Goal: Task Accomplishment & Management: Use online tool/utility

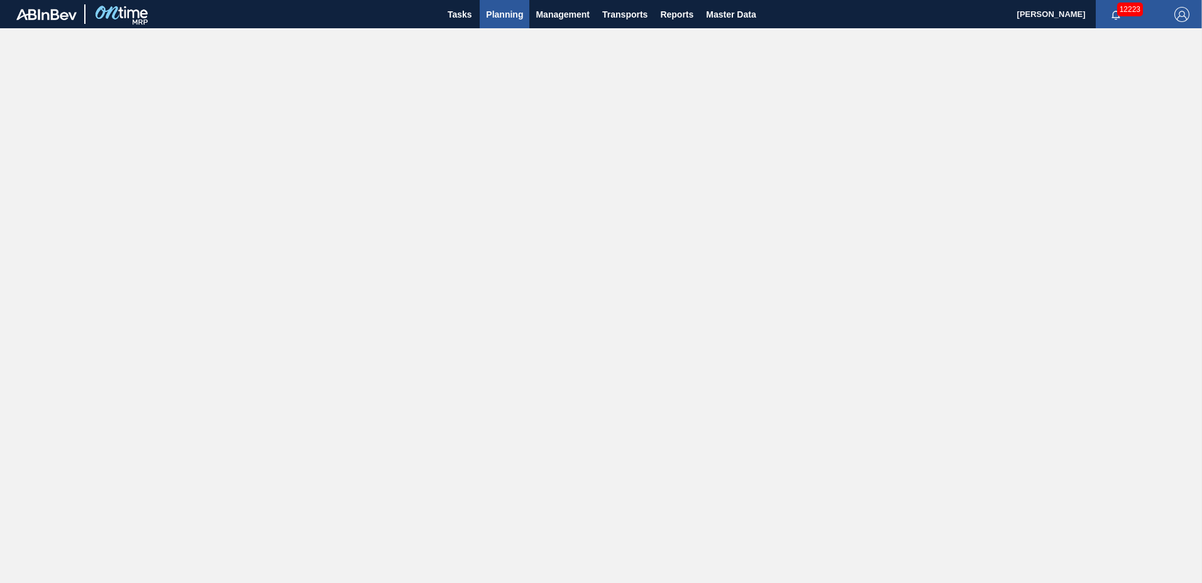
click at [507, 11] on span "Planning" at bounding box center [504, 14] width 37 height 15
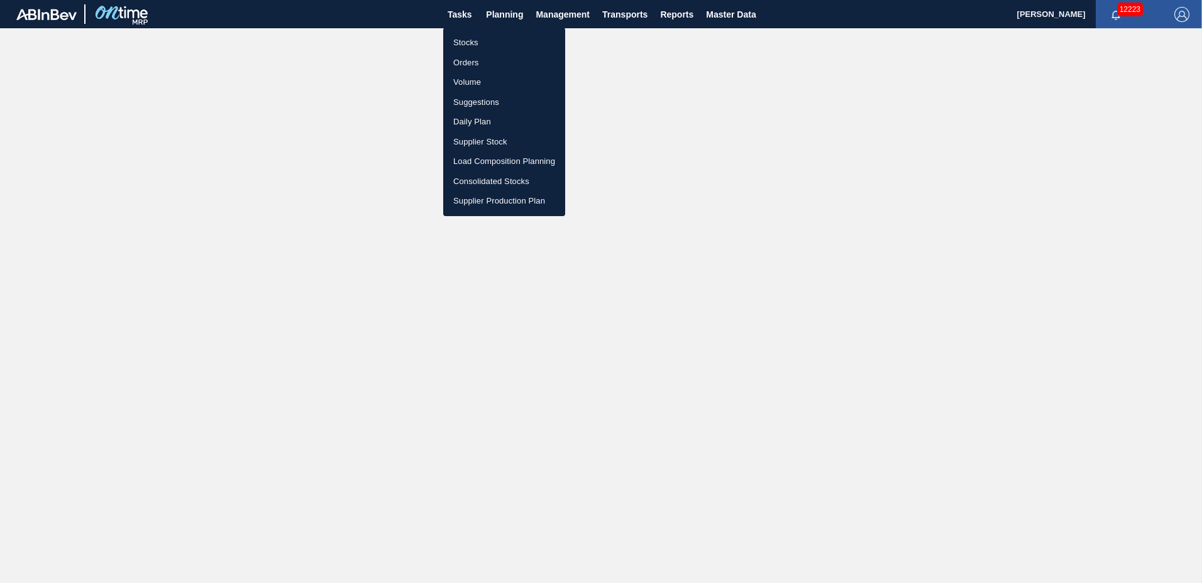
click at [516, 106] on li "Suggestions" at bounding box center [504, 102] width 122 height 20
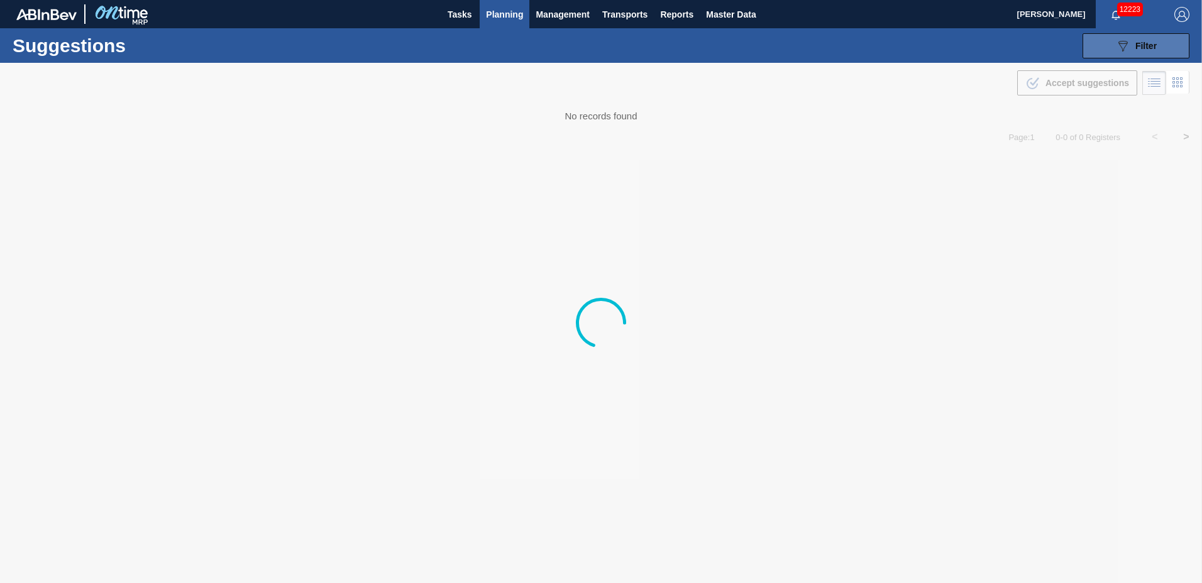
click at [1135, 47] on span "Filter" at bounding box center [1145, 46] width 21 height 10
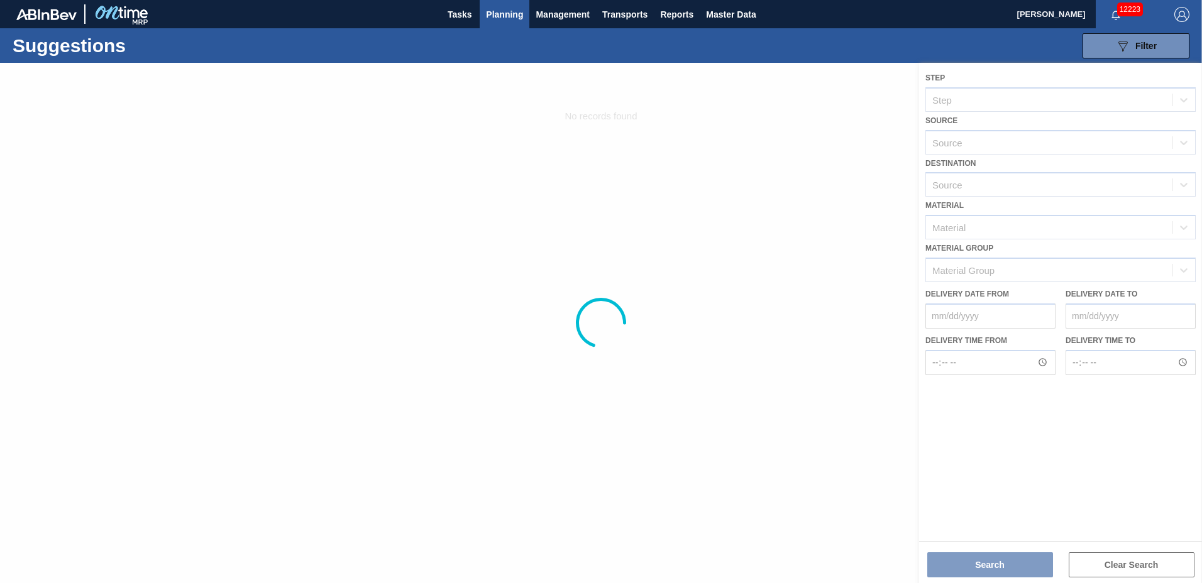
click at [1030, 193] on div at bounding box center [601, 323] width 1202 height 521
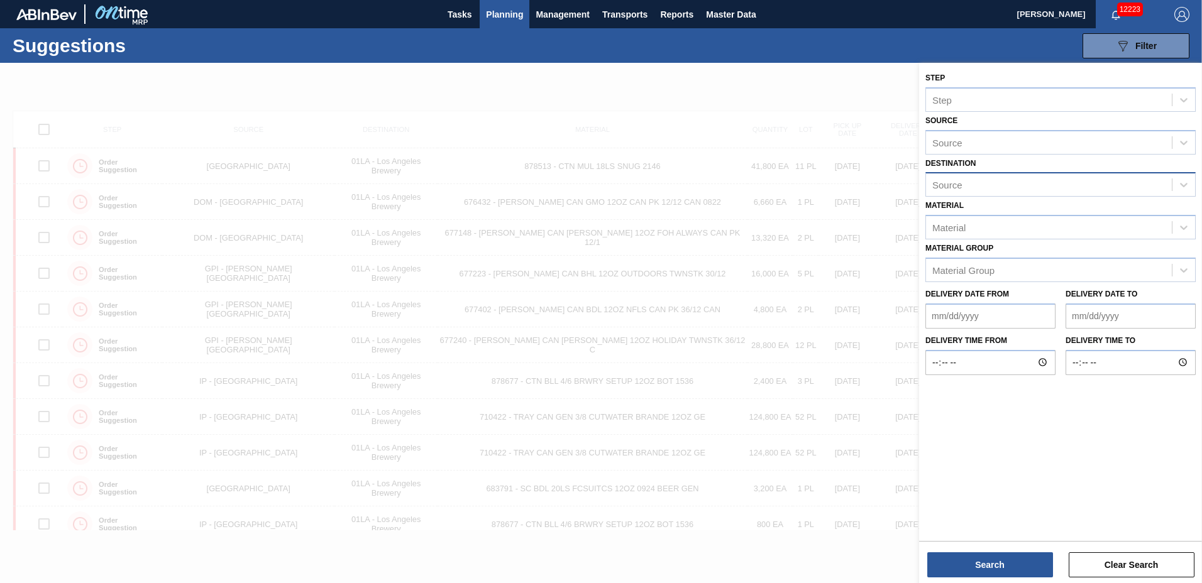
click at [1023, 184] on div "Source" at bounding box center [1049, 185] width 246 height 18
click at [1018, 216] on div "01LA - Los Angeles Brewery" at bounding box center [1060, 215] width 270 height 23
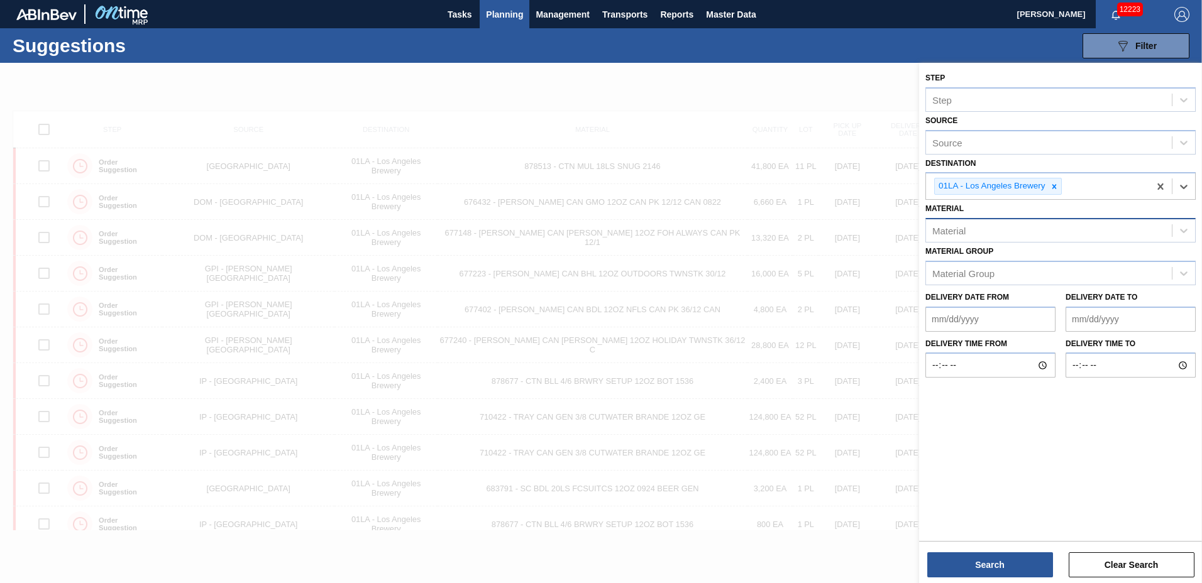
click at [1006, 219] on div "Material" at bounding box center [1060, 230] width 270 height 25
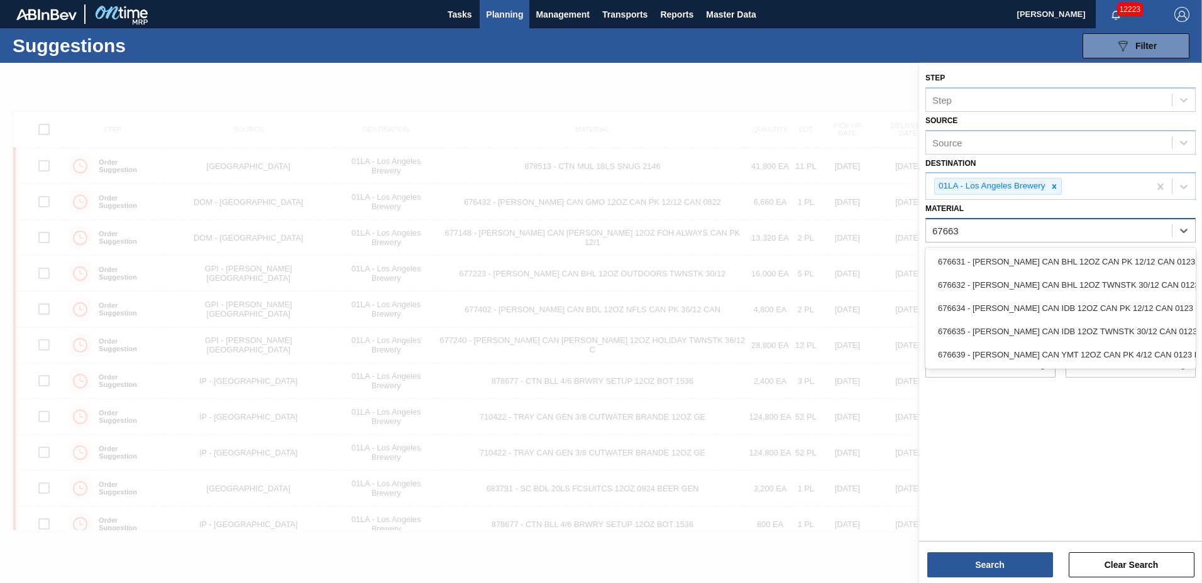
type input "676639"
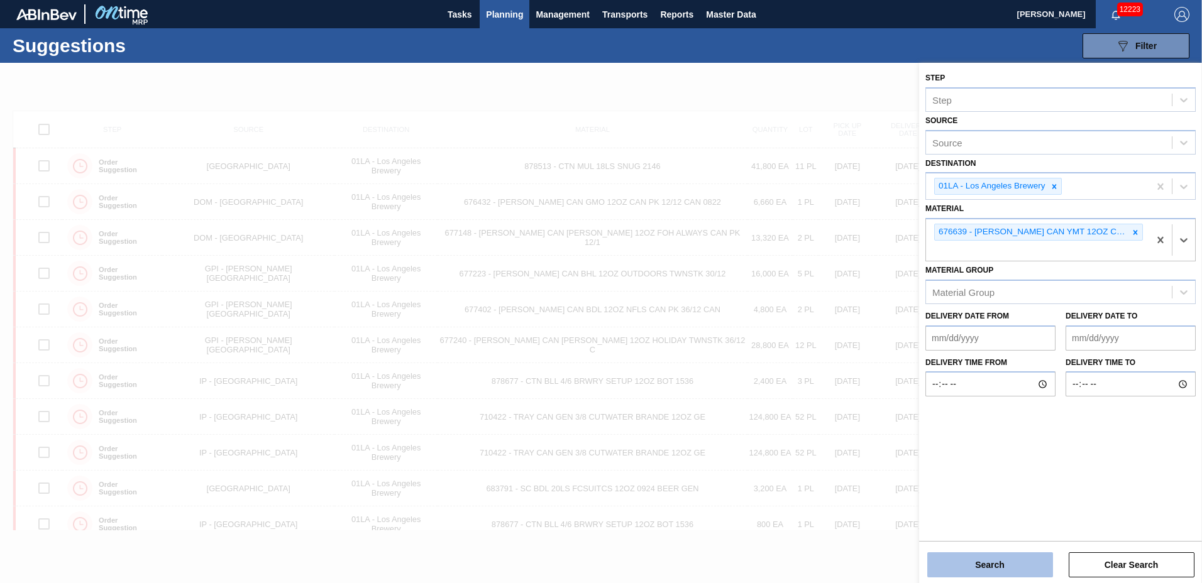
click at [986, 563] on button "Search" at bounding box center [990, 565] width 126 height 25
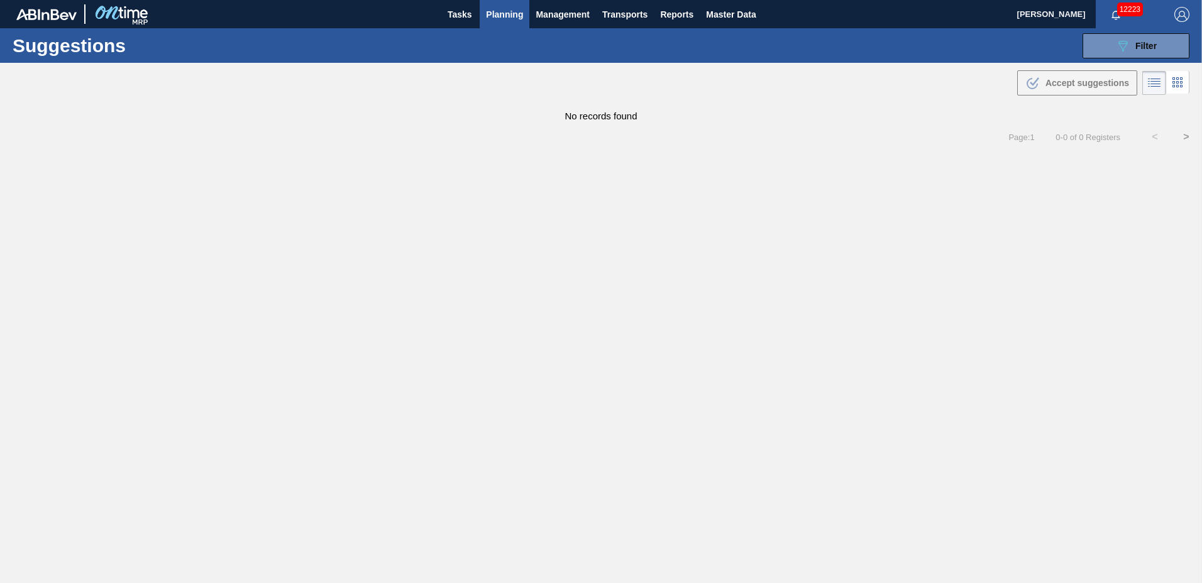
click at [507, 13] on span "Planning" at bounding box center [504, 14] width 37 height 15
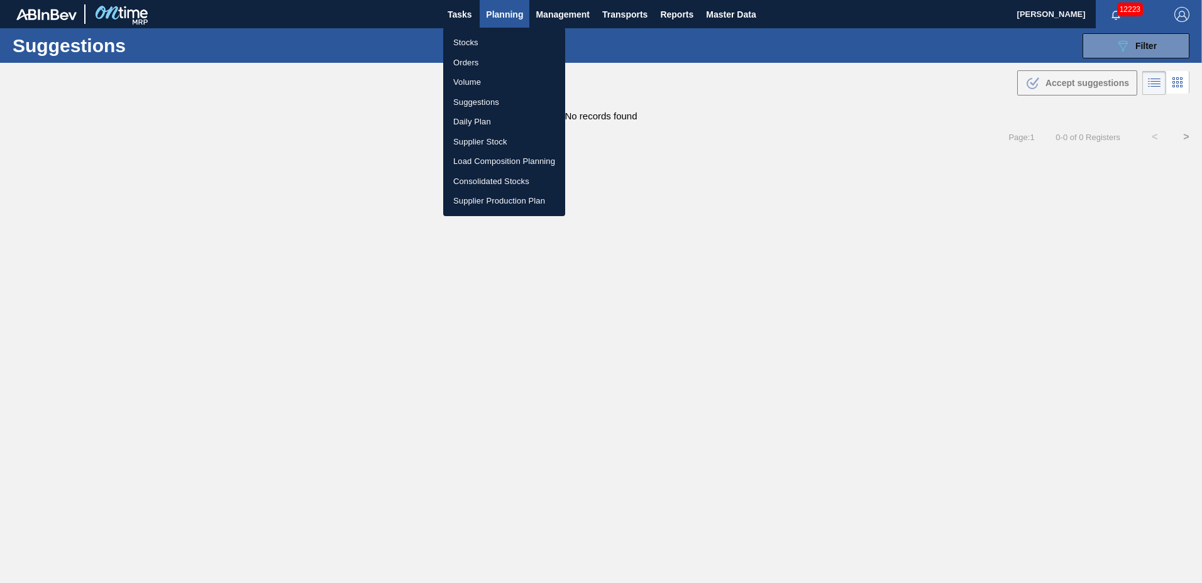
click at [493, 161] on li "Load Composition Planning" at bounding box center [504, 161] width 122 height 20
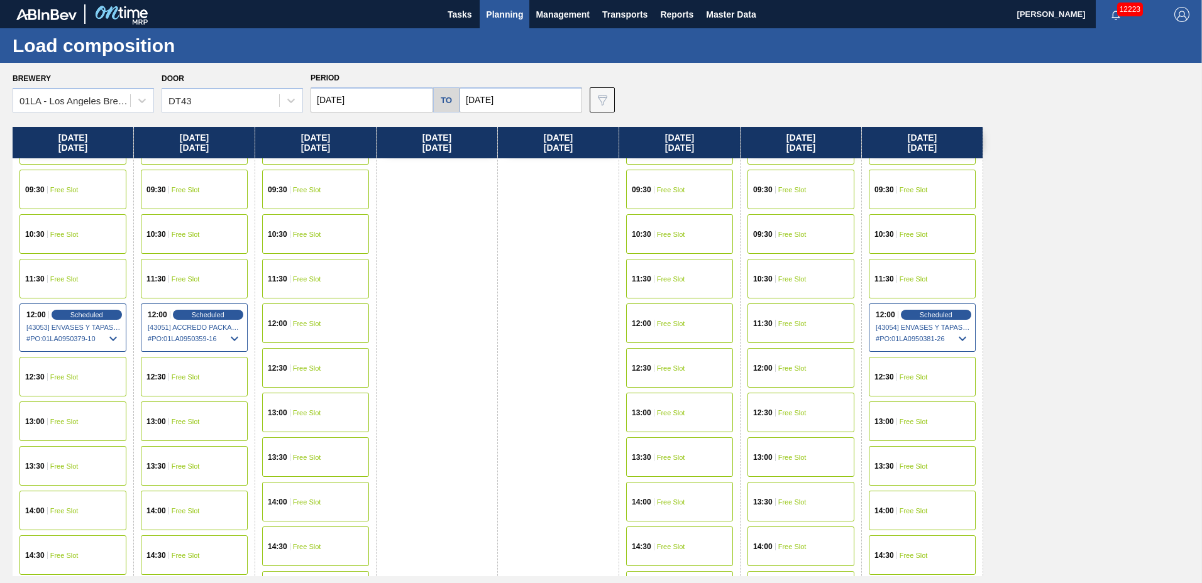
scroll to position [966, 0]
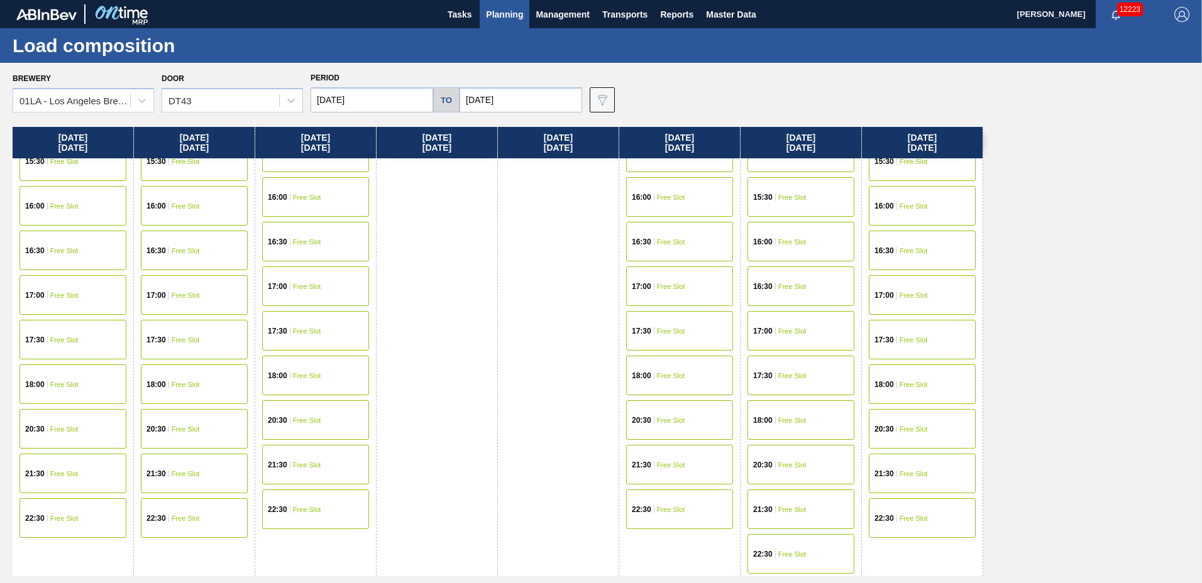
click at [57, 382] on span "Free Slot" at bounding box center [64, 385] width 28 height 8
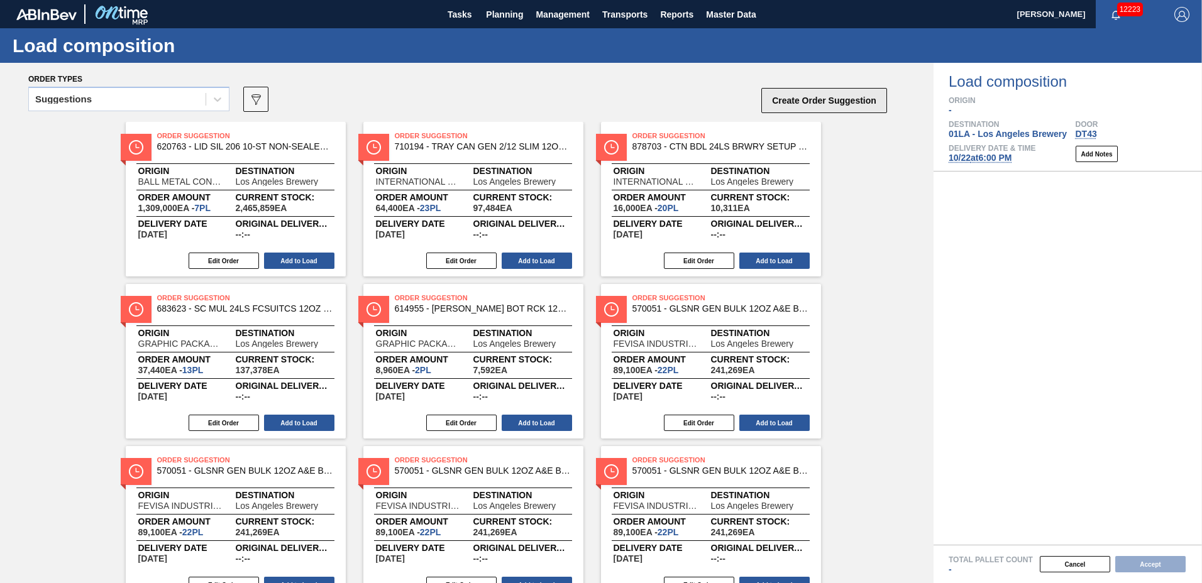
click at [823, 99] on button "Create Order Suggestion" at bounding box center [824, 100] width 126 height 25
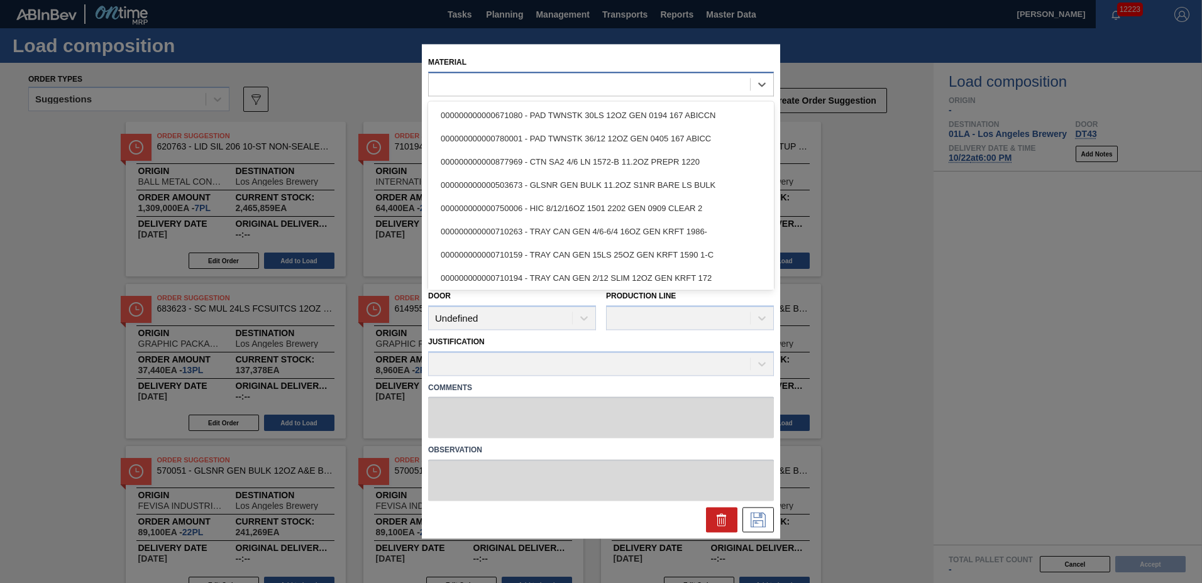
click at [610, 80] on div at bounding box center [589, 84] width 321 height 18
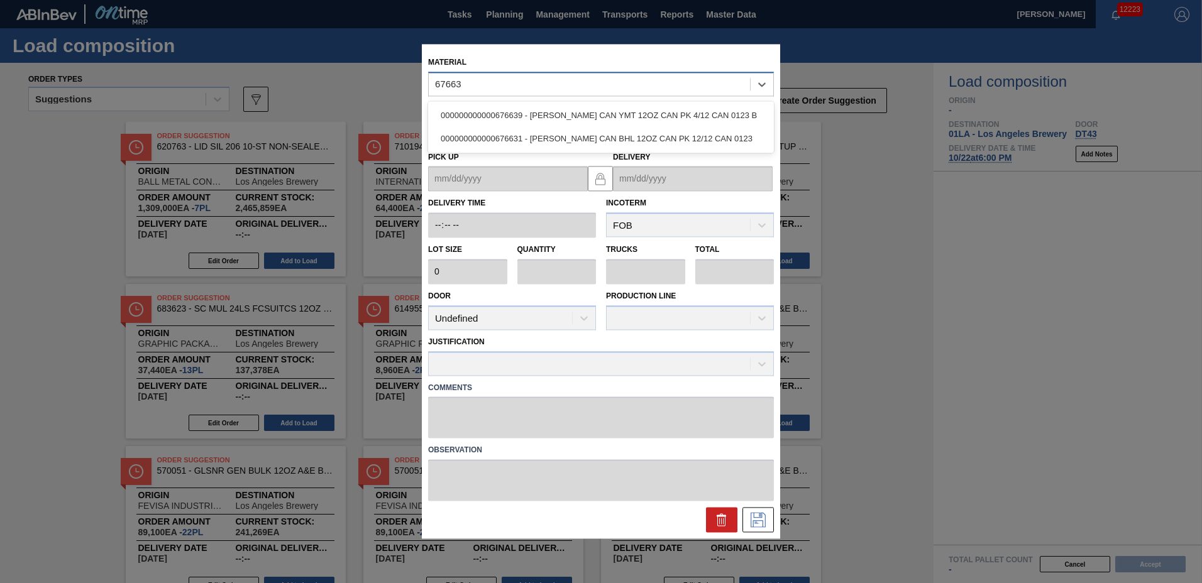
type input "676639"
type input "7,000"
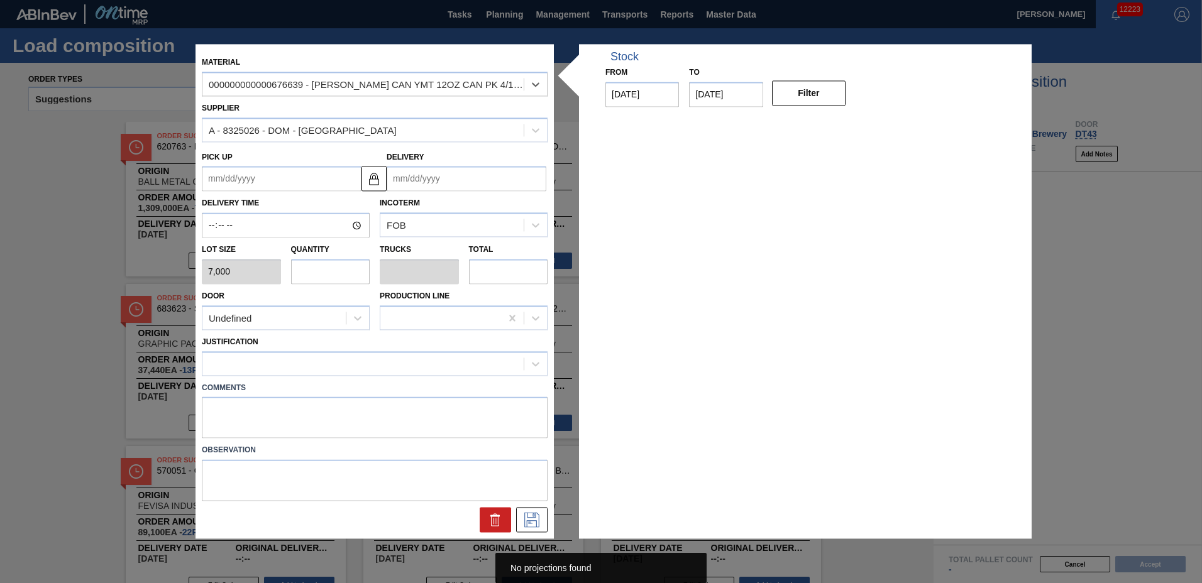
click at [410, 185] on input "Delivery" at bounding box center [467, 179] width 160 height 25
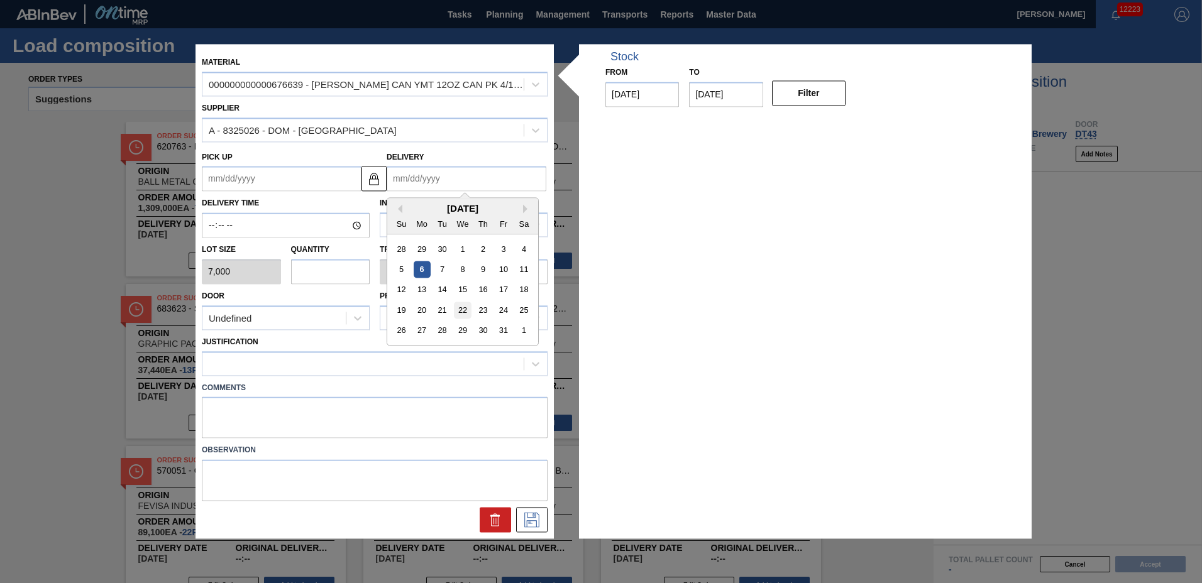
click at [462, 307] on div "22" at bounding box center [462, 310] width 17 height 17
type up "[DATE]"
type input "[DATE]"
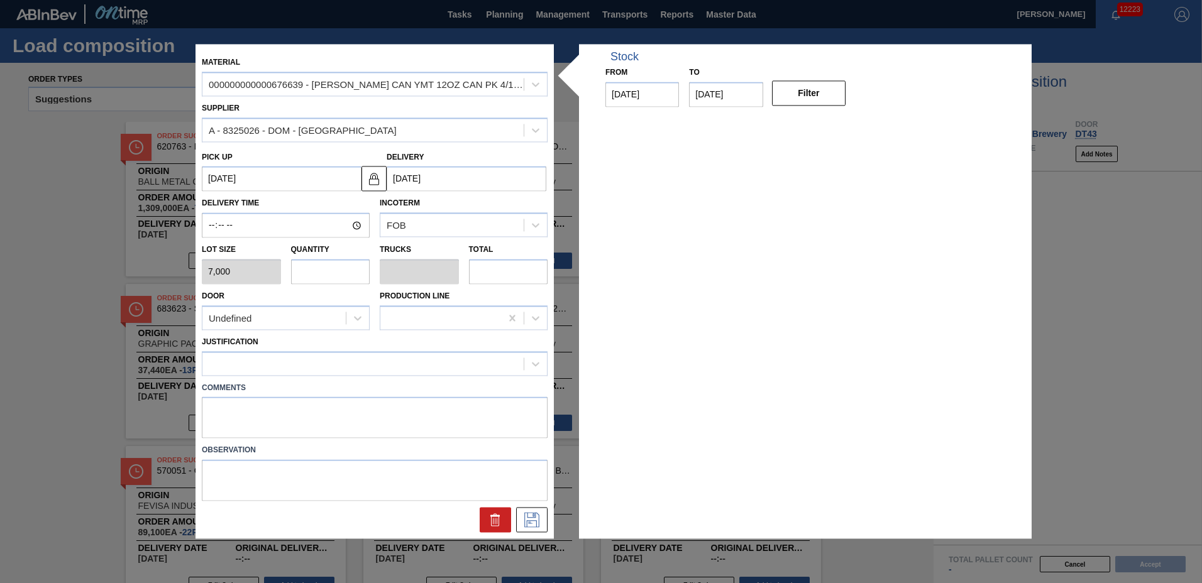
click at [331, 273] on input "text" at bounding box center [330, 271] width 79 height 25
type input "12"
type input "0.462"
type input "84,000"
type input "1"
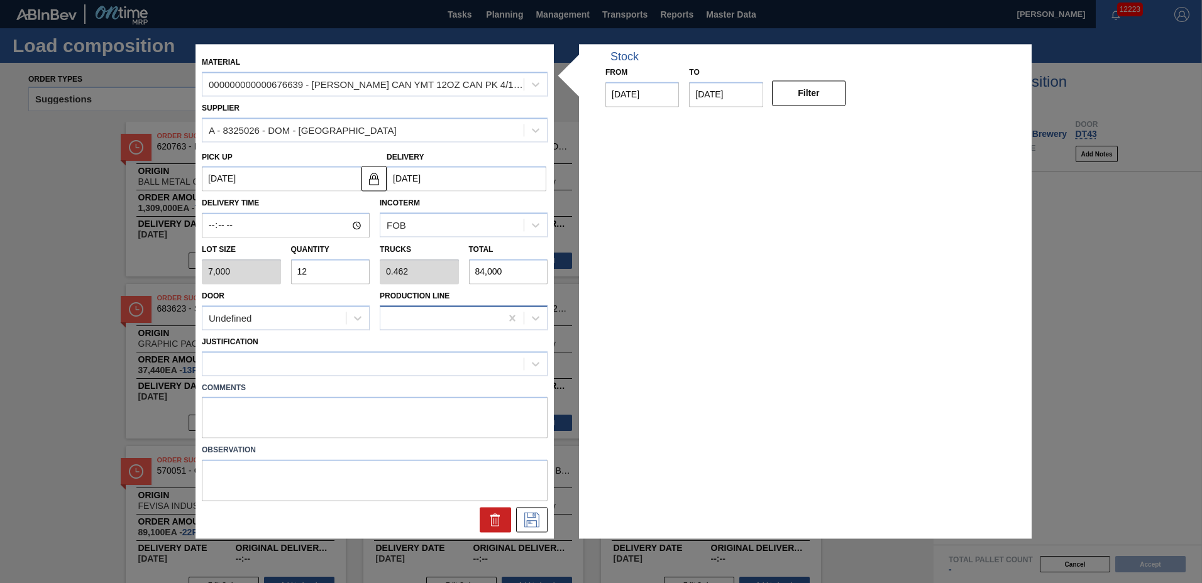
type input "0.038"
type input "7,000"
type input "0"
type input "2"
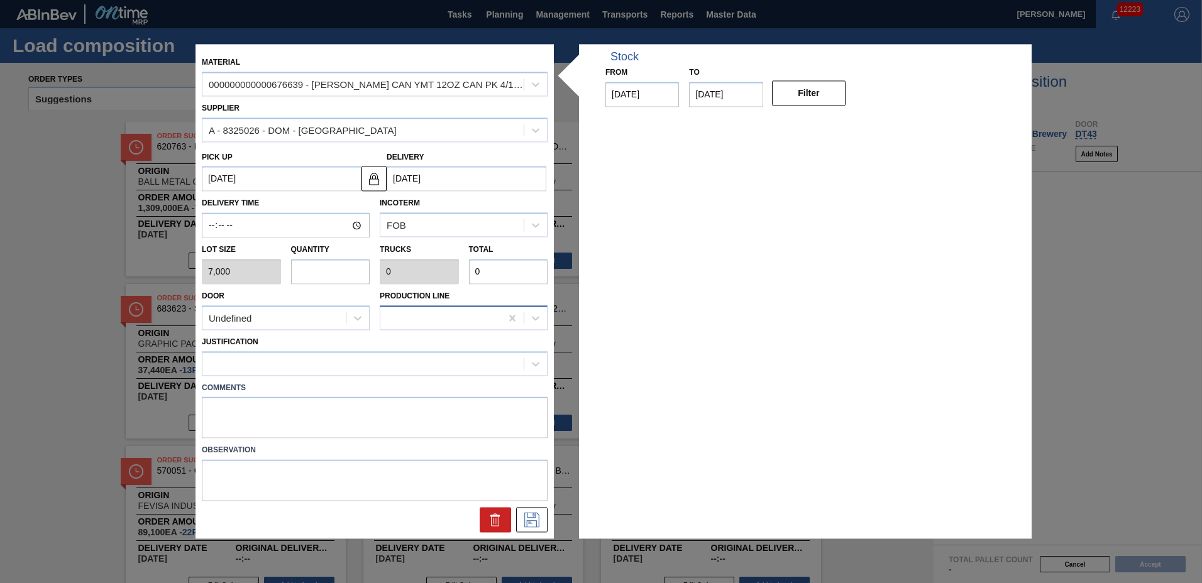
type input "0.077"
type input "14,000"
type input "26"
type input "1"
type input "182,000"
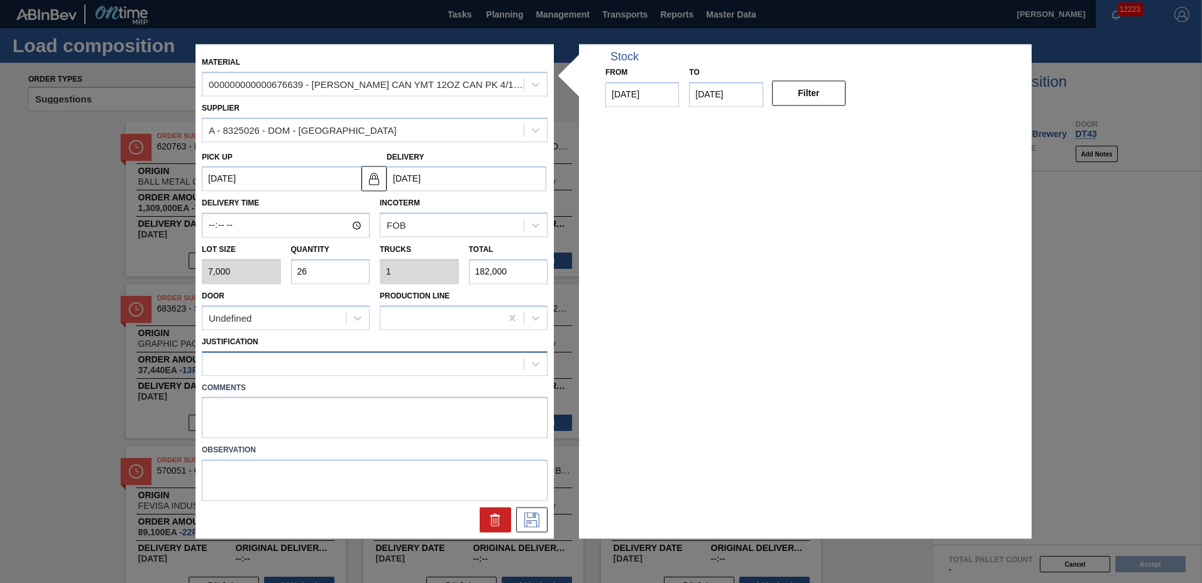
type input "26"
click at [388, 365] on div at bounding box center [362, 364] width 321 height 18
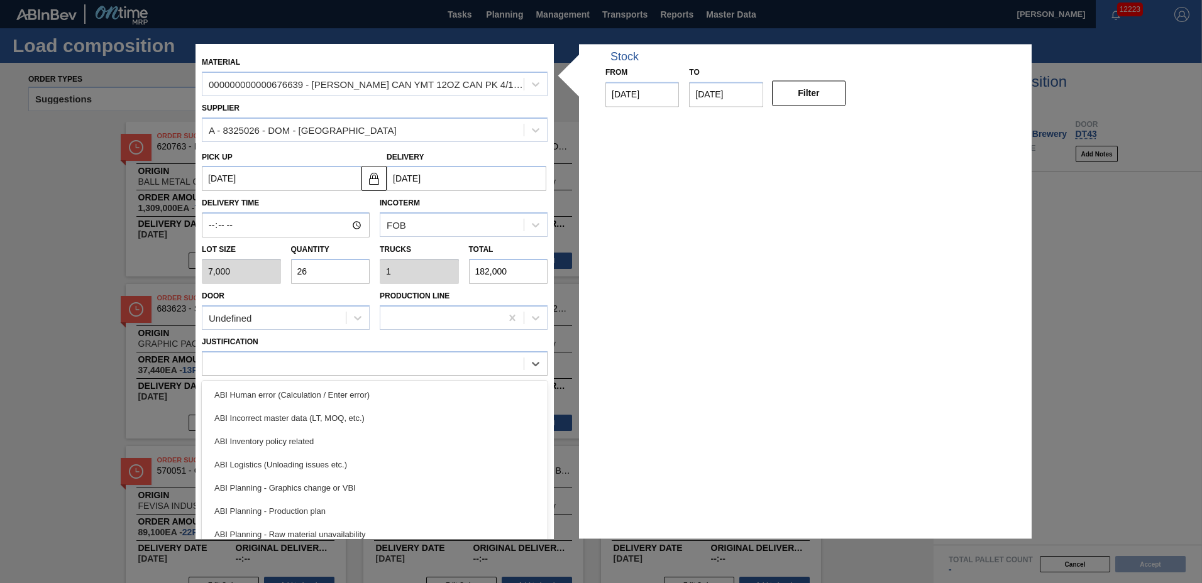
click at [303, 512] on div "ABI Planning - Production plan" at bounding box center [375, 511] width 346 height 23
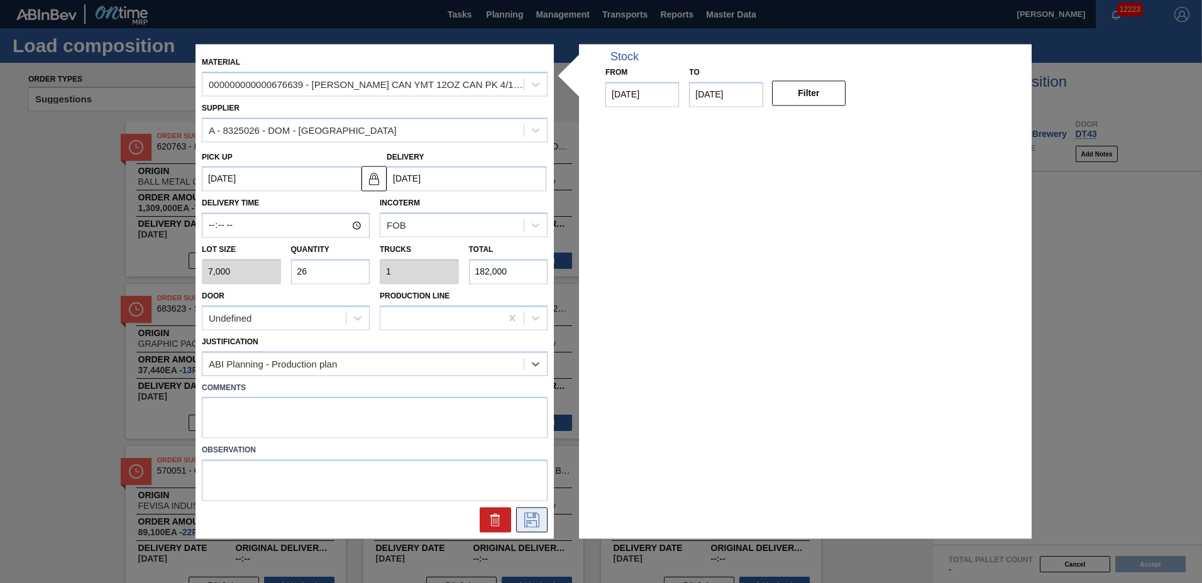
click at [532, 515] on icon at bounding box center [532, 520] width 20 height 15
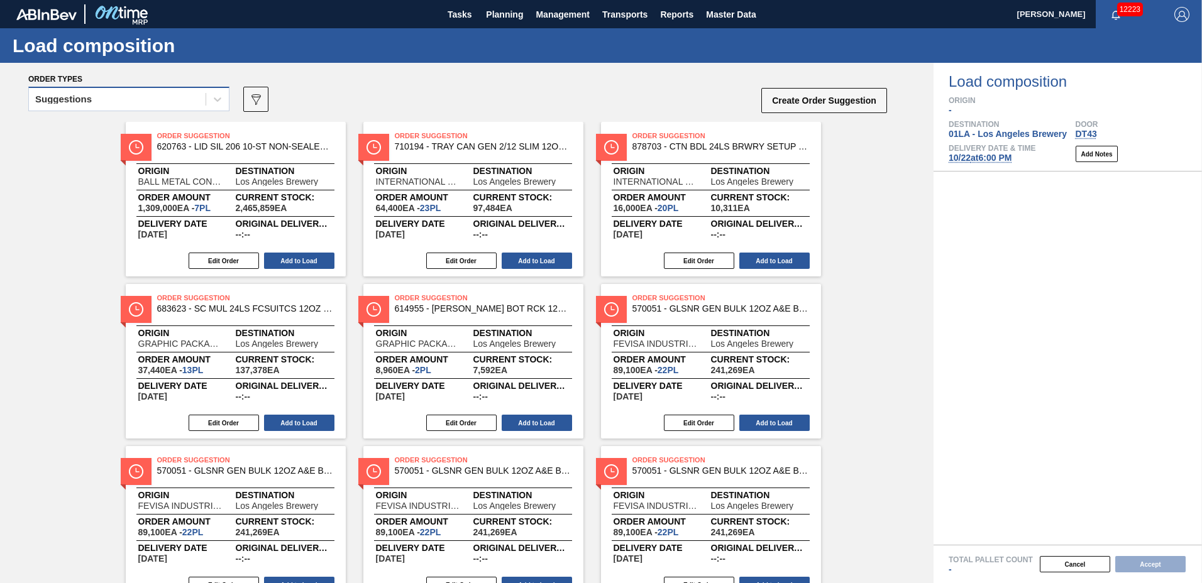
click at [172, 104] on div "Suggestions" at bounding box center [117, 100] width 177 height 18
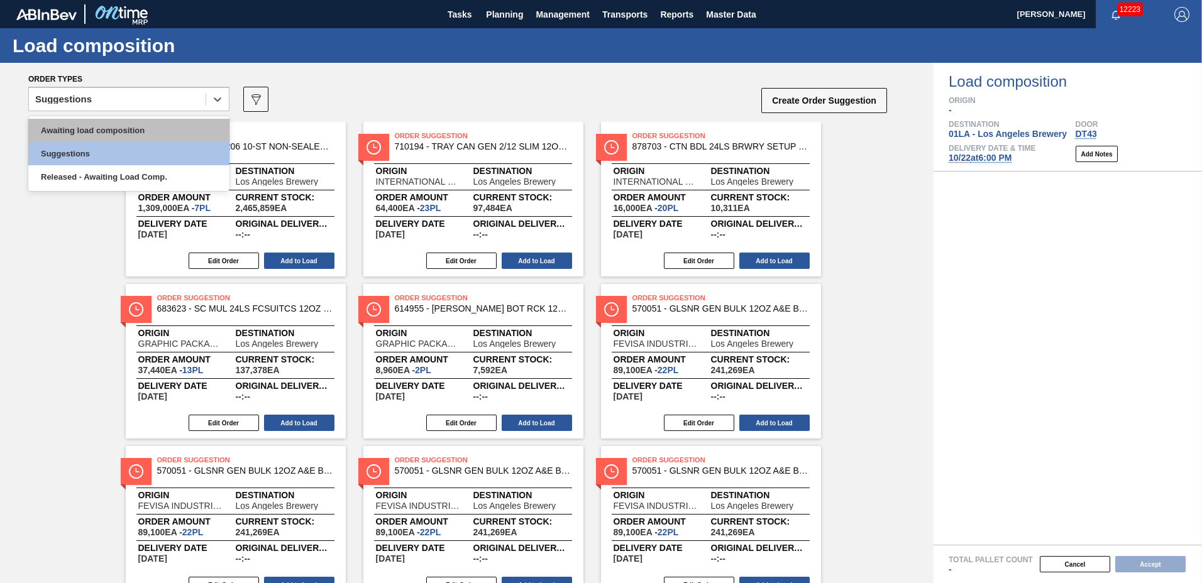
click at [163, 128] on div "Awaiting load composition" at bounding box center [128, 130] width 201 height 23
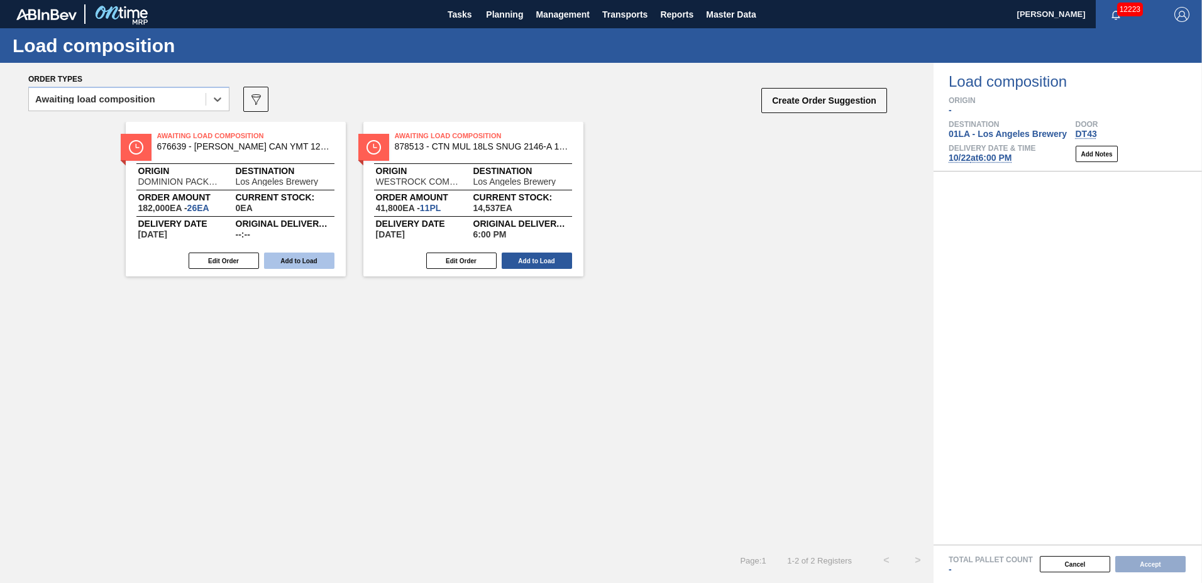
click at [300, 260] on button "Add to Load" at bounding box center [299, 261] width 70 height 16
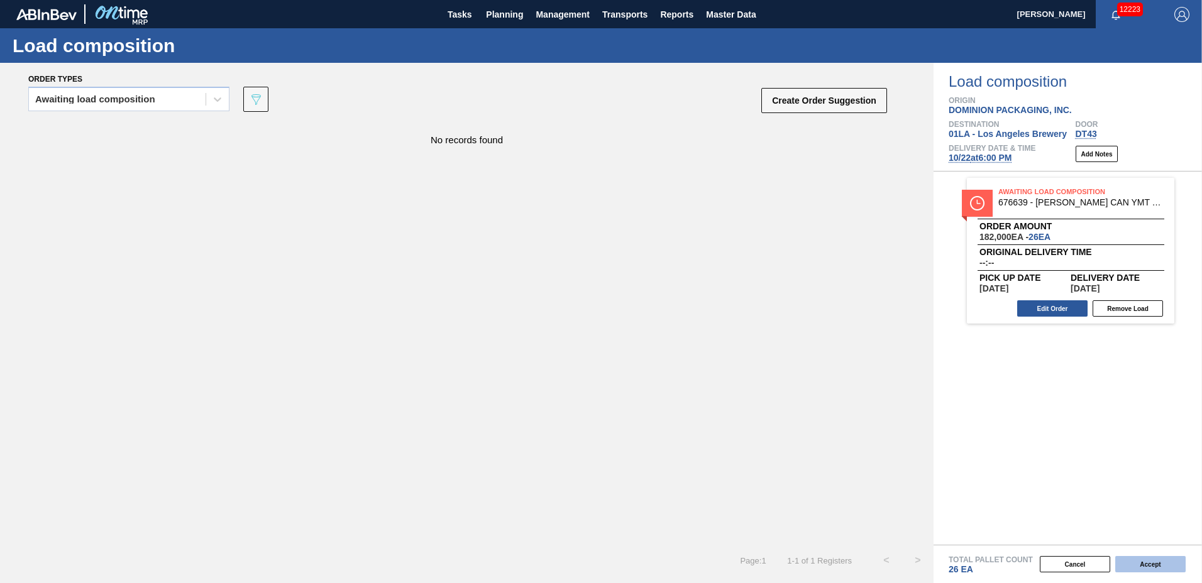
click at [1133, 563] on button "Accept" at bounding box center [1150, 564] width 70 height 16
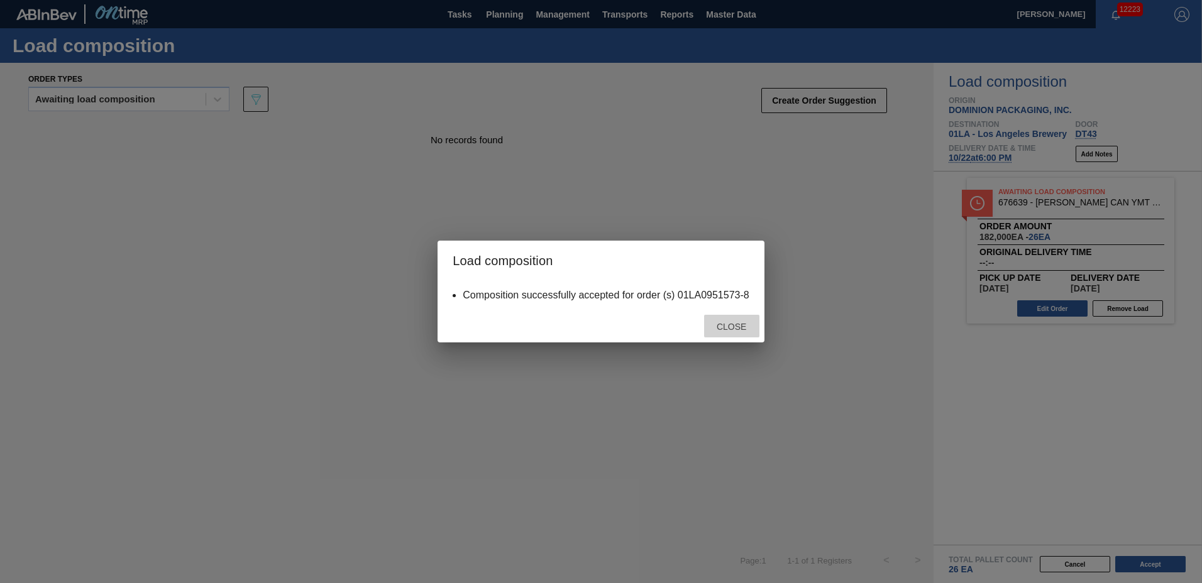
click at [751, 332] on div "Close" at bounding box center [731, 326] width 55 height 23
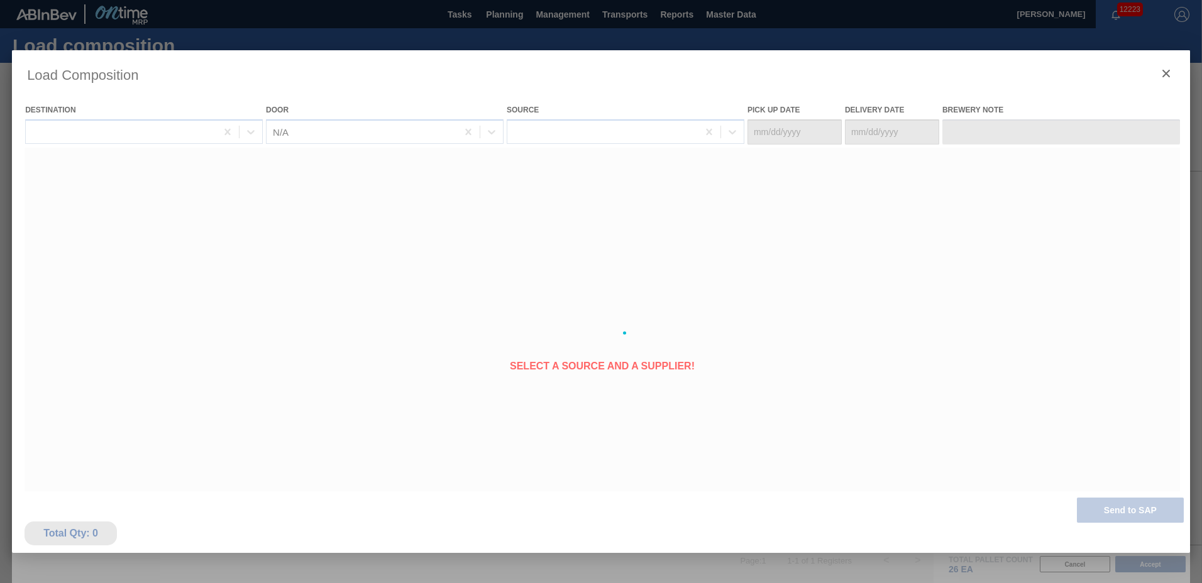
type Date "[DATE]"
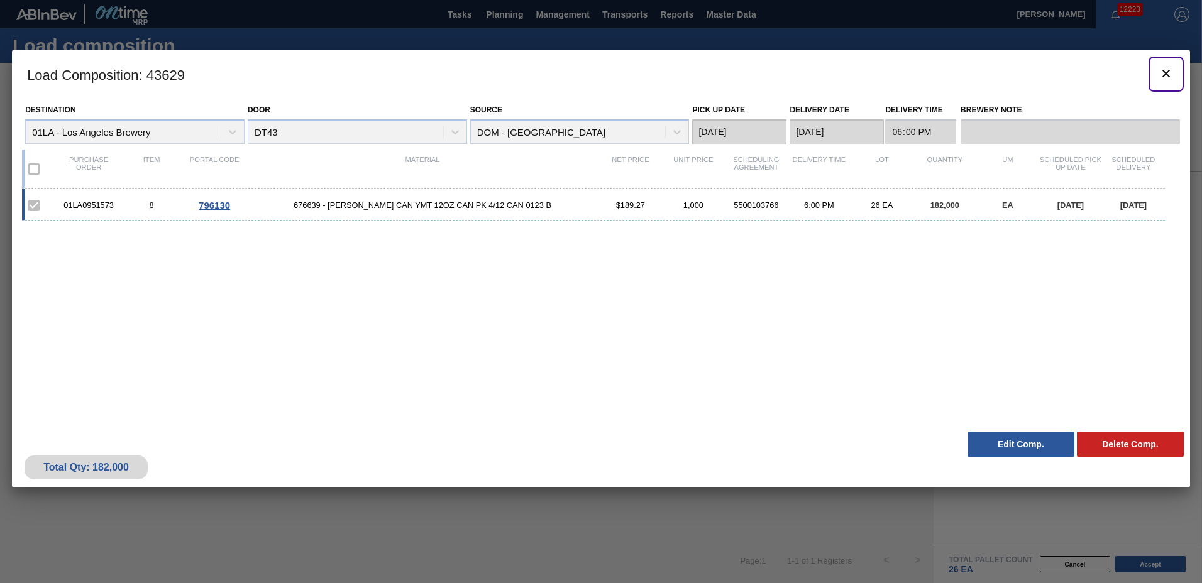
click at [1167, 70] on icon "botão de ícone" at bounding box center [1166, 73] width 15 height 15
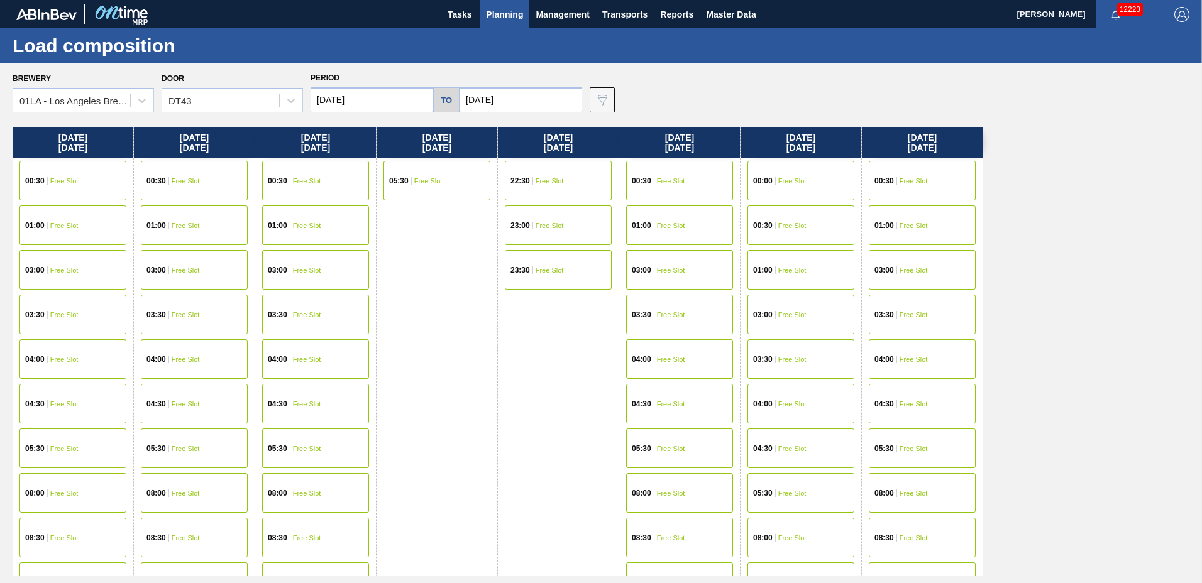
click at [506, 11] on span "Planning" at bounding box center [504, 14] width 37 height 15
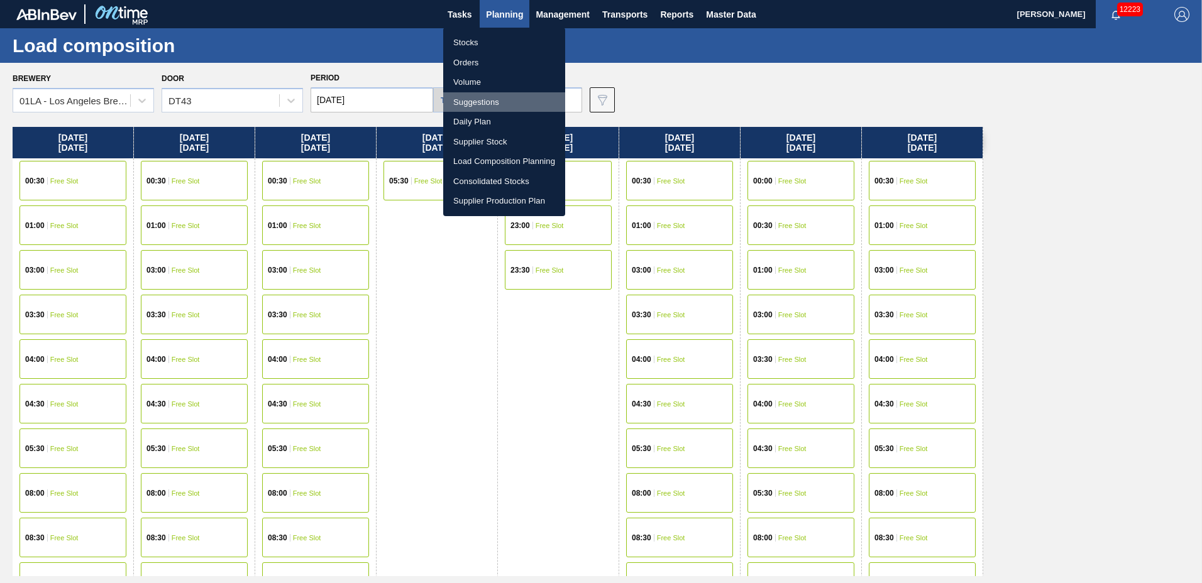
click at [503, 100] on li "Suggestions" at bounding box center [504, 102] width 122 height 20
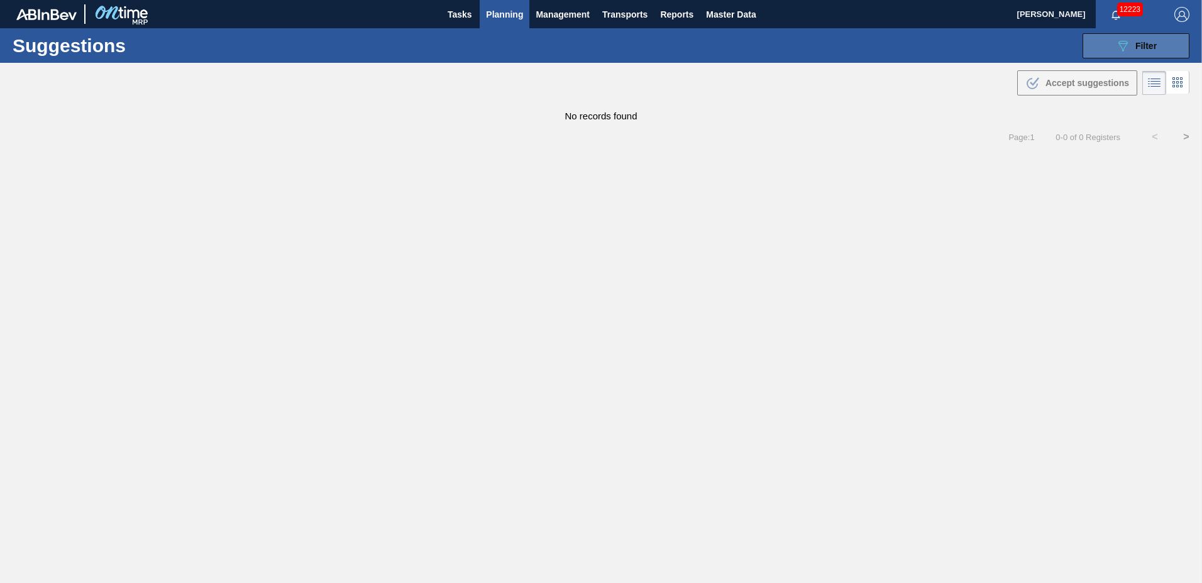
click at [1138, 40] on div "089F7B8B-B2A5-4AFE-B5C0-19BA573D28AC Filter" at bounding box center [1135, 45] width 41 height 15
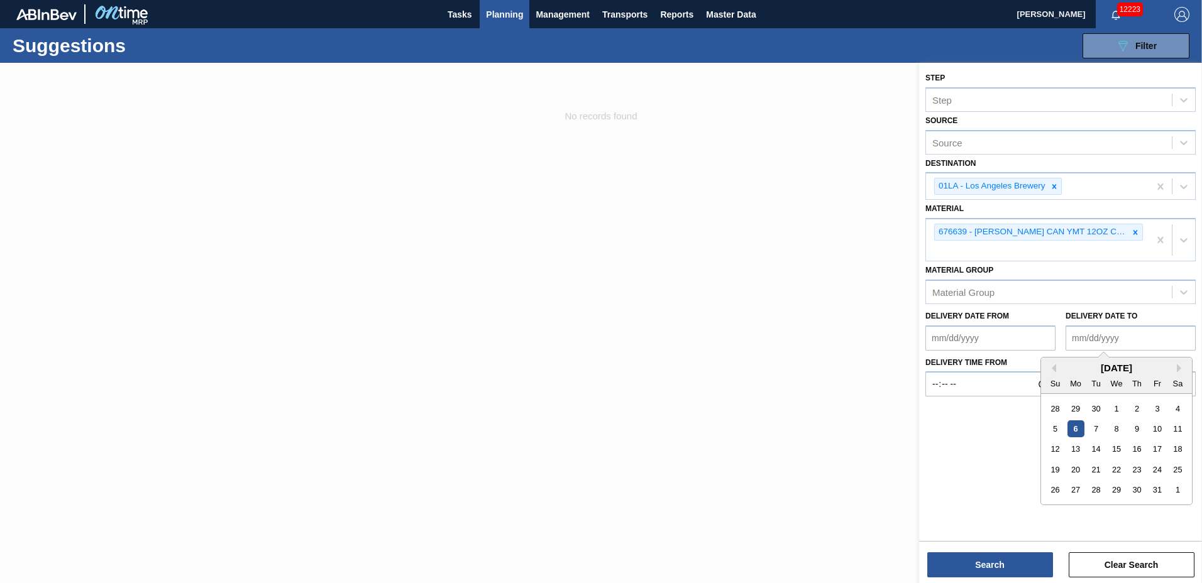
click at [1141, 338] on to "Delivery Date to" at bounding box center [1131, 338] width 130 height 25
type to "[DATE]"
click at [1023, 561] on button "Search" at bounding box center [990, 565] width 126 height 25
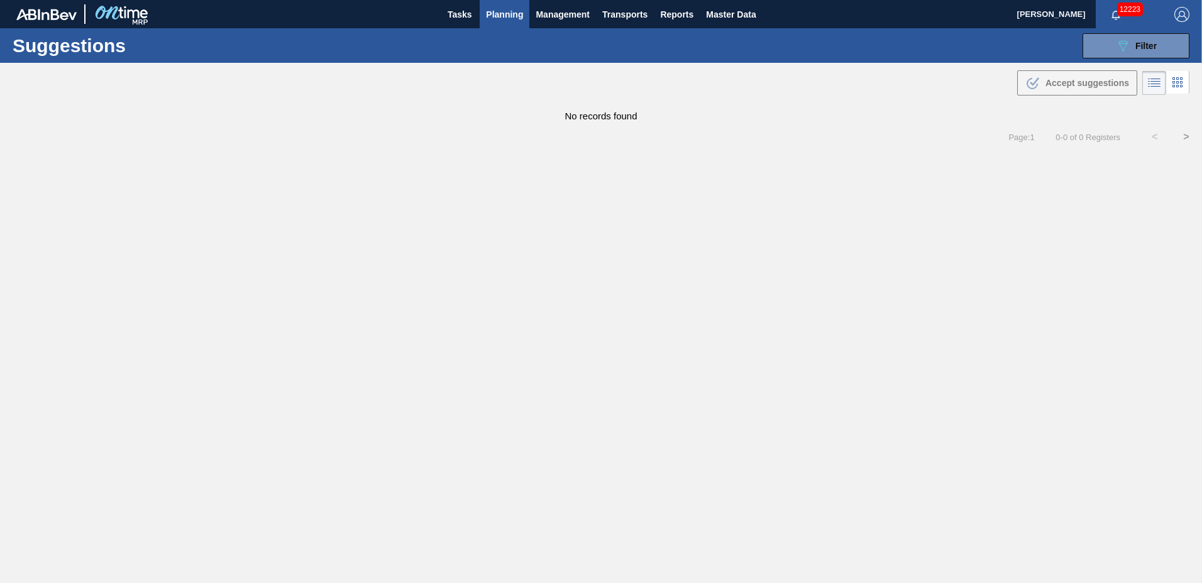
click at [509, 13] on span "Planning" at bounding box center [504, 14] width 37 height 15
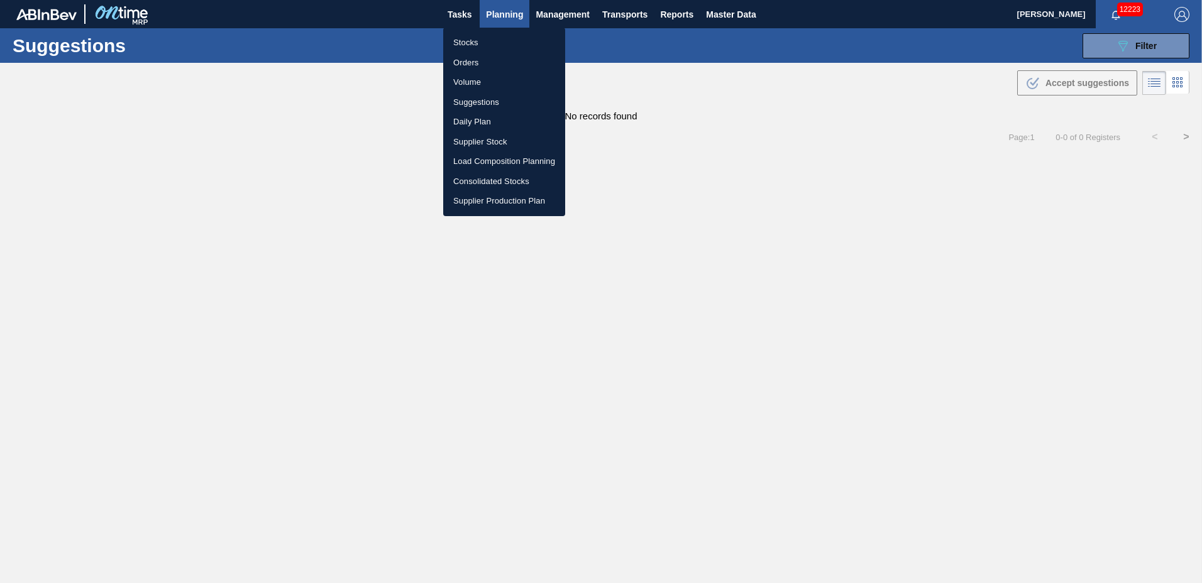
click at [465, 162] on li "Load Composition Planning" at bounding box center [504, 161] width 122 height 20
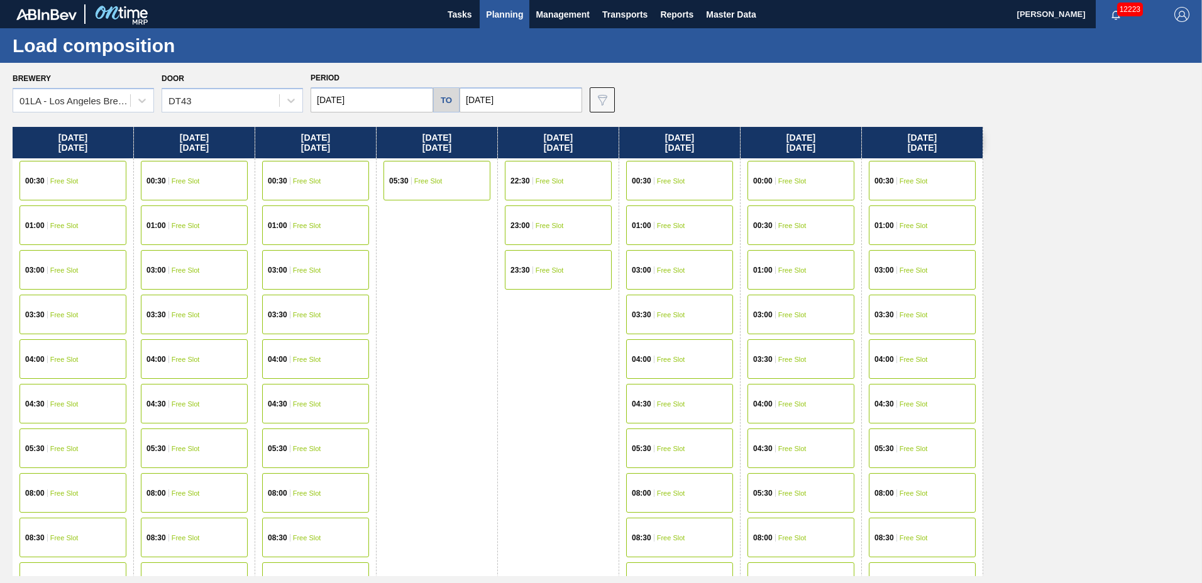
click at [189, 427] on div "05:30 Free Slot" at bounding box center [194, 448] width 121 height 45
click at [189, 410] on div "04:30 Free Slot" at bounding box center [194, 404] width 107 height 40
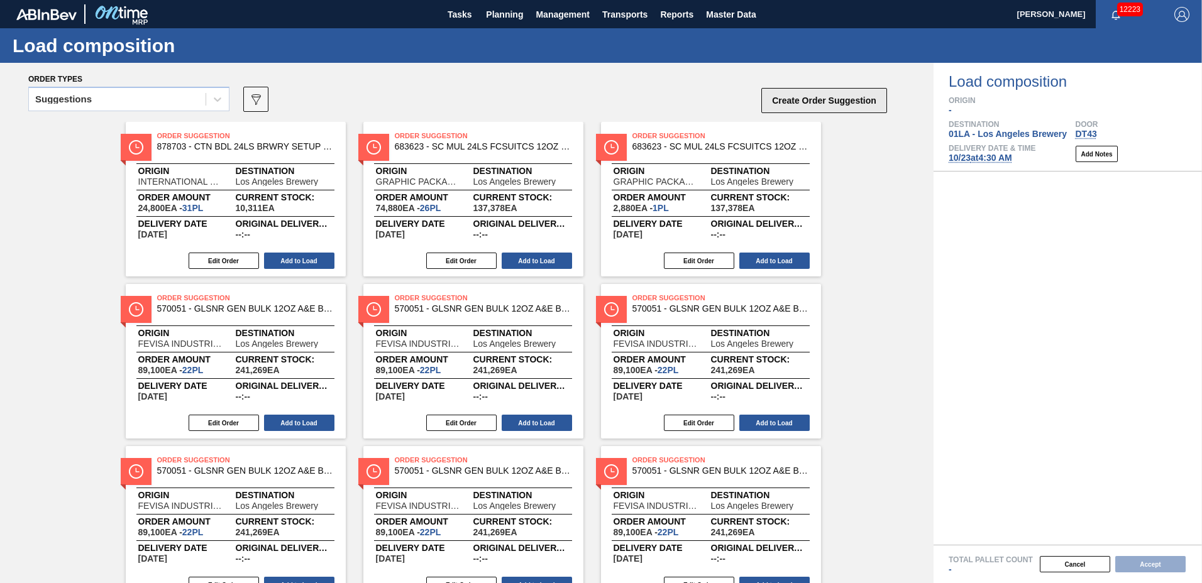
click at [791, 103] on button "Create Order Suggestion" at bounding box center [824, 100] width 126 height 25
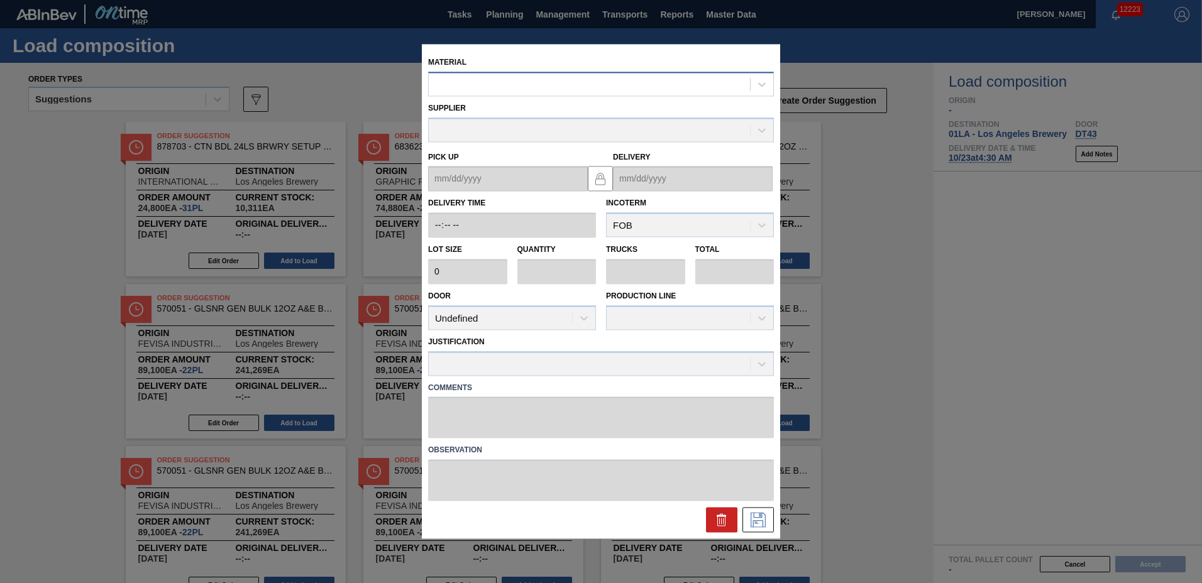
click at [717, 79] on div at bounding box center [589, 84] width 321 height 18
type input "676639"
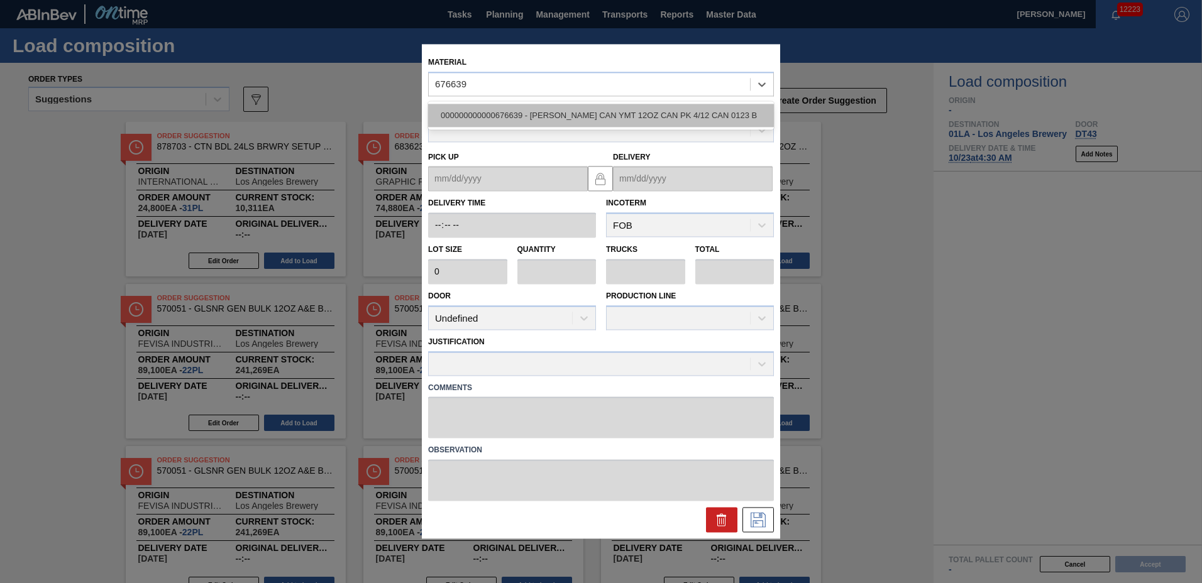
click at [725, 105] on div "000000000000676639 - [PERSON_NAME] CAN YMT 12OZ CAN PK 4/12 CAN 0123 B" at bounding box center [601, 115] width 346 height 23
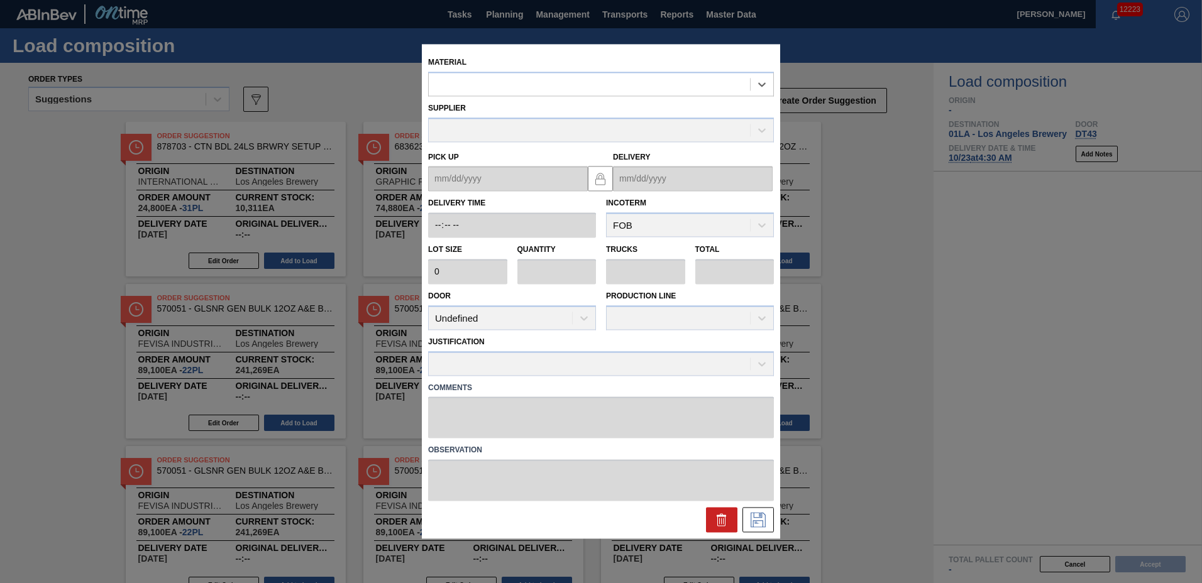
type input "7,000"
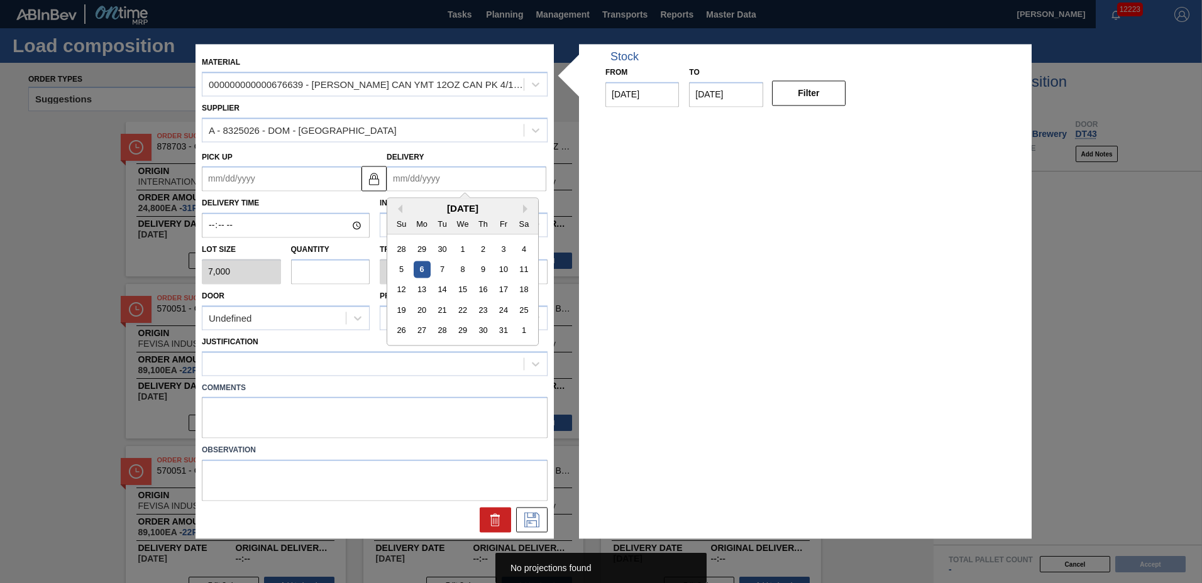
click at [446, 180] on input "Delivery" at bounding box center [467, 179] width 160 height 25
click at [483, 309] on div "23" at bounding box center [483, 310] width 17 height 17
type up "[DATE]"
type input "[DATE]"
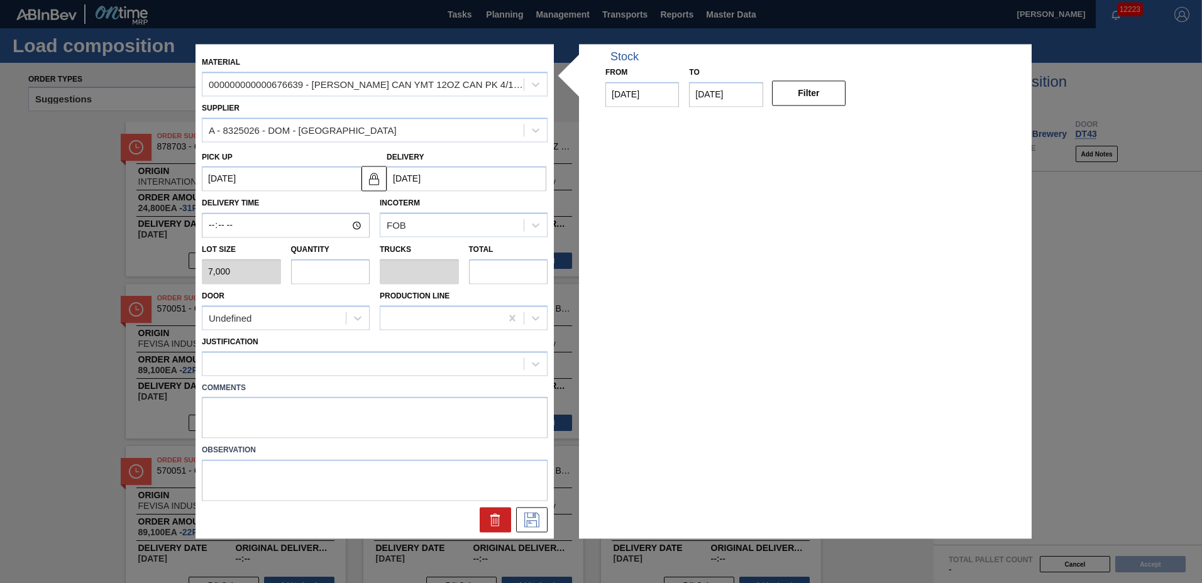
drag, startPoint x: 353, startPoint y: 275, endPoint x: 383, endPoint y: 275, distance: 30.2
click at [361, 275] on input "text" at bounding box center [330, 271] width 79 height 25
type input "2"
type input "0.077"
type input "14,000"
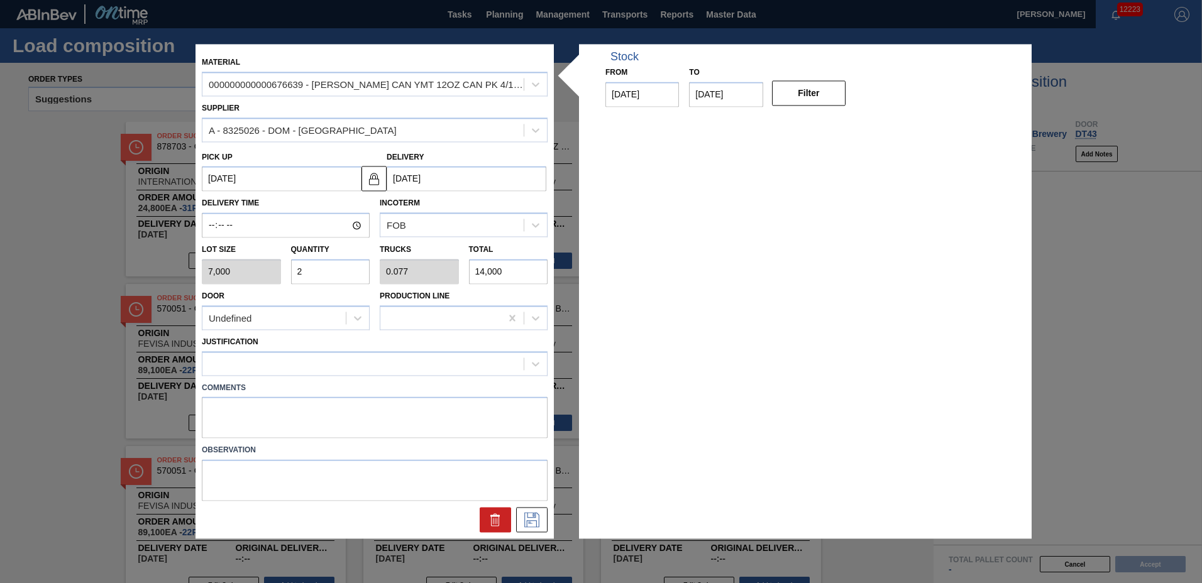
type input "26"
type input "1"
type input "182,000"
type input "26"
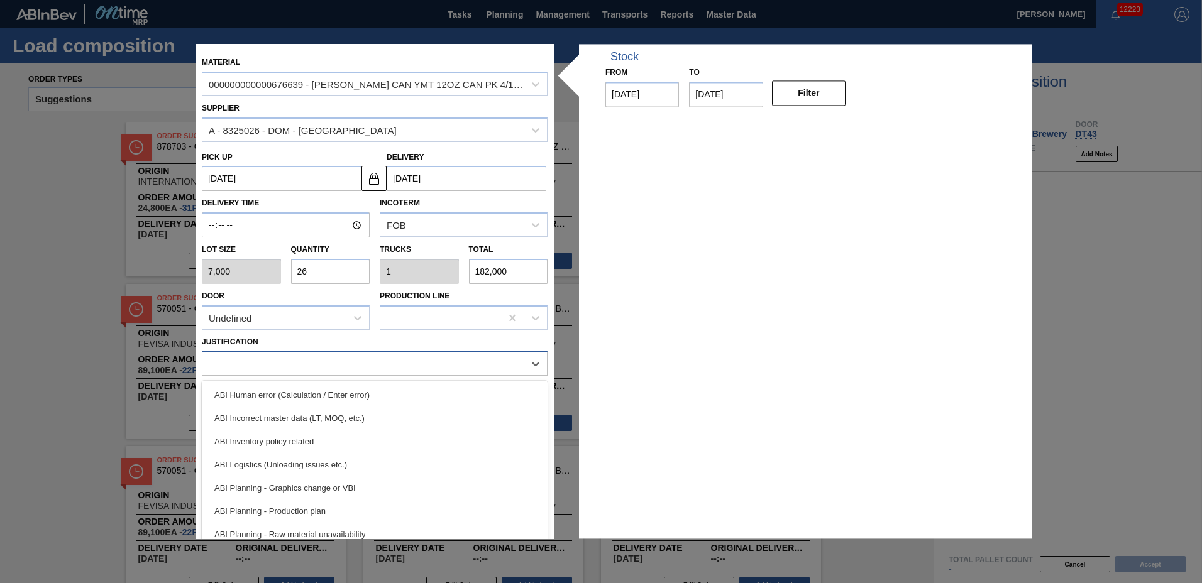
click at [278, 370] on div at bounding box center [362, 364] width 321 height 18
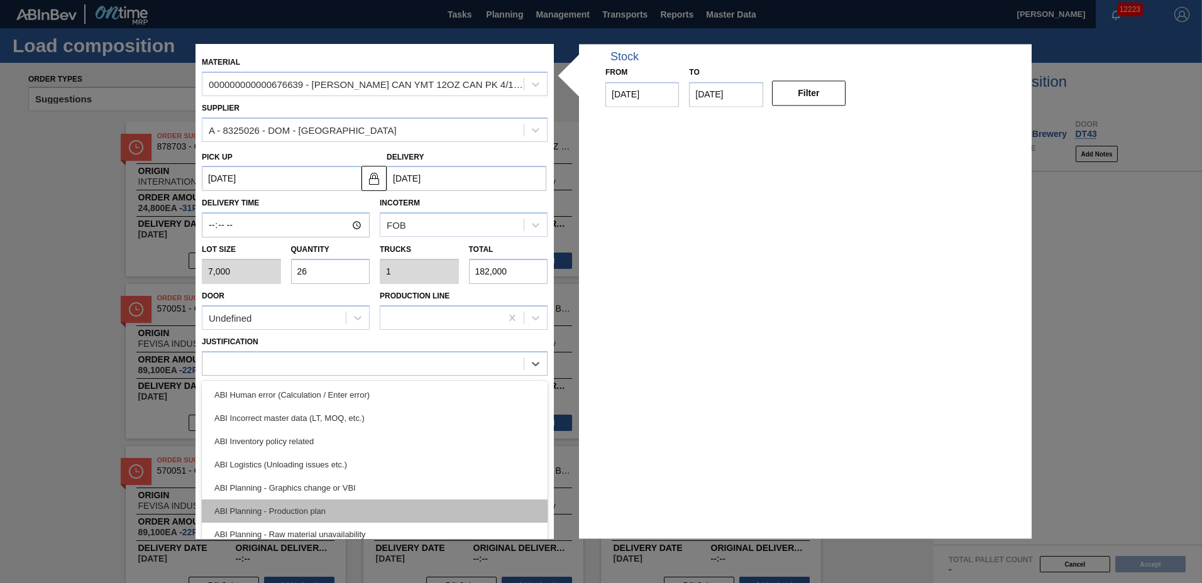
click at [295, 510] on div "ABI Planning - Production plan" at bounding box center [375, 511] width 346 height 23
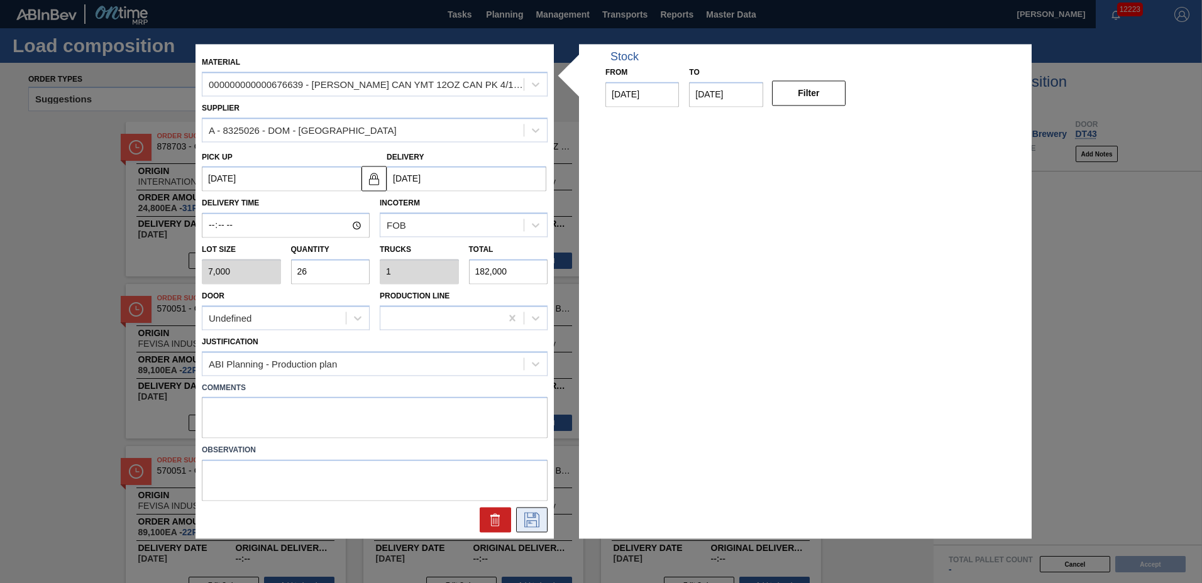
click at [527, 510] on button at bounding box center [531, 520] width 31 height 25
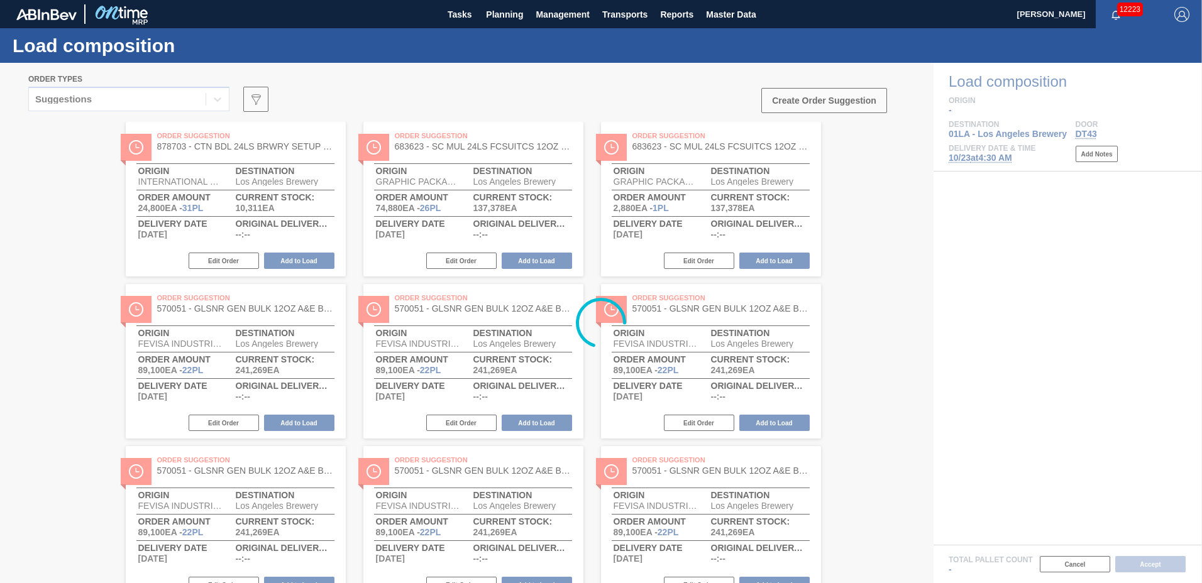
click at [141, 97] on div at bounding box center [601, 323] width 1202 height 521
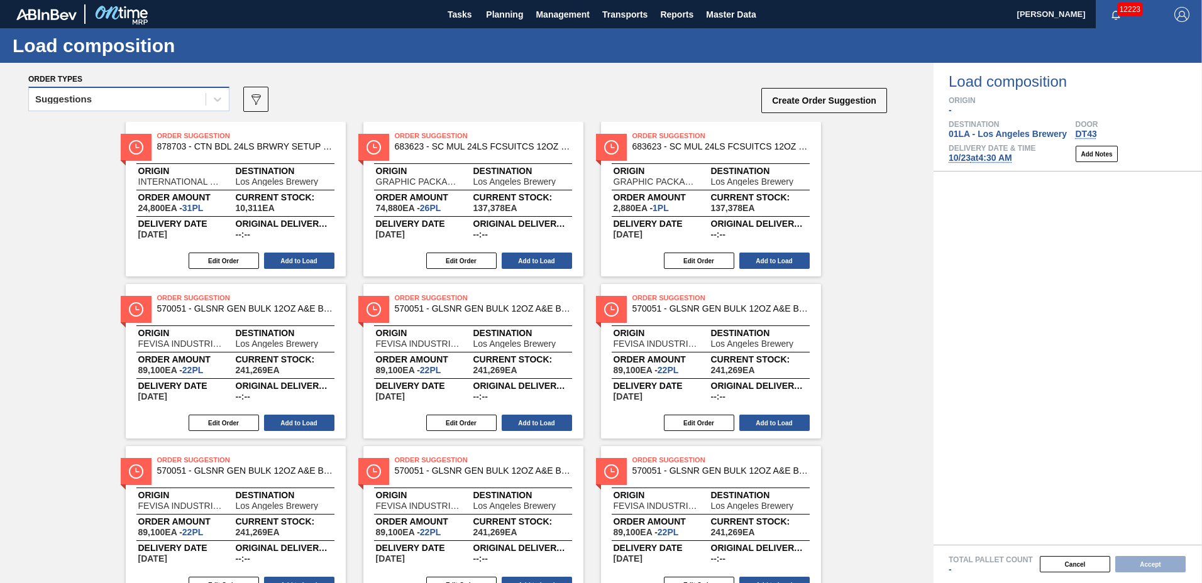
click at [139, 96] on div "Suggestions" at bounding box center [117, 100] width 177 height 18
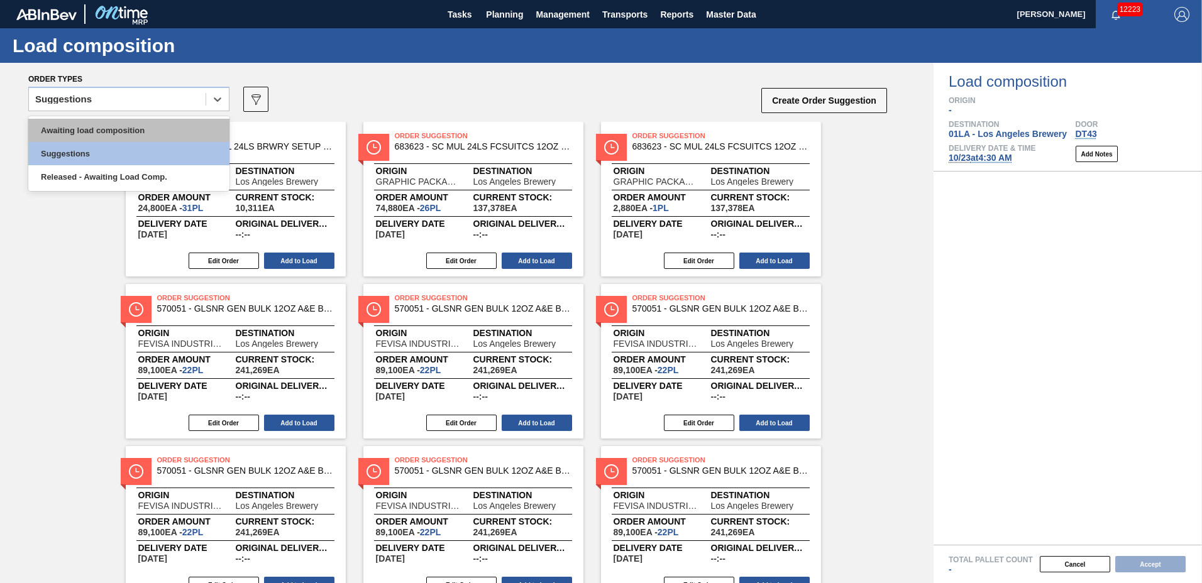
click at [175, 133] on div "Awaiting load composition" at bounding box center [128, 130] width 201 height 23
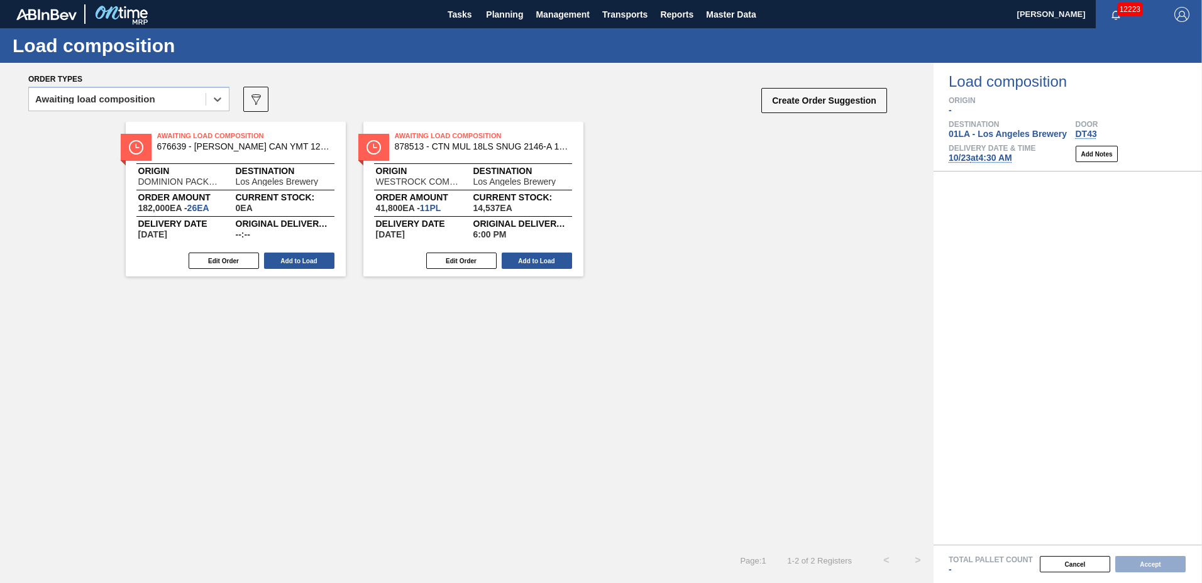
click at [253, 148] on span "676639 - [PERSON_NAME] CAN YMT 12OZ CAN PK 4/12 CAN 0123 B" at bounding box center [245, 146] width 176 height 9
click at [308, 255] on button "Add to Load" at bounding box center [299, 261] width 70 height 16
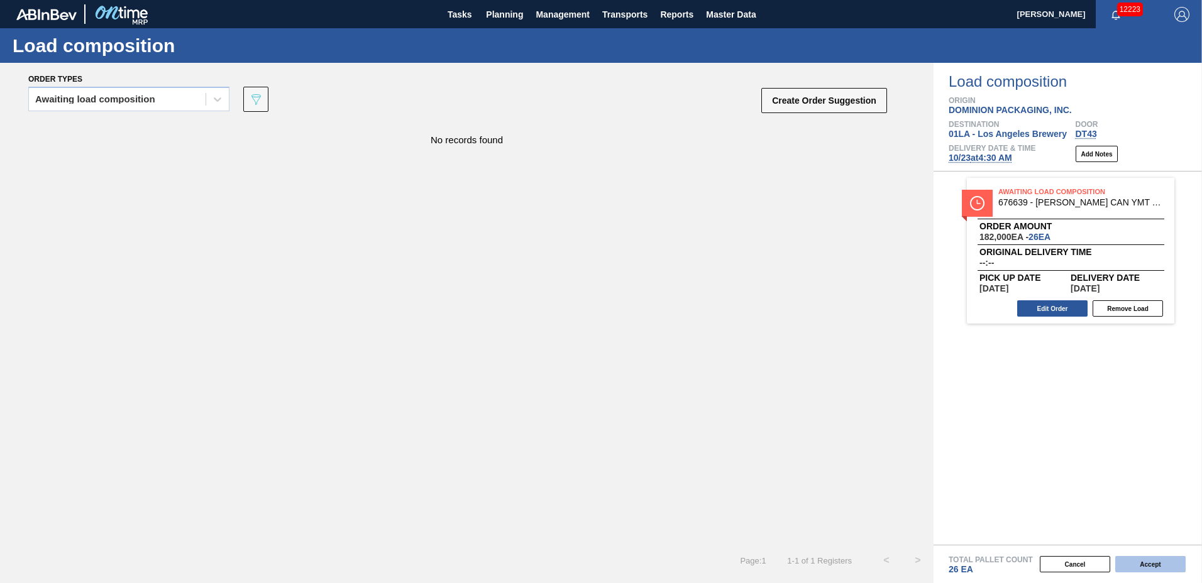
click at [1152, 557] on button "Accept" at bounding box center [1150, 564] width 70 height 16
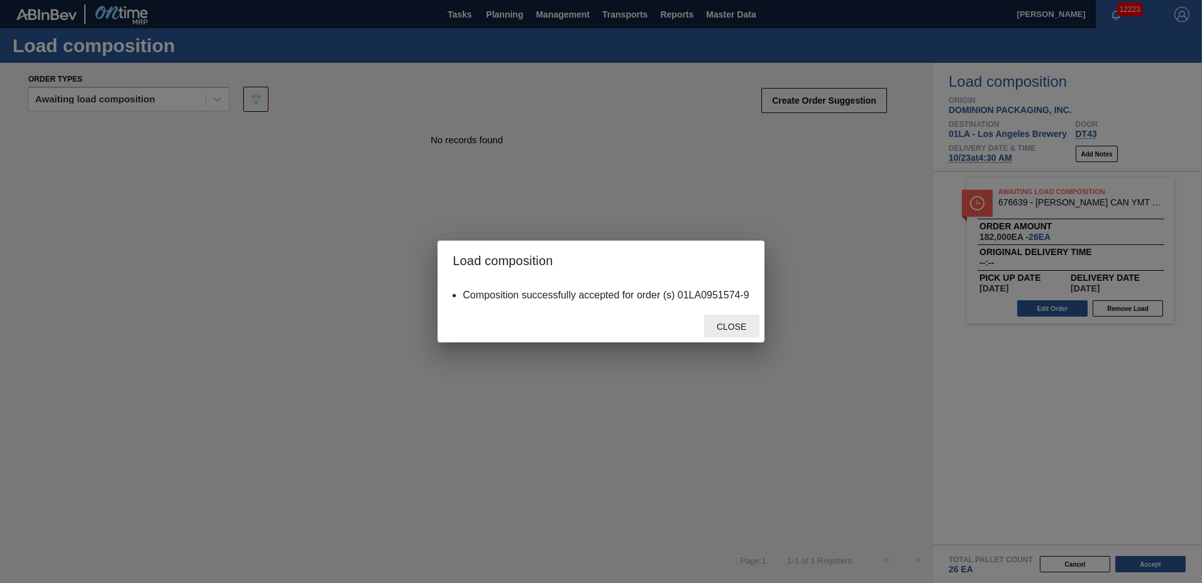
click at [730, 331] on span "Close" at bounding box center [732, 327] width 50 height 10
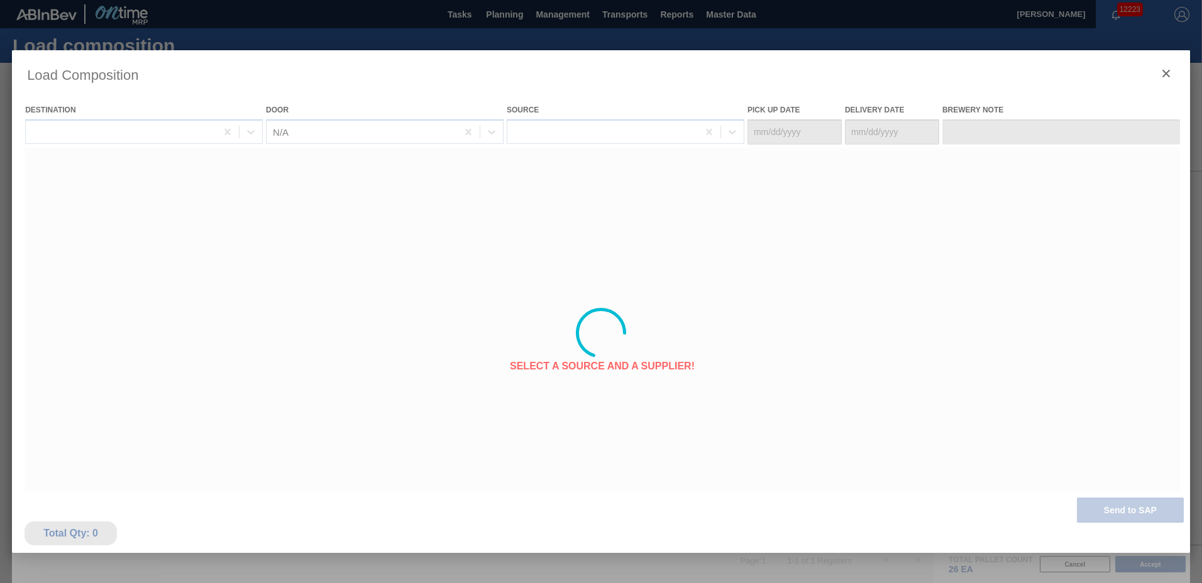
type Date "[DATE]"
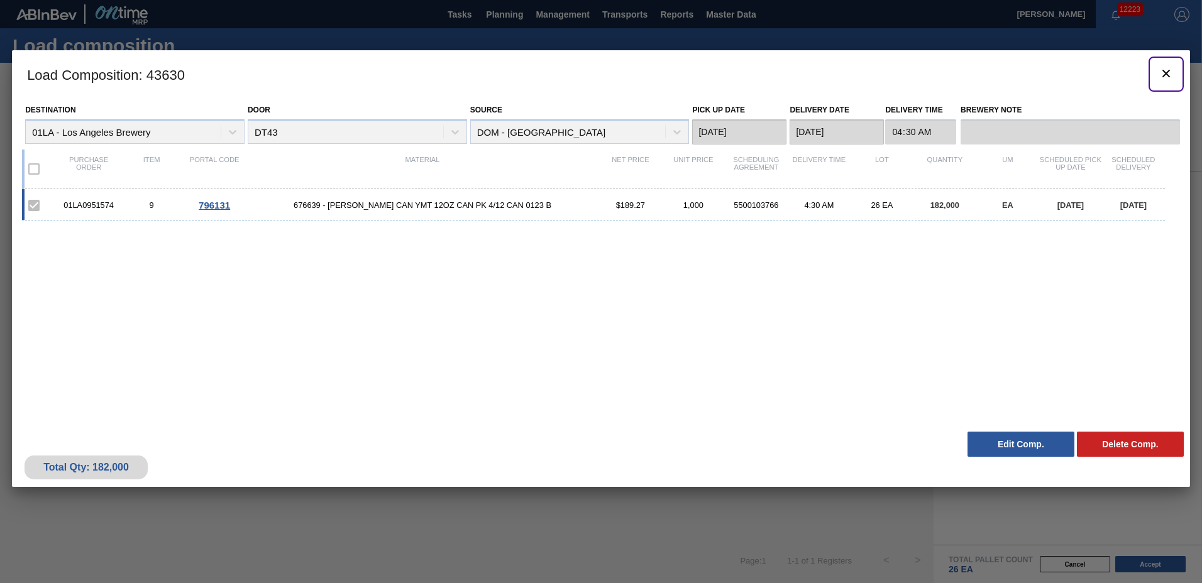
click at [1165, 71] on icon "botão de ícone" at bounding box center [1166, 73] width 15 height 15
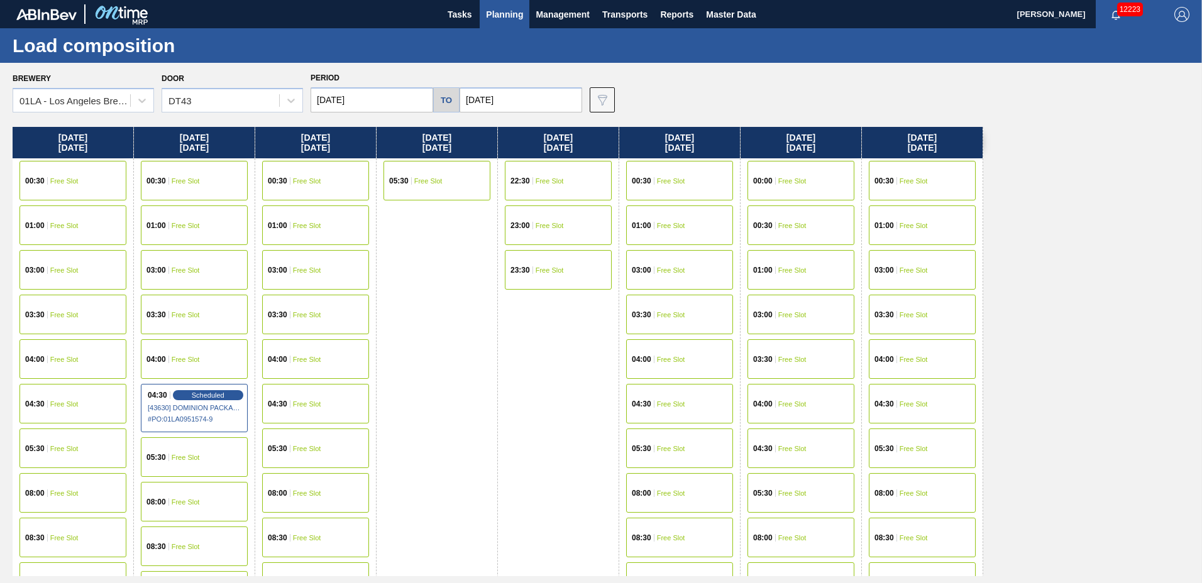
scroll to position [964, 0]
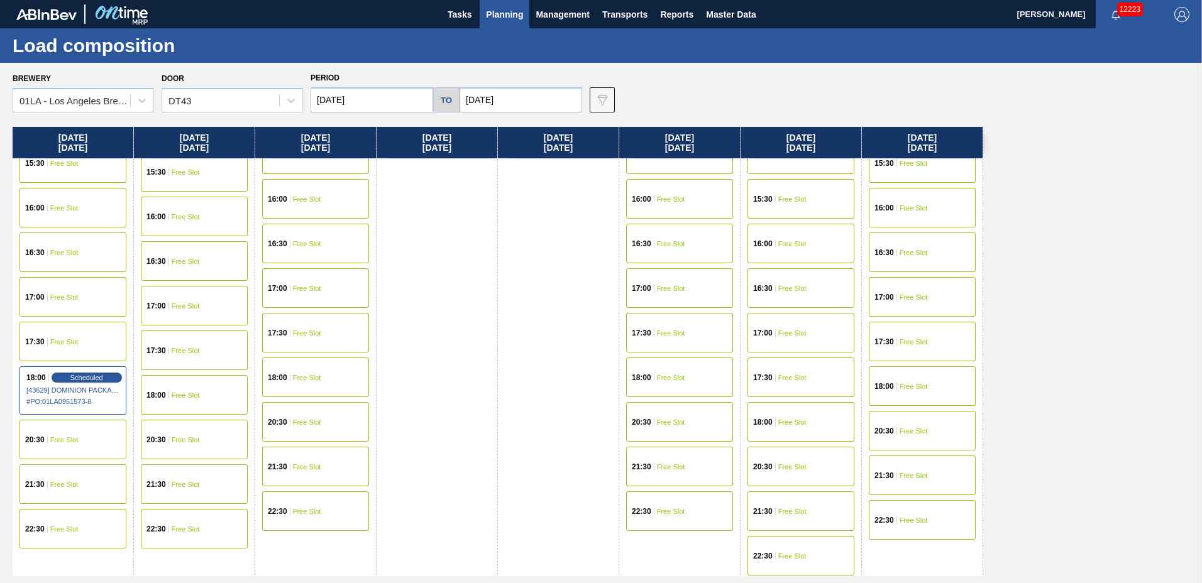
click at [170, 416] on div "18:00 Free Slot" at bounding box center [194, 395] width 121 height 45
click at [184, 438] on span "Free Slot" at bounding box center [186, 440] width 28 height 8
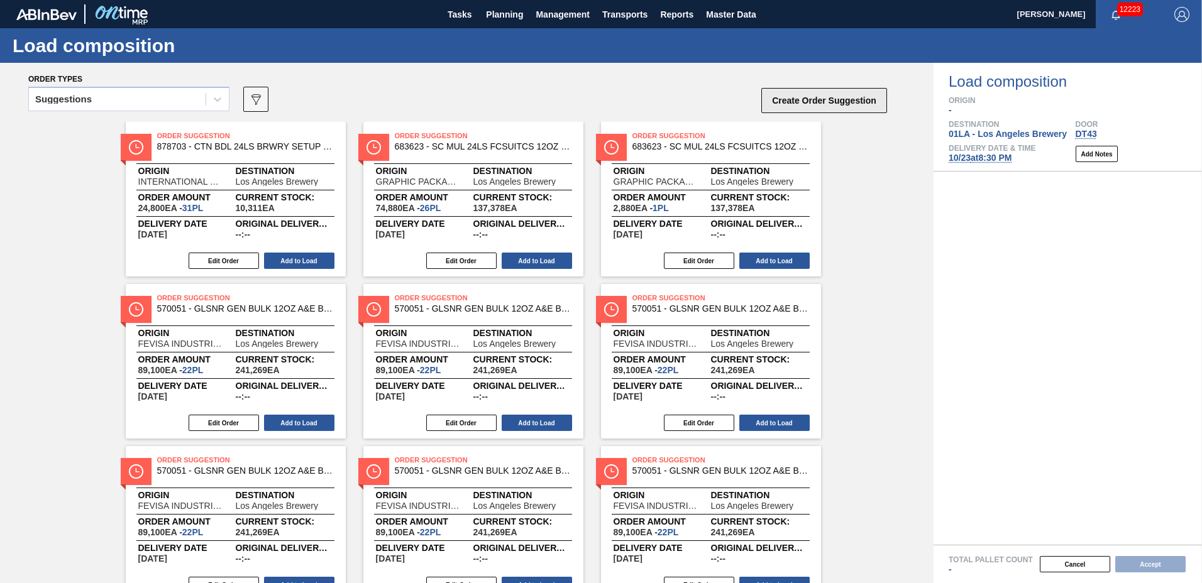
click at [818, 100] on button "Create Order Suggestion" at bounding box center [824, 100] width 126 height 25
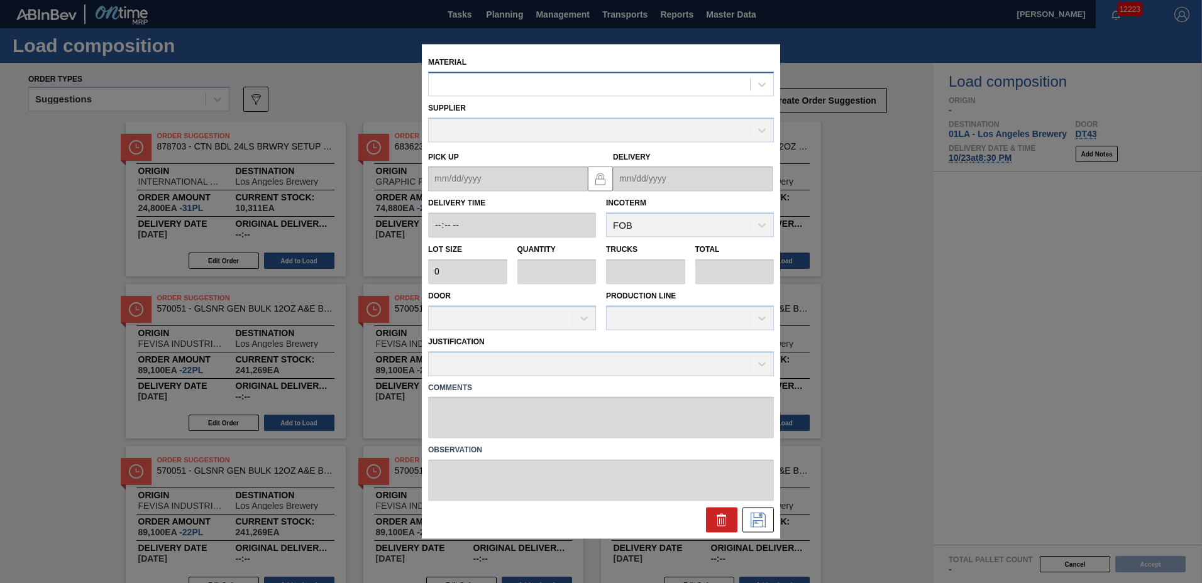
click at [722, 93] on div at bounding box center [589, 84] width 321 height 18
type input "676639"
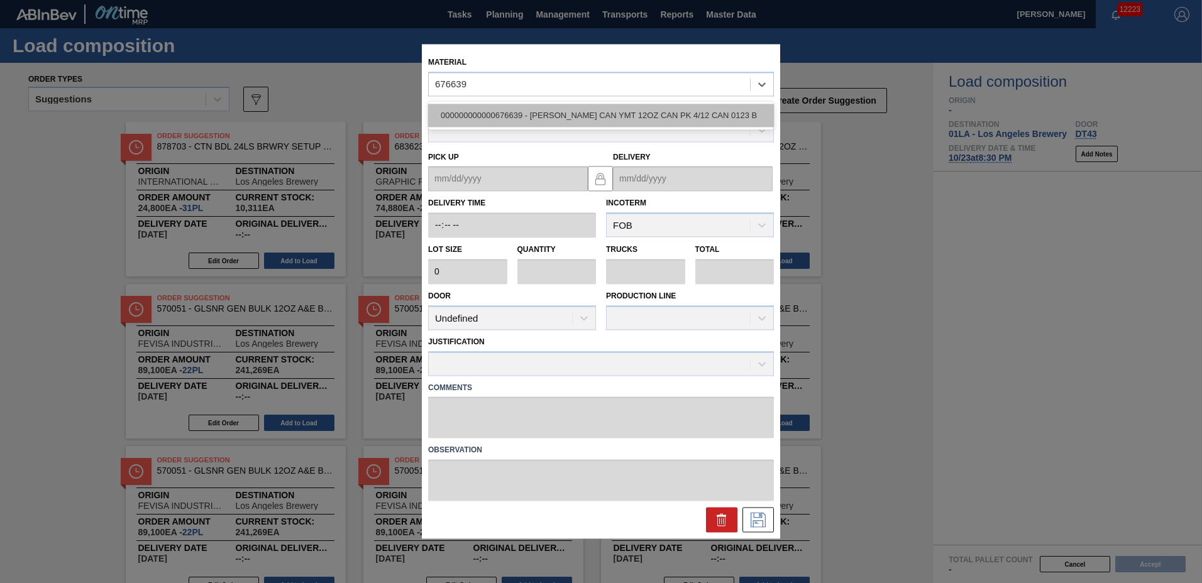
click at [698, 107] on div "000000000000676639 - [PERSON_NAME] CAN YMT 12OZ CAN PK 4/12 CAN 0123 B" at bounding box center [601, 115] width 346 height 23
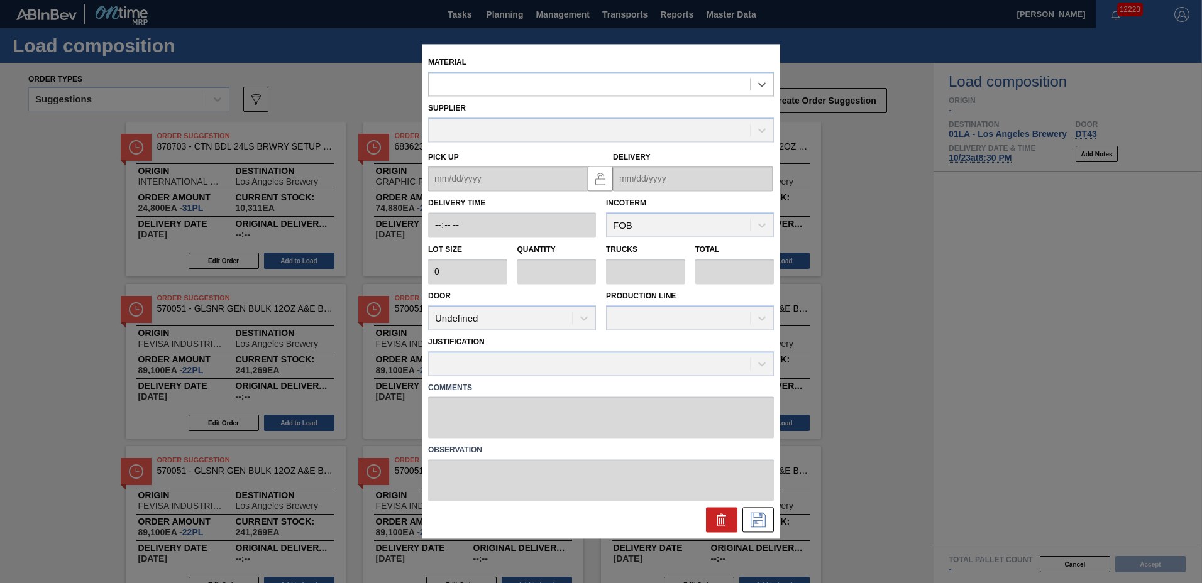
type input "7,000"
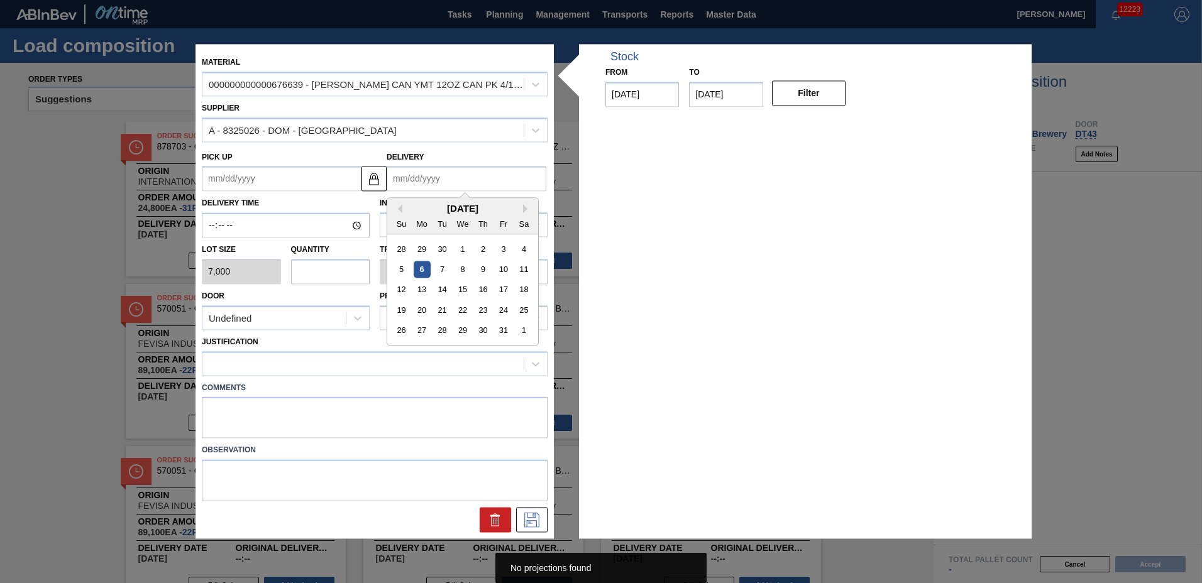
click at [429, 179] on input "Delivery" at bounding box center [467, 179] width 160 height 25
type input "[DATE]"
type up "[DATE]"
type input "26"
type input "1"
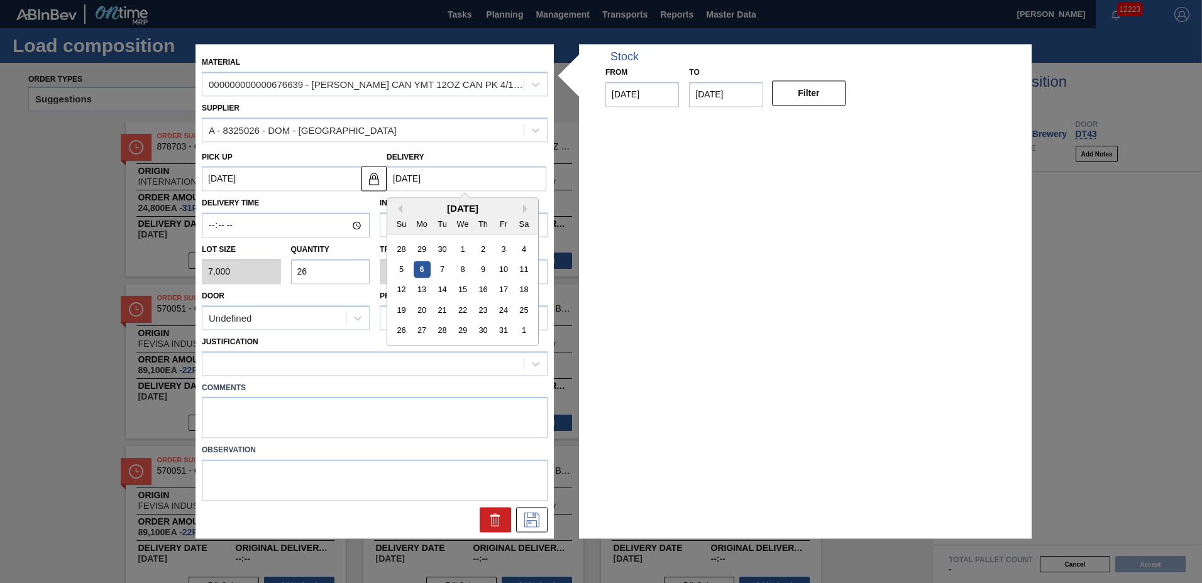
type input "182,000"
click at [487, 306] on div "23" at bounding box center [483, 310] width 17 height 17
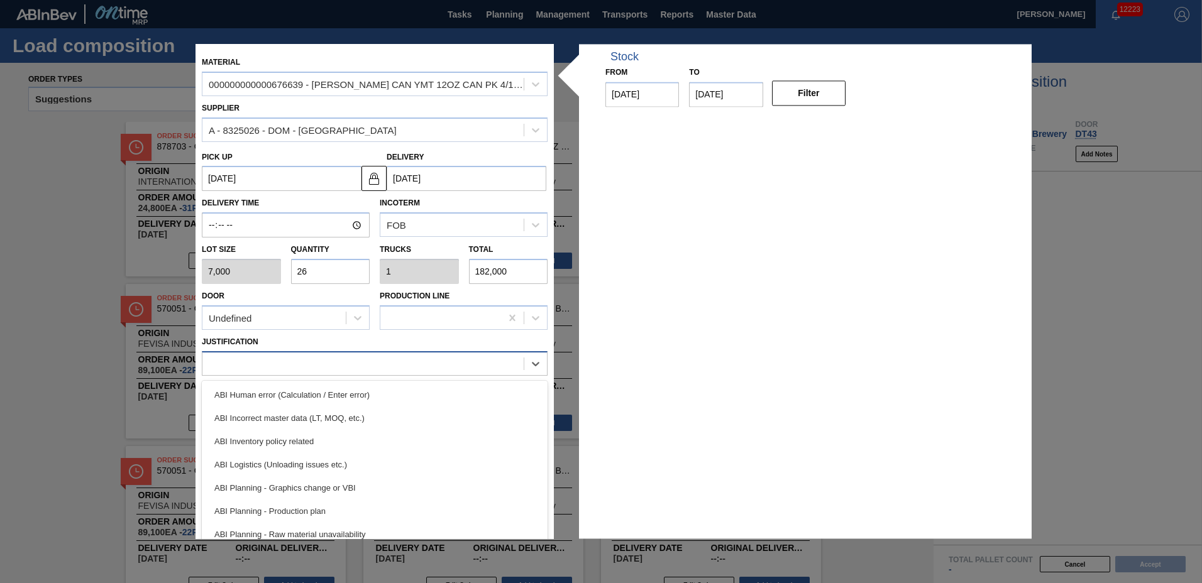
click at [288, 366] on div at bounding box center [362, 364] width 321 height 18
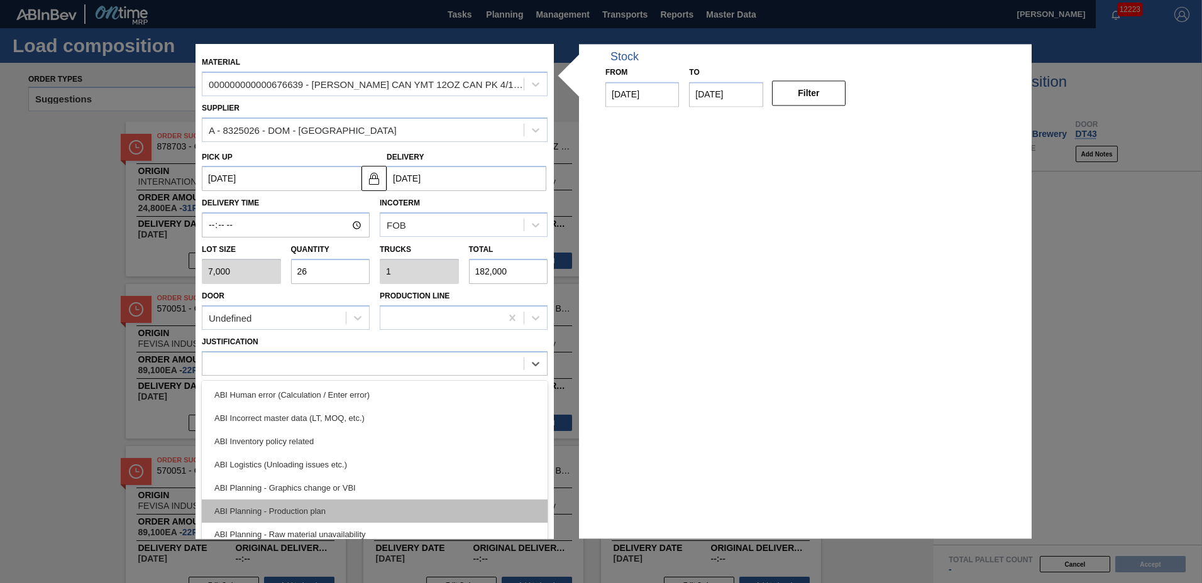
click at [332, 510] on div "ABI Planning - Production plan" at bounding box center [375, 511] width 346 height 23
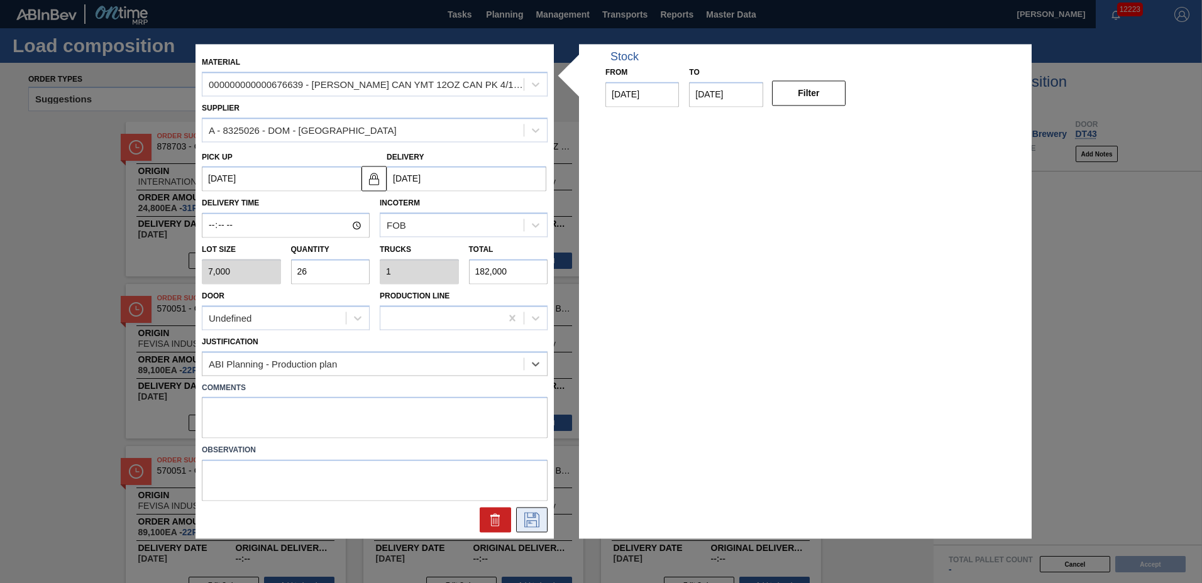
click at [522, 521] on icon at bounding box center [532, 520] width 20 height 15
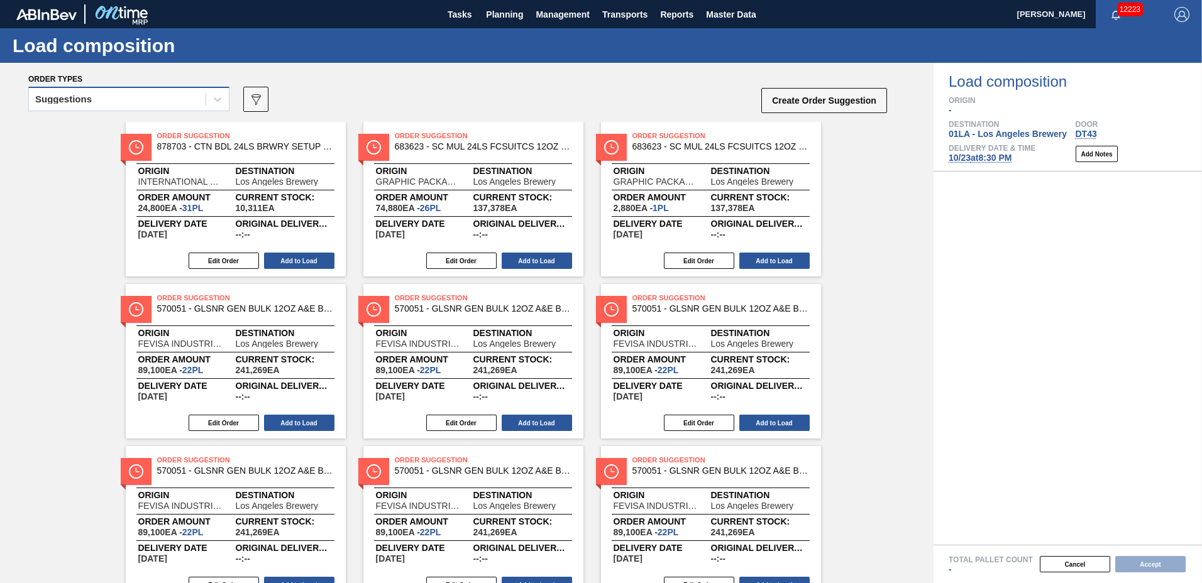
drag, startPoint x: 151, startPoint y: 97, endPoint x: 163, endPoint y: 114, distance: 20.2
click at [152, 99] on div "Suggestions" at bounding box center [117, 100] width 177 height 18
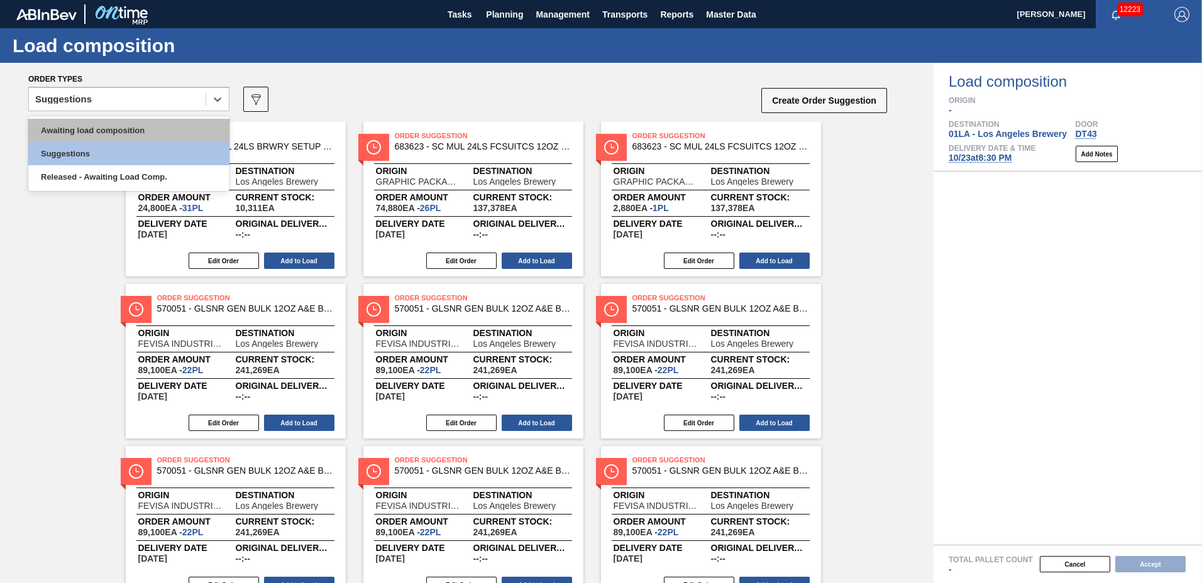
click at [158, 136] on div "Awaiting load composition" at bounding box center [128, 130] width 201 height 23
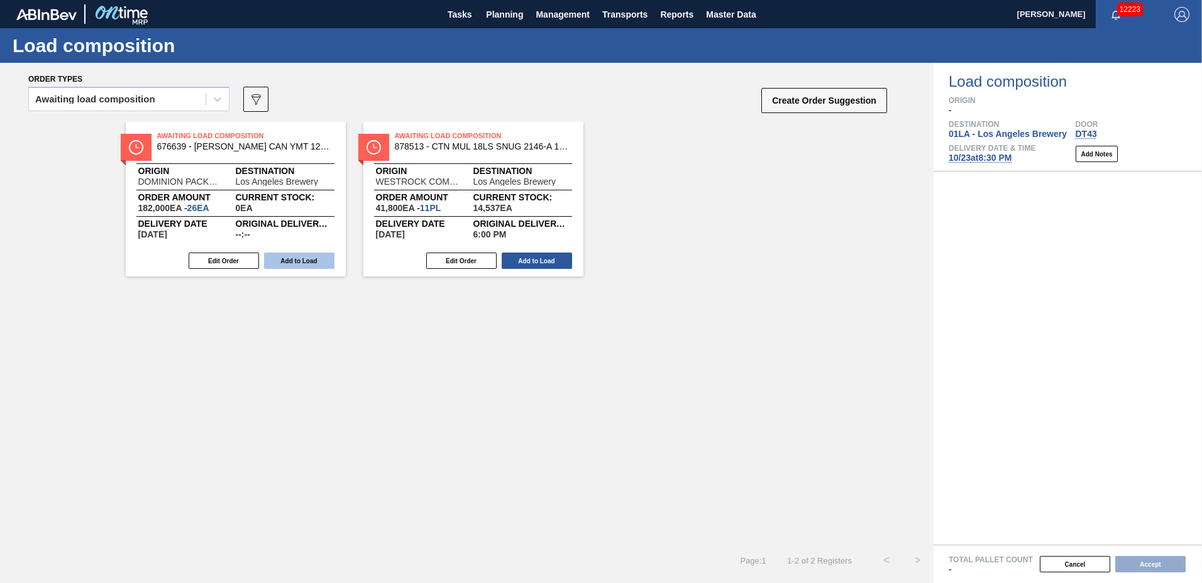
click at [305, 258] on button "Add to Load" at bounding box center [299, 261] width 70 height 16
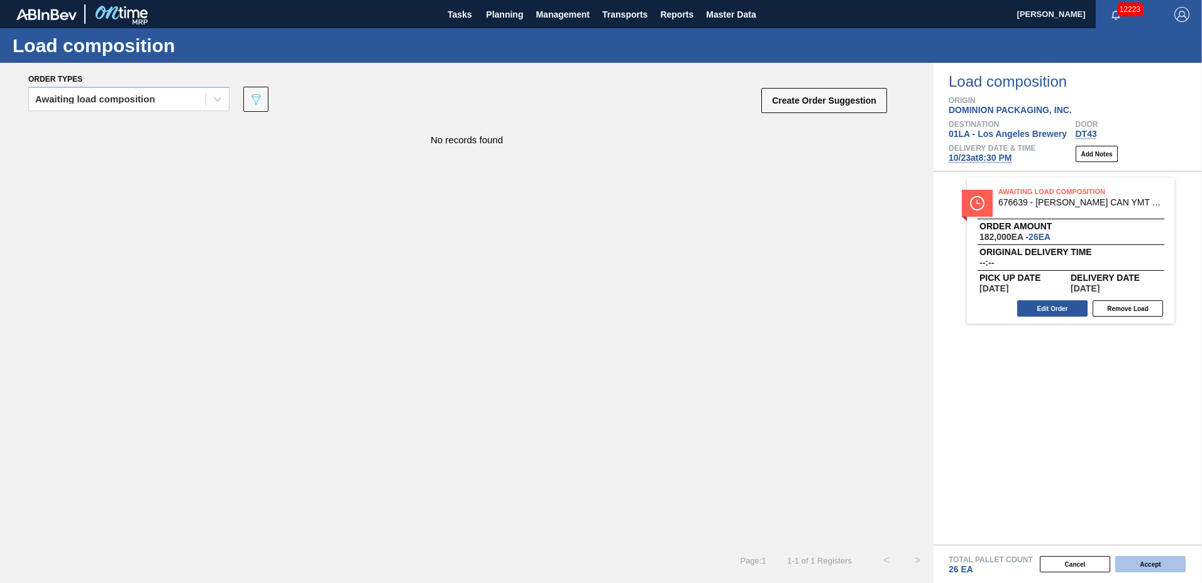
click at [1160, 566] on button "Accept" at bounding box center [1150, 564] width 70 height 16
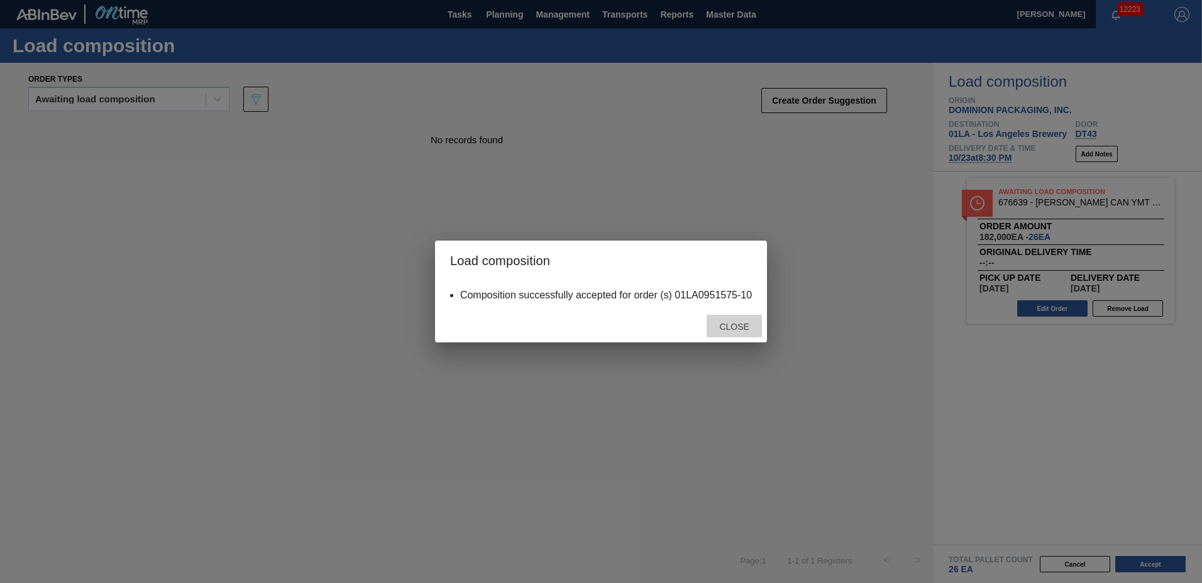
click at [747, 331] on span "Close" at bounding box center [734, 327] width 50 height 10
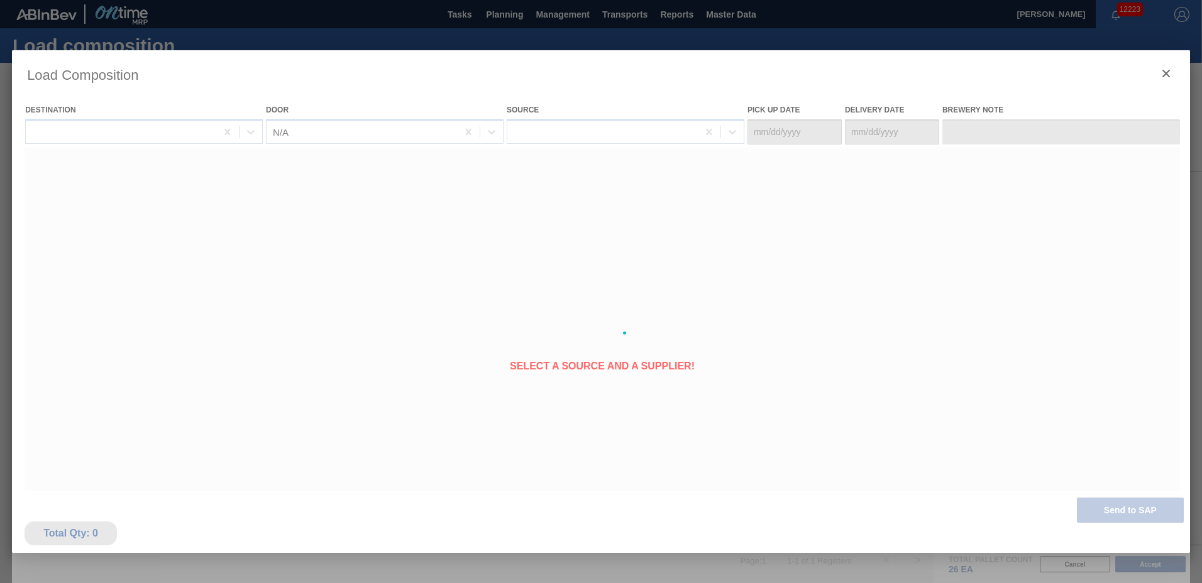
type Date "[DATE]"
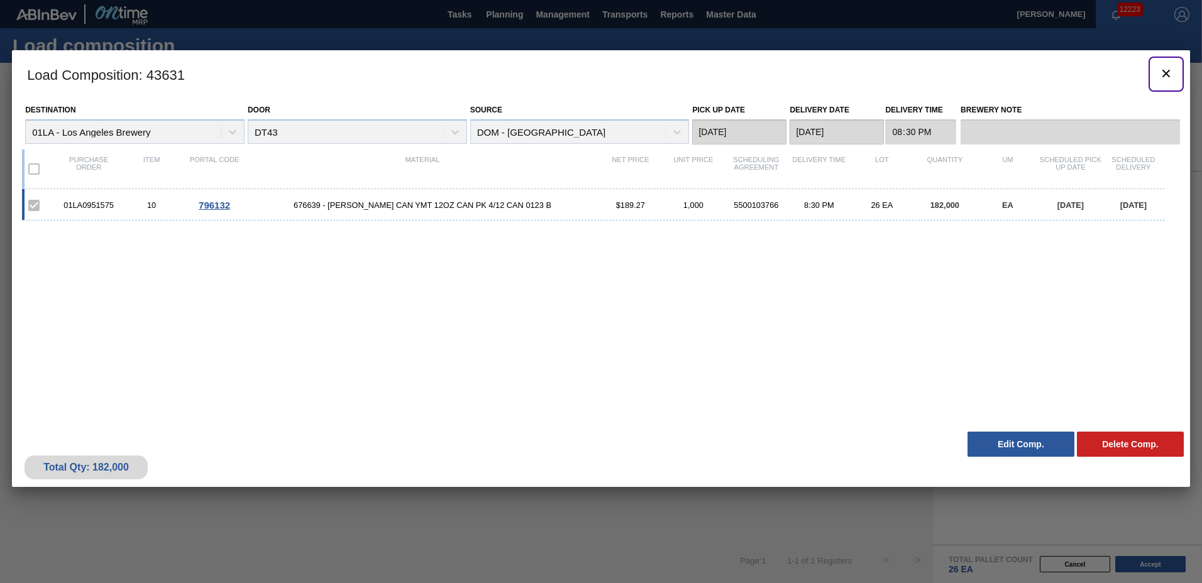
click at [1164, 75] on icon "botão de ícone" at bounding box center [1166, 74] width 8 height 8
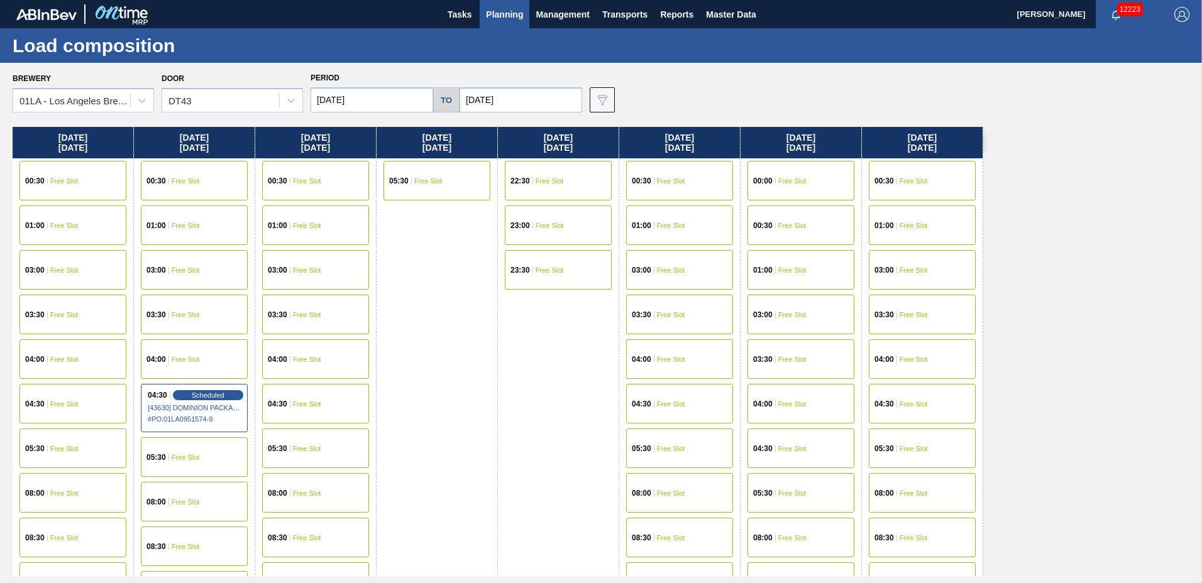
scroll to position [966, 0]
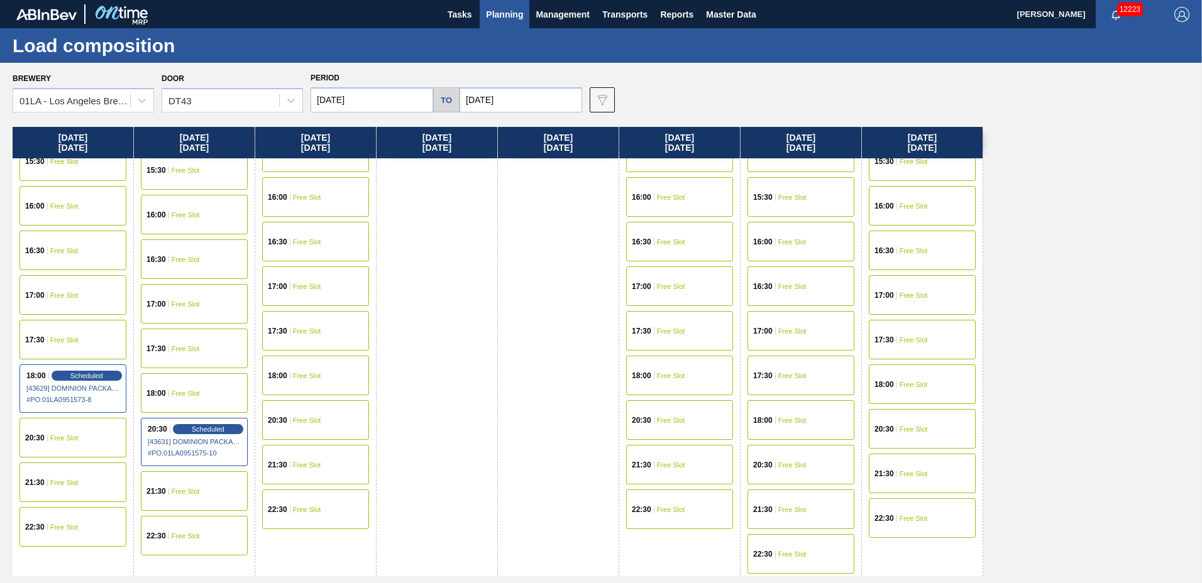
click at [299, 289] on span "Free Slot" at bounding box center [307, 287] width 28 height 8
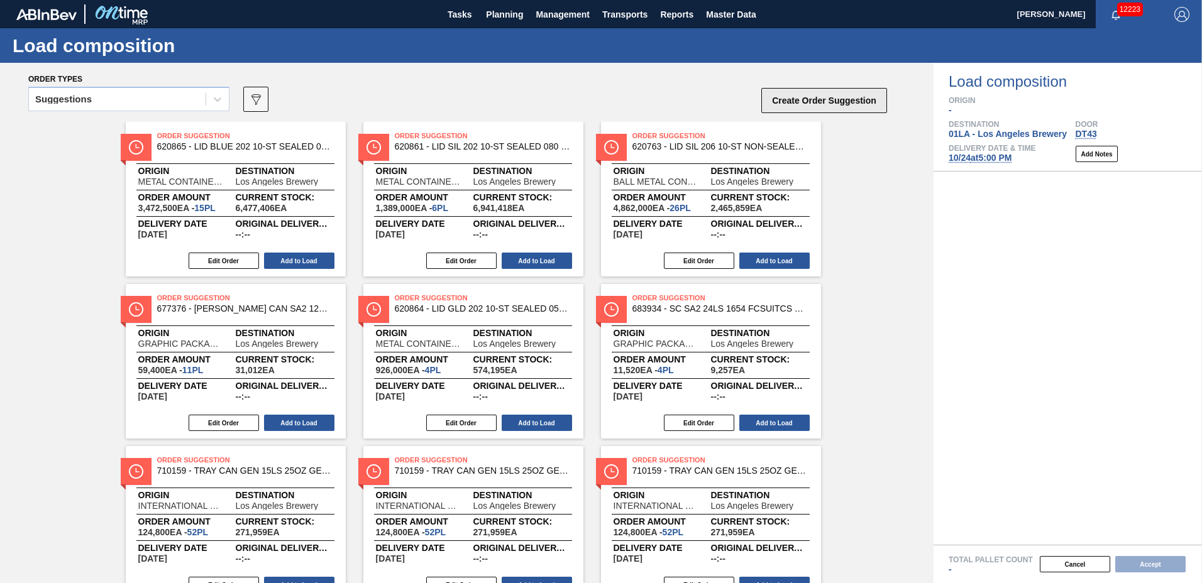
click at [833, 101] on button "Create Order Suggestion" at bounding box center [824, 100] width 126 height 25
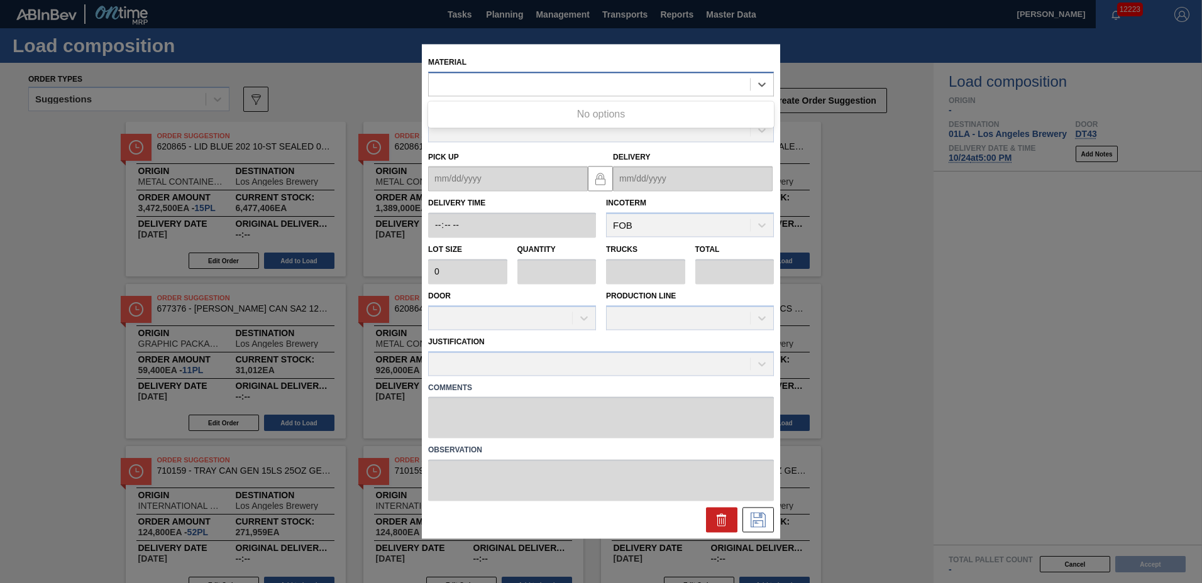
click at [593, 89] on div at bounding box center [589, 84] width 321 height 18
type input "676639"
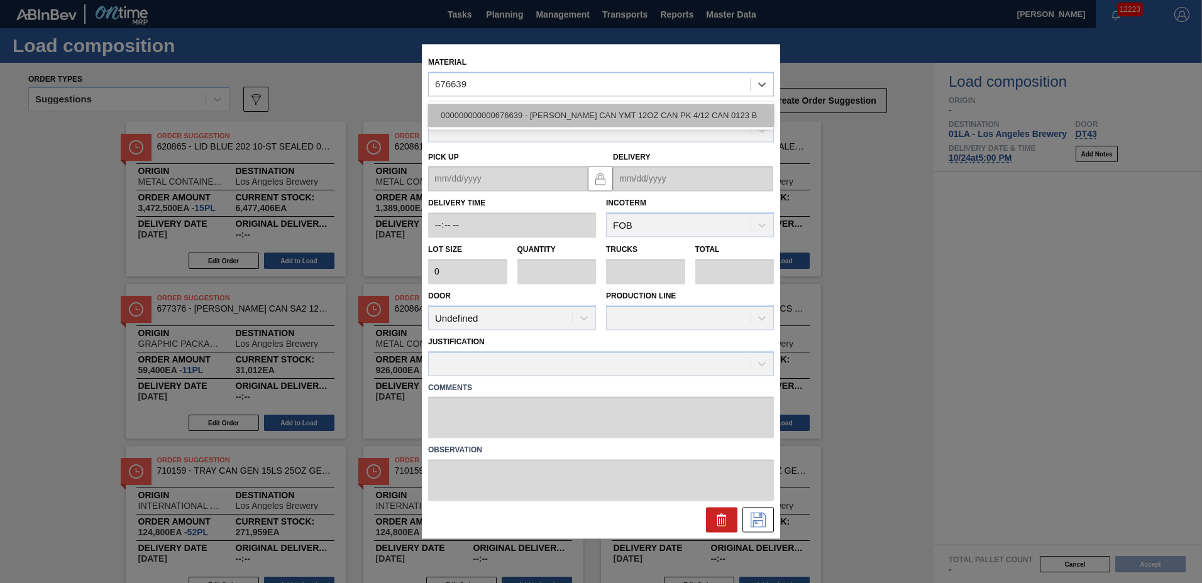
click at [592, 116] on div "000000000000676639 - [PERSON_NAME] CAN YMT 12OZ CAN PK 4/12 CAN 0123 B" at bounding box center [601, 115] width 346 height 23
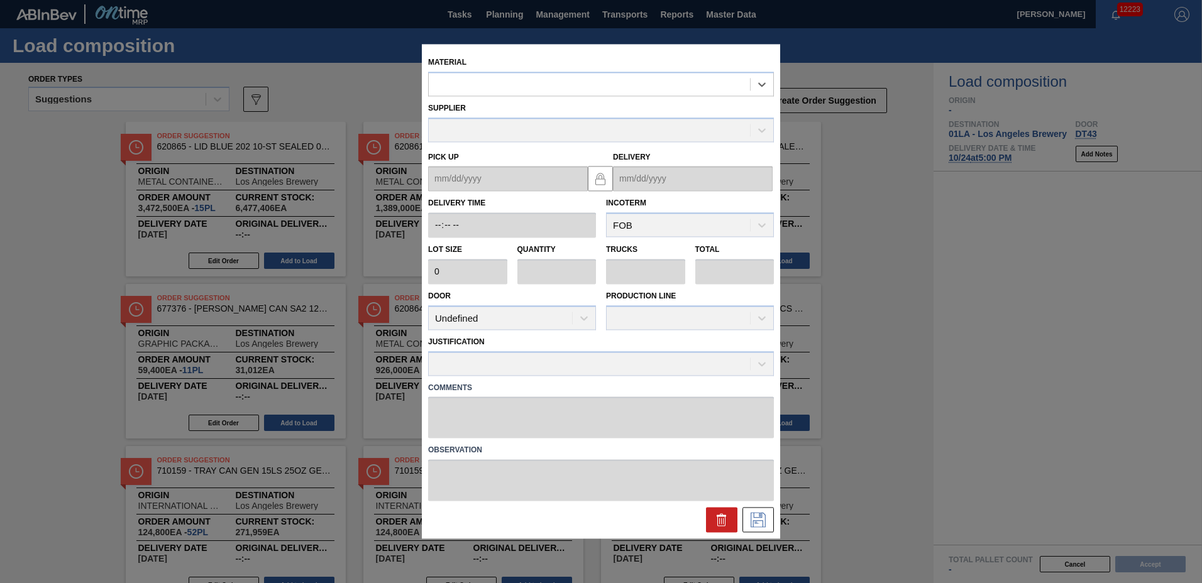
type input "7,000"
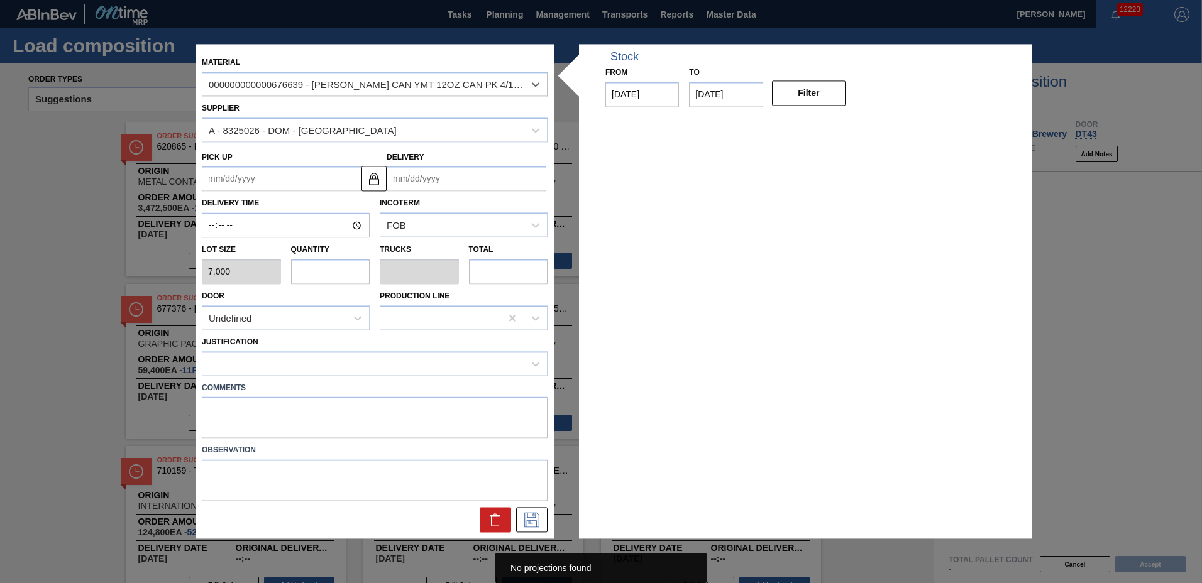
click at [468, 179] on input "Delivery" at bounding box center [467, 179] width 160 height 25
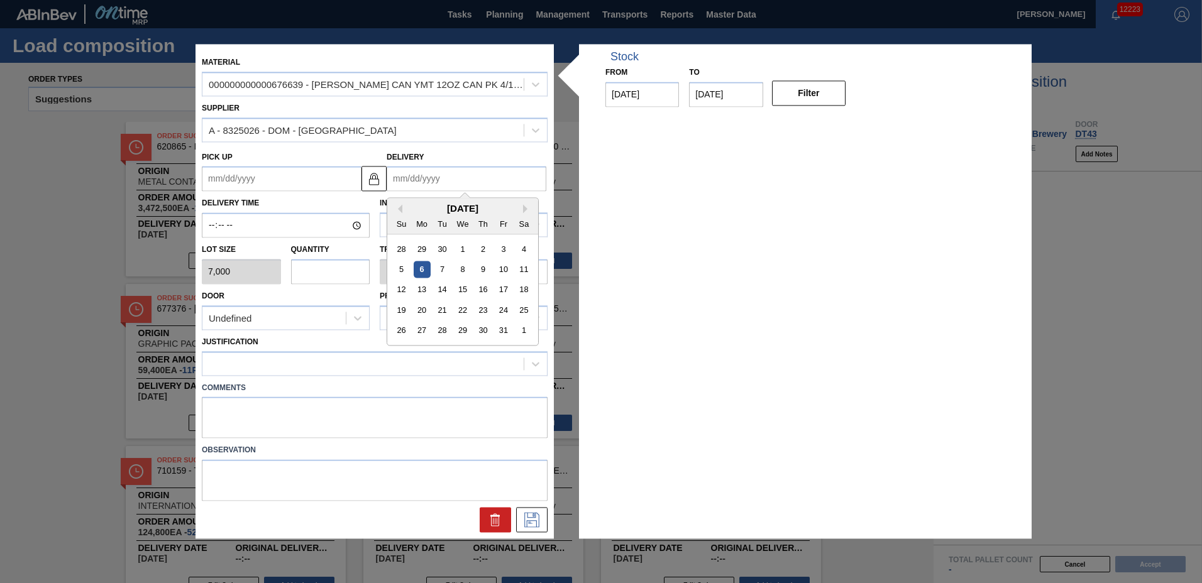
type input "[DATE]"
type up "[DATE]"
type input "26"
type input "1"
type input "182,000"
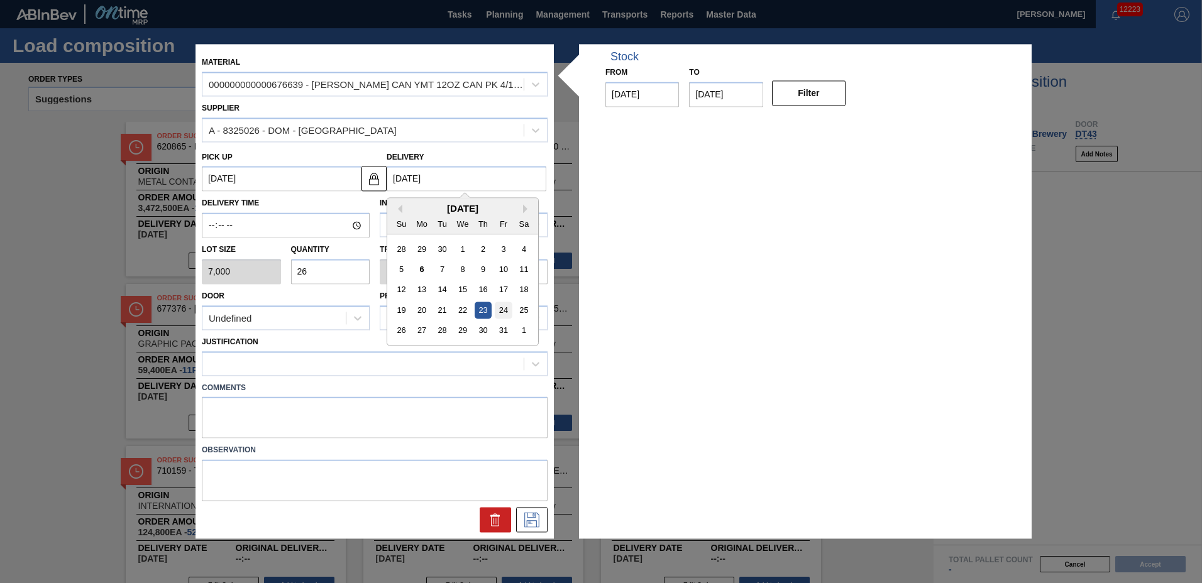
click at [504, 313] on div "24" at bounding box center [503, 310] width 17 height 17
type up "[DATE]"
type input "[DATE]"
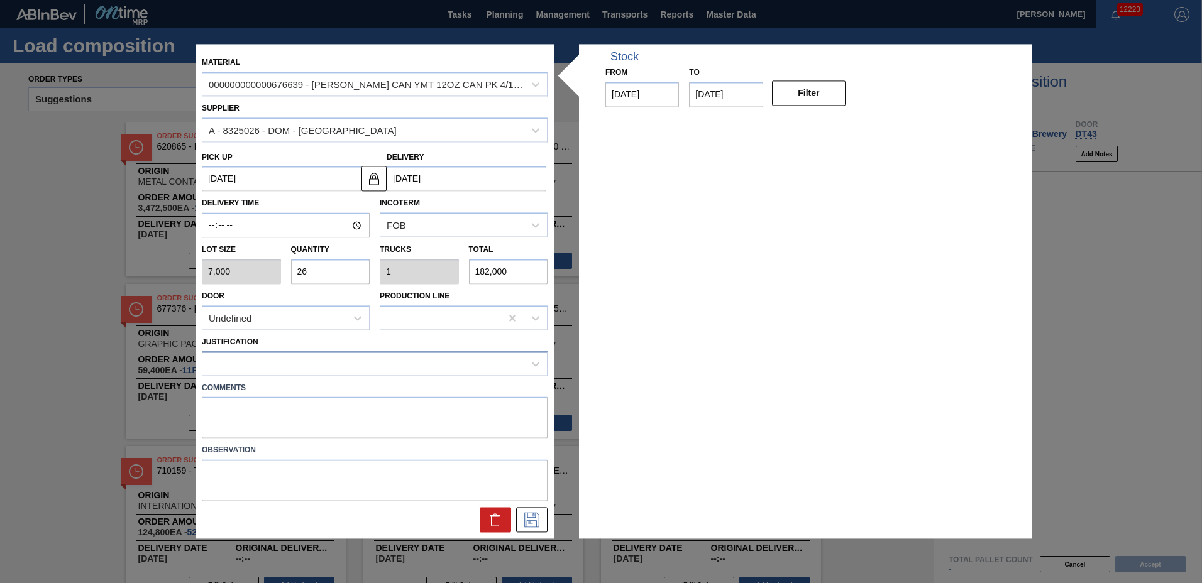
click at [277, 371] on div at bounding box center [362, 364] width 321 height 18
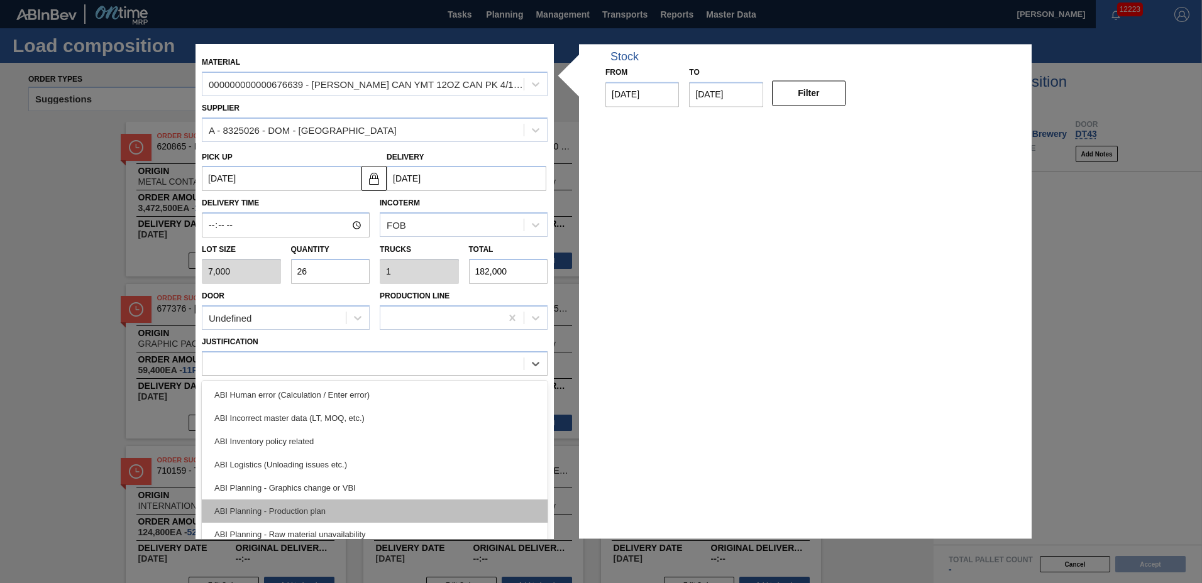
click at [311, 515] on div "ABI Planning - Production plan" at bounding box center [375, 511] width 346 height 23
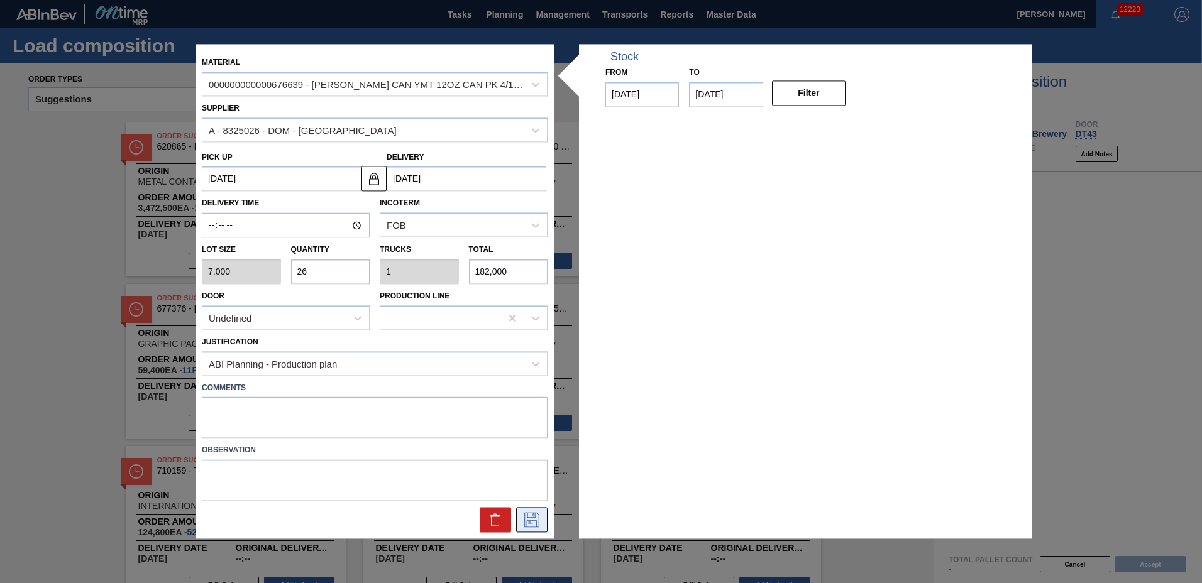
click at [532, 521] on icon at bounding box center [532, 520] width 20 height 15
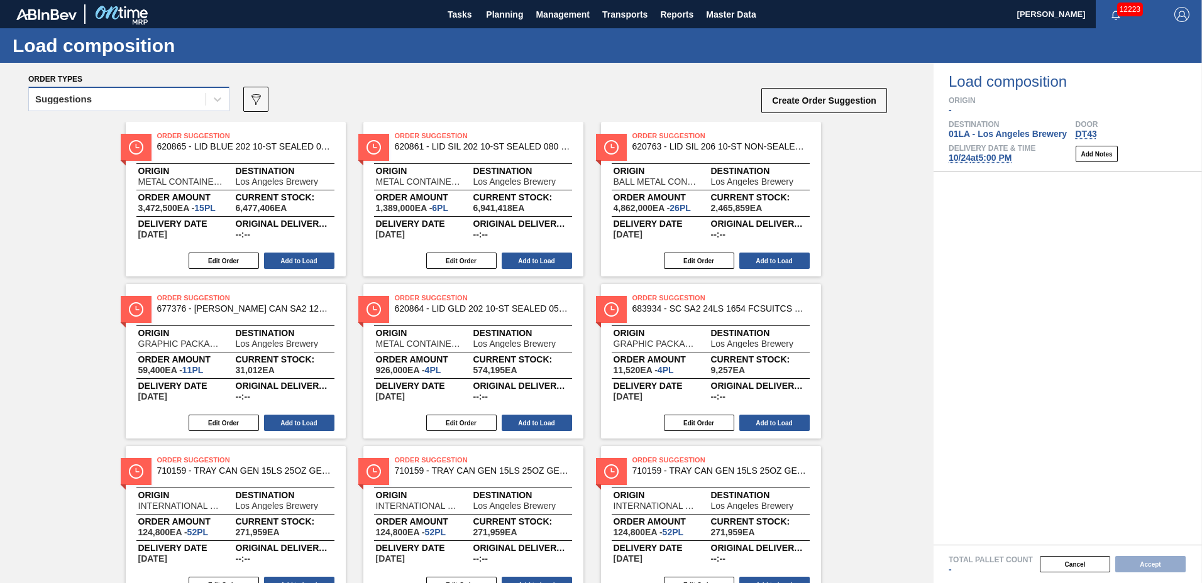
click at [116, 104] on div "Suggestions" at bounding box center [117, 100] width 177 height 18
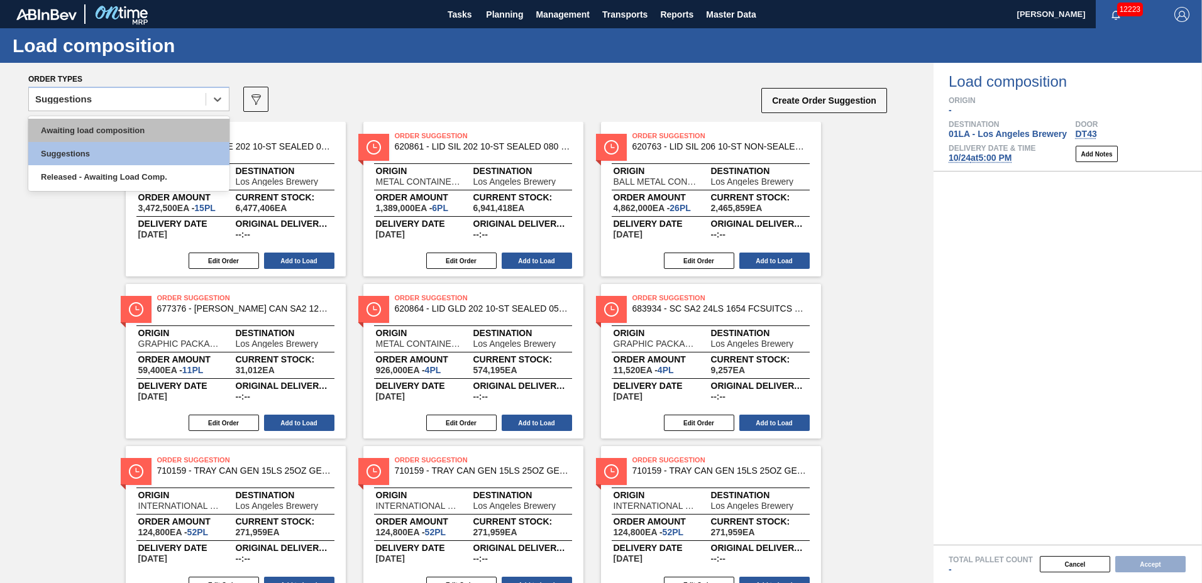
click at [107, 125] on div "Awaiting load composition" at bounding box center [128, 130] width 201 height 23
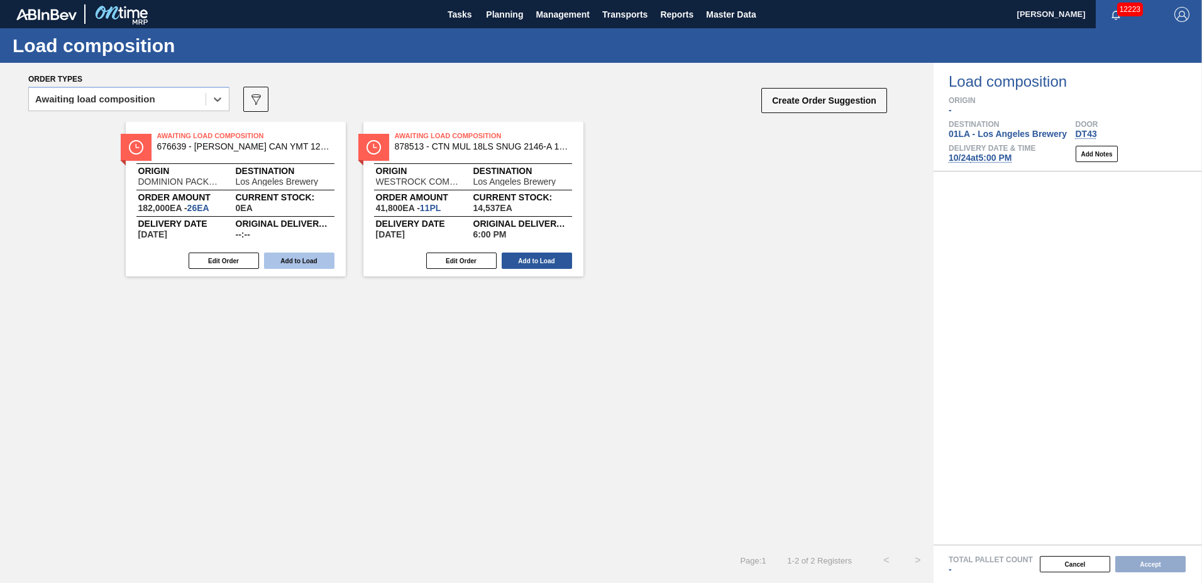
click at [287, 256] on button "Add to Load" at bounding box center [299, 261] width 70 height 16
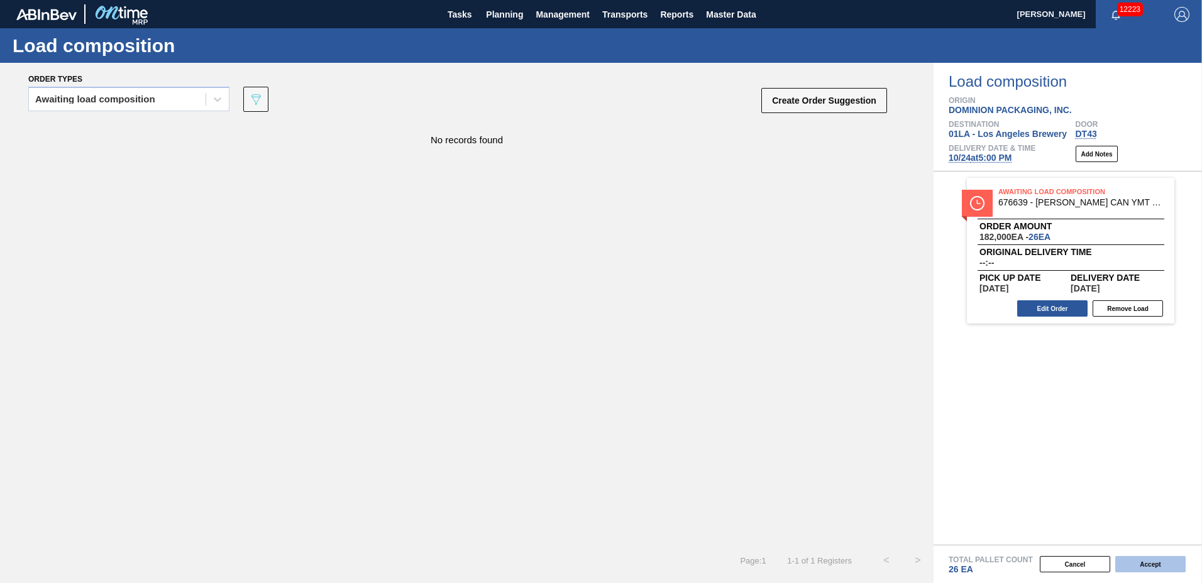
click at [1147, 567] on button "Accept" at bounding box center [1150, 564] width 70 height 16
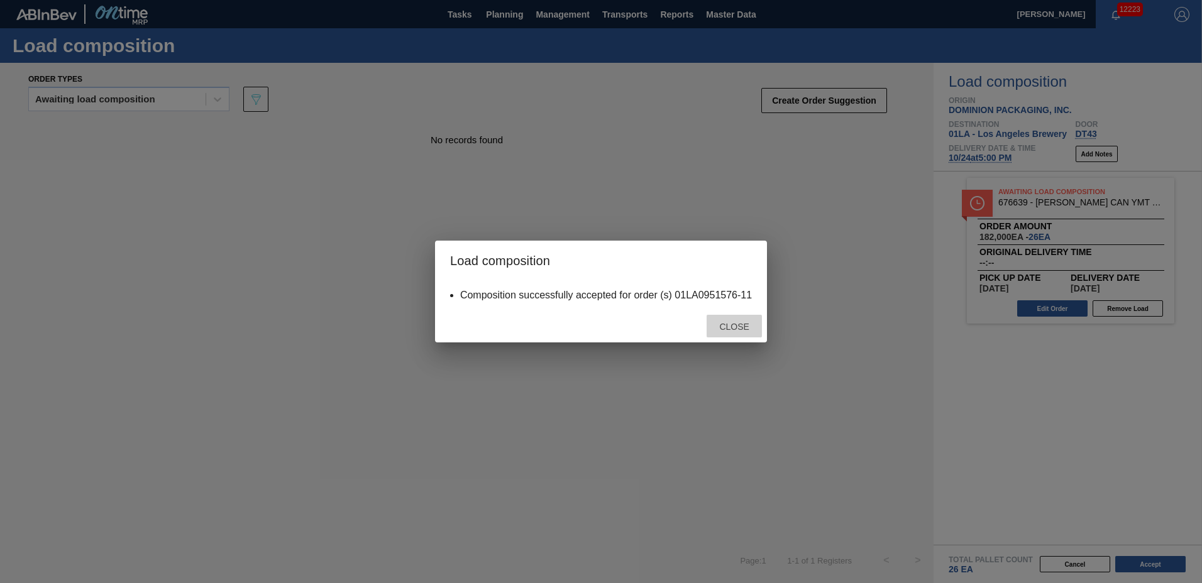
click at [743, 329] on span "Close" at bounding box center [734, 327] width 50 height 10
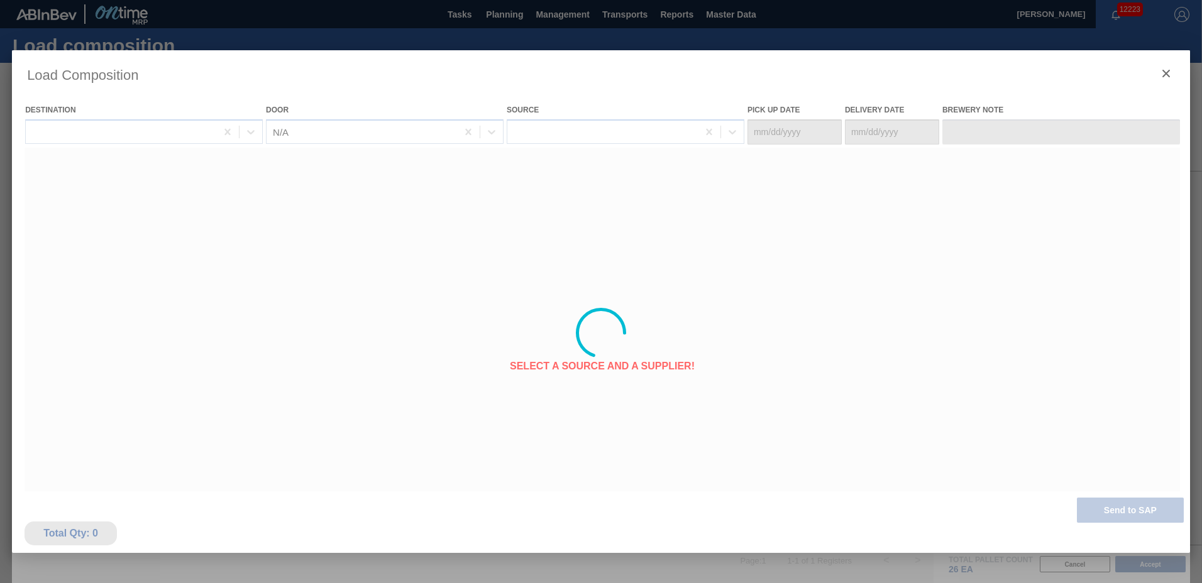
type Date "[DATE]"
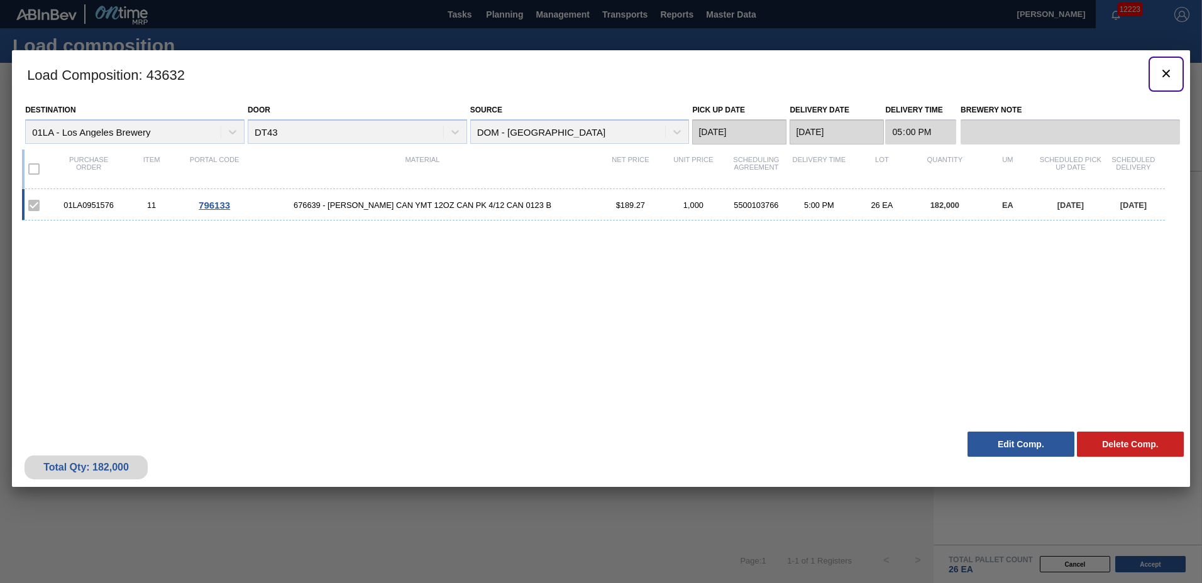
click at [1170, 74] on icon "botão de ícone" at bounding box center [1166, 73] width 15 height 15
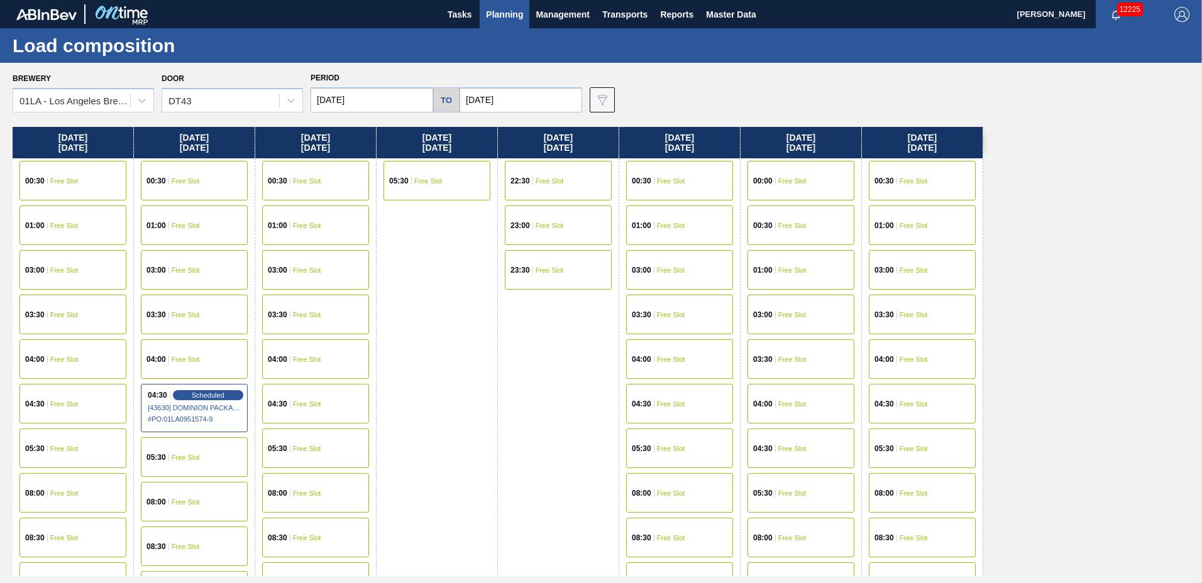
click at [521, 13] on span "Planning" at bounding box center [504, 14] width 37 height 15
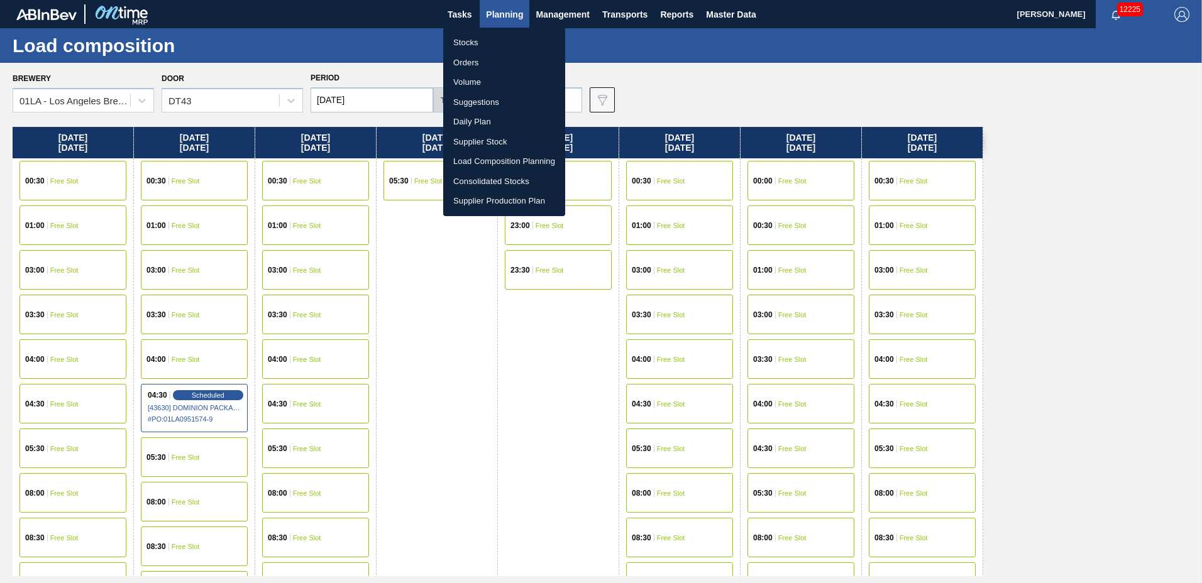
click at [477, 96] on li "Suggestions" at bounding box center [504, 102] width 122 height 20
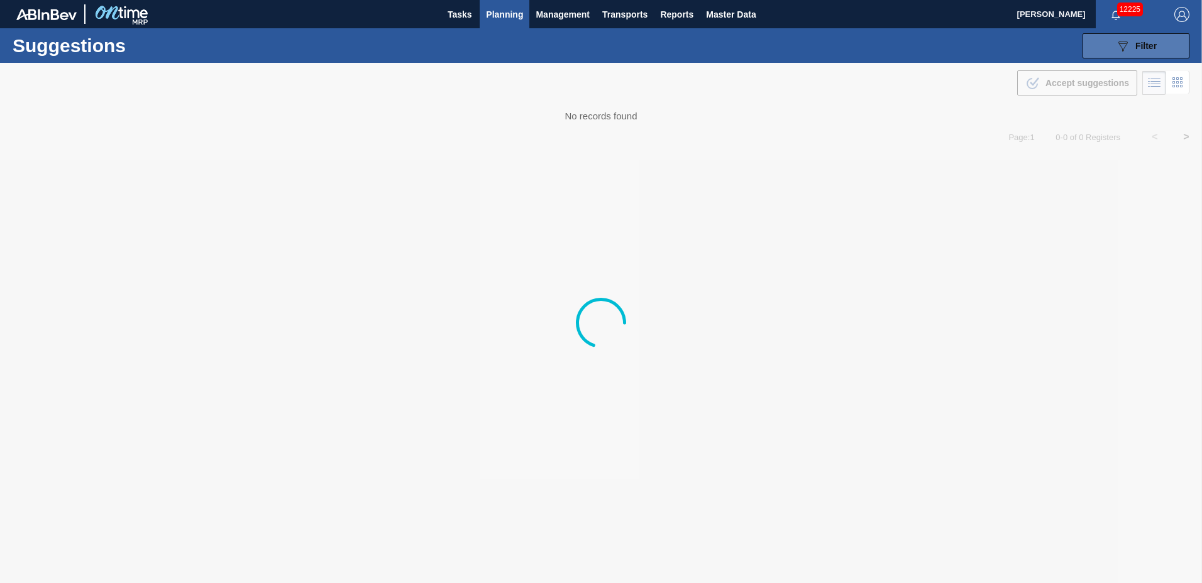
type to "[DATE]"
click at [1121, 41] on icon "089F7B8B-B2A5-4AFE-B5C0-19BA573D28AC" at bounding box center [1122, 45] width 15 height 15
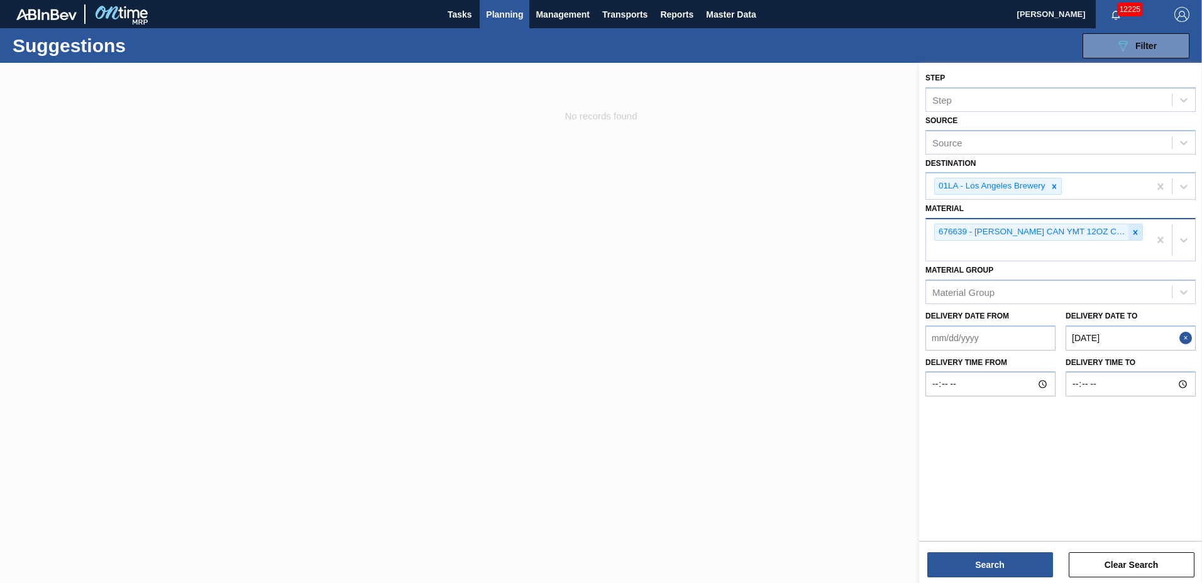
click at [1140, 231] on div at bounding box center [1135, 232] width 14 height 16
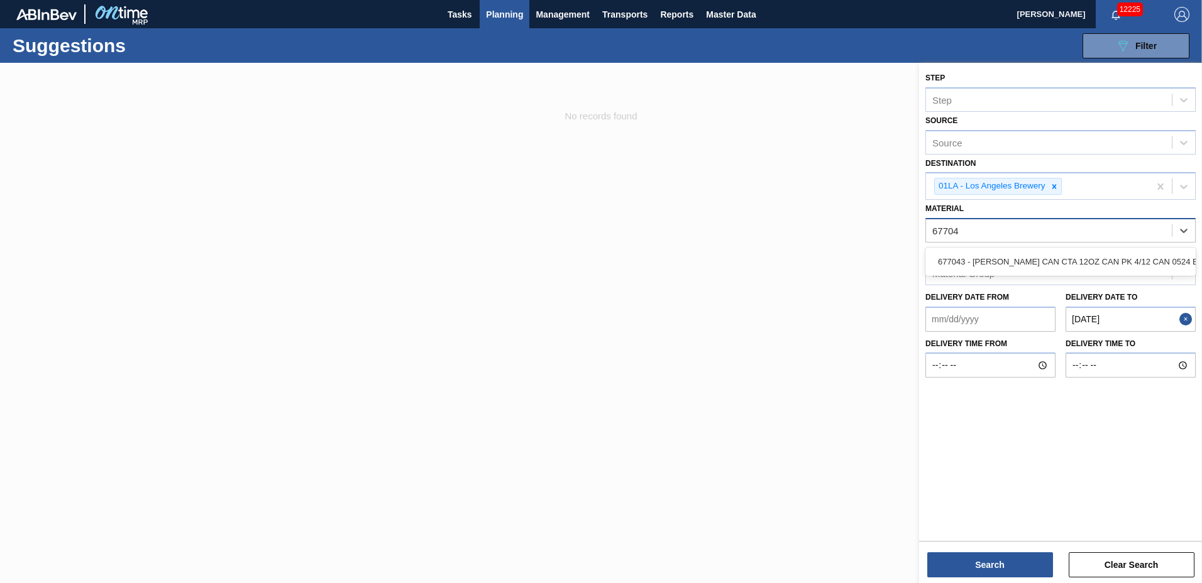
type input "677043"
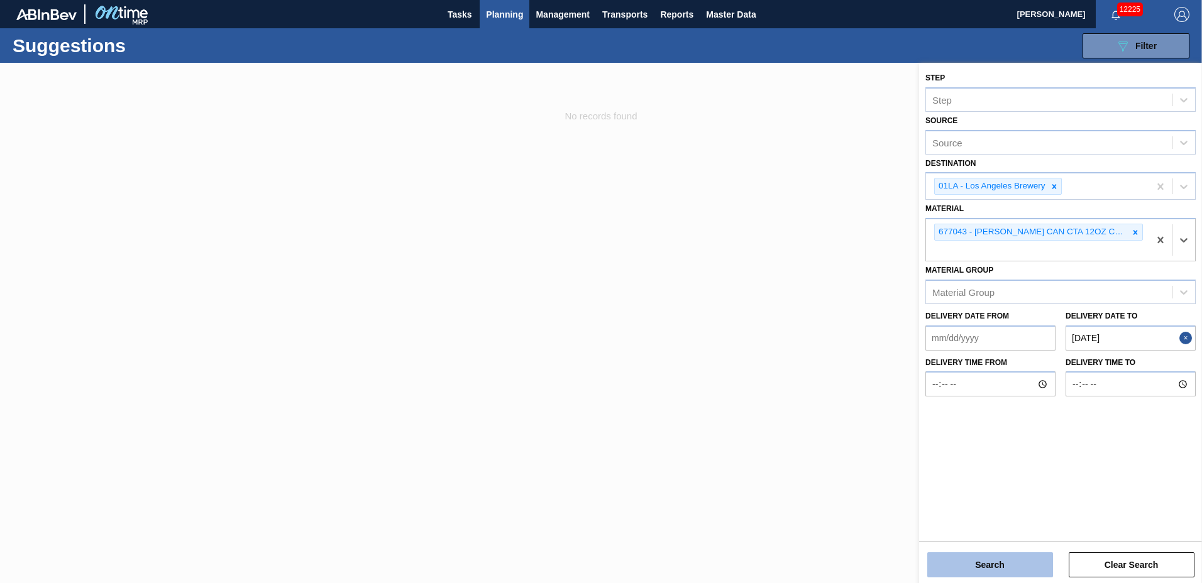
click at [979, 569] on button "Search" at bounding box center [990, 565] width 126 height 25
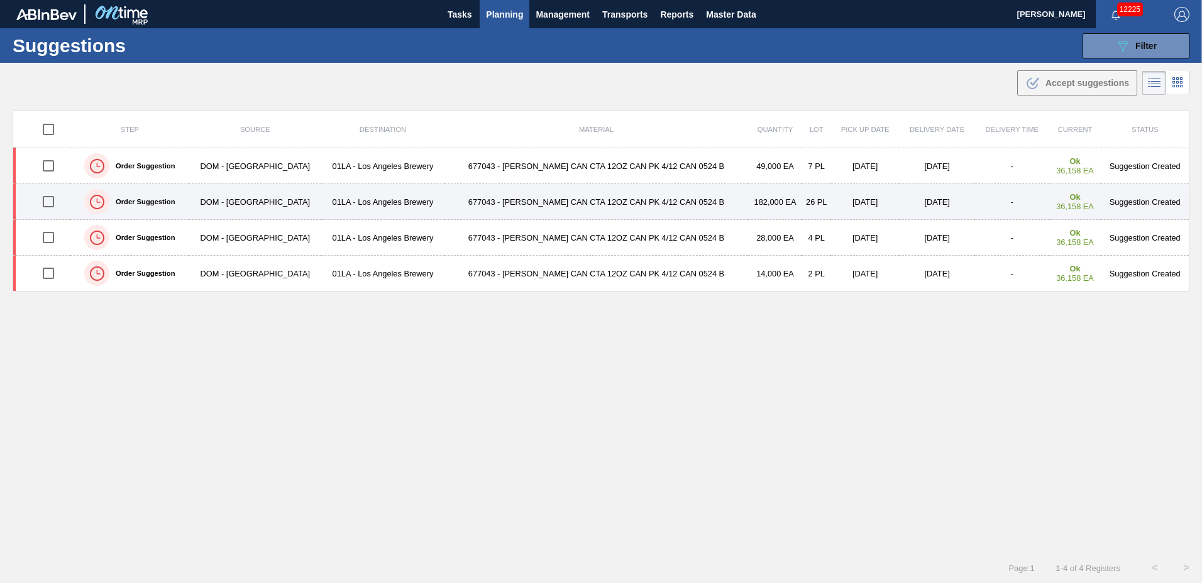
click at [54, 204] on input "checkbox" at bounding box center [48, 202] width 26 height 26
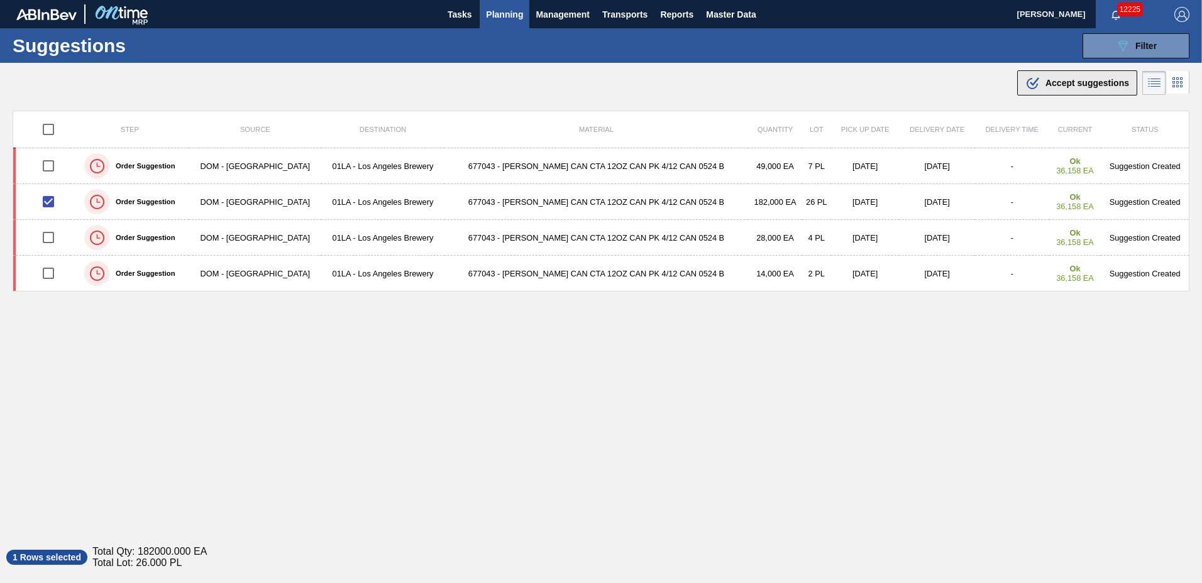
click at [1076, 85] on span "Accept suggestions" at bounding box center [1087, 83] width 84 height 10
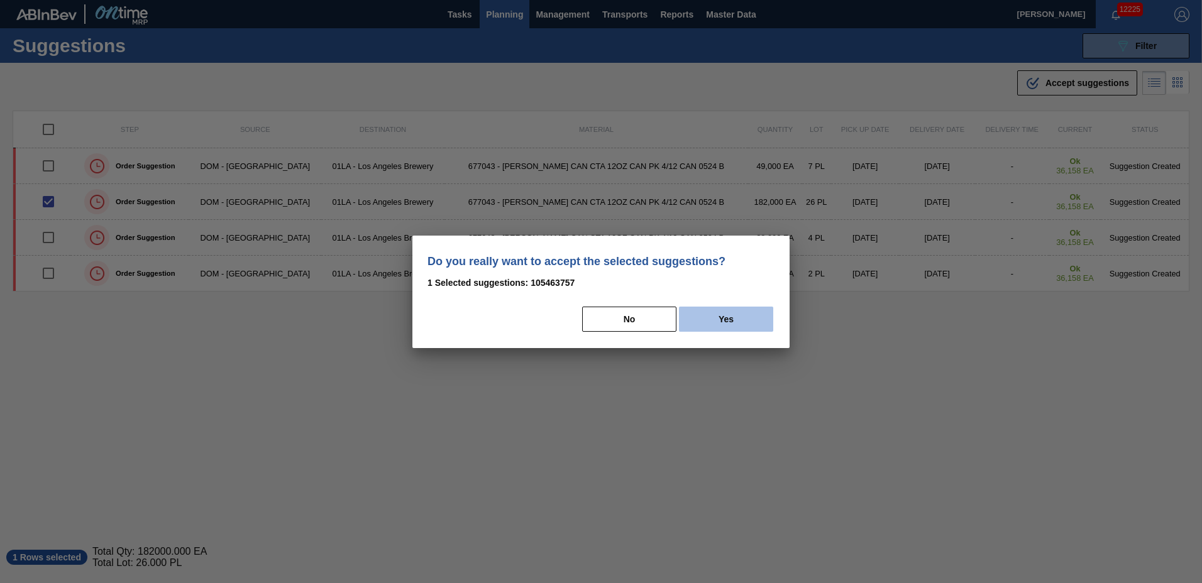
click at [695, 312] on button "Yes" at bounding box center [726, 319] width 94 height 25
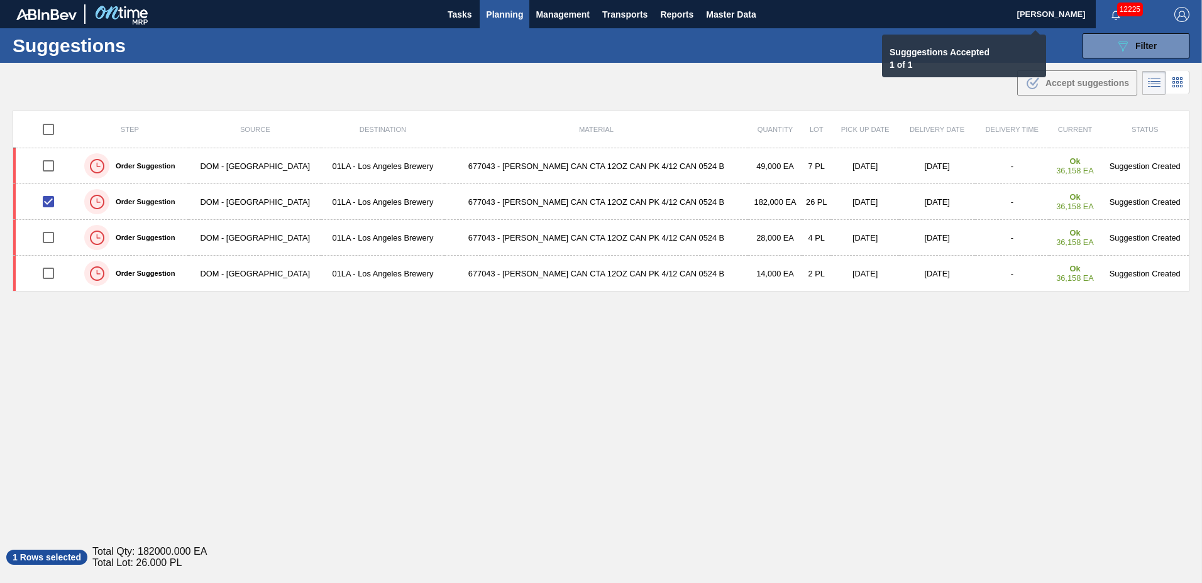
checkbox input "false"
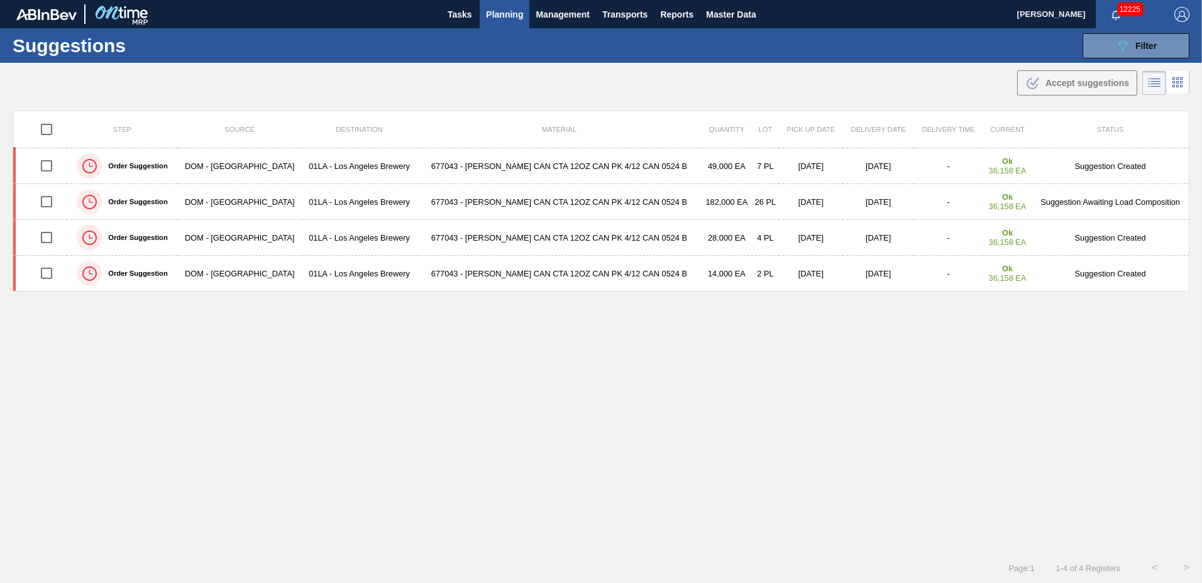
click at [504, 8] on span "Planning" at bounding box center [504, 14] width 37 height 15
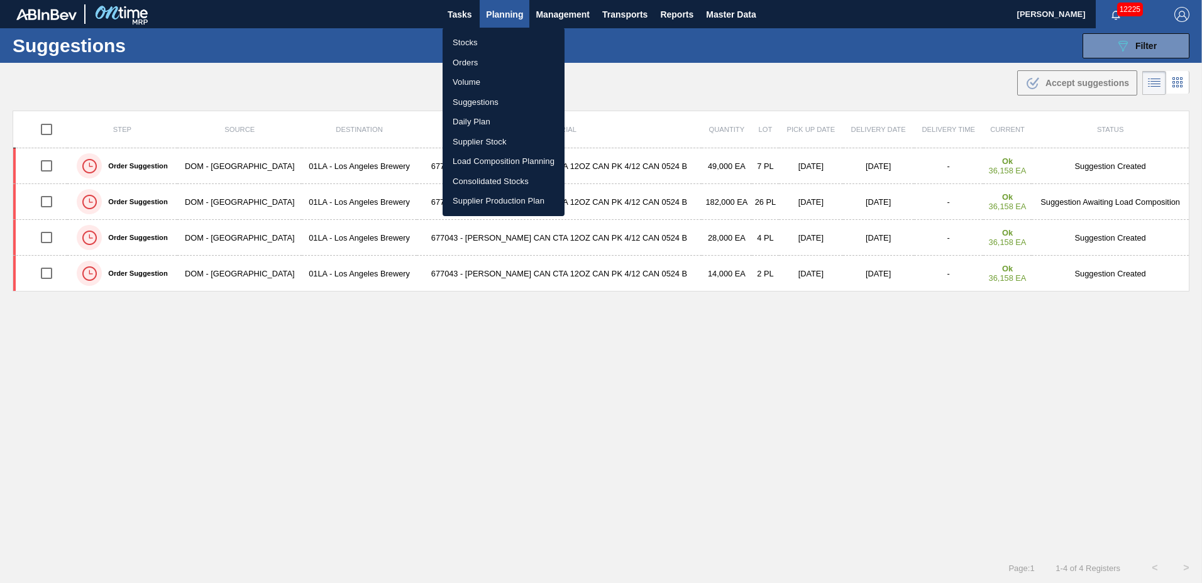
click at [495, 158] on li "Load Composition Planning" at bounding box center [504, 161] width 122 height 20
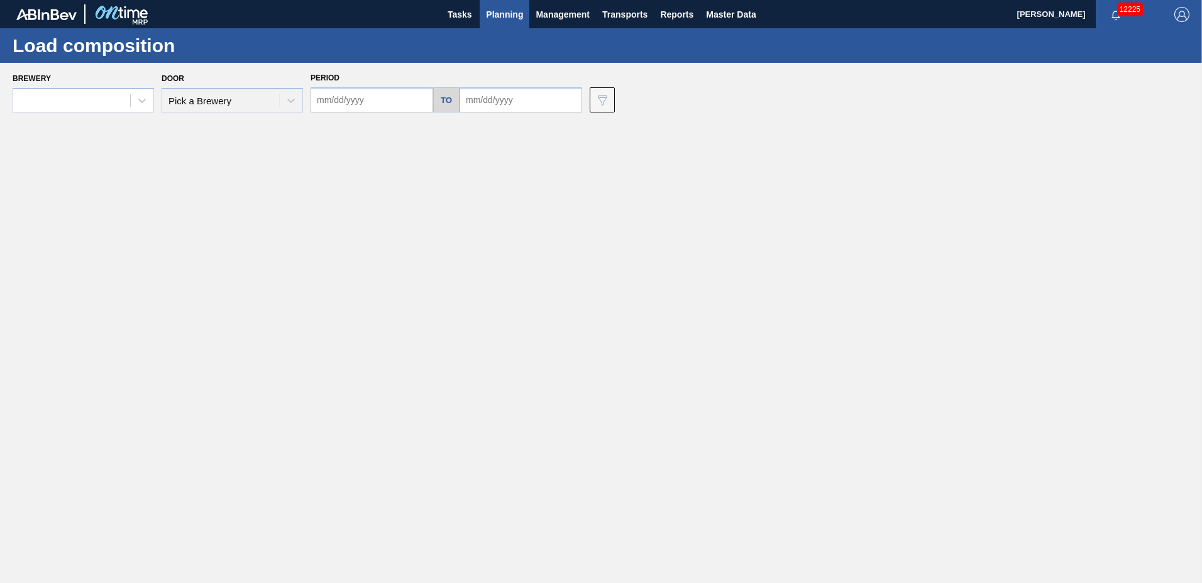
type input "[DATE]"
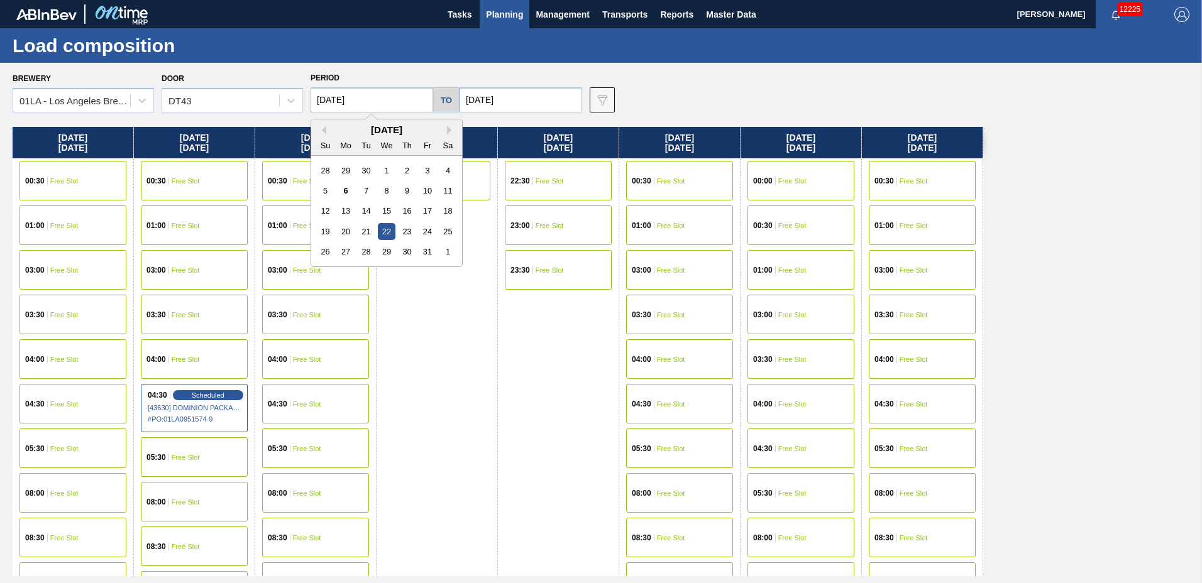
click at [348, 99] on input "[DATE]" at bounding box center [372, 99] width 123 height 25
click at [415, 211] on div "16" at bounding box center [407, 210] width 17 height 17
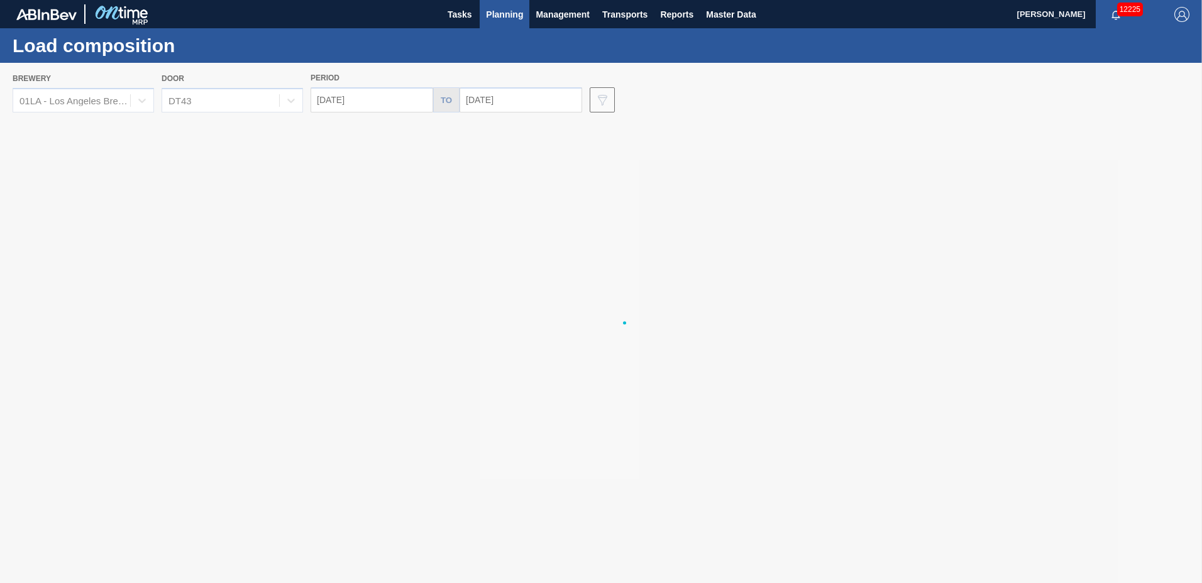
type input "[DATE]"
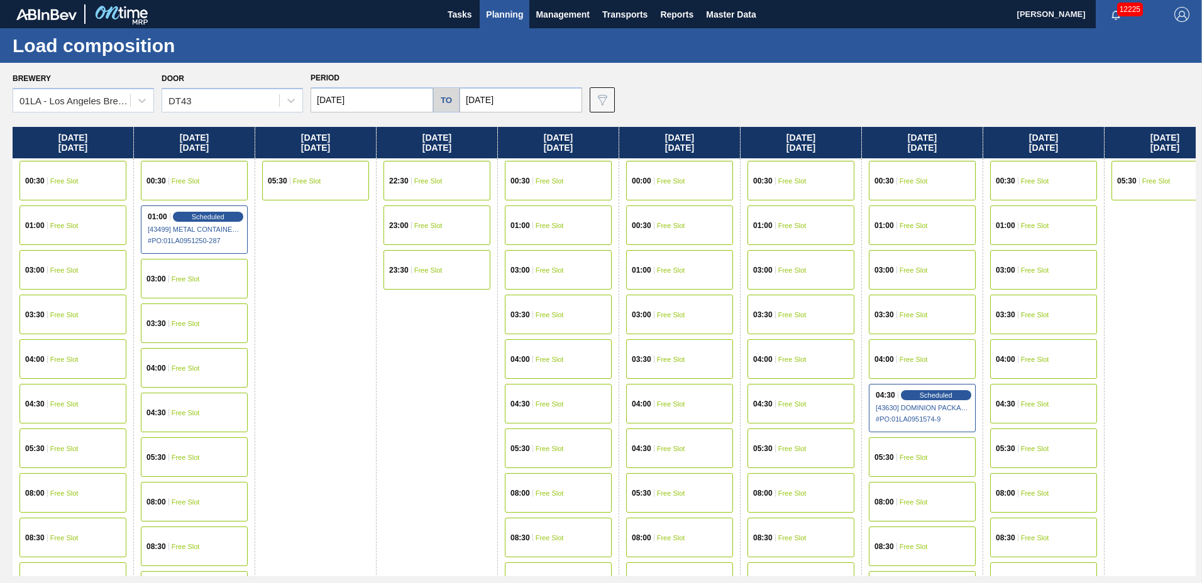
scroll to position [966, 0]
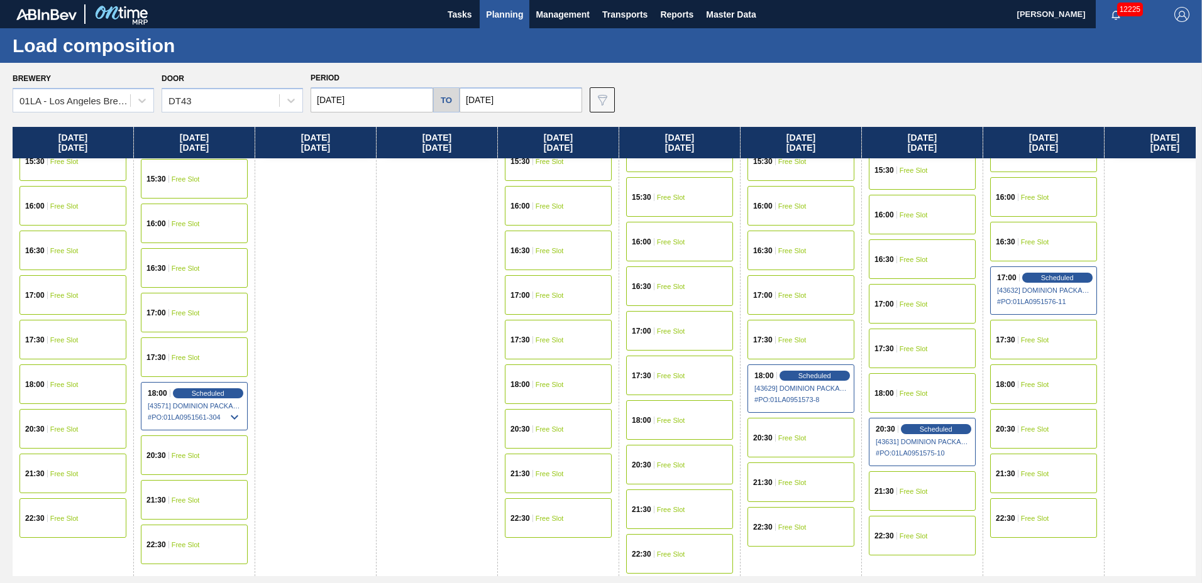
click at [58, 374] on div "18:00 Free Slot" at bounding box center [72, 385] width 107 height 40
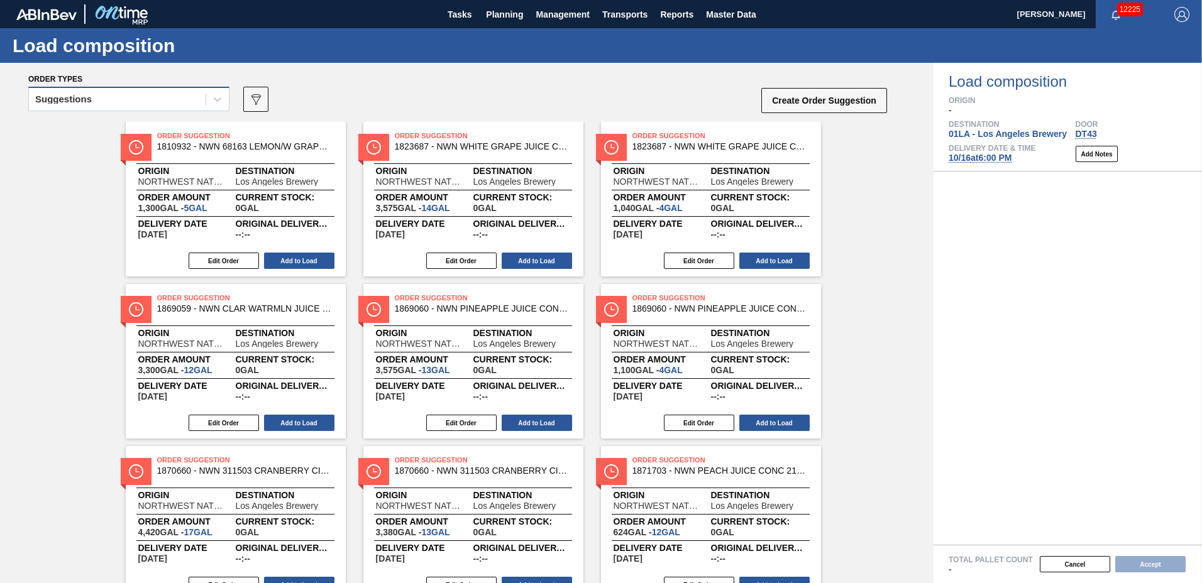
click at [116, 102] on div "Suggestions" at bounding box center [117, 100] width 177 height 18
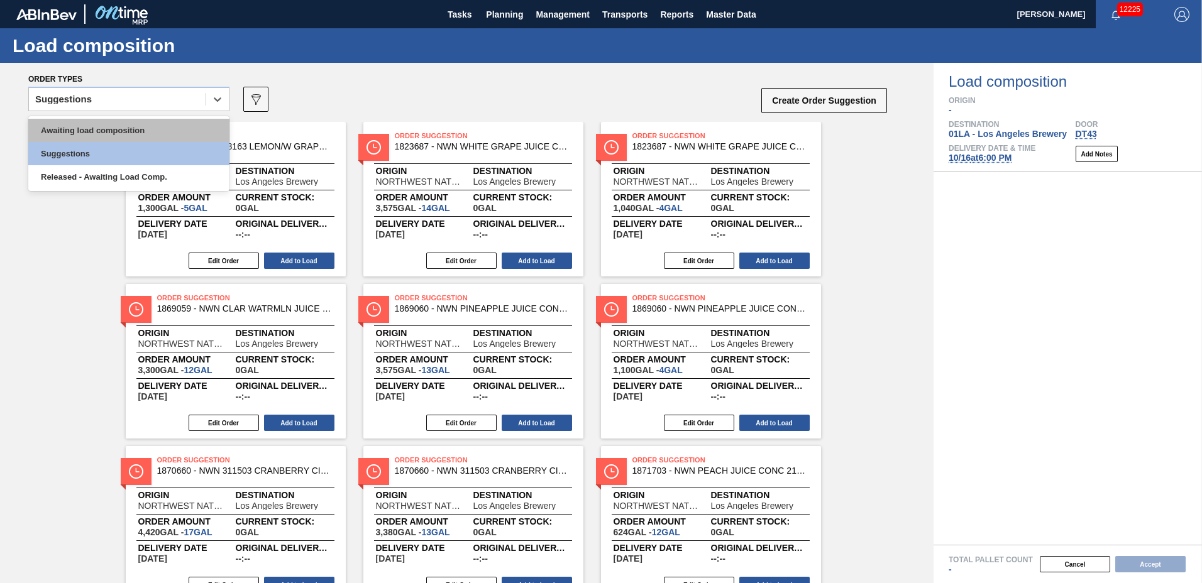
click at [118, 119] on div "Awaiting load composition" at bounding box center [128, 130] width 201 height 23
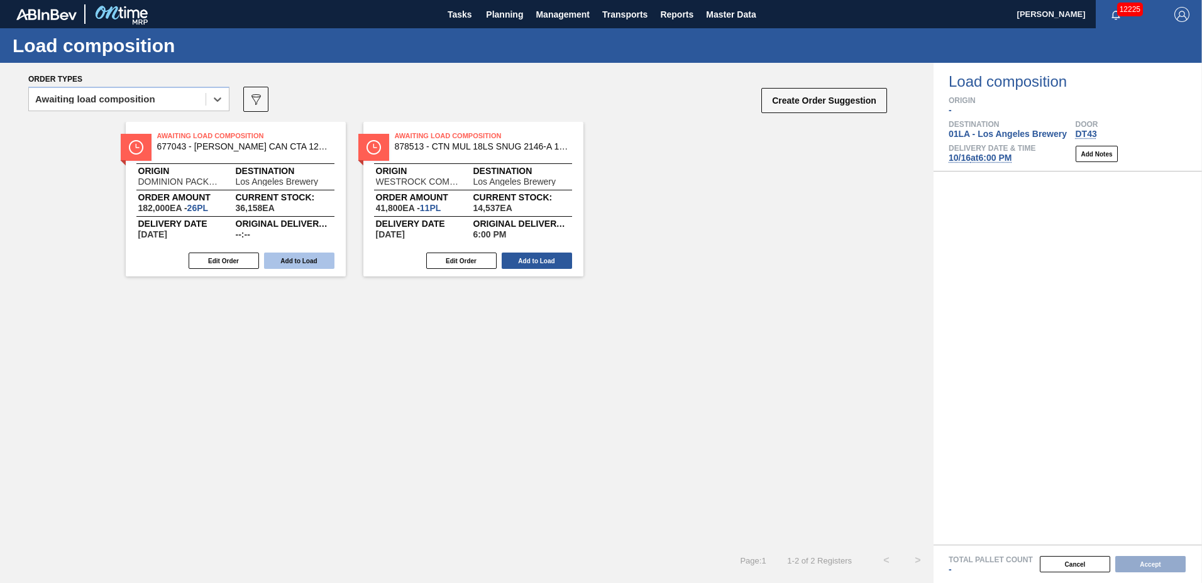
click at [275, 264] on button "Add to Load" at bounding box center [299, 261] width 70 height 16
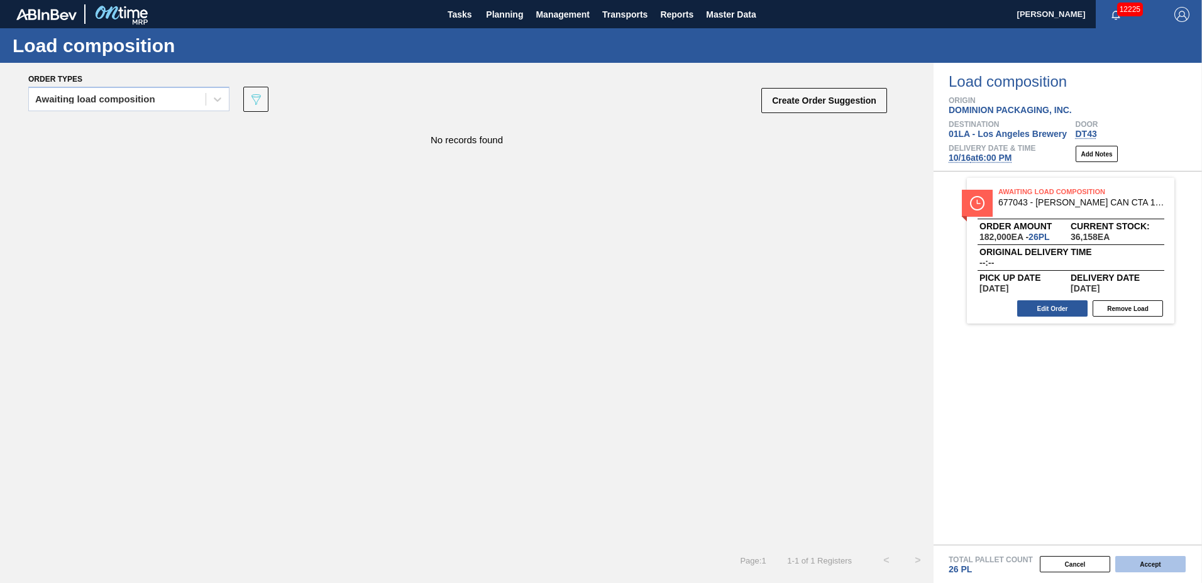
click at [1159, 567] on button "Accept" at bounding box center [1150, 564] width 70 height 16
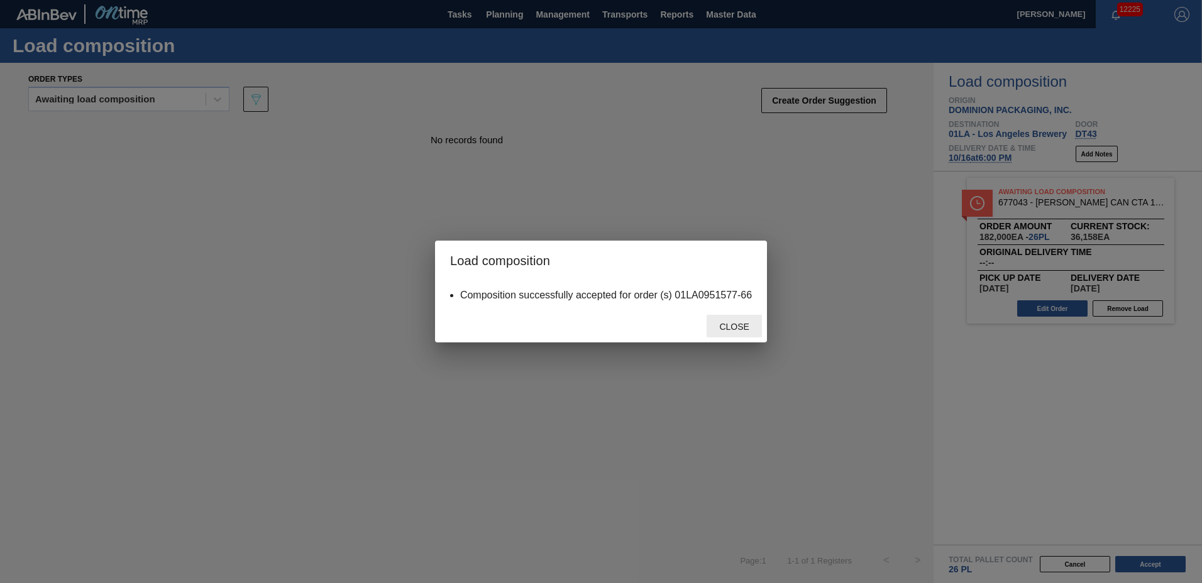
click at [747, 331] on span "Close" at bounding box center [734, 327] width 50 height 10
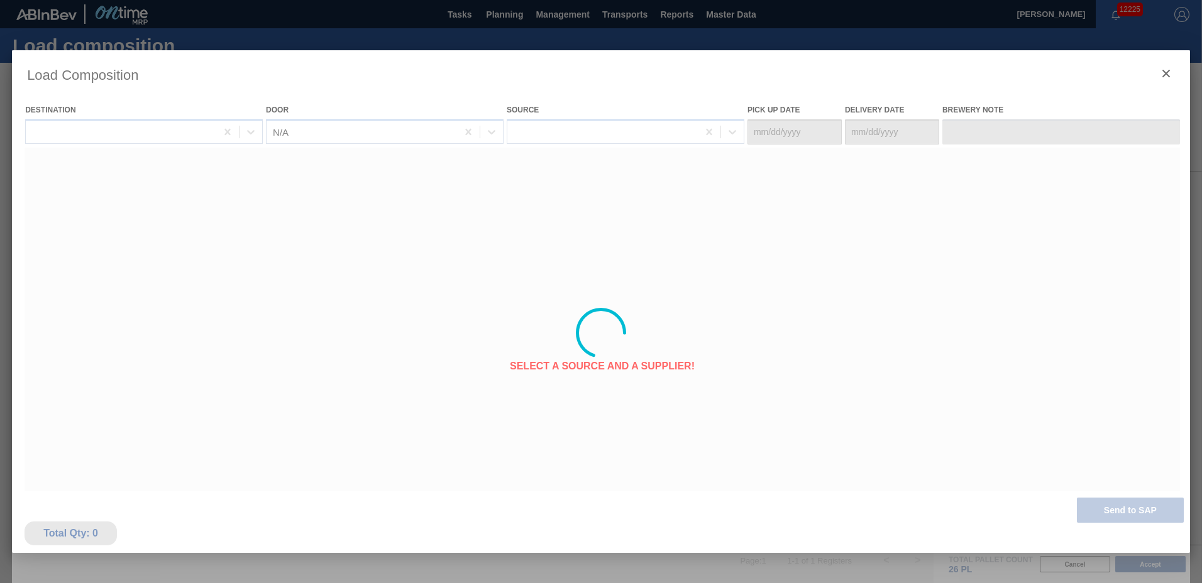
type Date "[DATE]"
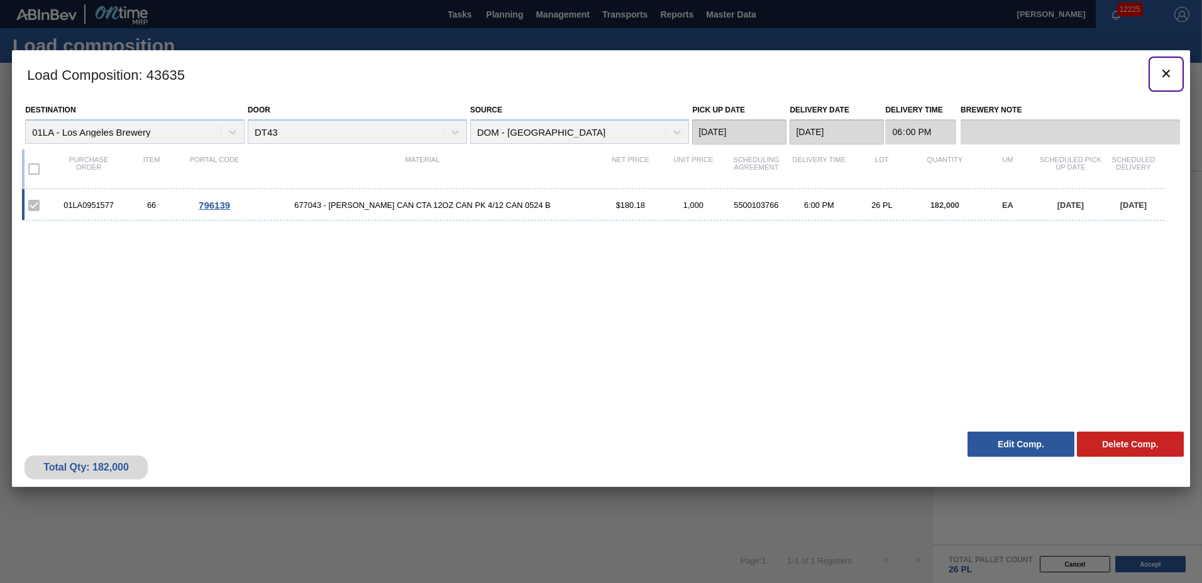
click at [1162, 70] on icon "botão de ícone" at bounding box center [1166, 73] width 15 height 15
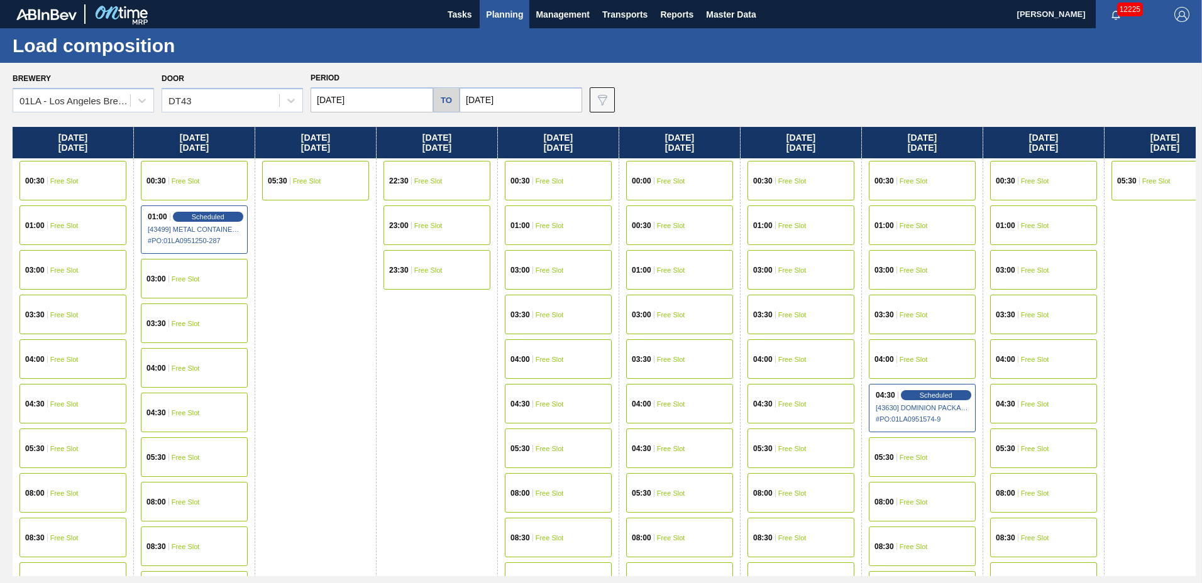
click at [495, 12] on span "Planning" at bounding box center [504, 14] width 37 height 15
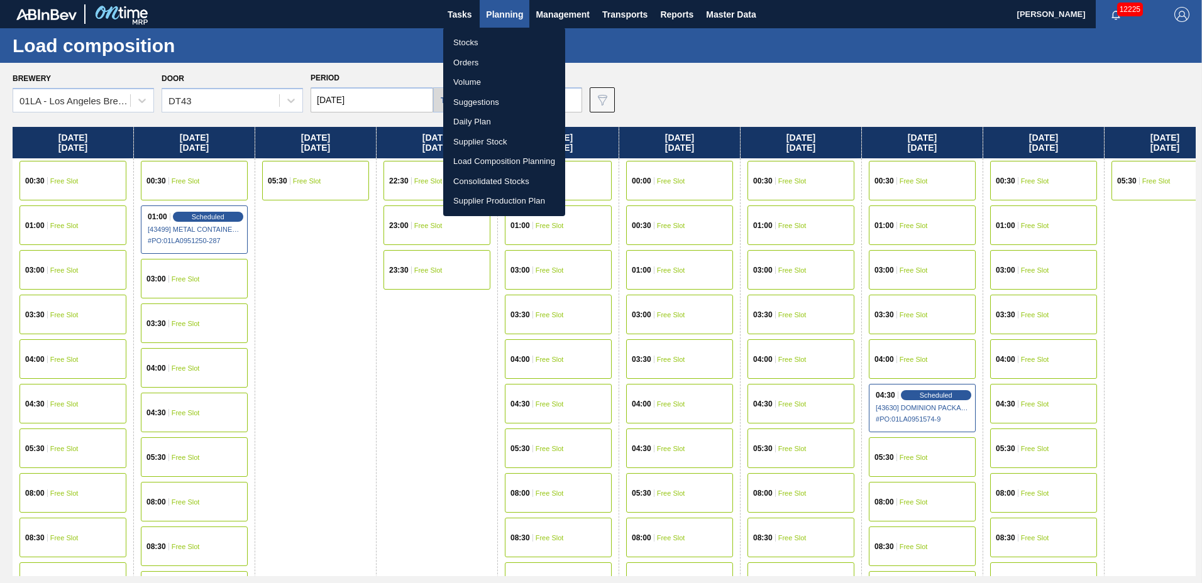
click at [512, 99] on li "Suggestions" at bounding box center [504, 102] width 122 height 20
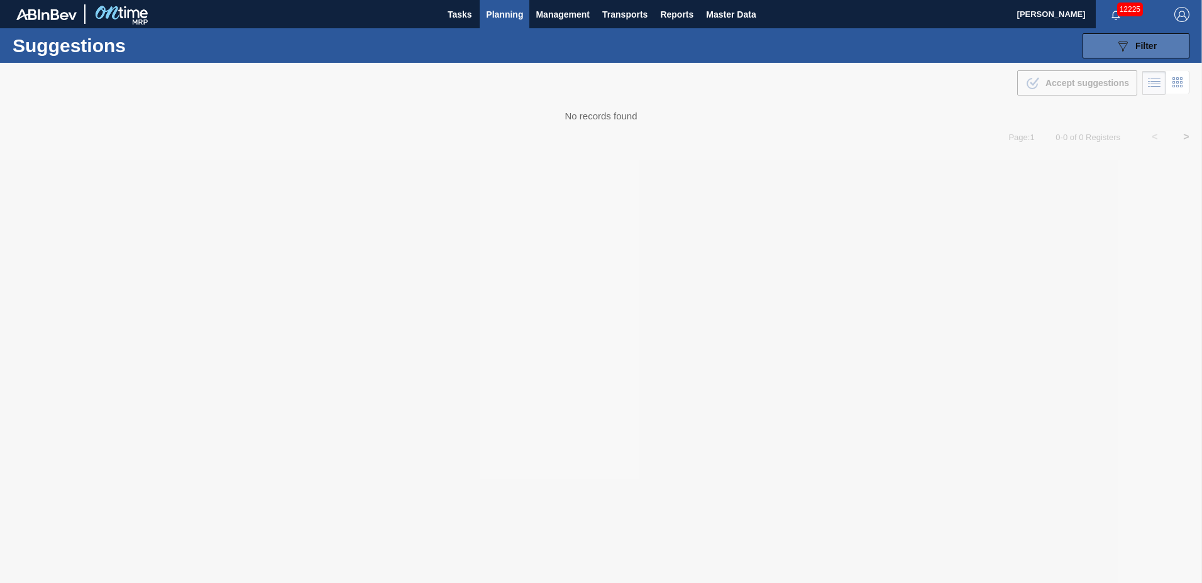
type to "[DATE]"
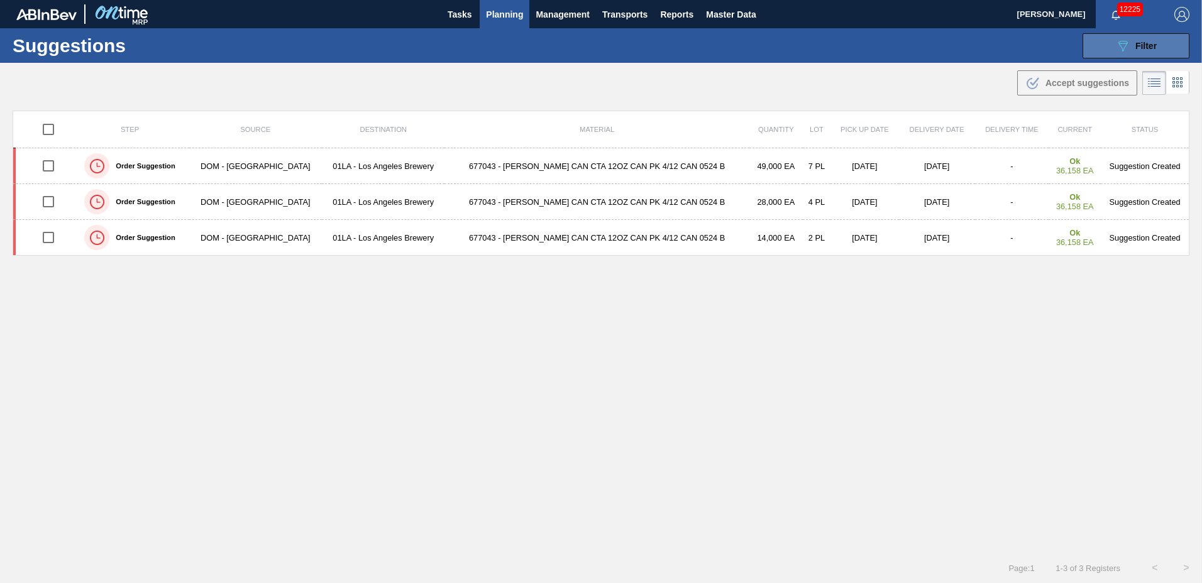
click at [1157, 44] on button "089F7B8B-B2A5-4AFE-B5C0-19BA573D28AC Filter" at bounding box center [1136, 45] width 107 height 25
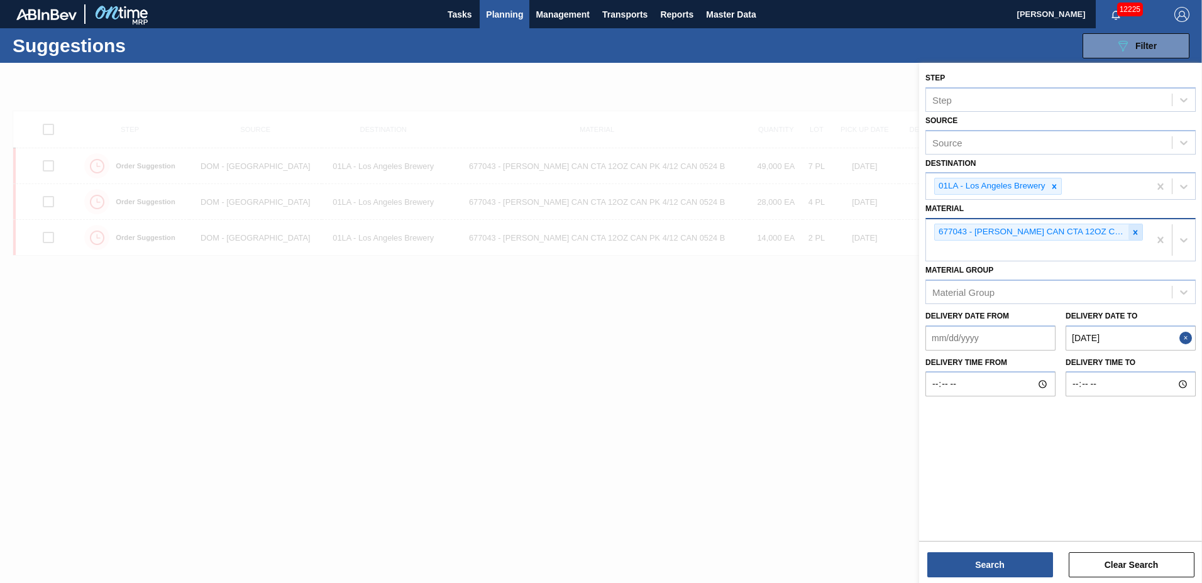
click at [1133, 233] on icon at bounding box center [1135, 232] width 9 height 9
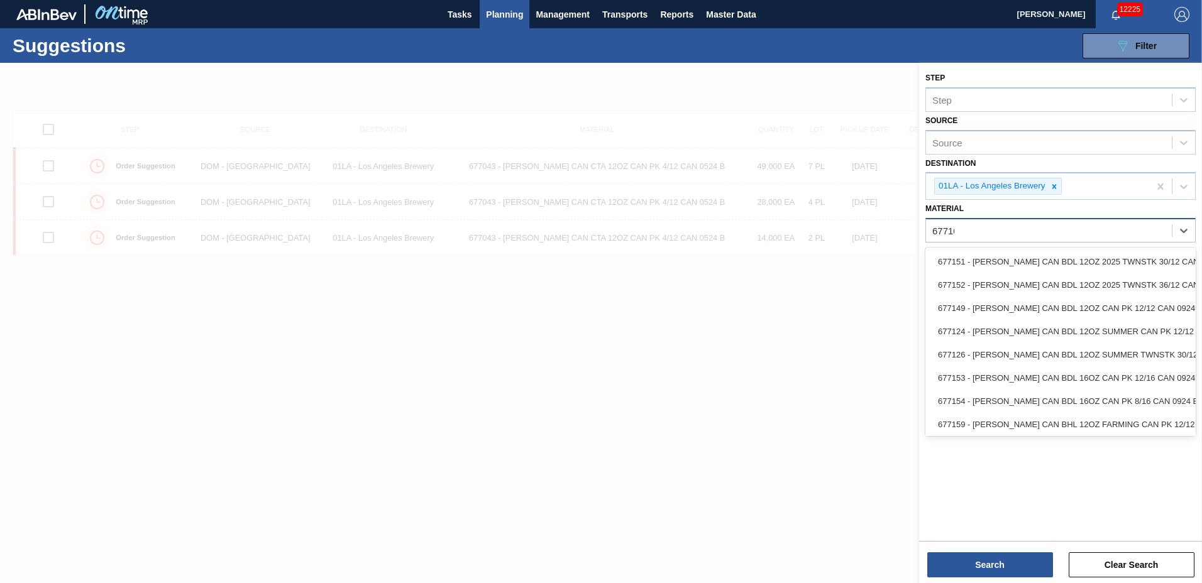
type input "677107"
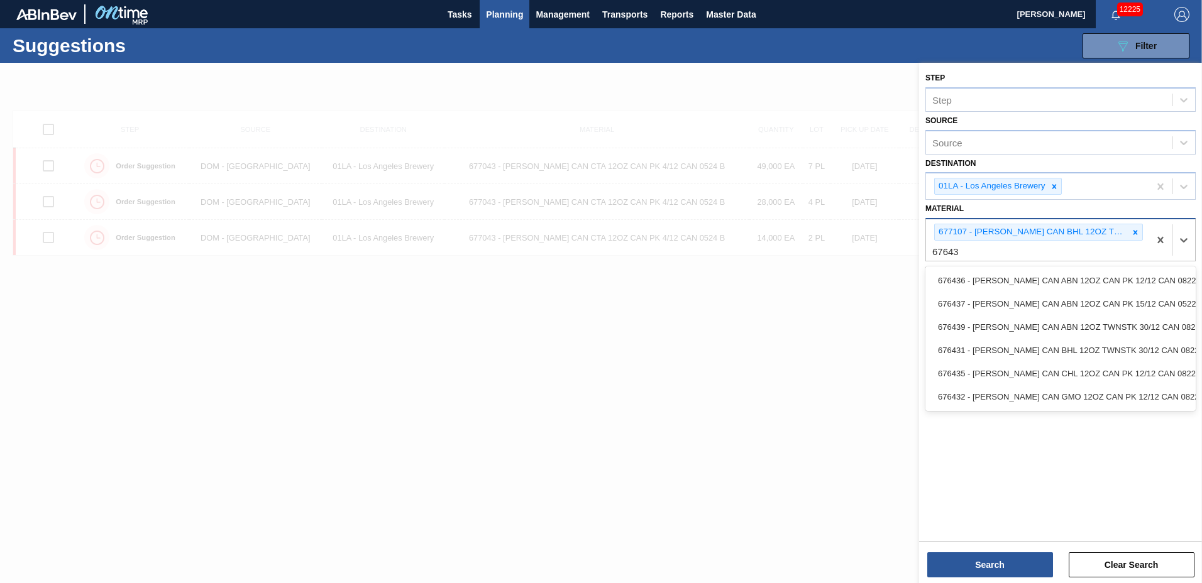
type input "676439"
type input "676625"
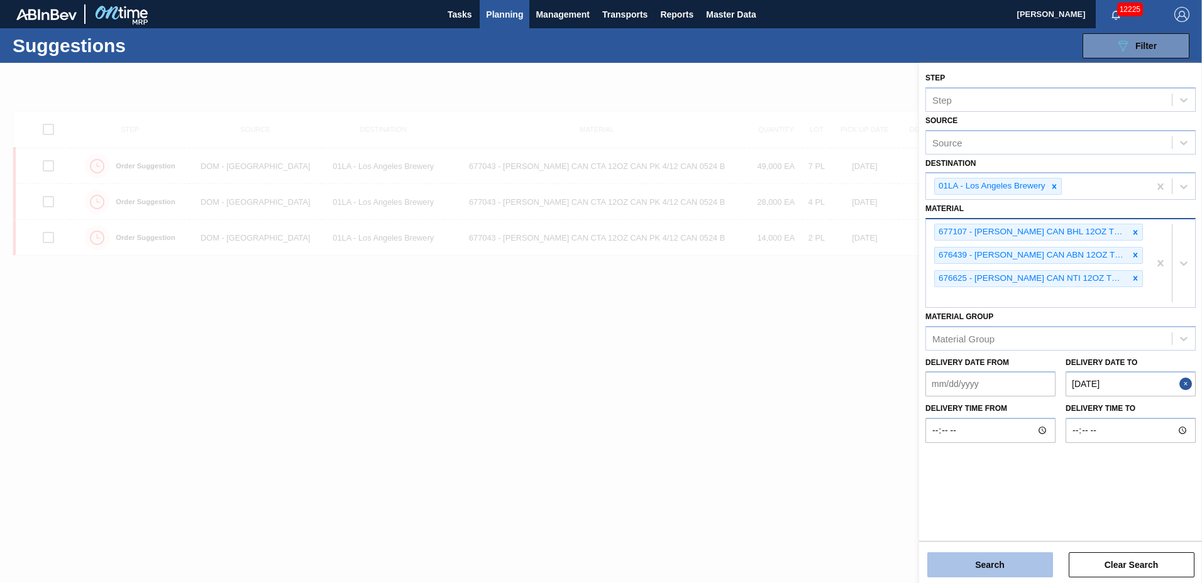
click at [1018, 563] on button "Search" at bounding box center [990, 565] width 126 height 25
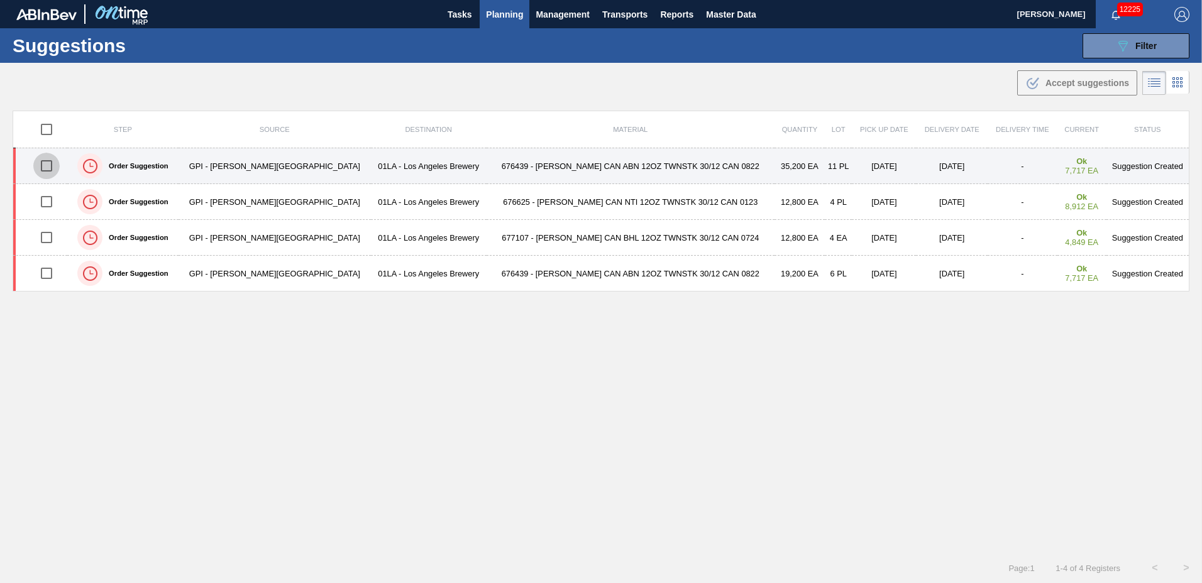
click at [48, 163] on input "checkbox" at bounding box center [46, 166] width 26 height 26
checkbox input "true"
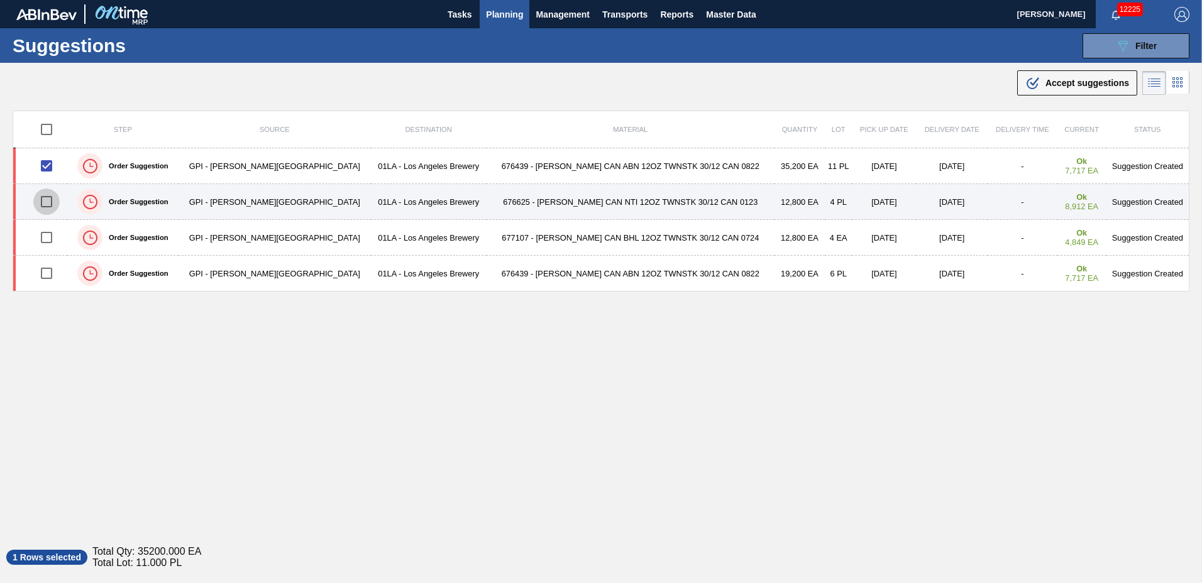
click at [53, 198] on input "checkbox" at bounding box center [46, 202] width 26 height 26
checkbox input "true"
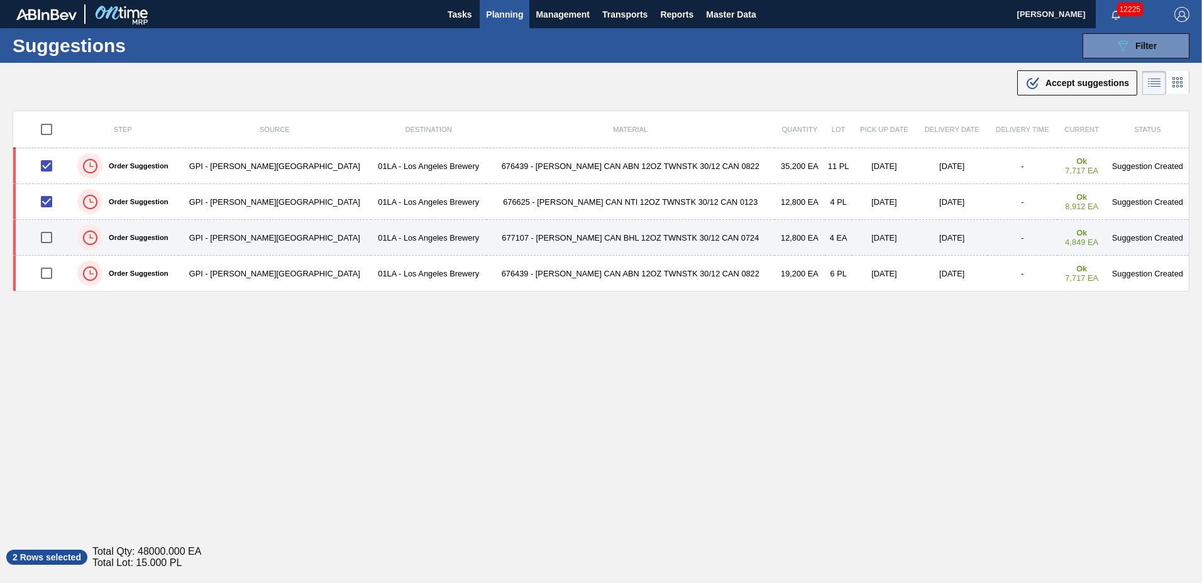
click at [48, 238] on input "checkbox" at bounding box center [46, 237] width 26 height 26
checkbox input "true"
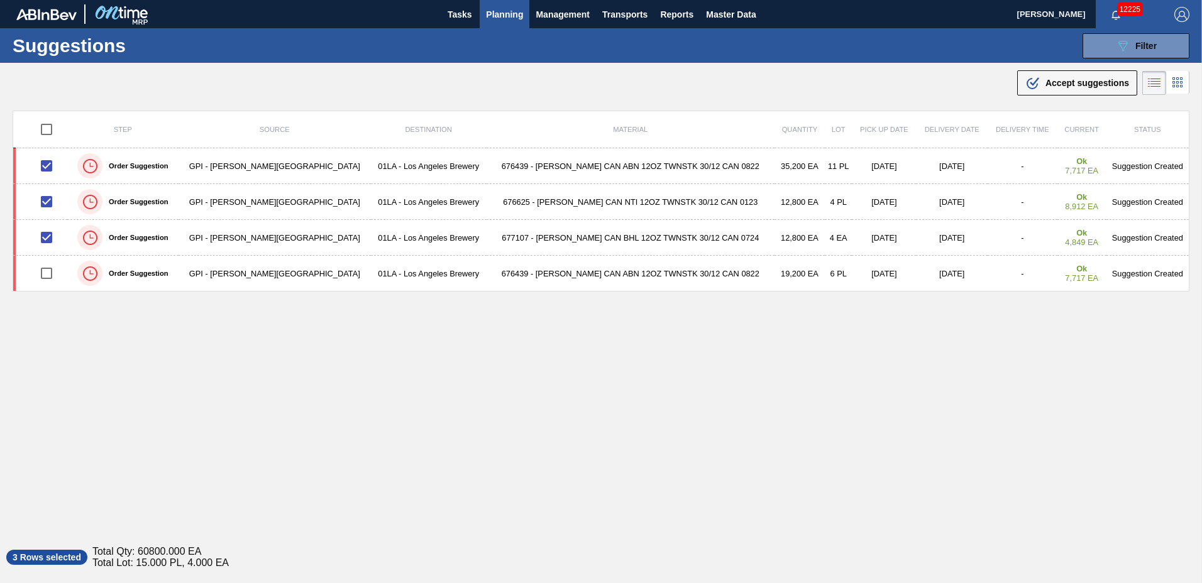
drag, startPoint x: 1076, startPoint y: 78, endPoint x: 888, endPoint y: 93, distance: 188.6
click at [1075, 79] on span "Accept suggestions" at bounding box center [1087, 83] width 84 height 10
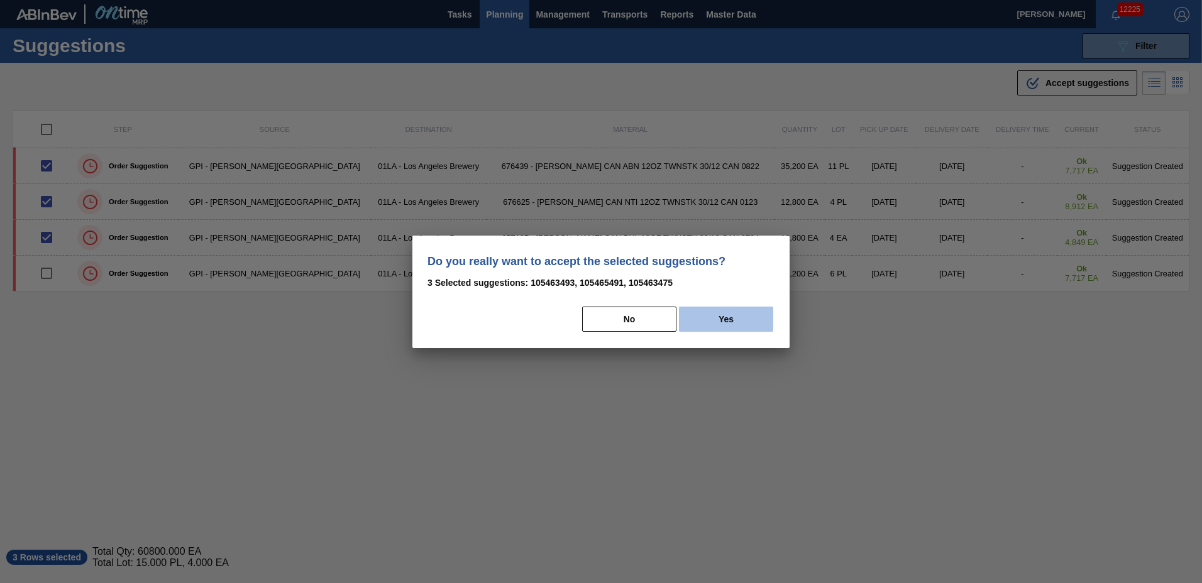
click at [704, 323] on button "Yes" at bounding box center [726, 319] width 94 height 25
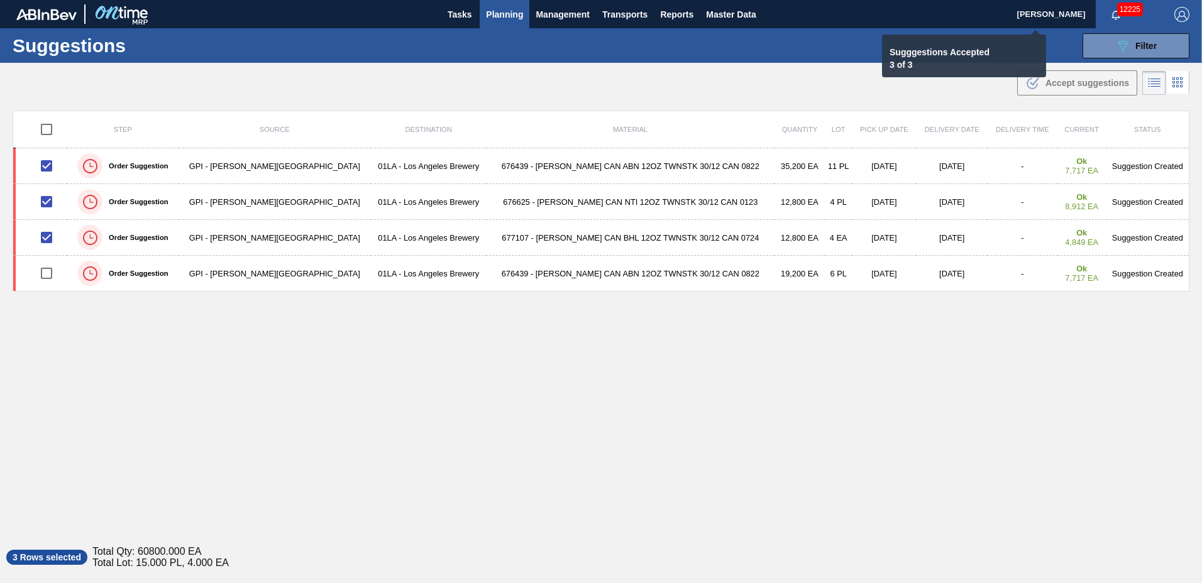
checkbox input "false"
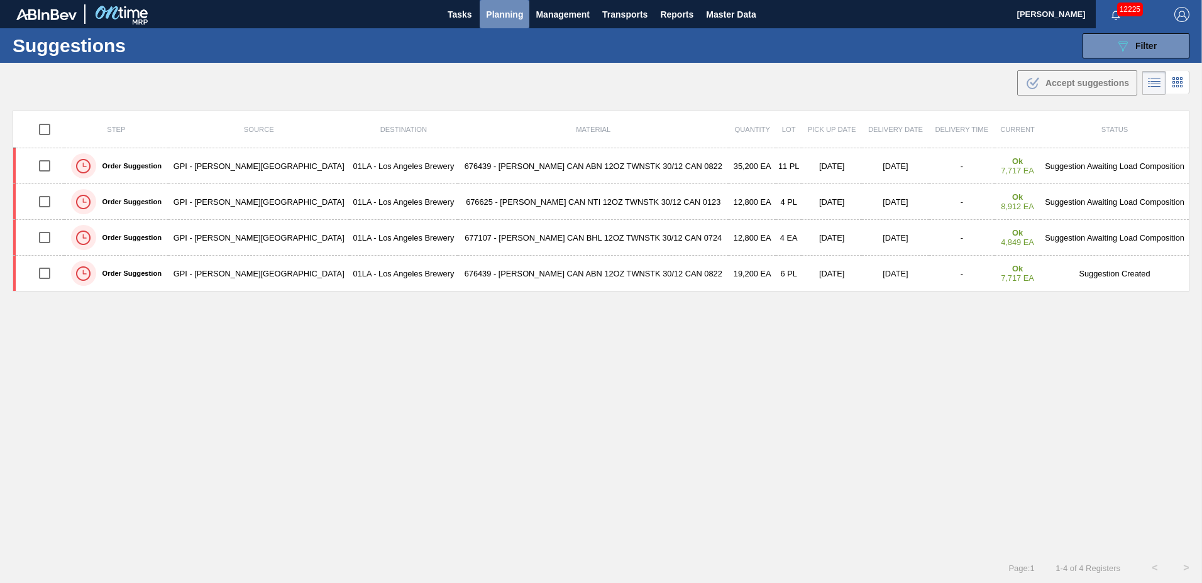
click at [500, 16] on span "Planning" at bounding box center [504, 14] width 37 height 15
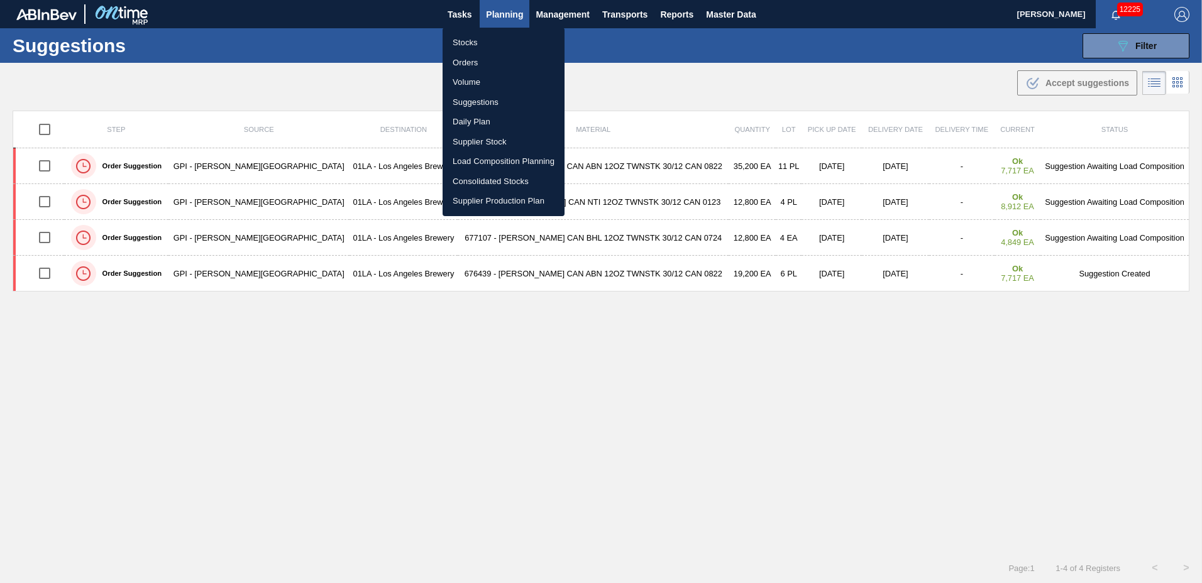
click at [515, 162] on li "Load Composition Planning" at bounding box center [504, 161] width 122 height 20
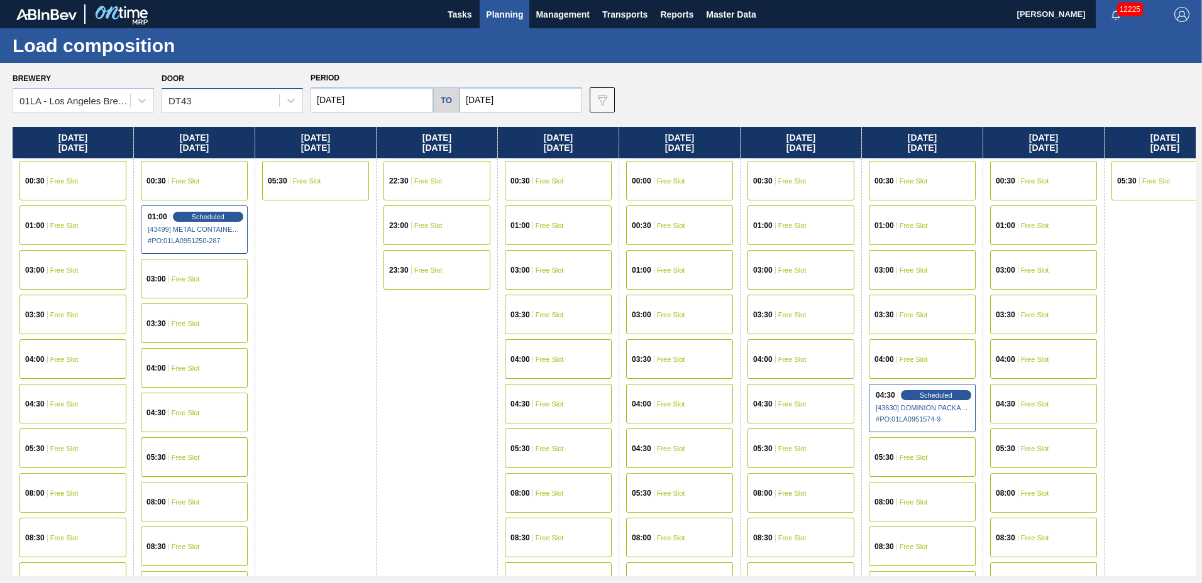
click at [204, 95] on div "DT43" at bounding box center [220, 101] width 117 height 18
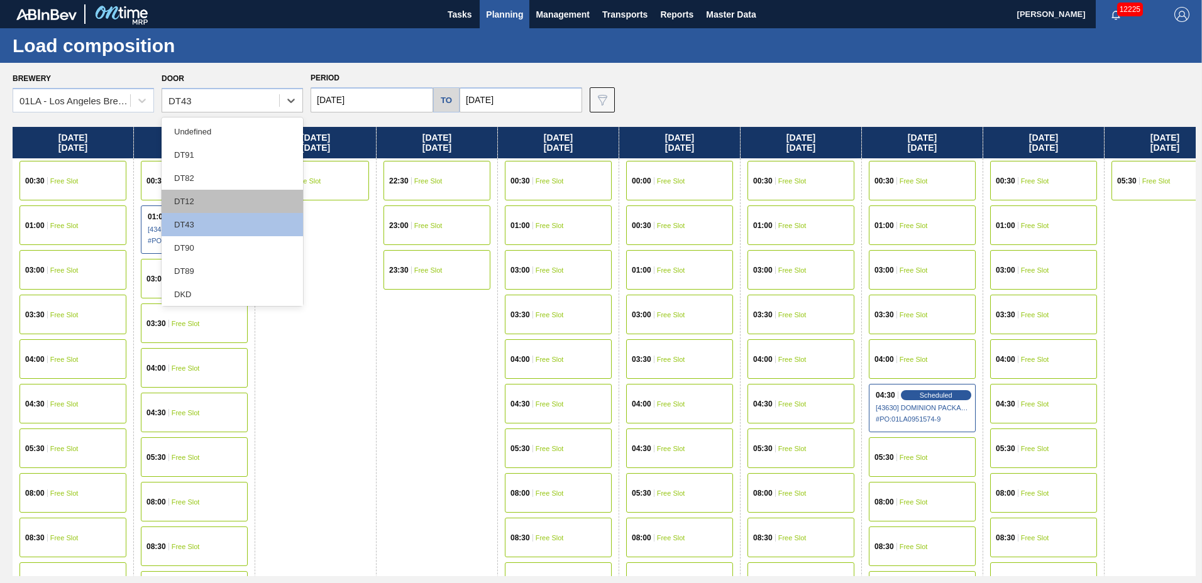
click at [197, 197] on div "DT12" at bounding box center [232, 201] width 141 height 23
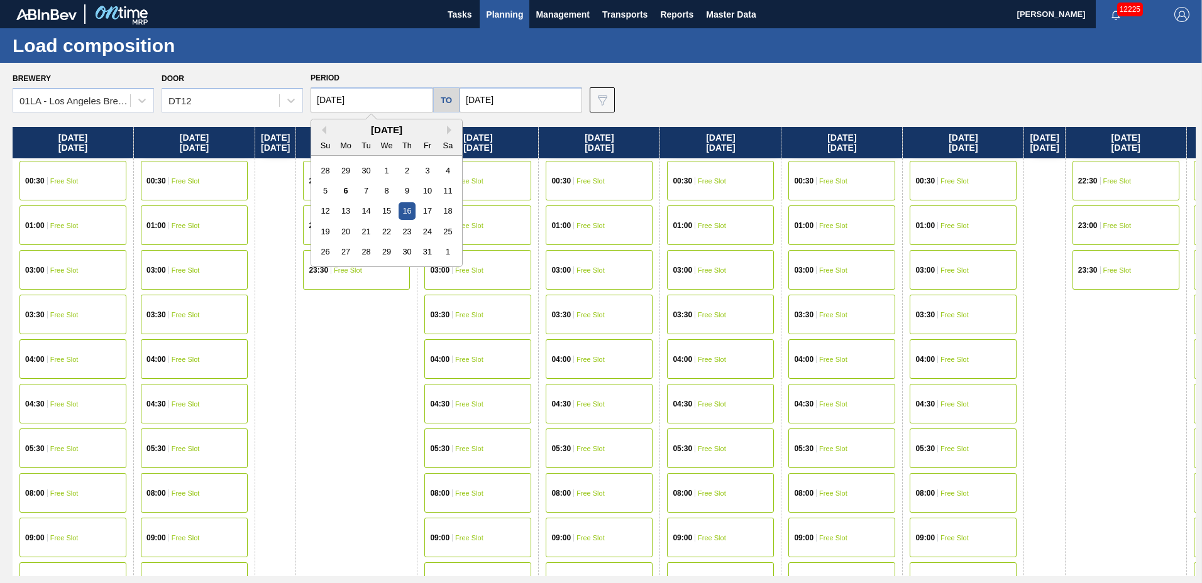
click at [372, 100] on input "[DATE]" at bounding box center [372, 99] width 123 height 25
click at [387, 208] on div "15" at bounding box center [386, 210] width 17 height 17
type input "[DATE]"
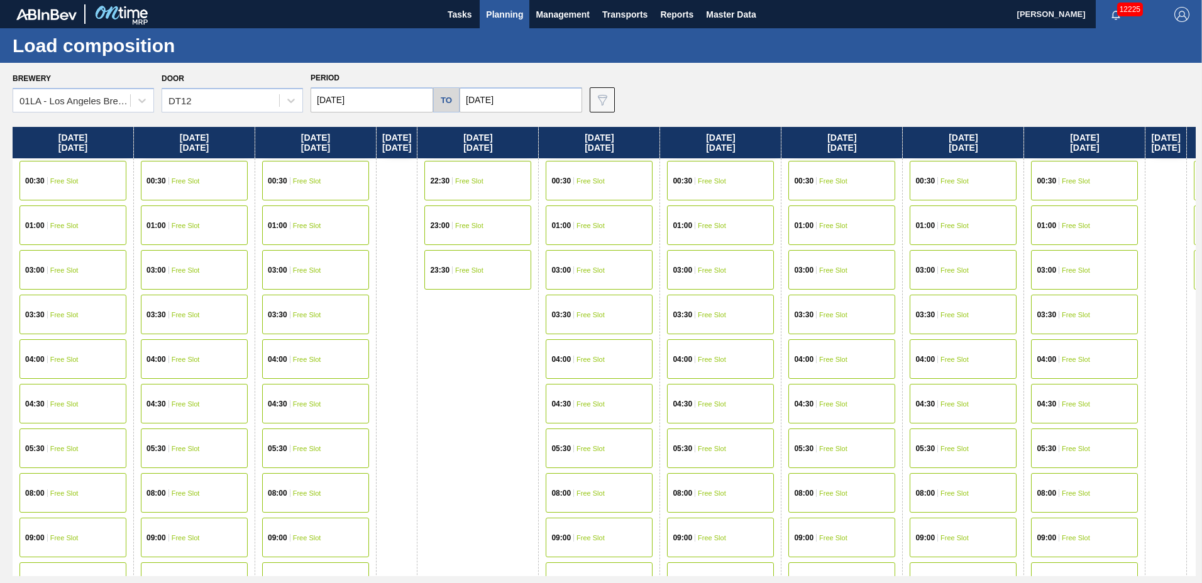
scroll to position [653, 0]
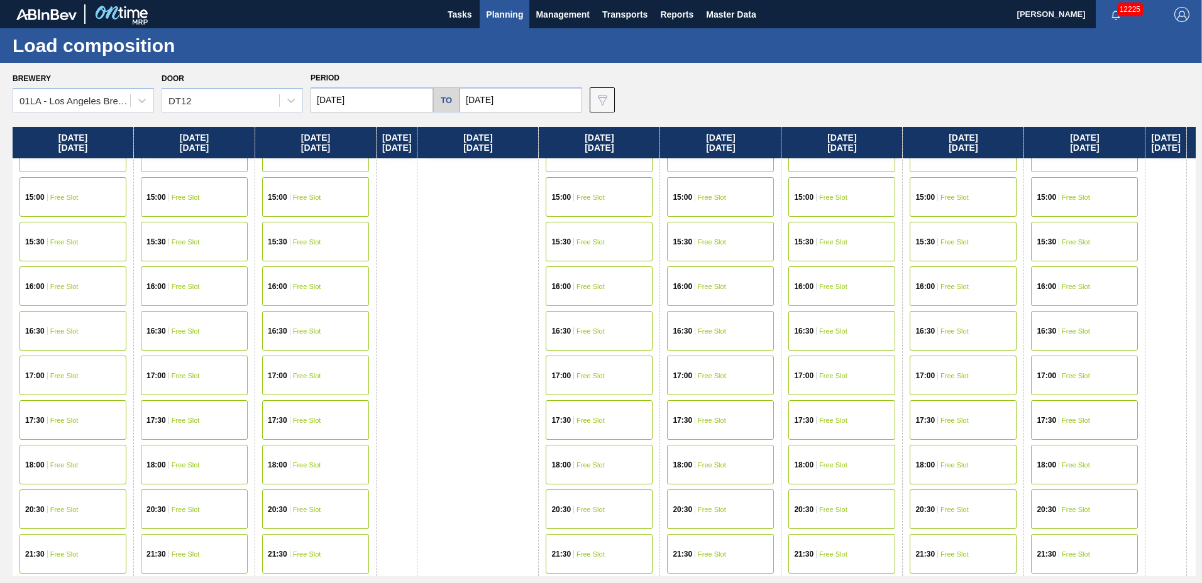
click at [78, 241] on span "Free Slot" at bounding box center [64, 242] width 28 height 8
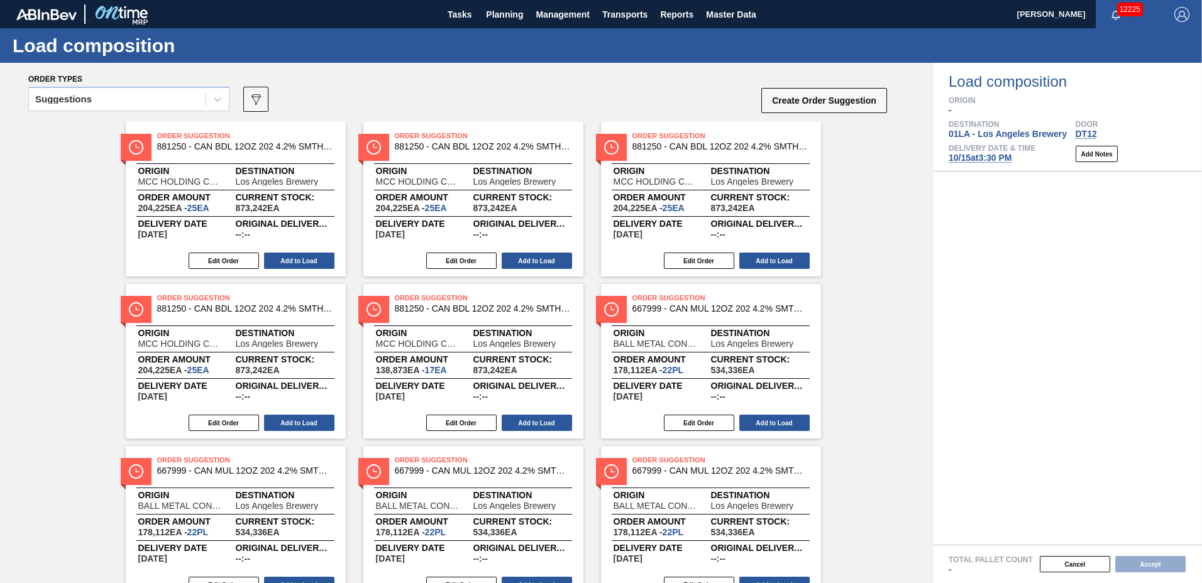
click at [84, 97] on div "Suggestions" at bounding box center [63, 99] width 57 height 9
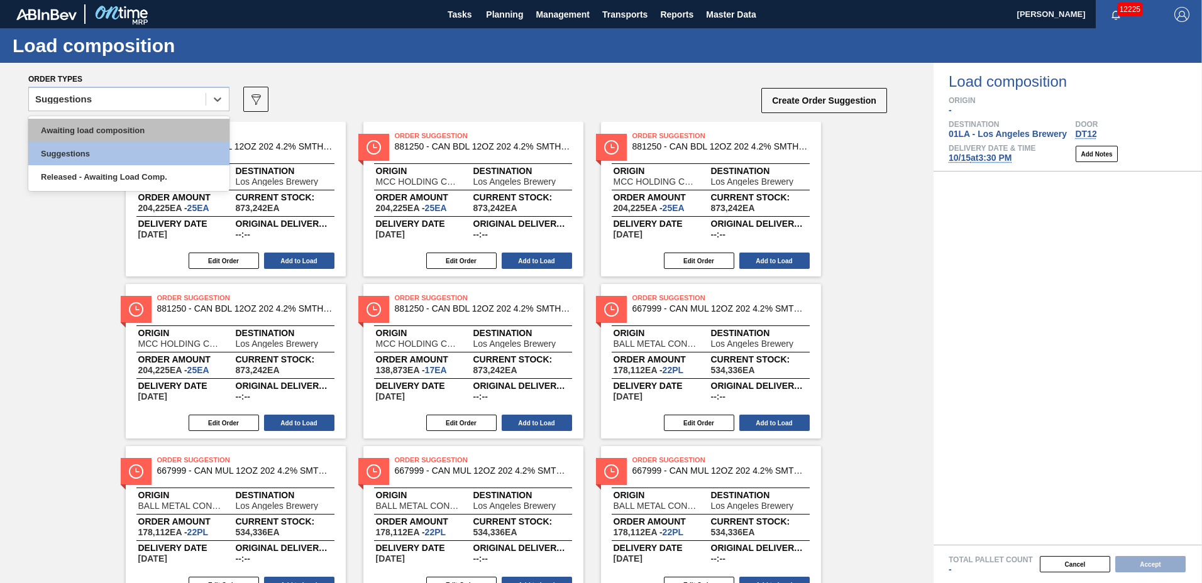
click at [97, 128] on div "Awaiting load composition" at bounding box center [128, 130] width 201 height 23
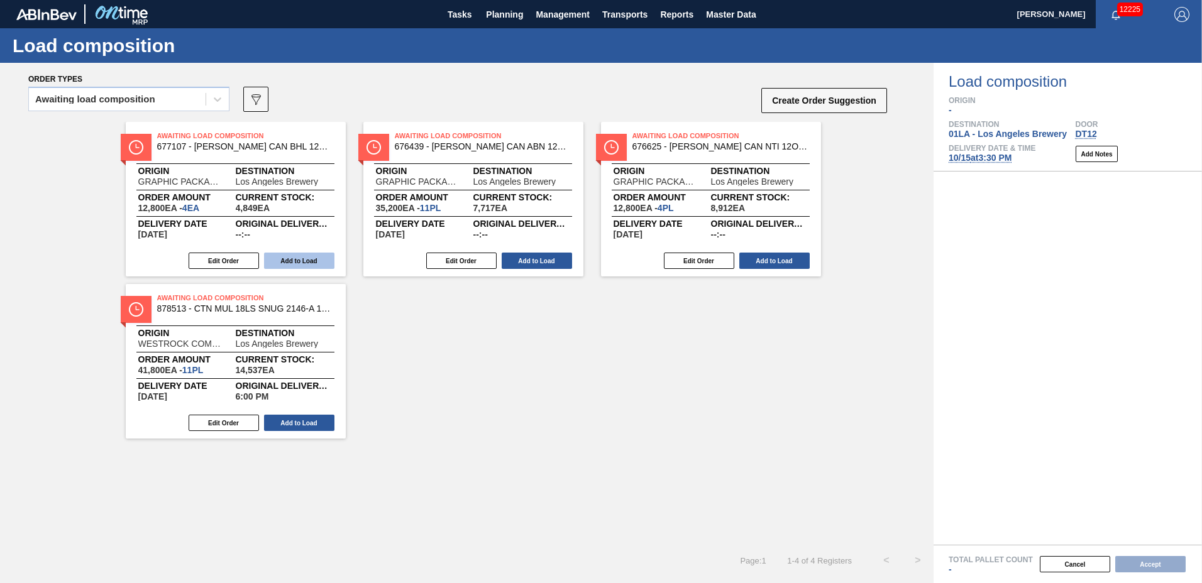
click at [307, 257] on button "Add to Load" at bounding box center [299, 261] width 70 height 16
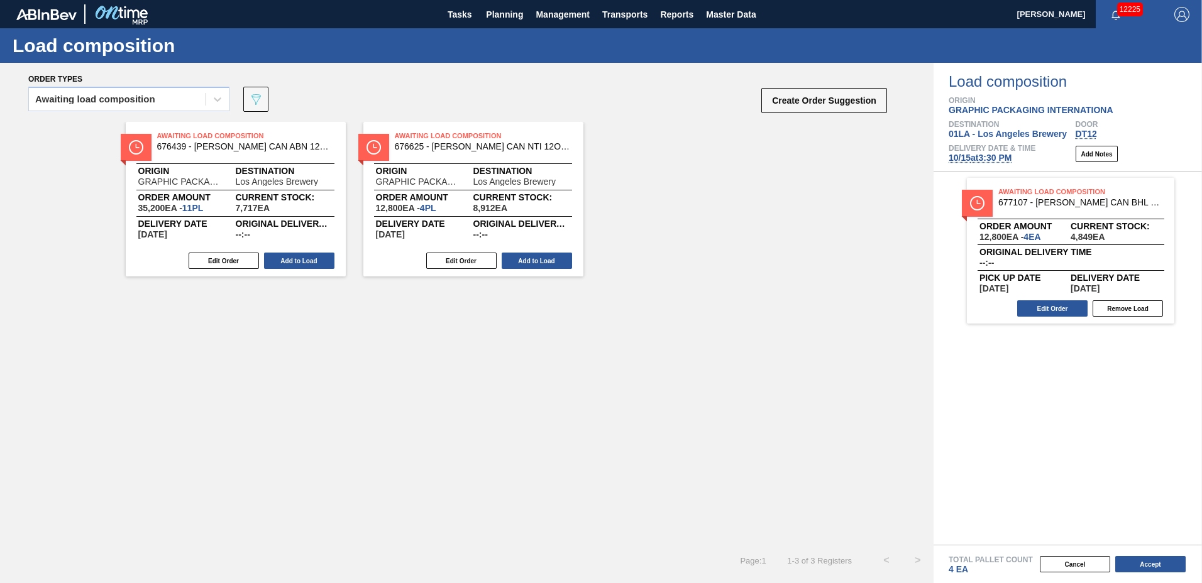
click at [307, 256] on button "Add to Load" at bounding box center [299, 261] width 70 height 16
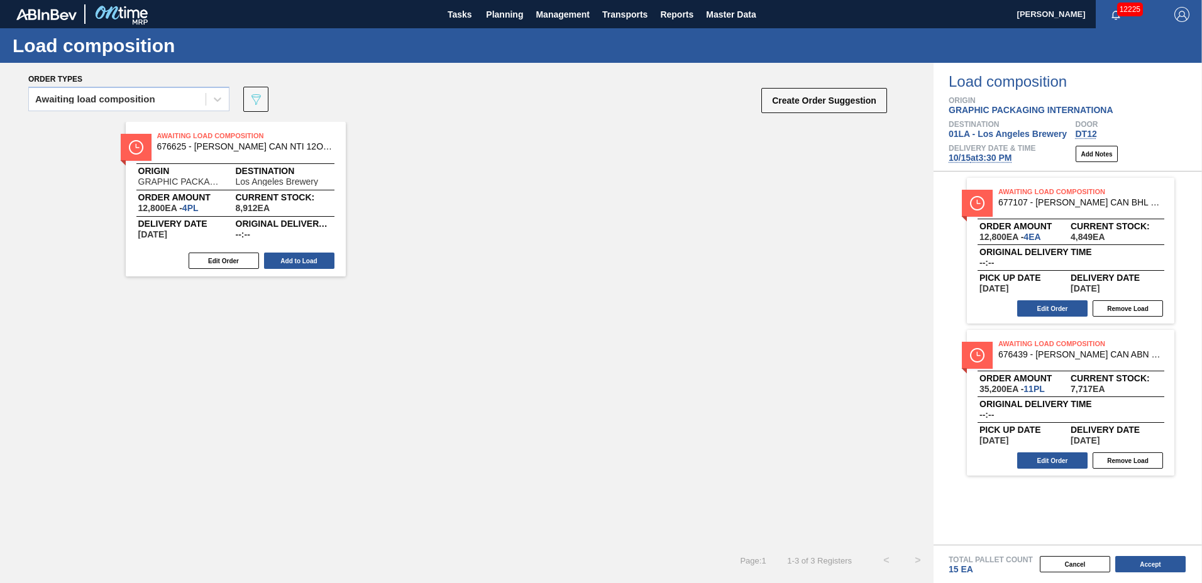
click at [307, 256] on button "Add to Load" at bounding box center [299, 261] width 70 height 16
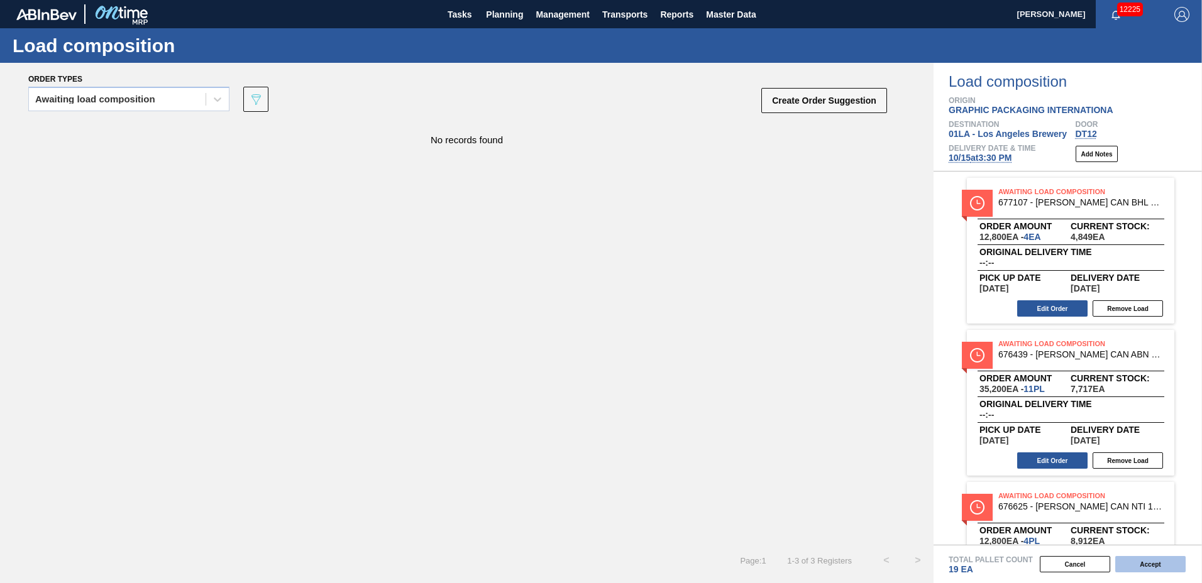
click at [1137, 559] on button "Accept" at bounding box center [1150, 564] width 70 height 16
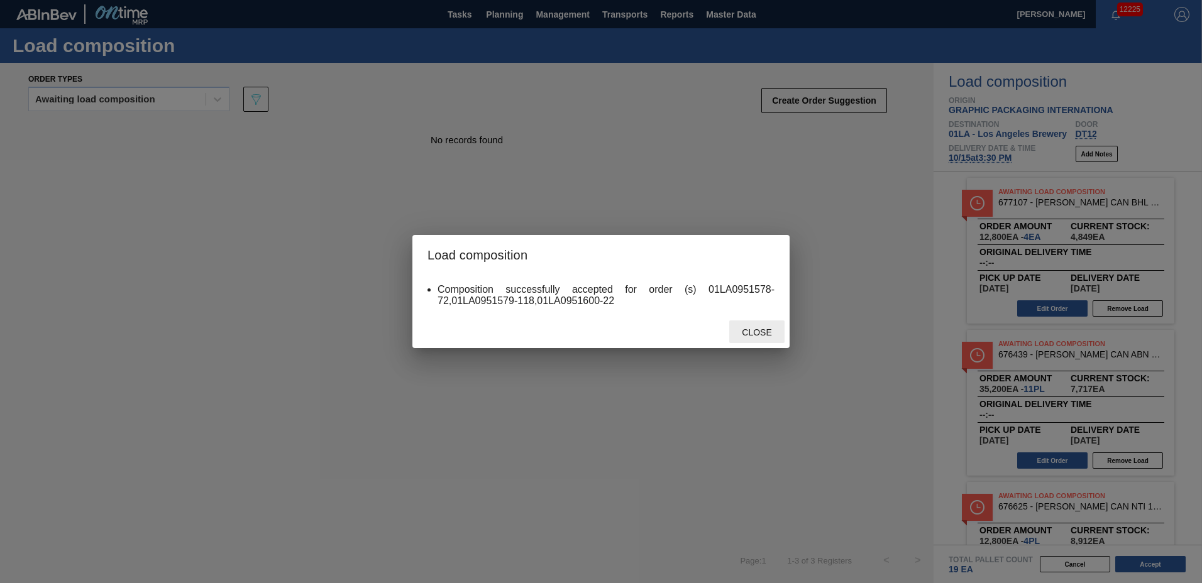
click at [758, 332] on span "Close" at bounding box center [757, 333] width 50 height 10
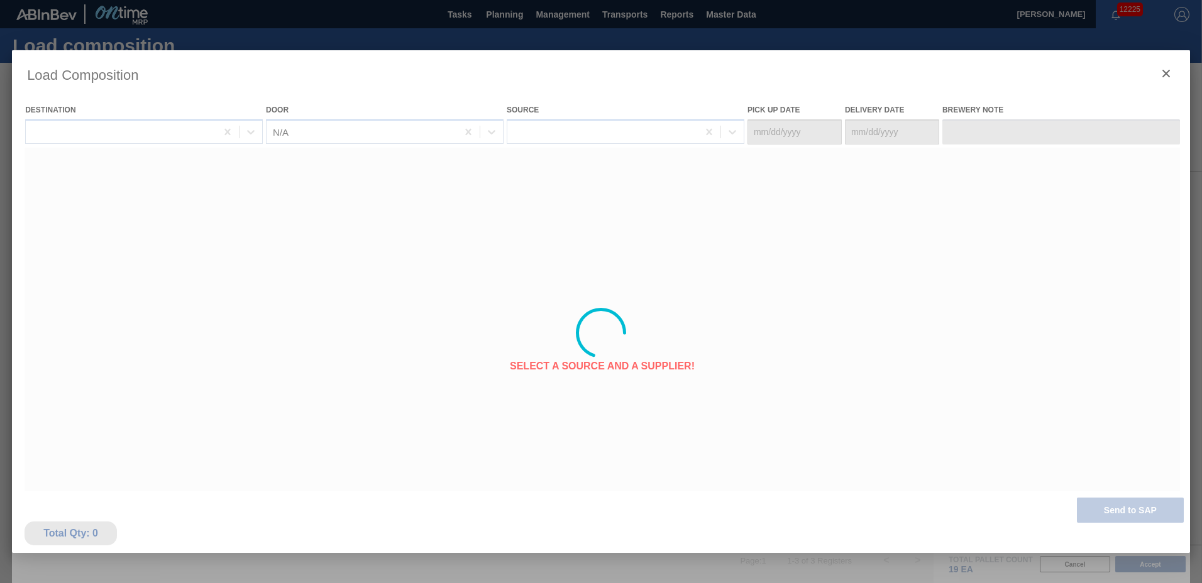
type Date "[DATE]"
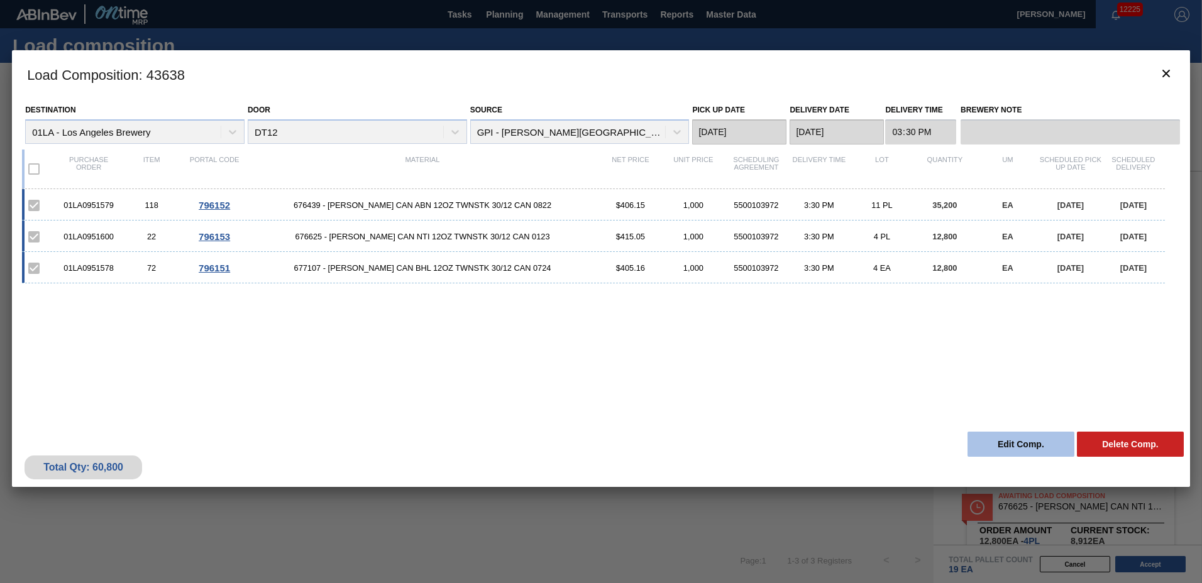
click at [1016, 438] on button "Edit Comp." at bounding box center [1020, 444] width 107 height 25
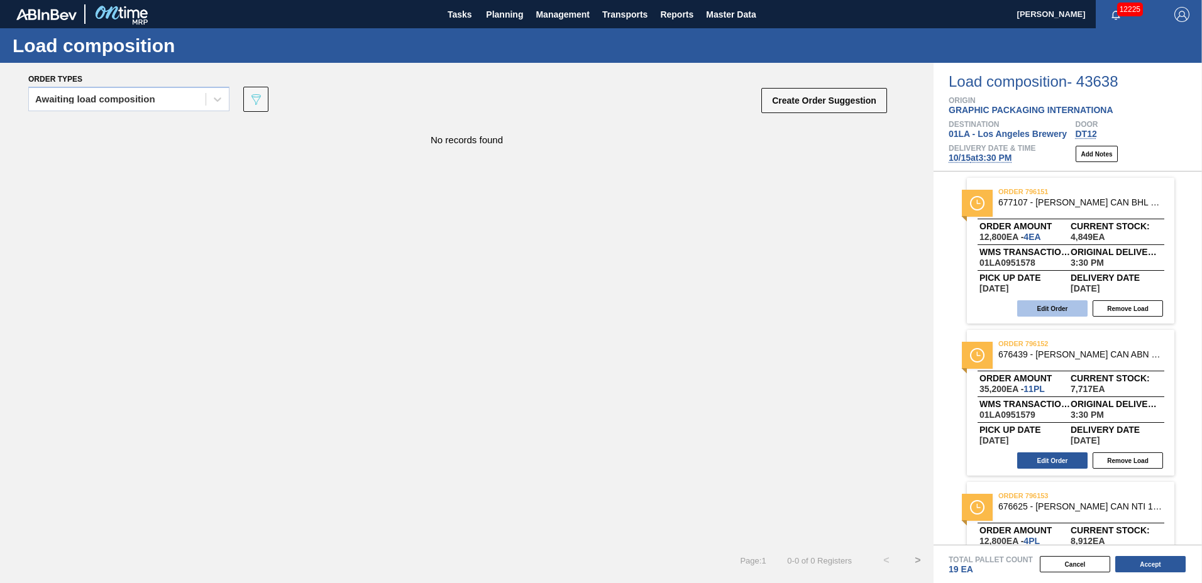
click at [1065, 312] on button "Edit Order" at bounding box center [1052, 308] width 70 height 16
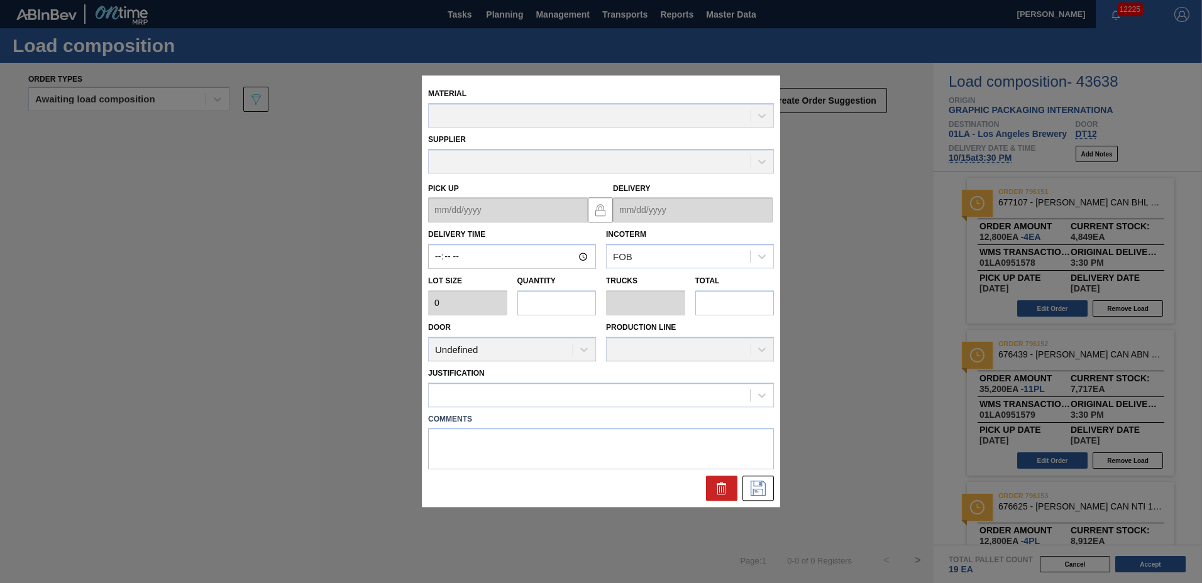
type input "15:30:00"
type input "3,200"
type input "4"
type input "0.154"
type input "12,800"
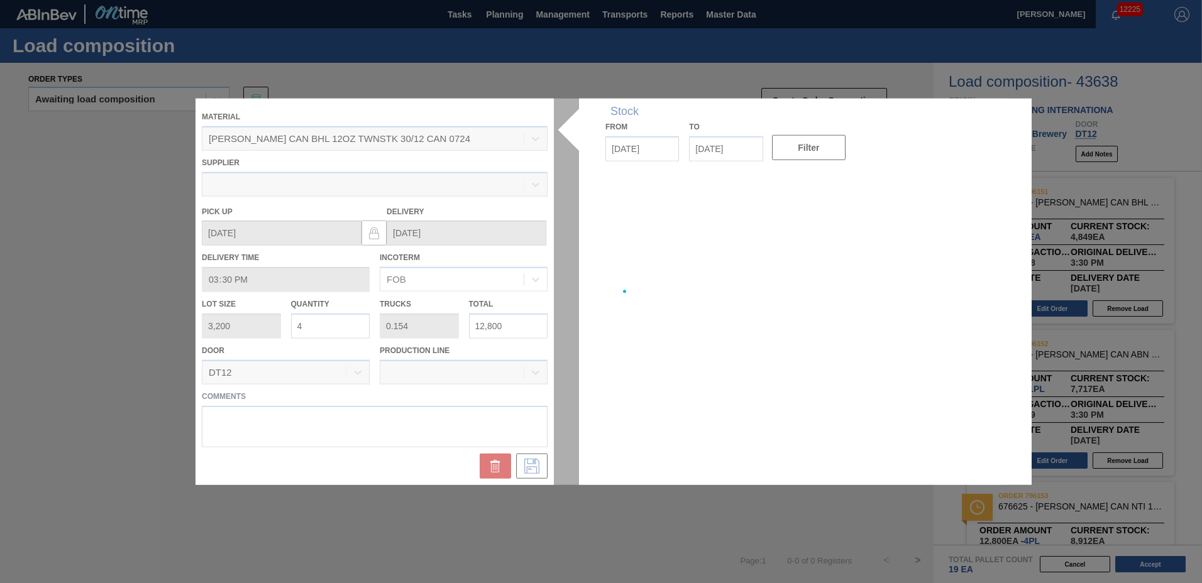
type up "[DATE]"
type input "[DATE]"
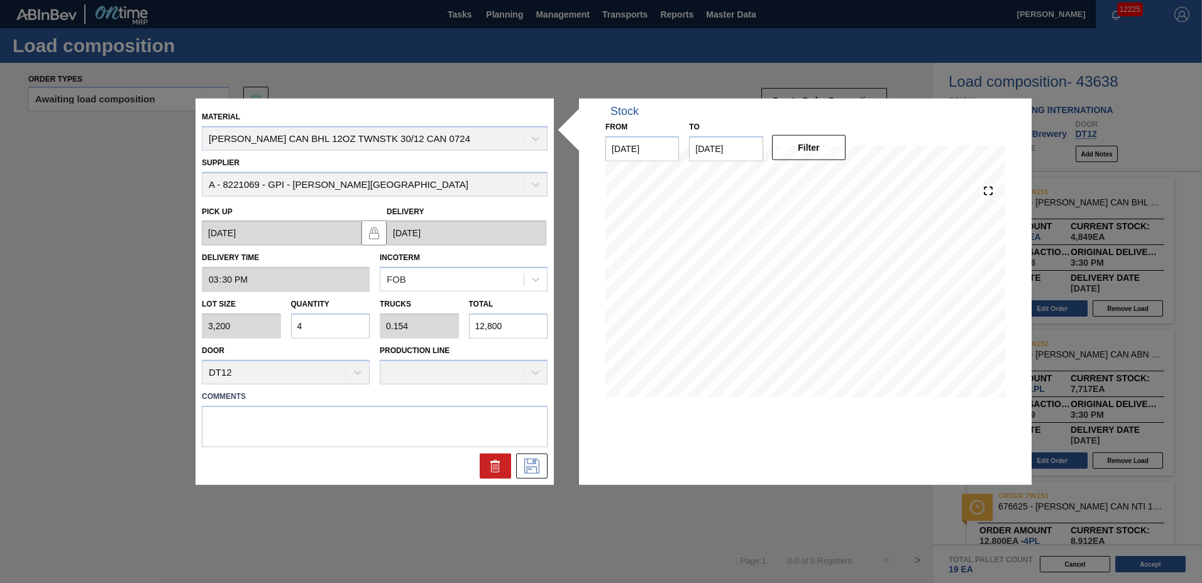
drag, startPoint x: 316, startPoint y: 331, endPoint x: 185, endPoint y: 312, distance: 132.7
click at [185, 312] on div "Material [PERSON_NAME] CAN BHL 12OZ TWNSTK 30/12 CAN 0724 Supplier A - 8221069 …" at bounding box center [601, 291] width 1202 height 583
type input "1"
type input "0.038"
type input "3,200"
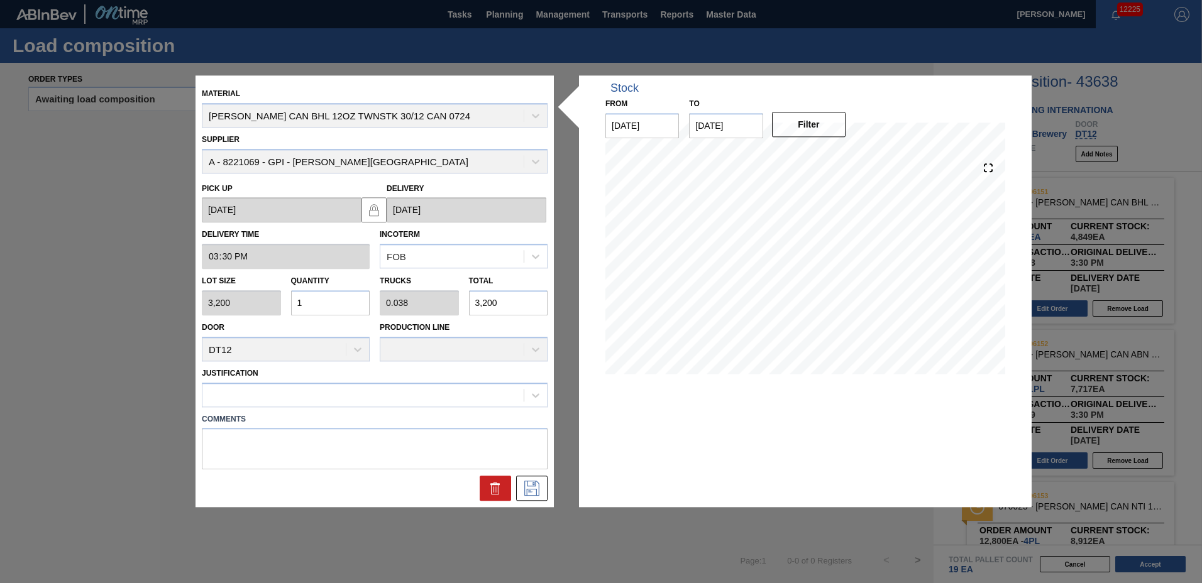
type input "10"
type input "0.385"
type input "32,000"
type input "10"
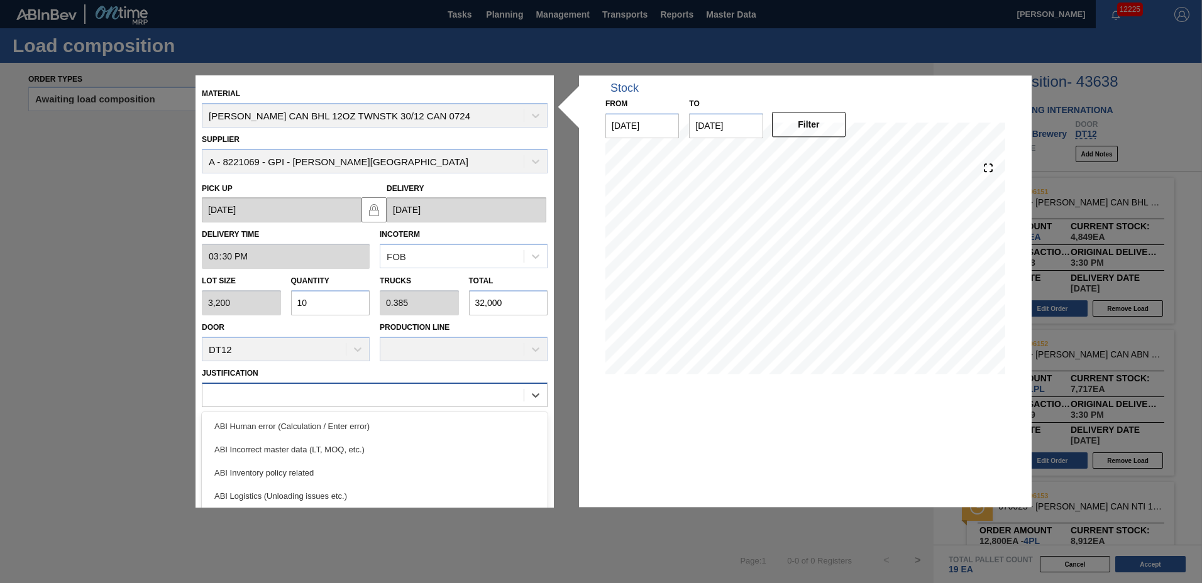
click at [303, 397] on div at bounding box center [362, 395] width 321 height 18
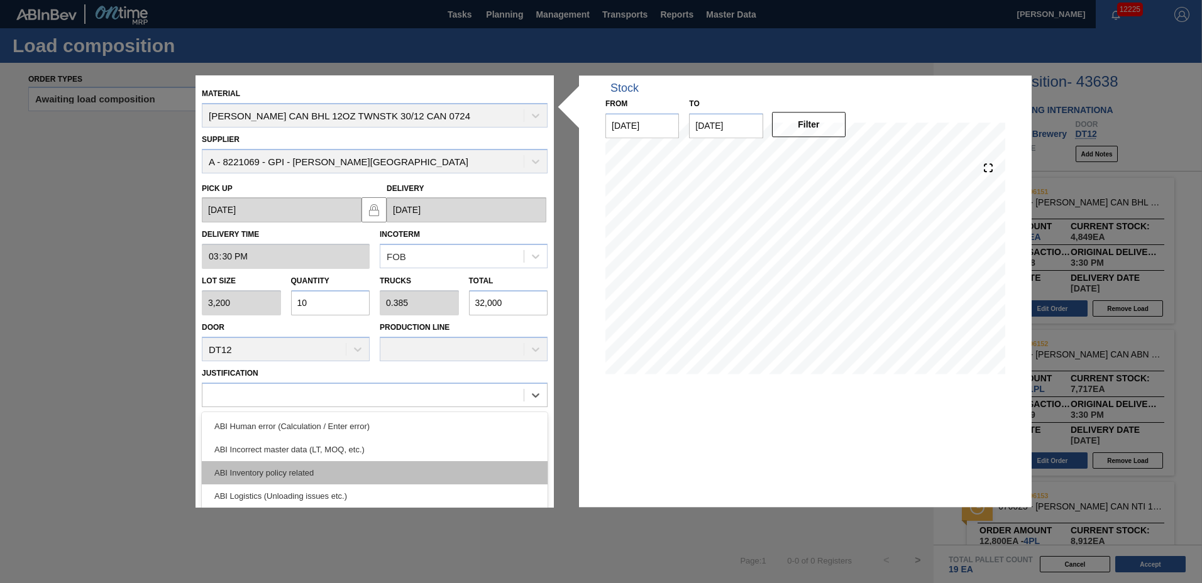
click at [311, 466] on div "ABI Inventory policy related" at bounding box center [375, 472] width 346 height 23
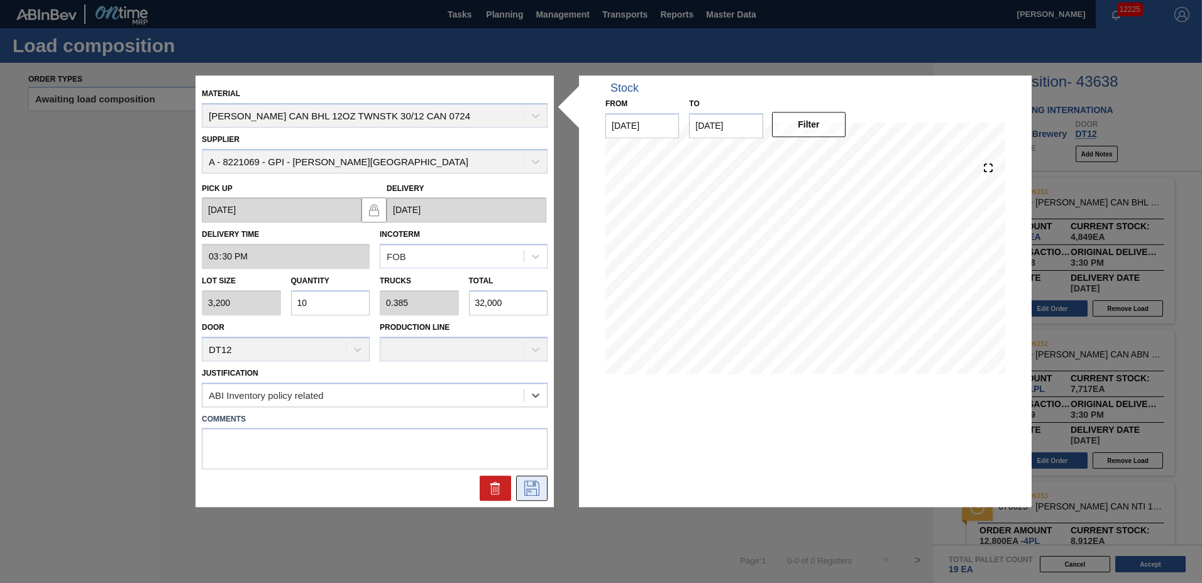
click at [532, 487] on icon at bounding box center [531, 489] width 15 height 15
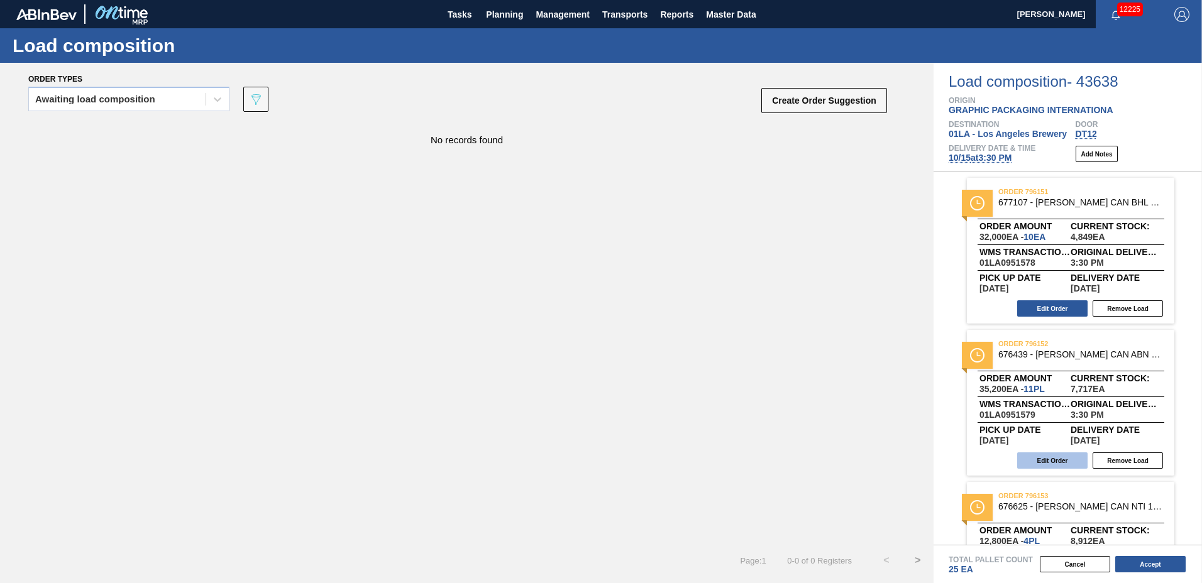
click at [1076, 465] on button "Edit Order" at bounding box center [1052, 461] width 70 height 16
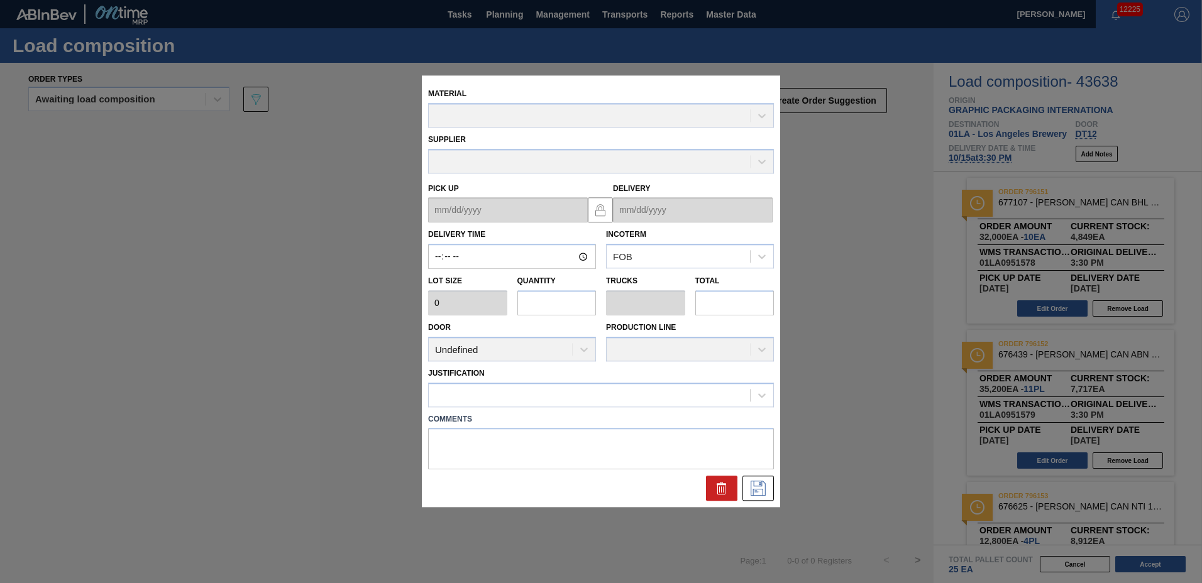
type input "15:30:00"
type input "3,200"
type input "11"
type input "0.423"
type input "35,200"
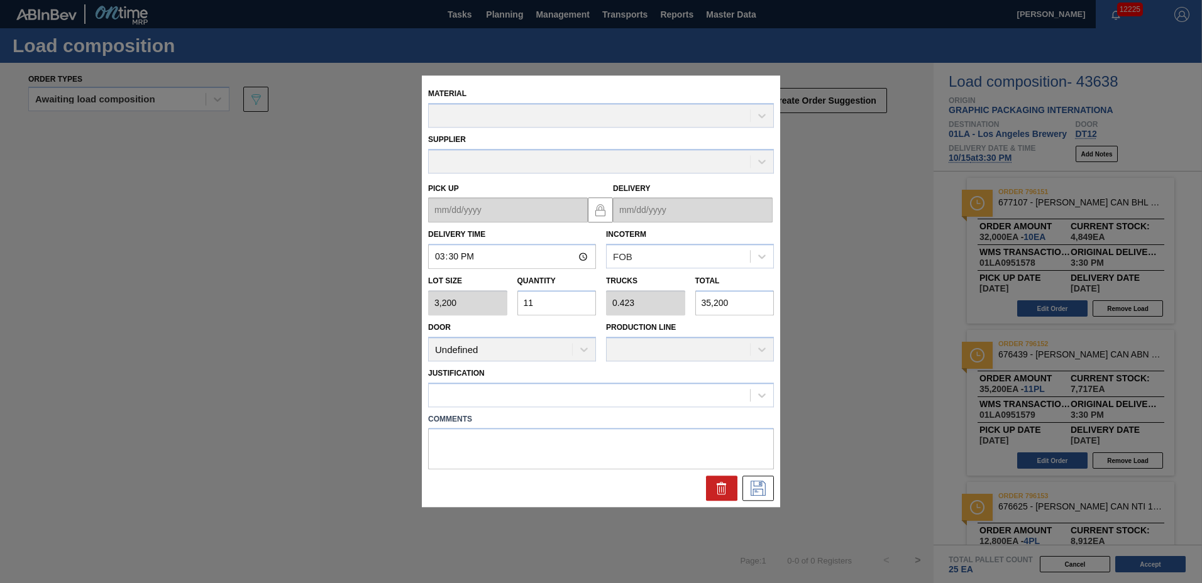
type up "[DATE]"
type input "[DATE]"
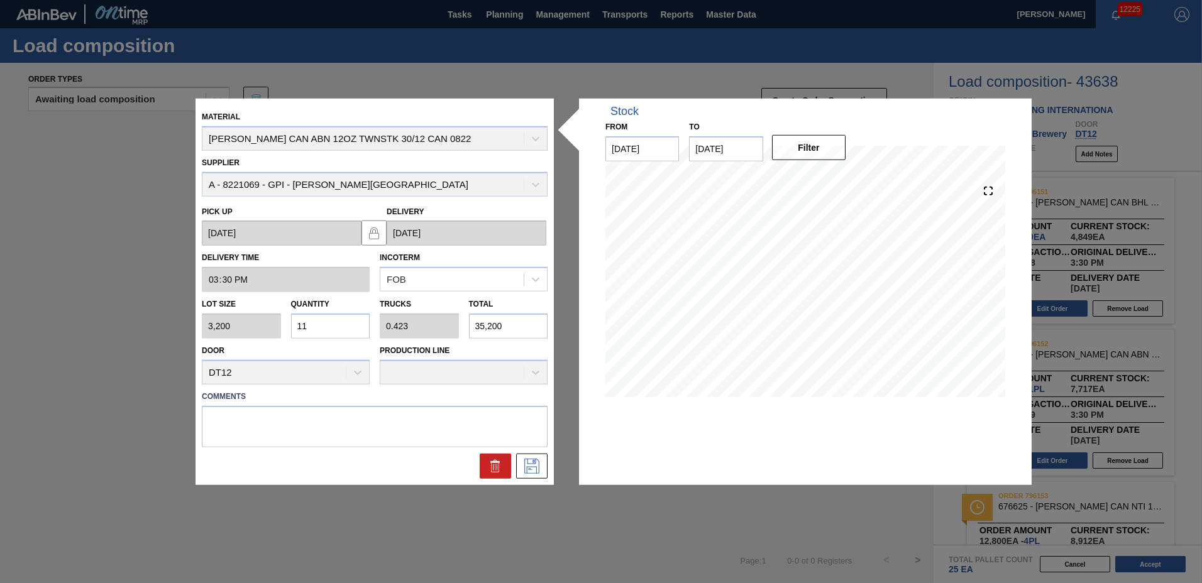
click at [315, 323] on input "11" at bounding box center [330, 326] width 79 height 25
type input "1"
type input "0.038"
type input "3,200"
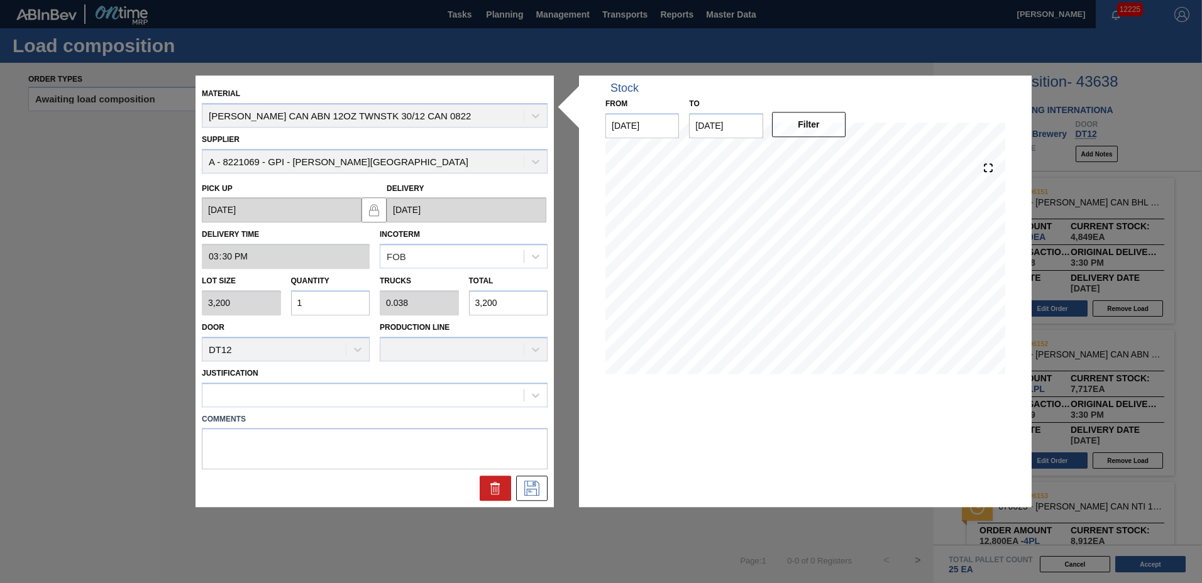
type input "10"
type input "0.385"
type input "32,000"
type input "10"
click at [285, 402] on div at bounding box center [362, 395] width 321 height 18
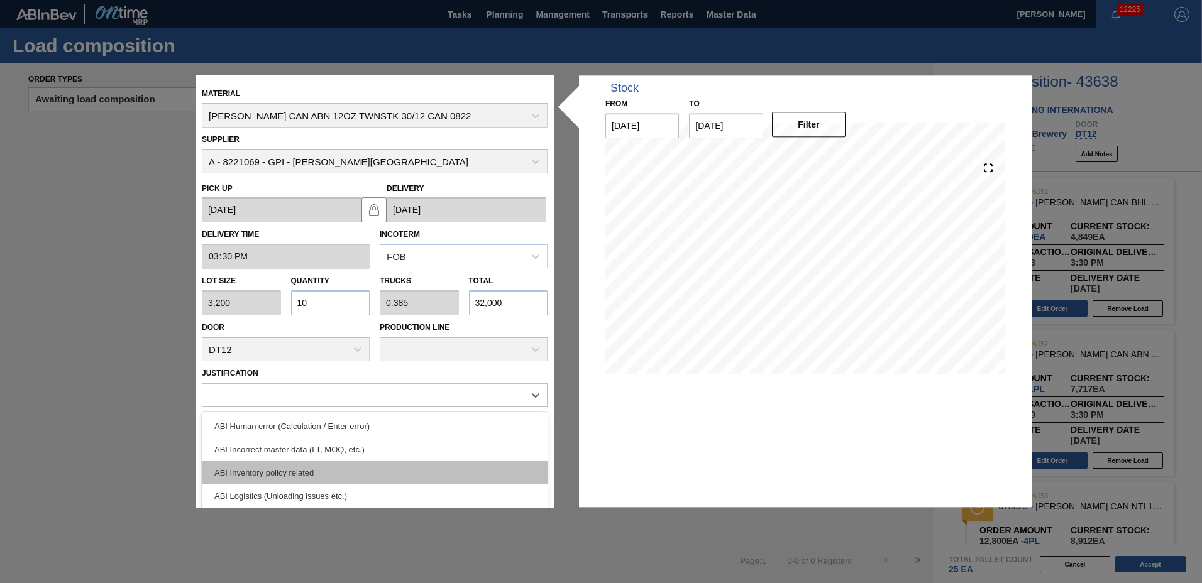
click at [270, 468] on div "ABI Inventory policy related" at bounding box center [375, 472] width 346 height 23
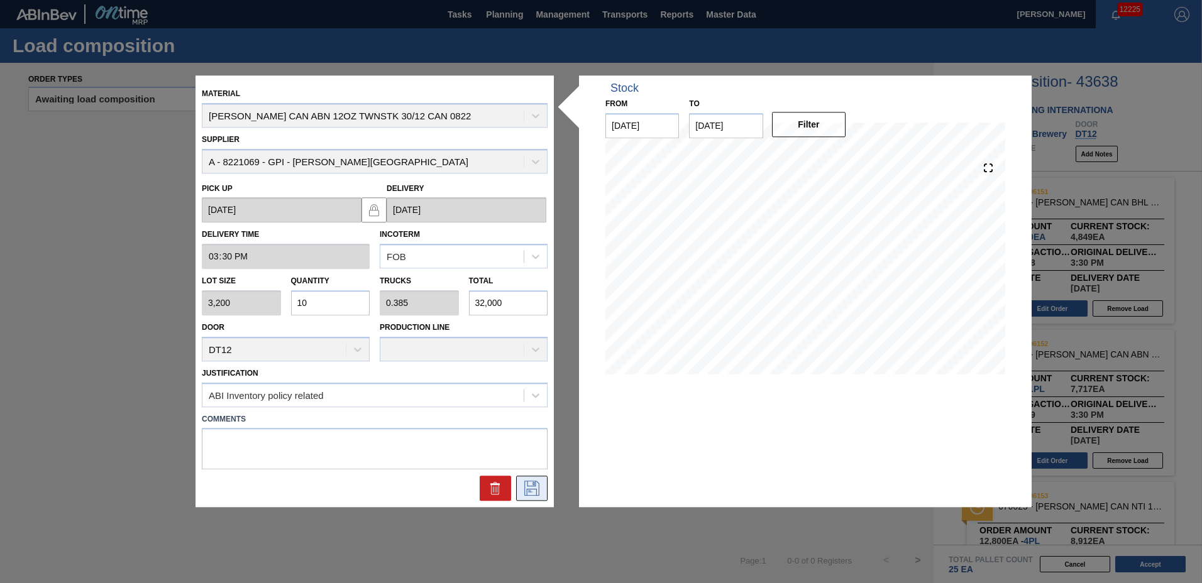
click at [539, 495] on icon at bounding box center [531, 489] width 15 height 15
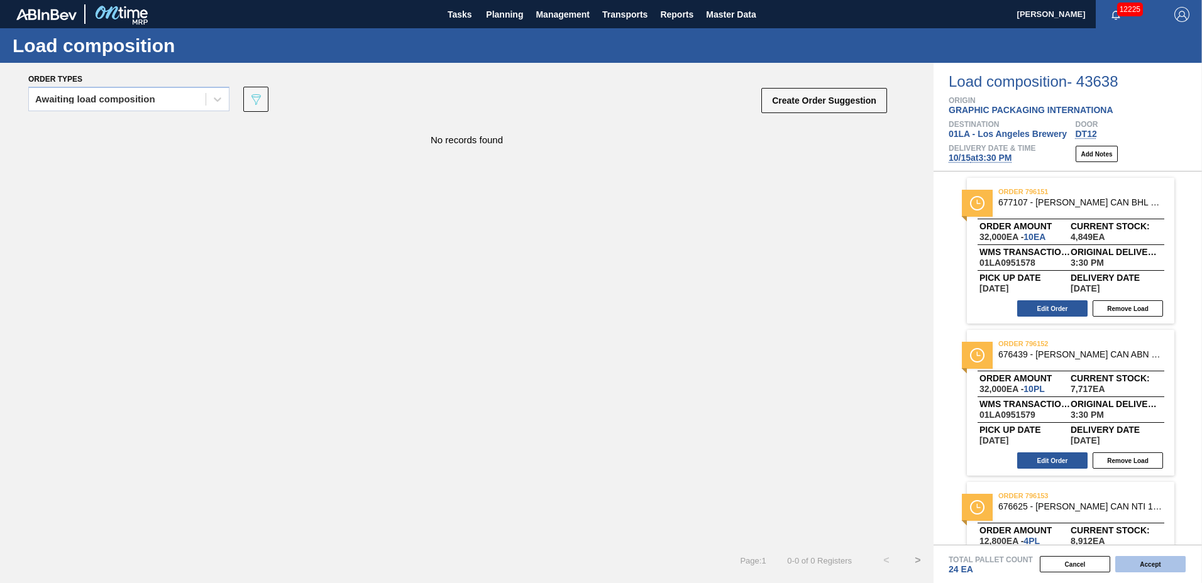
click at [1174, 563] on button "Accept" at bounding box center [1150, 564] width 70 height 16
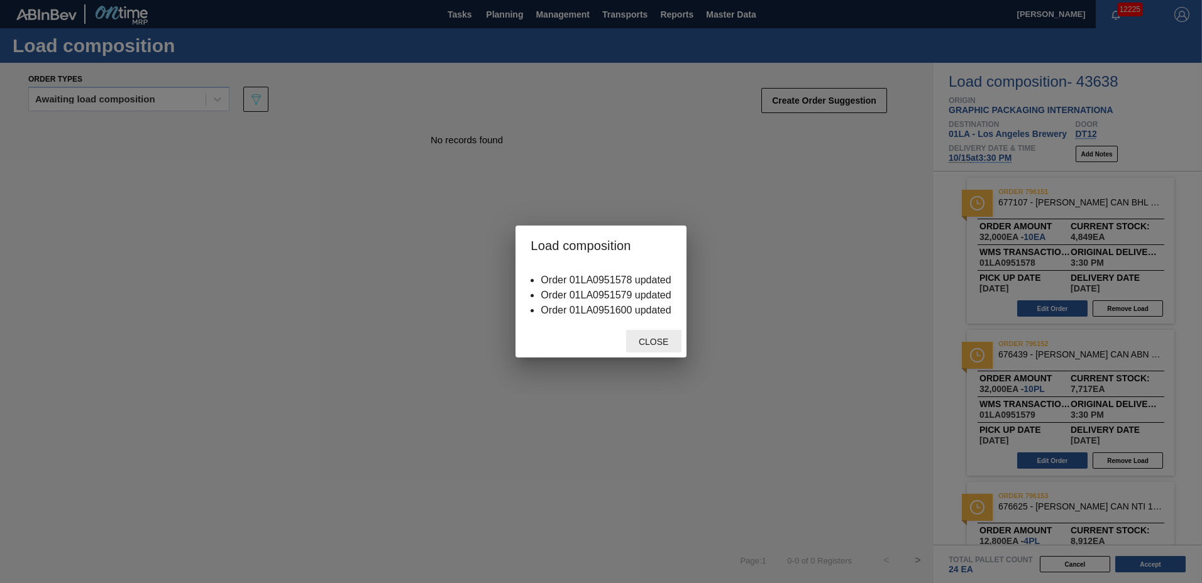
click at [653, 342] on span "Close" at bounding box center [654, 342] width 50 height 10
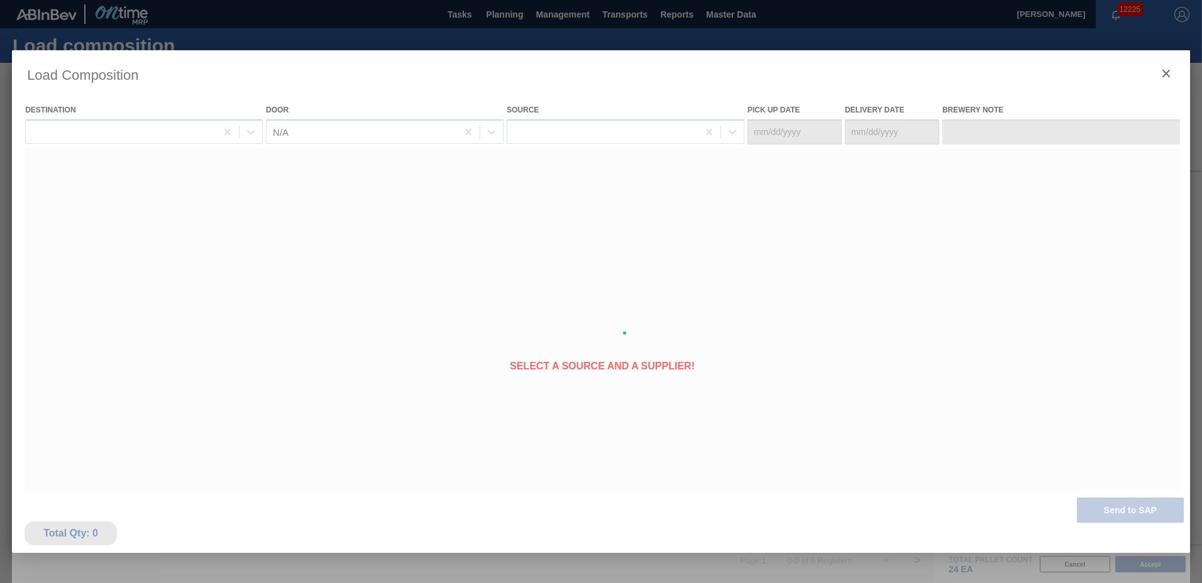
type Date "[DATE]"
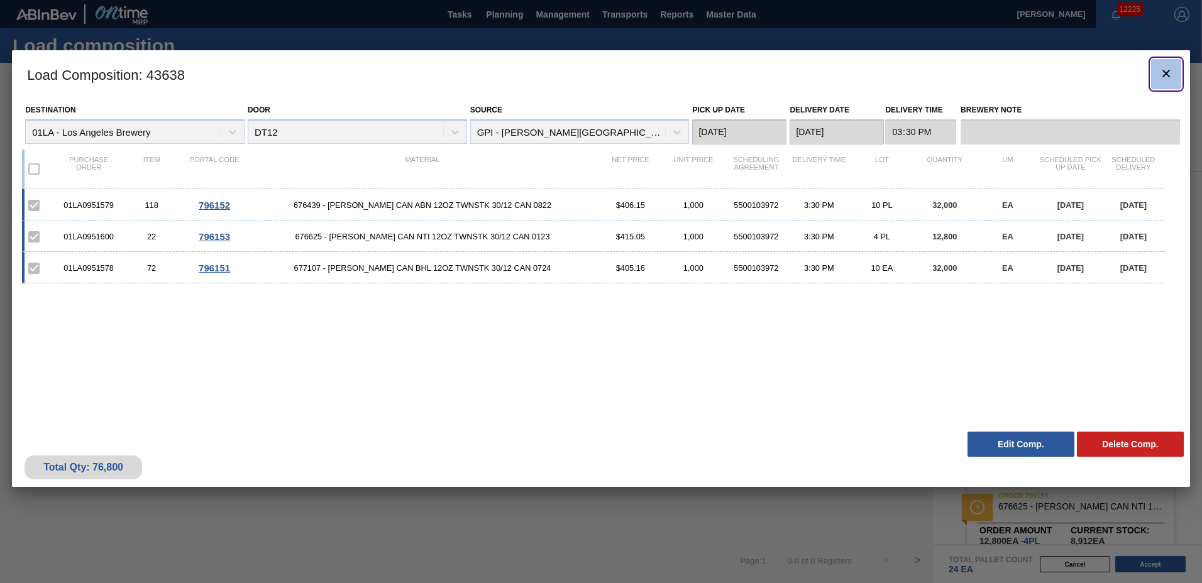
click at [1167, 74] on icon "botão de ícone" at bounding box center [1166, 73] width 15 height 15
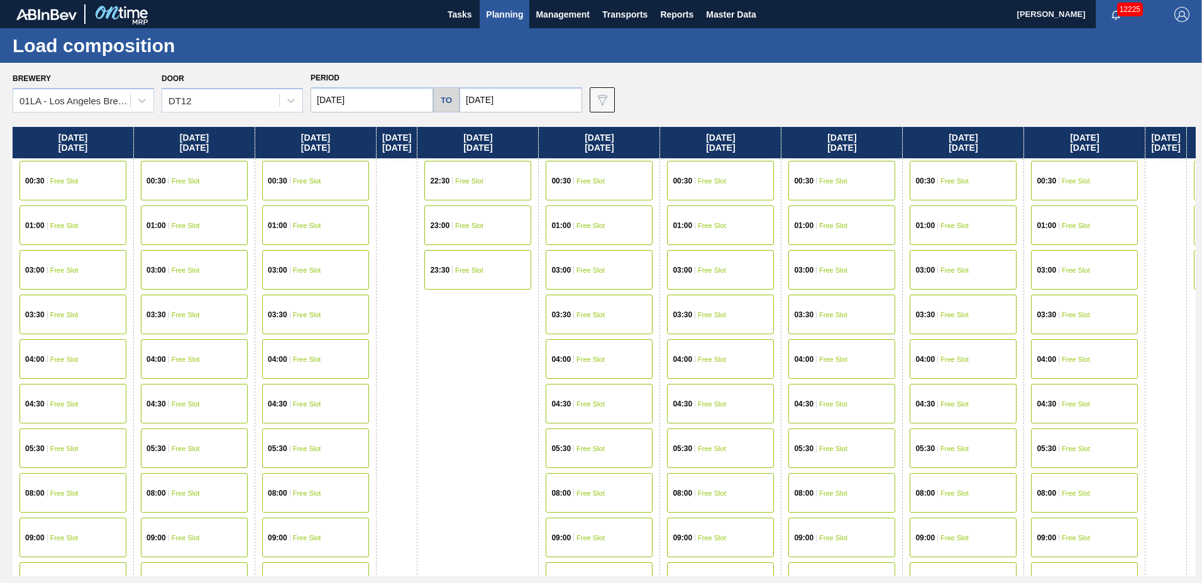
click at [504, 11] on span "Planning" at bounding box center [504, 14] width 37 height 15
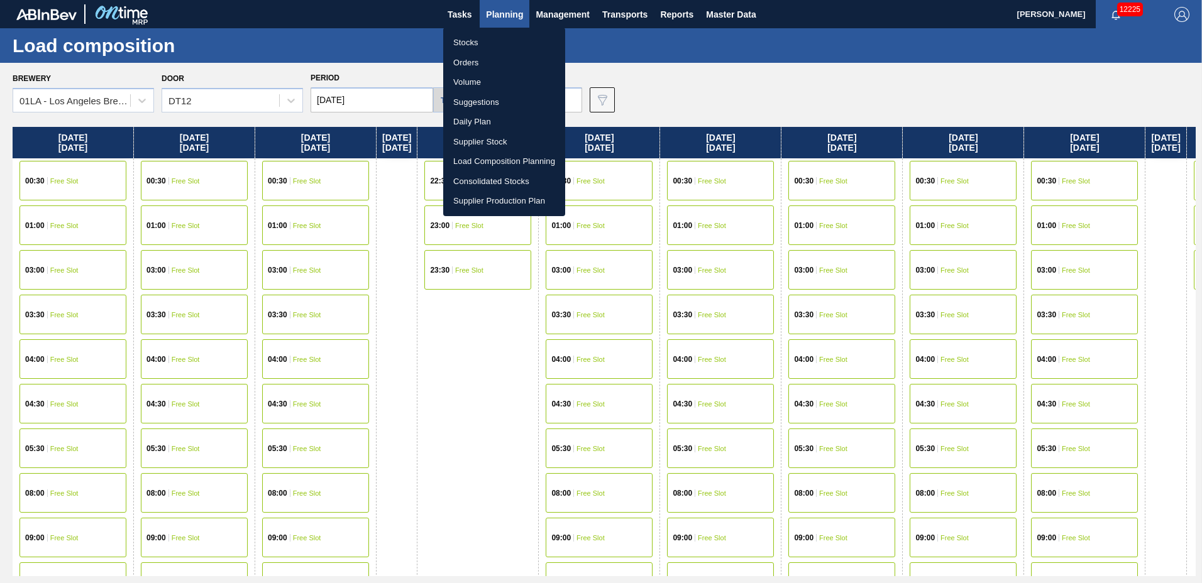
click at [507, 97] on li "Suggestions" at bounding box center [504, 102] width 122 height 20
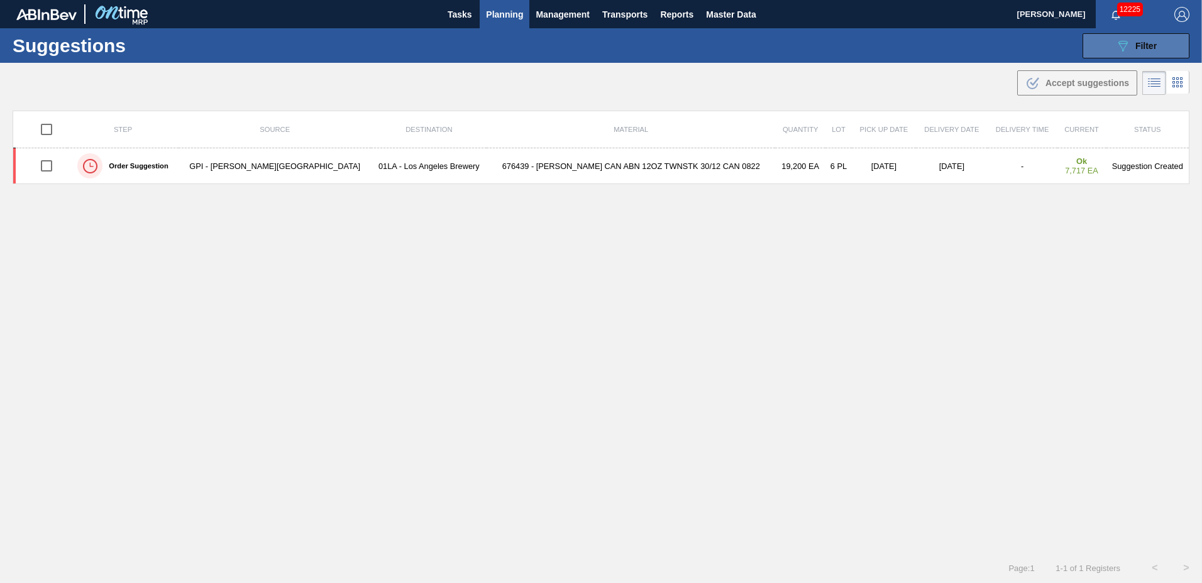
type to "[DATE]"
click at [1142, 46] on span "Filter" at bounding box center [1145, 46] width 21 height 10
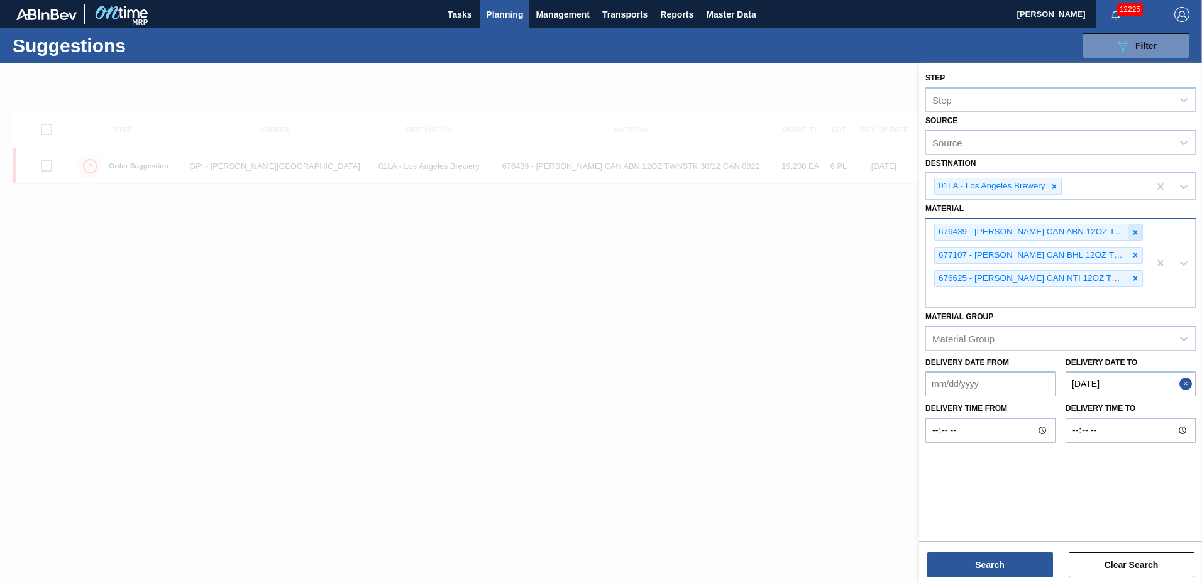
click at [1138, 233] on icon at bounding box center [1135, 232] width 9 height 9
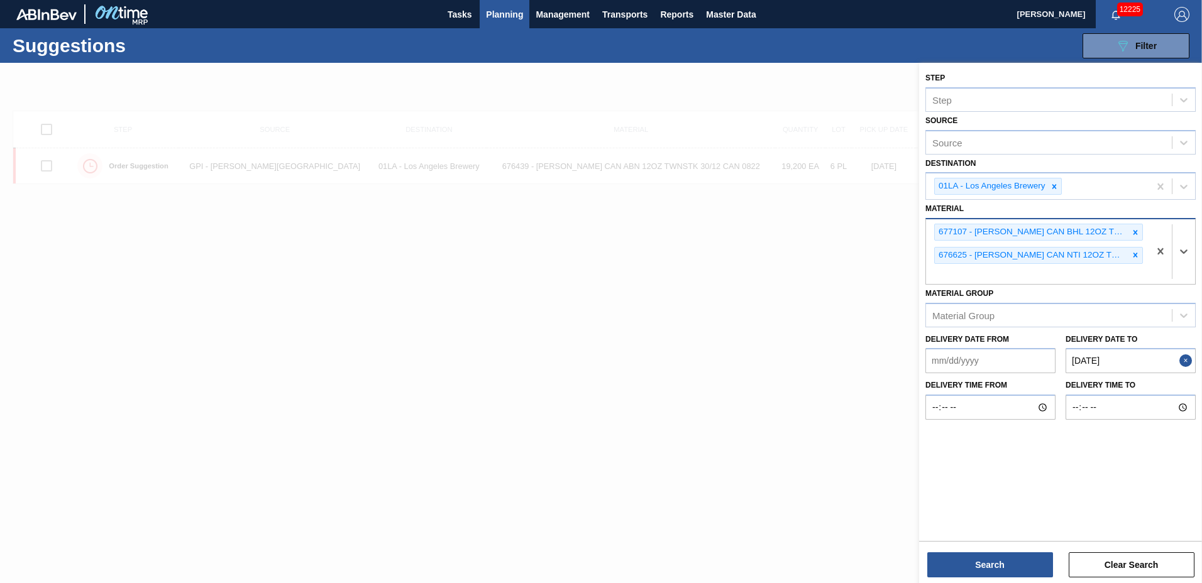
click at [1138, 233] on icon at bounding box center [1135, 232] width 9 height 9
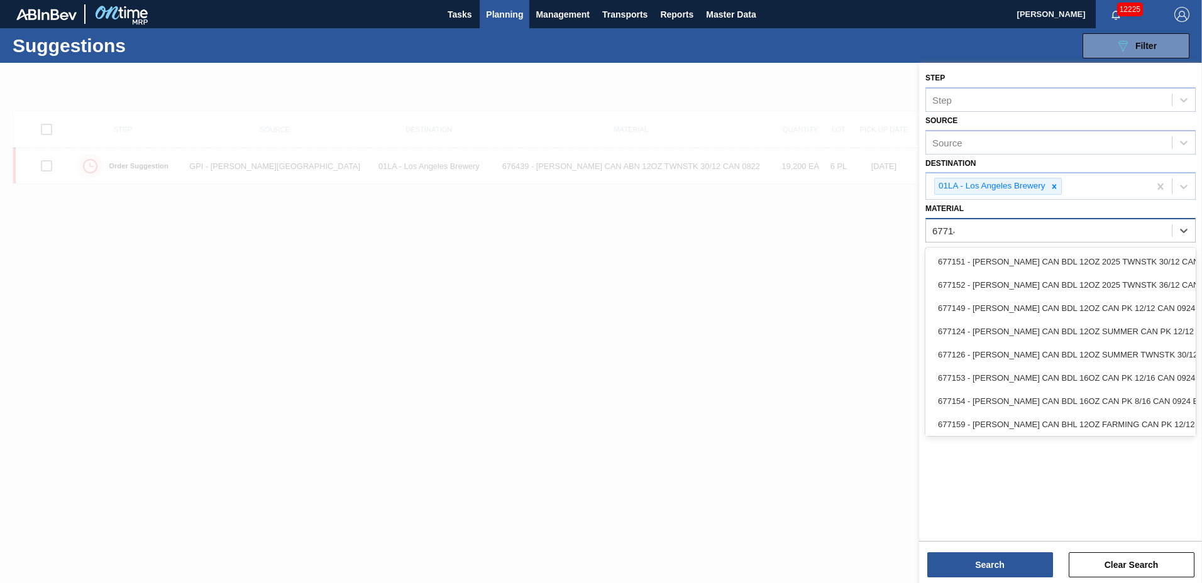
type input "677149"
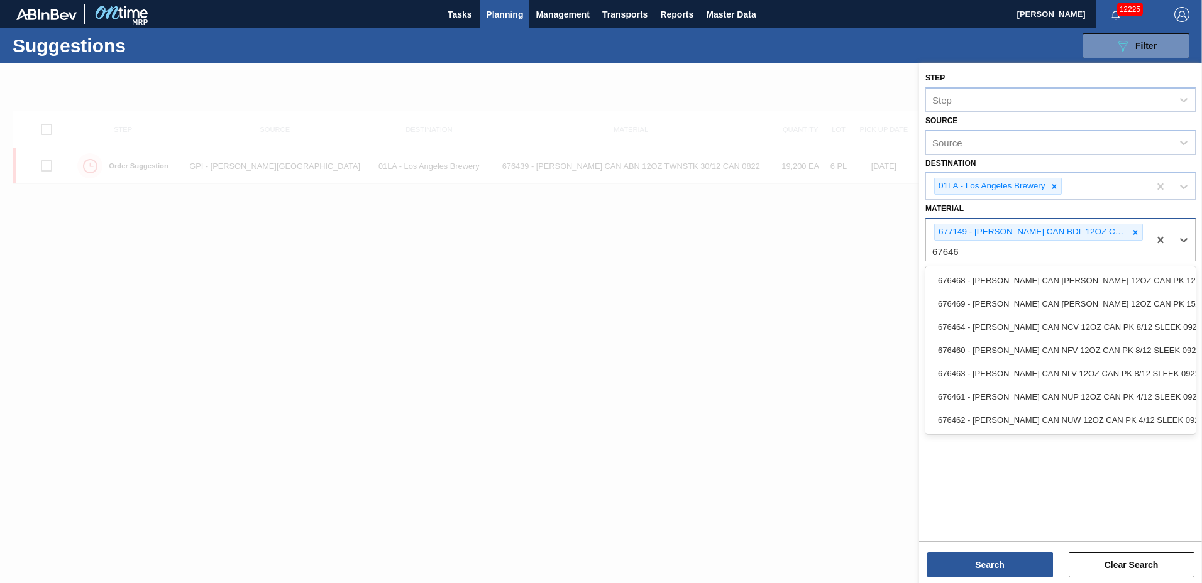
type input "676468"
type input "676436"
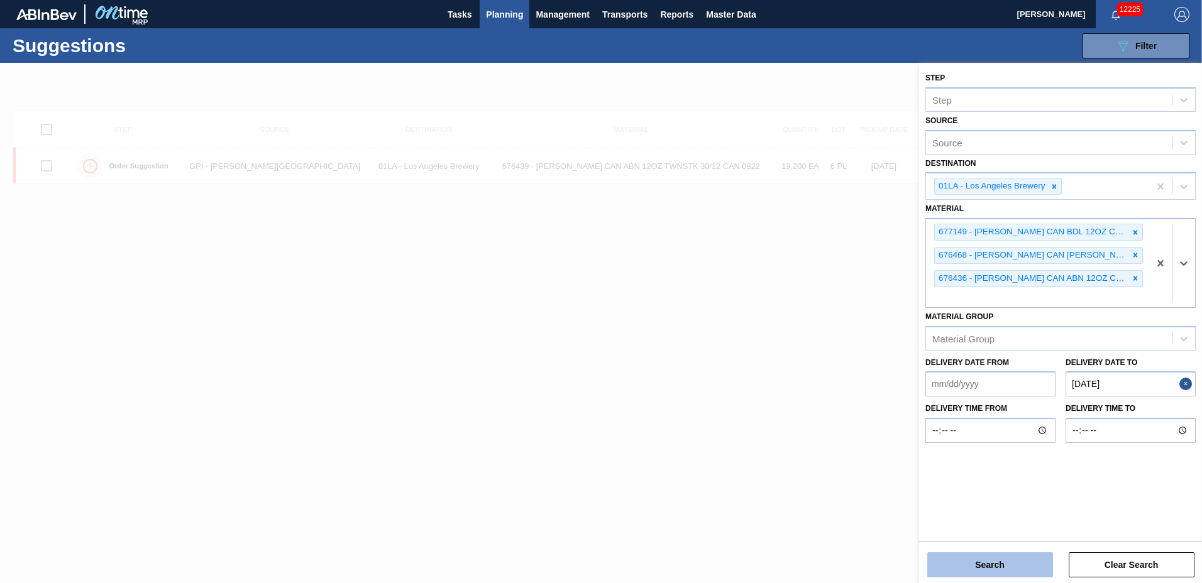
click at [992, 566] on button "Search" at bounding box center [990, 565] width 126 height 25
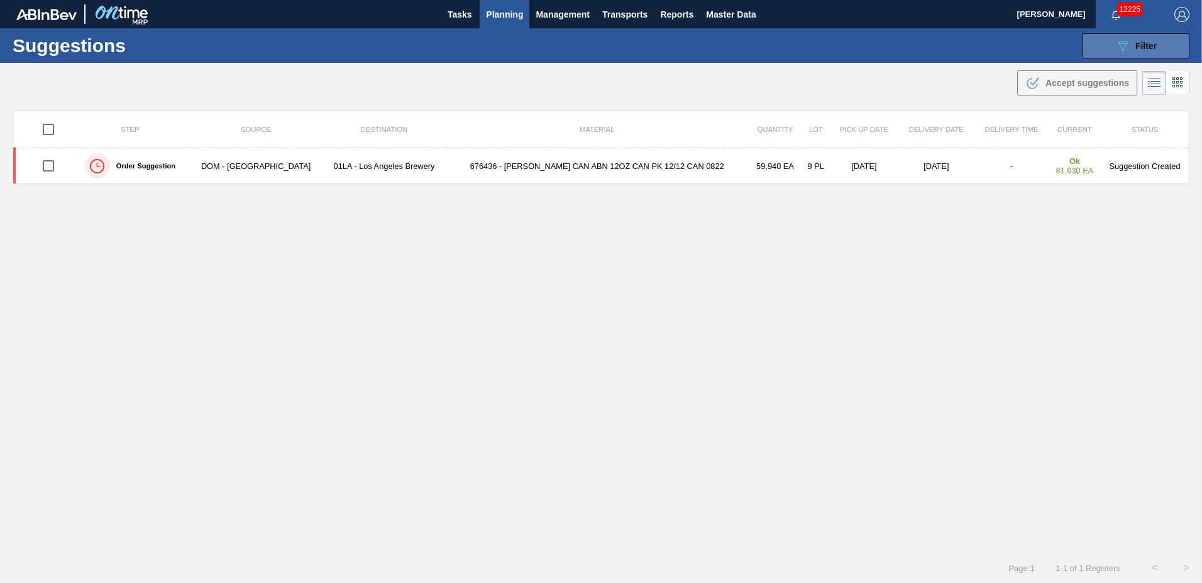
click at [1119, 50] on icon "089F7B8B-B2A5-4AFE-B5C0-19BA573D28AC" at bounding box center [1122, 45] width 15 height 15
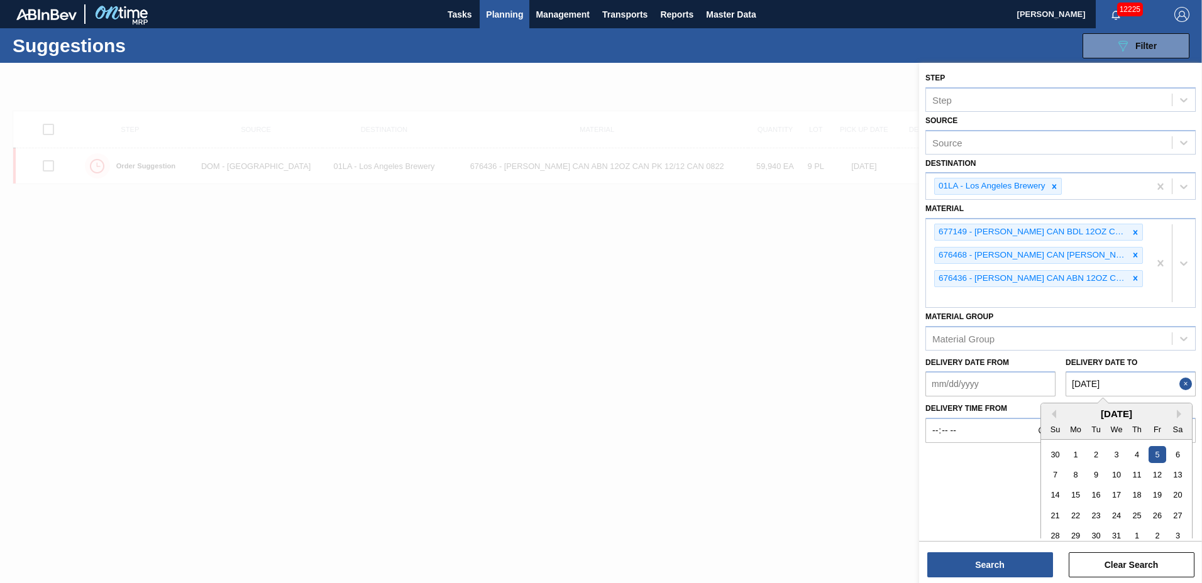
click at [1093, 378] on to "[DATE]" at bounding box center [1131, 384] width 130 height 25
click at [1158, 532] on div "2" at bounding box center [1157, 536] width 17 height 17
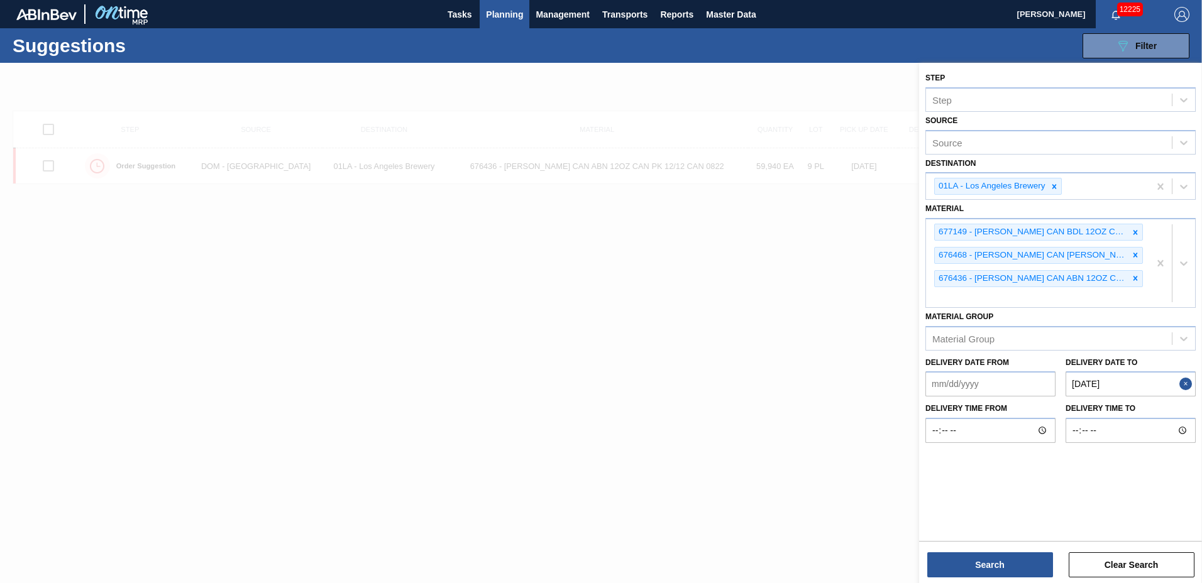
type to "[DATE]"
click at [991, 560] on button "Search" at bounding box center [990, 565] width 126 height 25
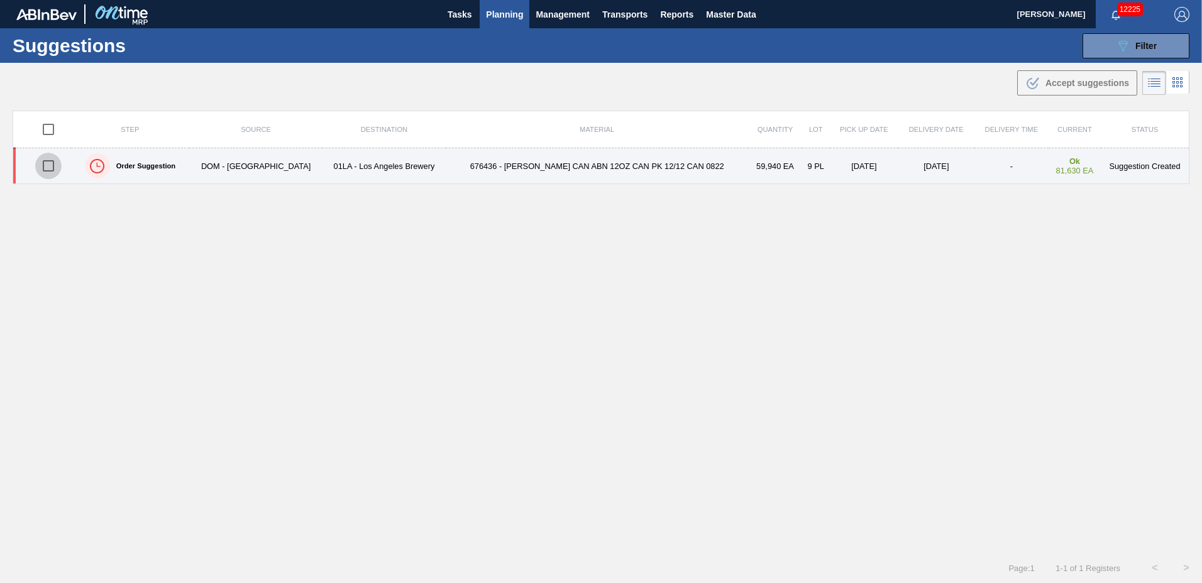
click at [48, 165] on input "checkbox" at bounding box center [48, 166] width 26 height 26
checkbox input "true"
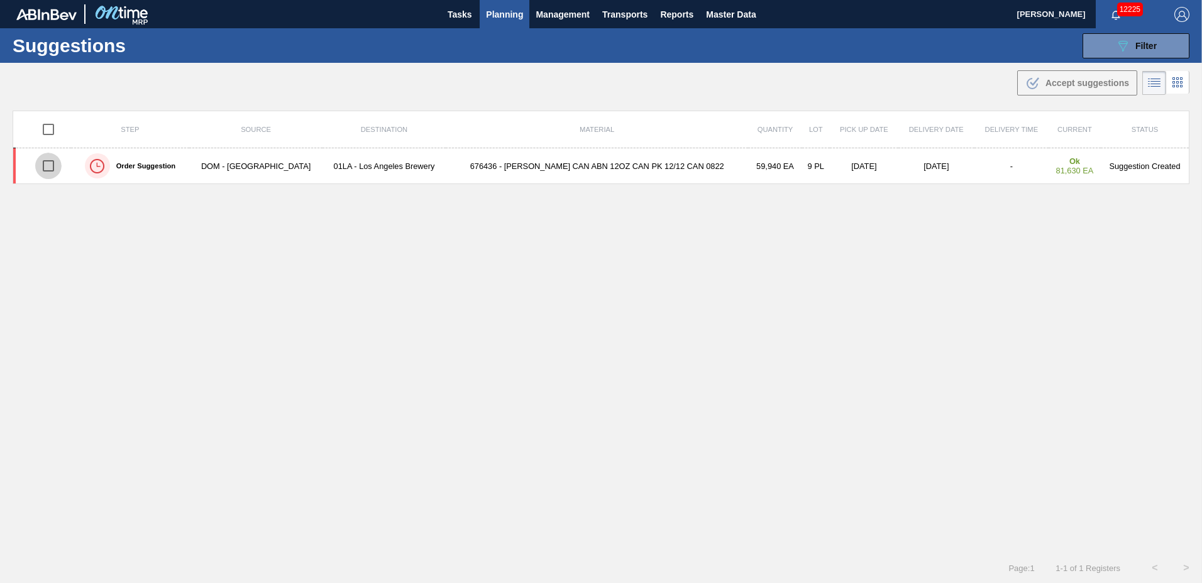
checkbox input "true"
click at [1066, 85] on span "Accept suggestions" at bounding box center [1087, 83] width 84 height 10
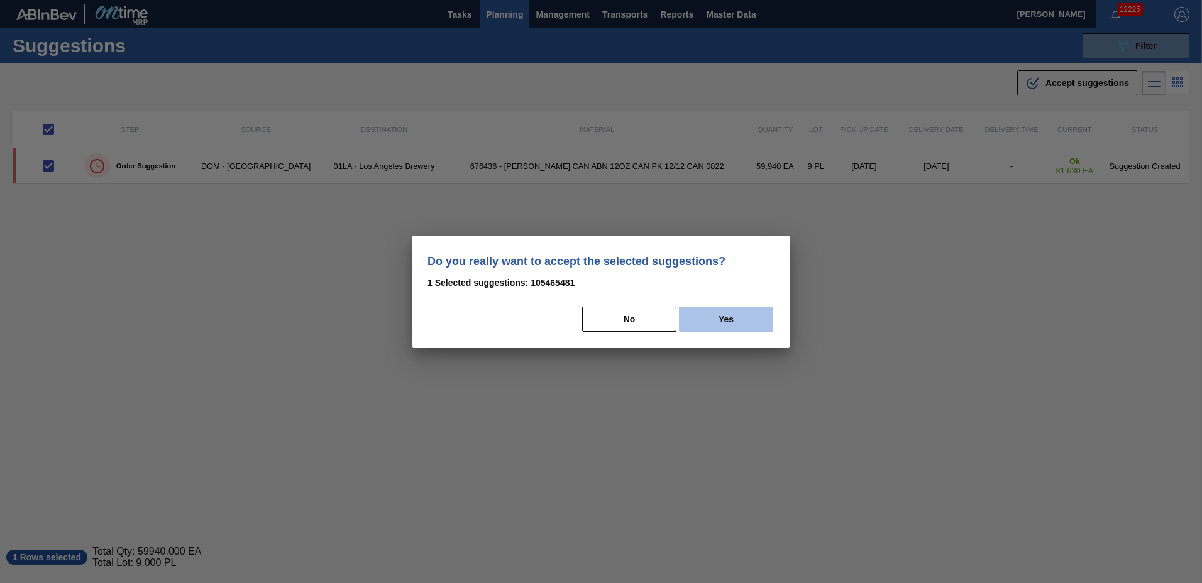
click at [705, 324] on button "Yes" at bounding box center [726, 319] width 94 height 25
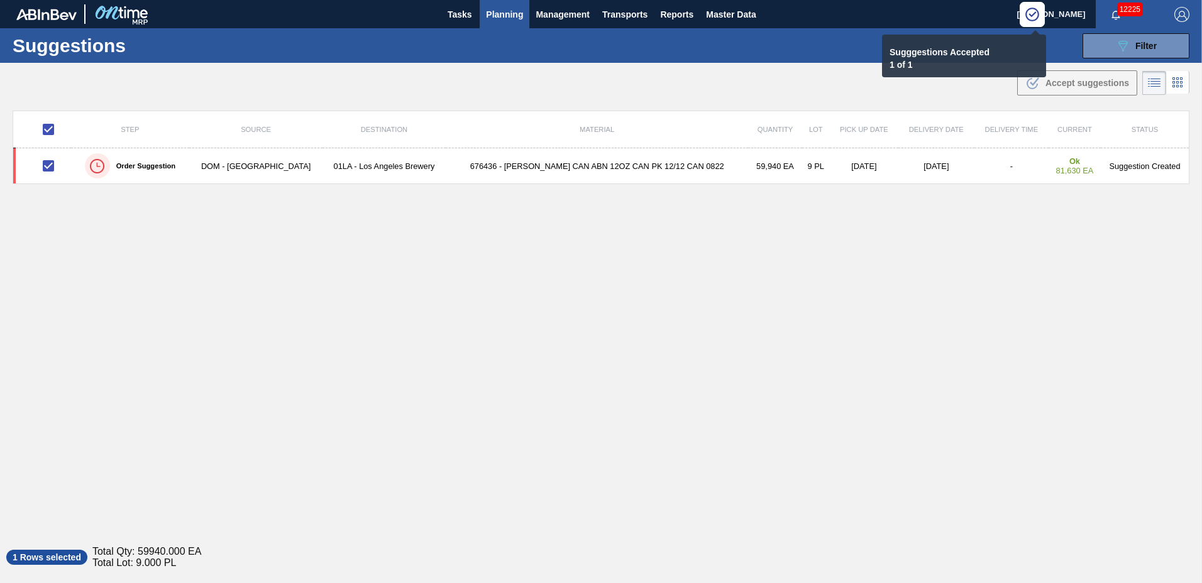
click at [512, 12] on span "Planning" at bounding box center [504, 14] width 37 height 15
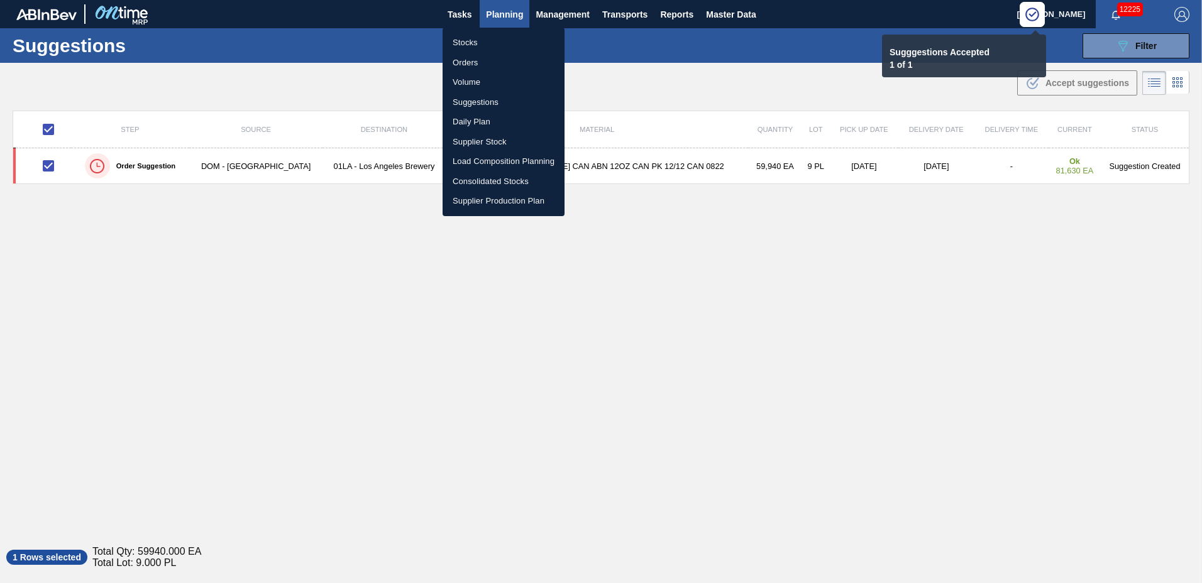
click at [485, 163] on li "Load Composition Planning" at bounding box center [504, 161] width 122 height 20
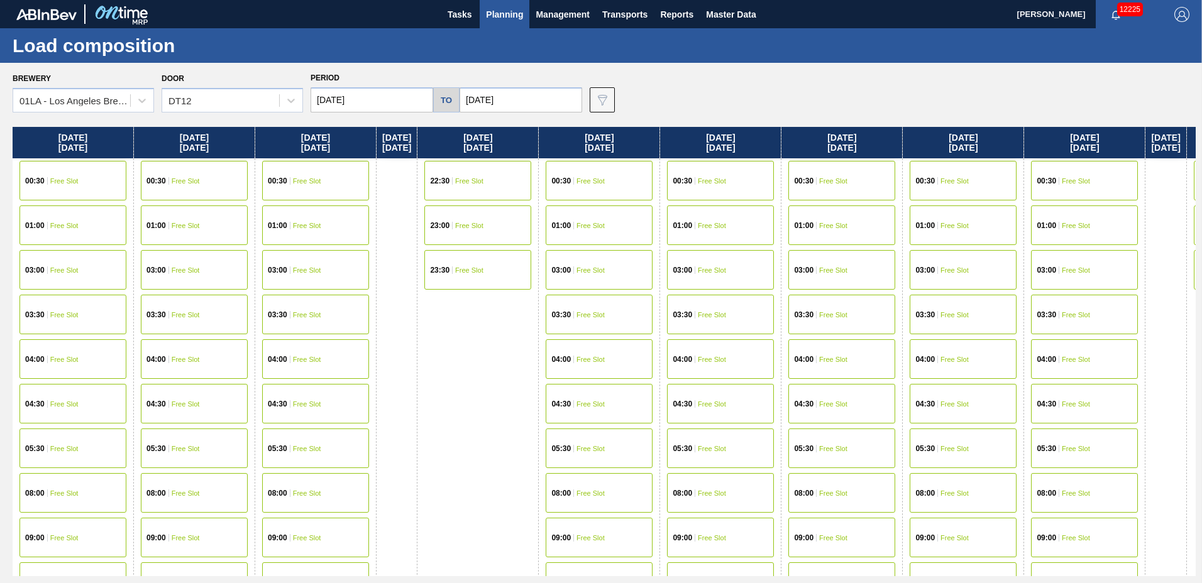
click at [177, 405] on span "Free Slot" at bounding box center [186, 404] width 28 height 8
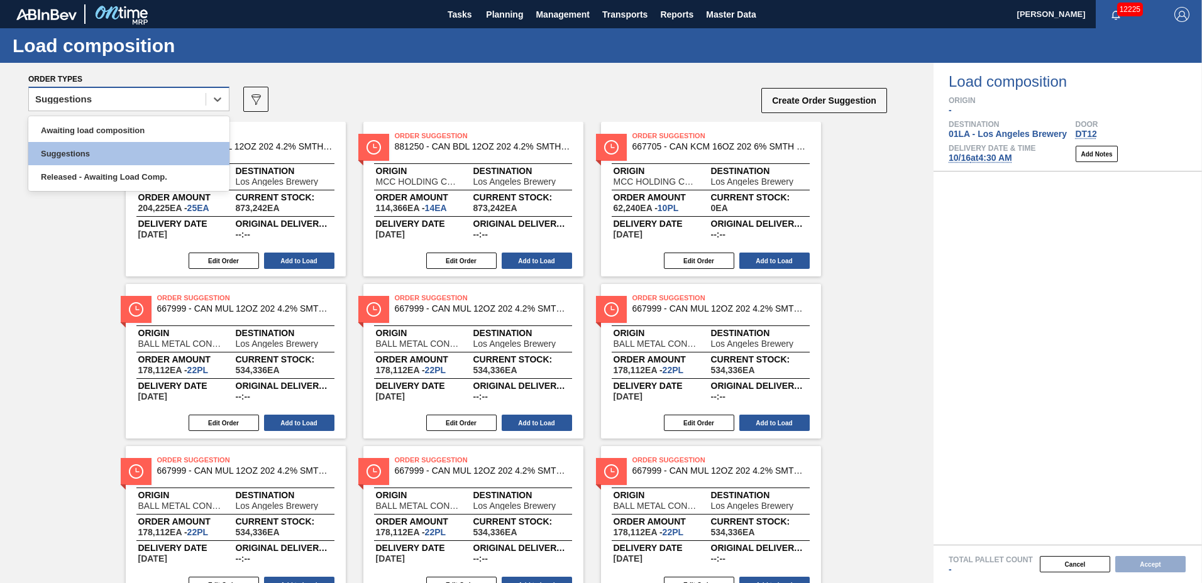
click at [136, 105] on div "Suggestions" at bounding box center [117, 100] width 177 height 18
click at [138, 138] on div "Awaiting load composition" at bounding box center [128, 130] width 201 height 23
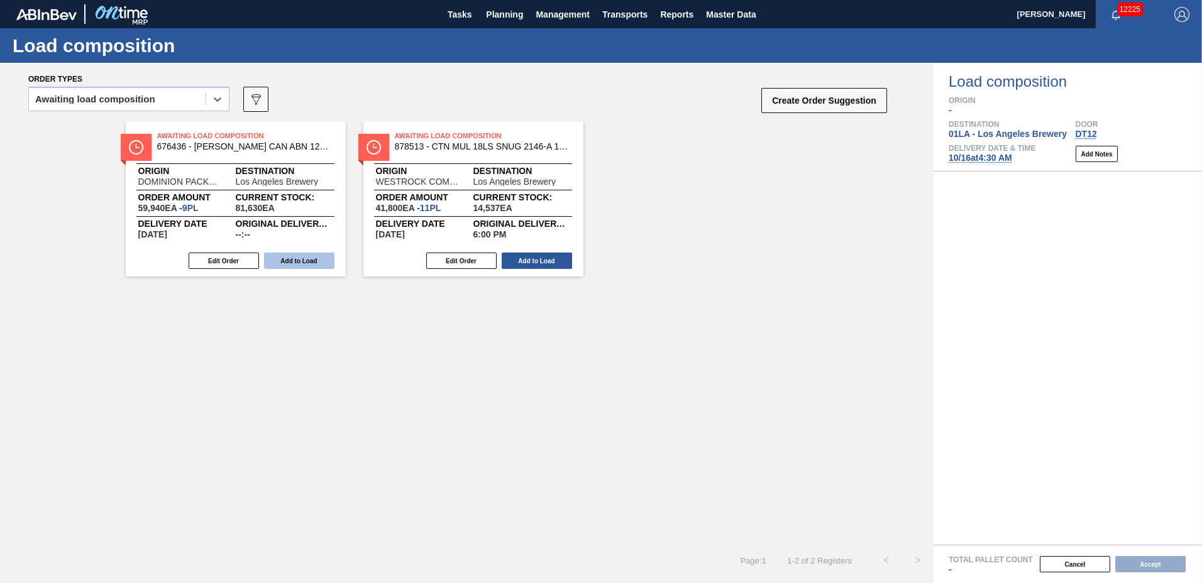
click at [314, 262] on button "Add to Load" at bounding box center [299, 261] width 70 height 16
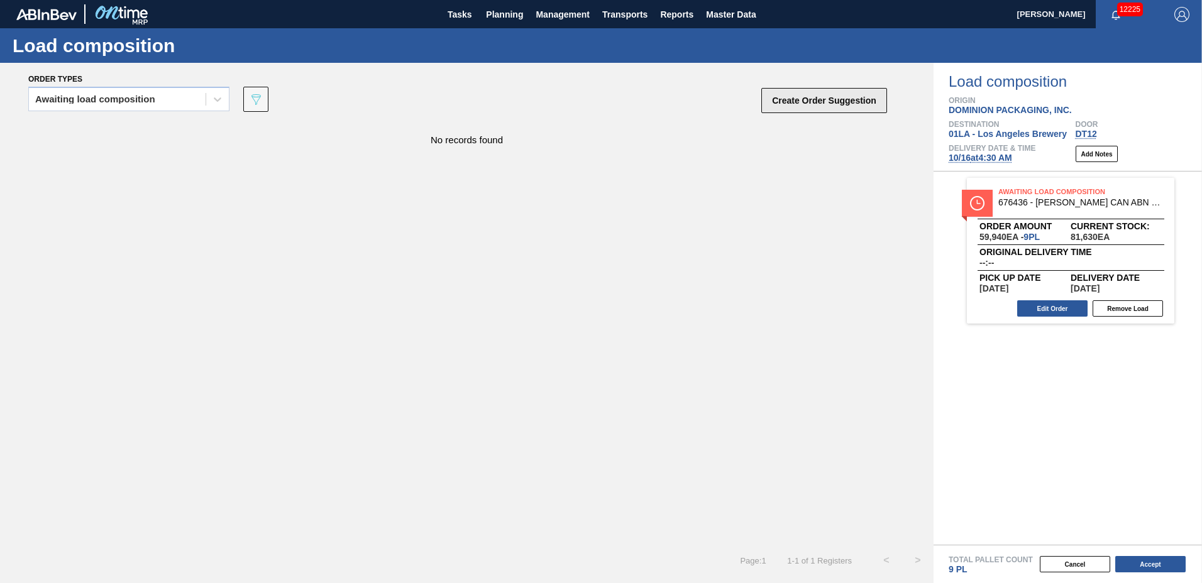
click at [827, 104] on button "Create Order Suggestion" at bounding box center [824, 100] width 126 height 25
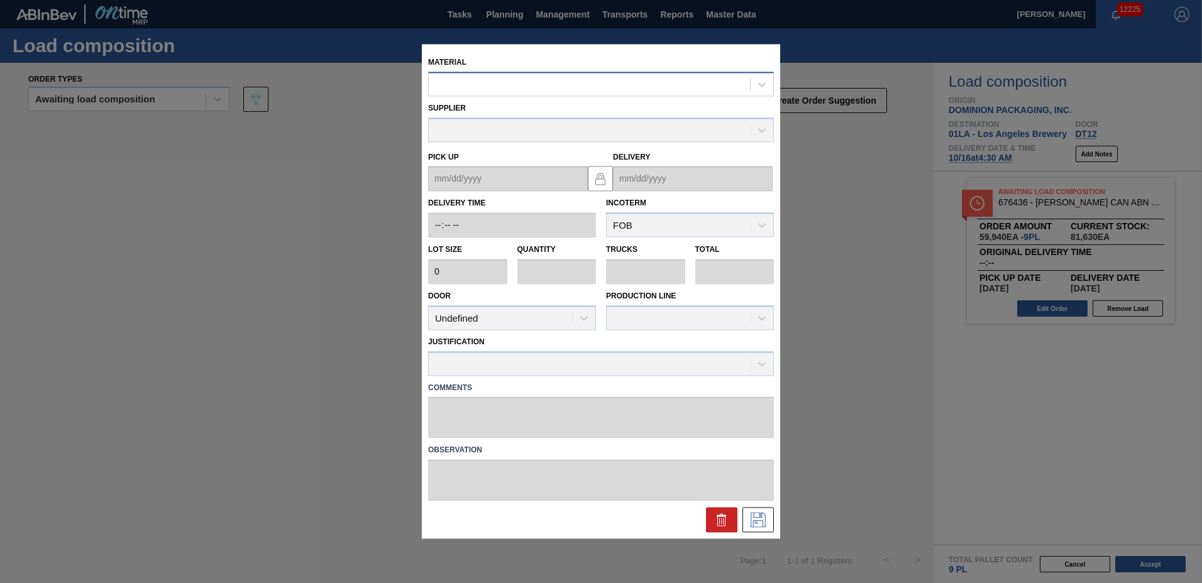
click at [674, 87] on div at bounding box center [589, 84] width 321 height 18
type input "677149"
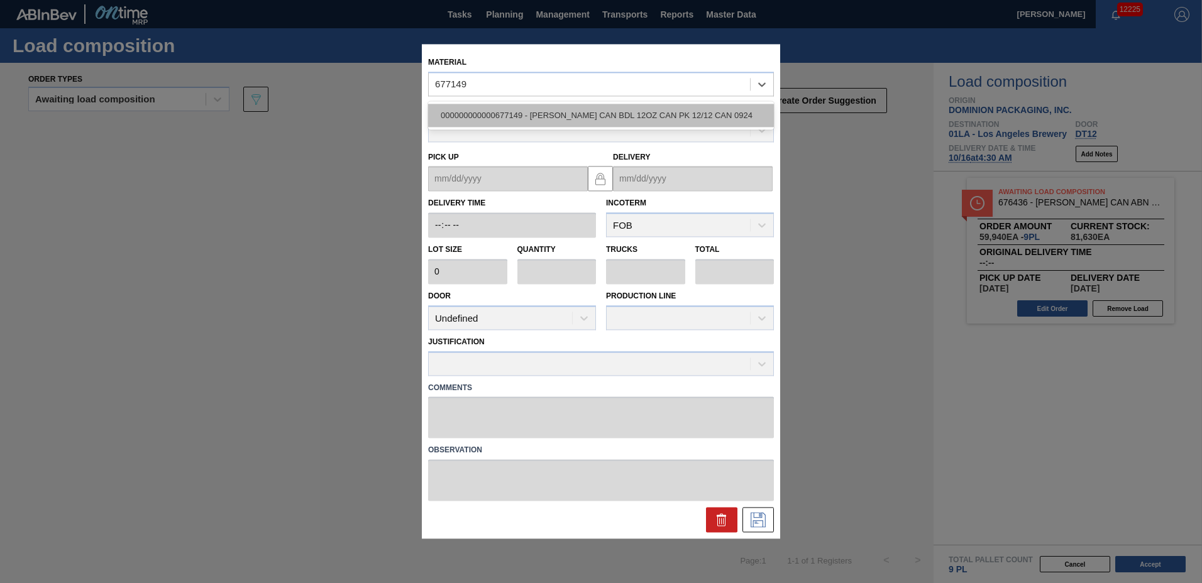
click at [544, 106] on div "000000000000677149 - [PERSON_NAME] CAN BDL 12OZ CAN PK 12/12 CAN 0924" at bounding box center [601, 115] width 346 height 23
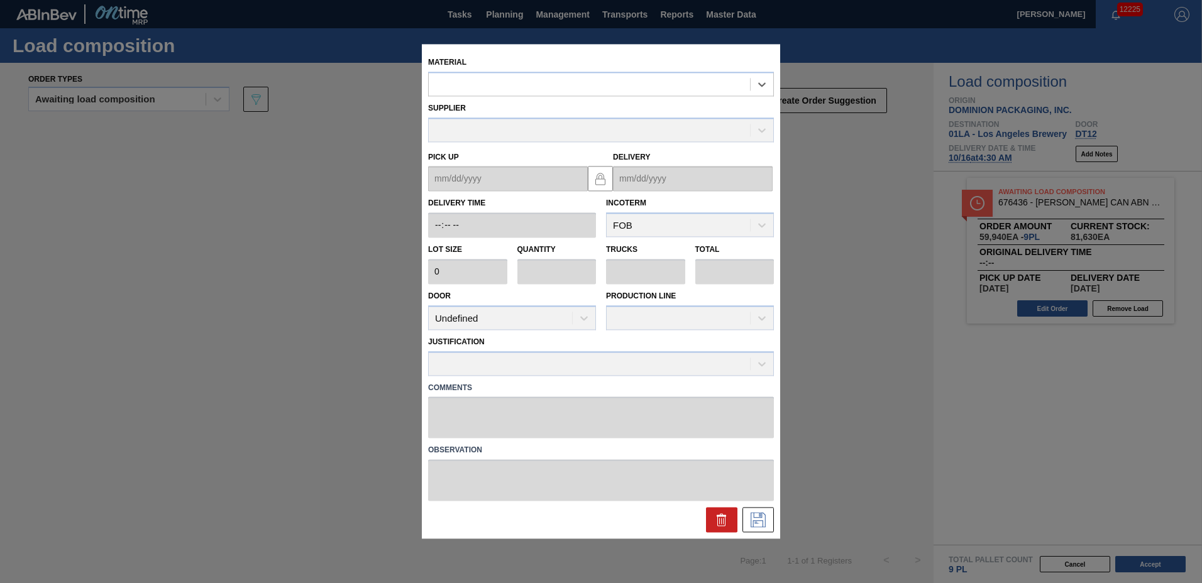
type input "6,660"
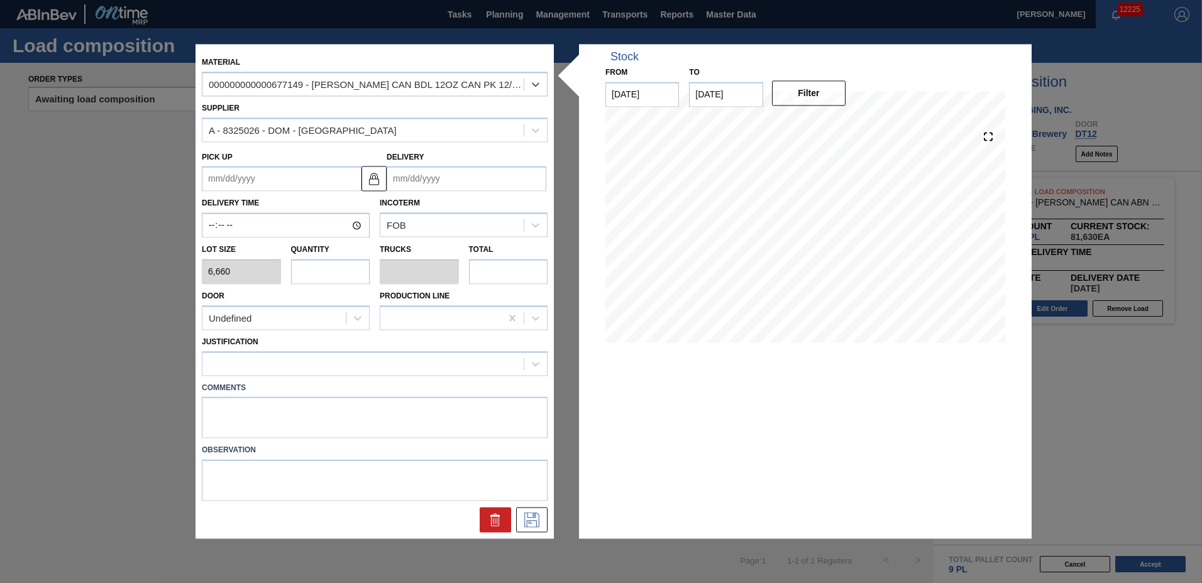
click at [483, 187] on input "Delivery" at bounding box center [467, 179] width 160 height 25
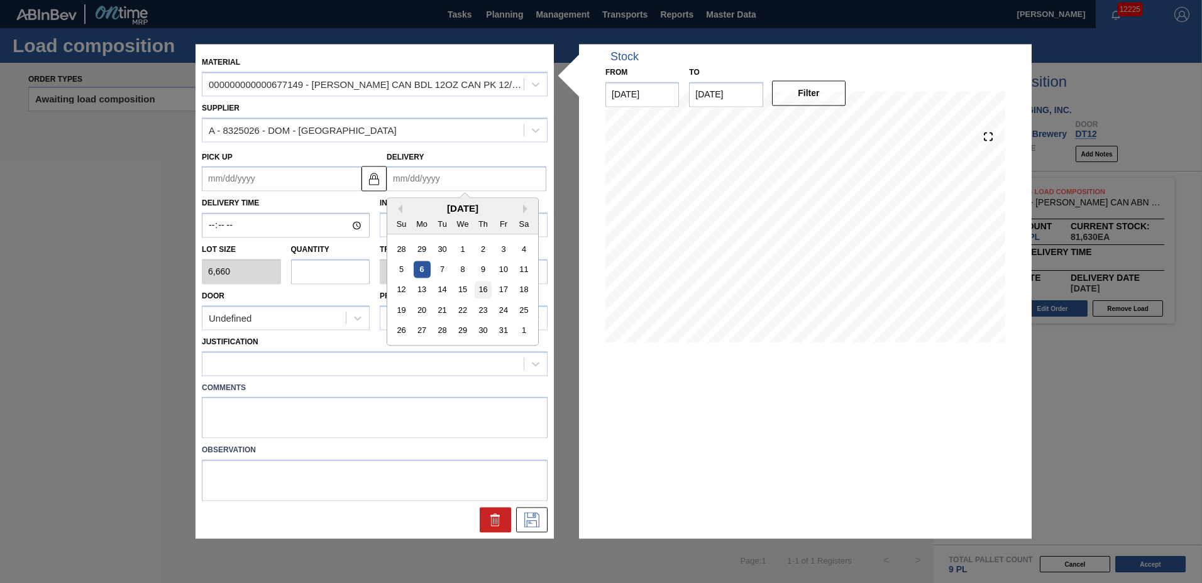
click at [480, 289] on div "16" at bounding box center [483, 290] width 17 height 17
type up "[DATE]"
type input "[DATE]"
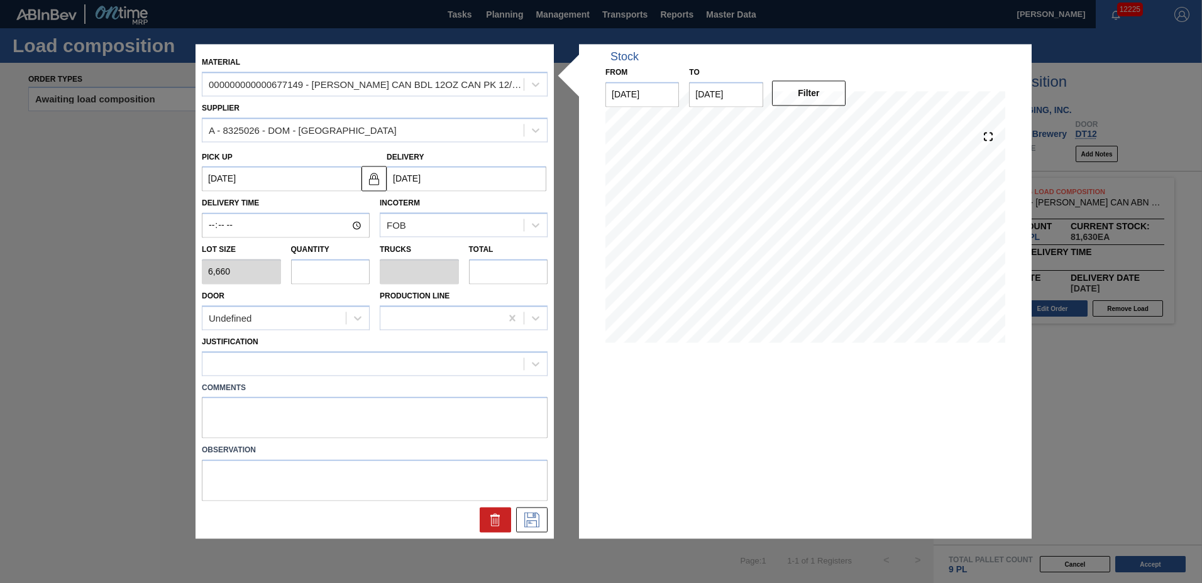
click at [346, 271] on input "text" at bounding box center [330, 271] width 79 height 25
type input "6"
type input "0.231"
type input "39,960"
type input "6"
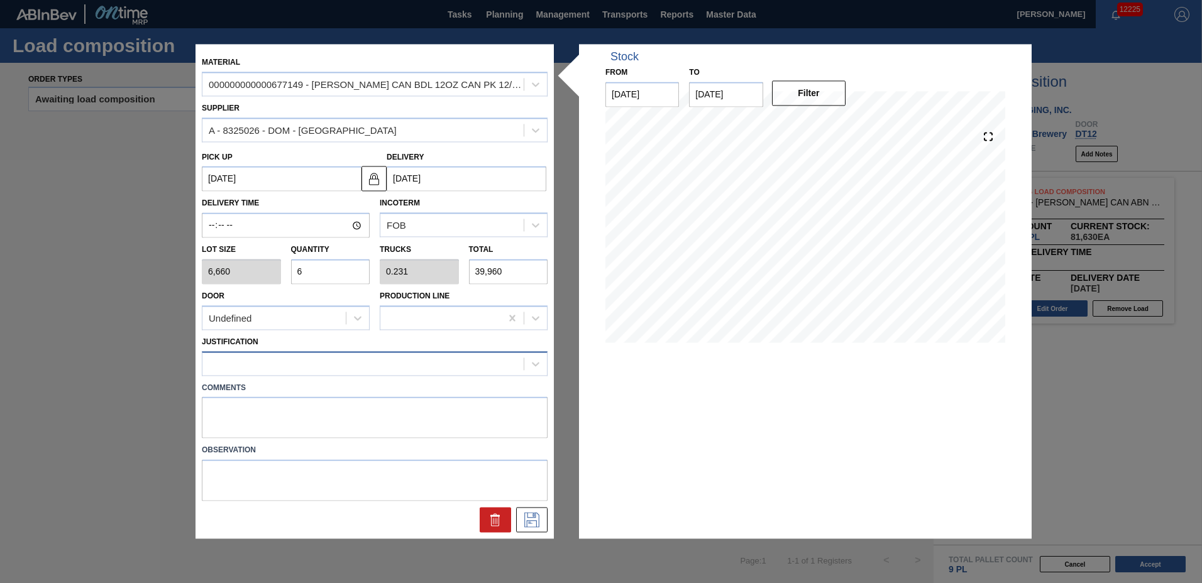
click at [295, 358] on div at bounding box center [362, 364] width 321 height 18
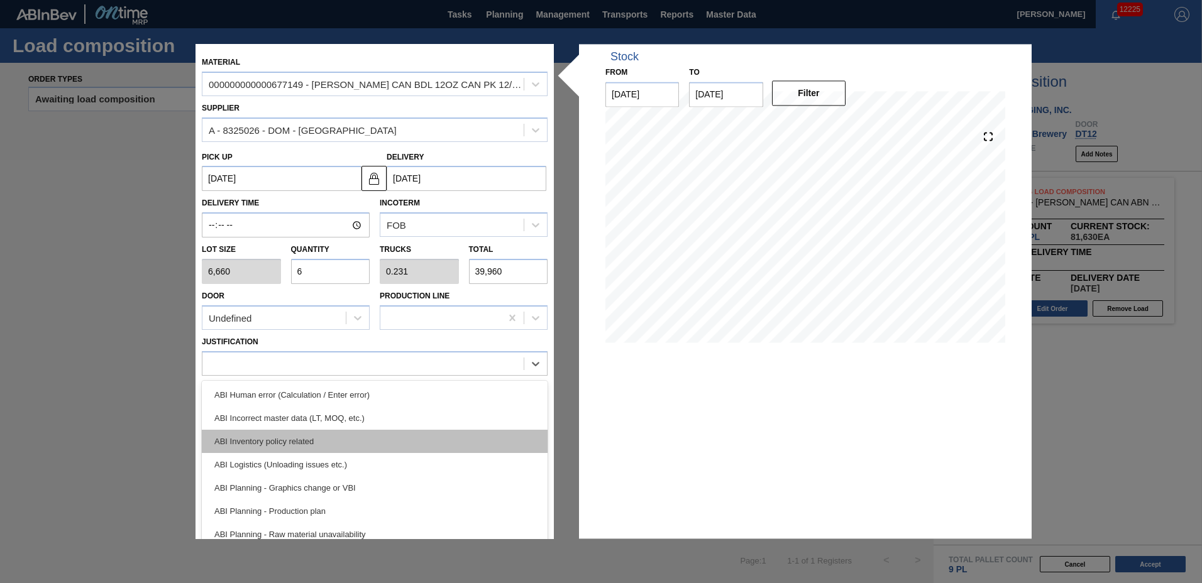
click at [293, 443] on div "ABI Inventory policy related" at bounding box center [375, 441] width 346 height 23
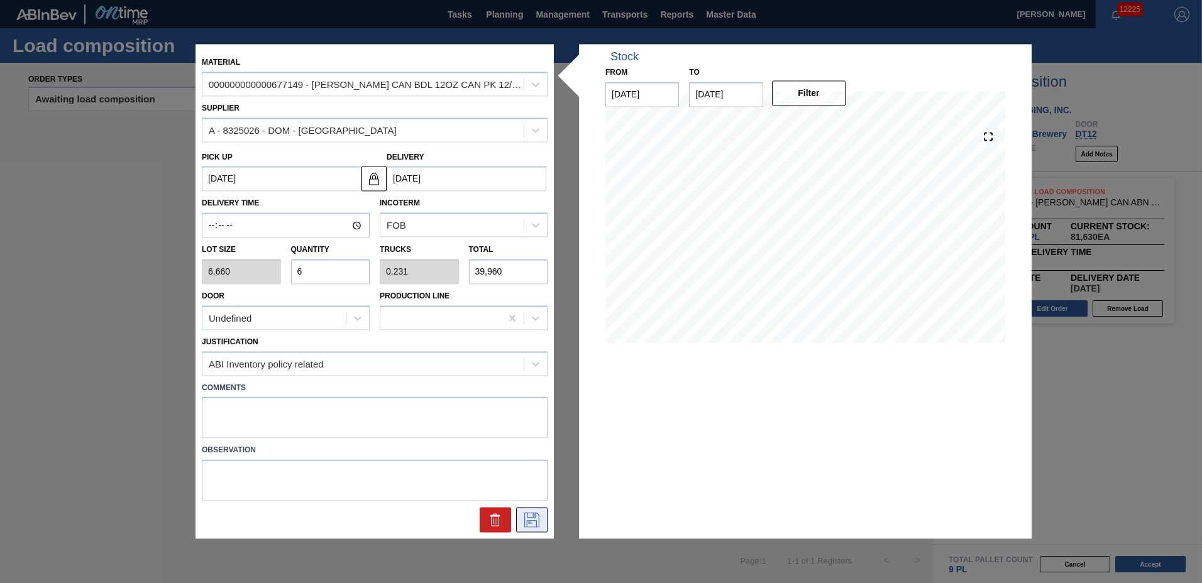
click at [532, 515] on icon at bounding box center [532, 520] width 20 height 15
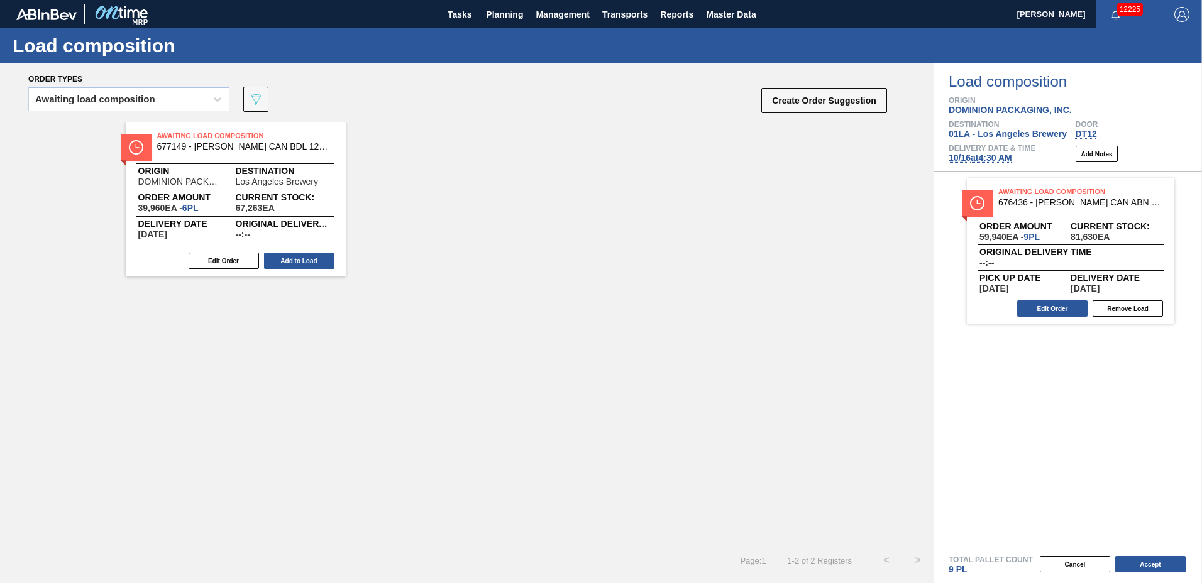
drag, startPoint x: 276, startPoint y: 255, endPoint x: 378, endPoint y: 243, distance: 103.2
click at [280, 255] on button "Add to Load" at bounding box center [299, 261] width 70 height 16
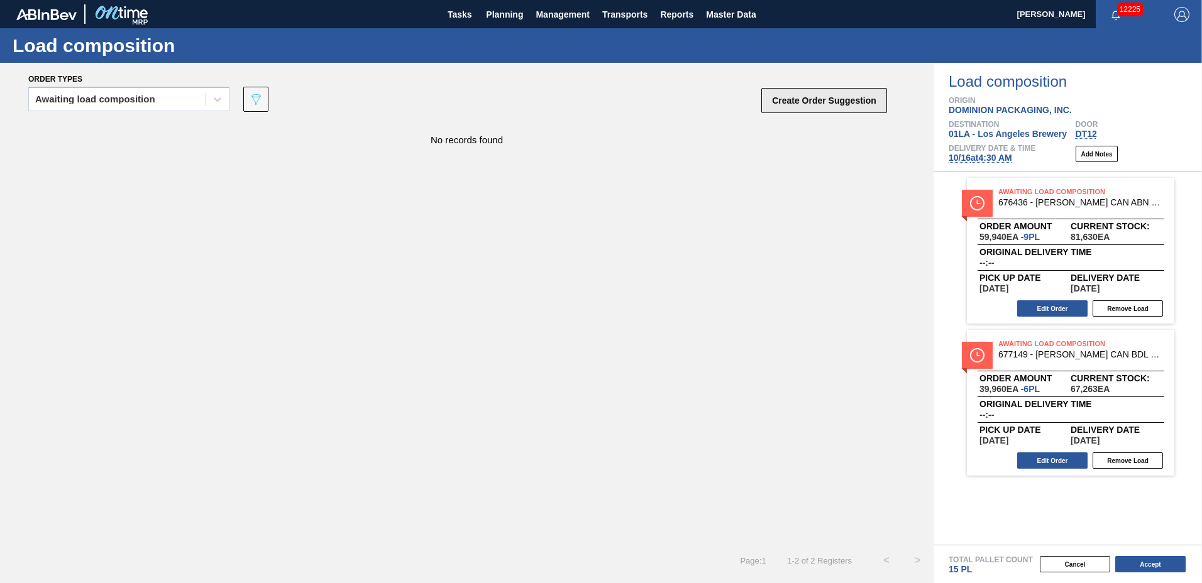
click at [780, 102] on button "Create Order Suggestion" at bounding box center [824, 100] width 126 height 25
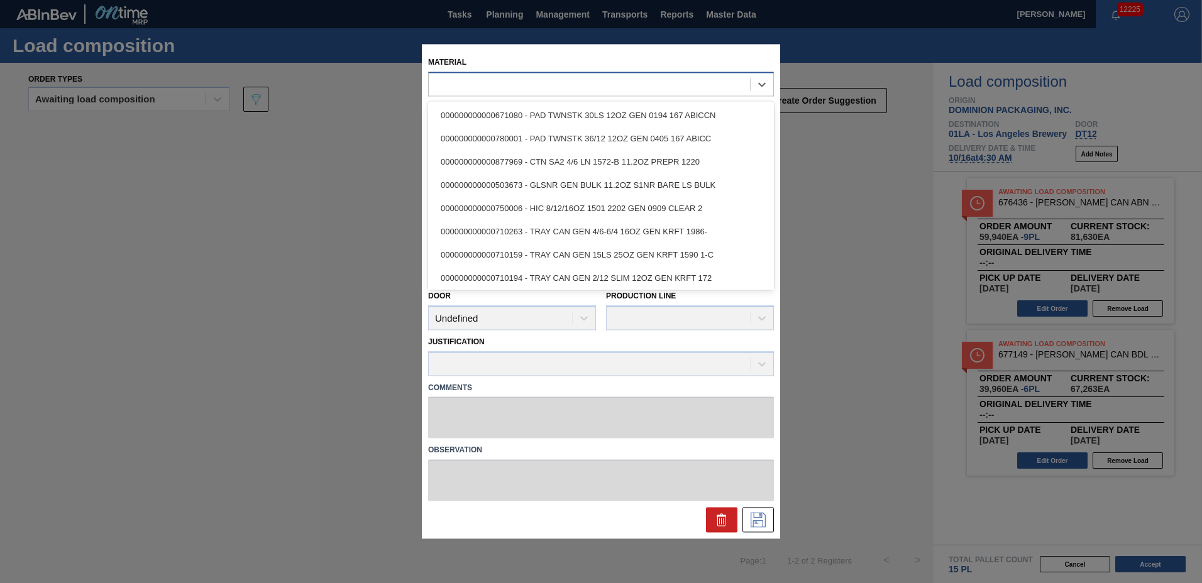
click at [619, 87] on div at bounding box center [589, 84] width 321 height 18
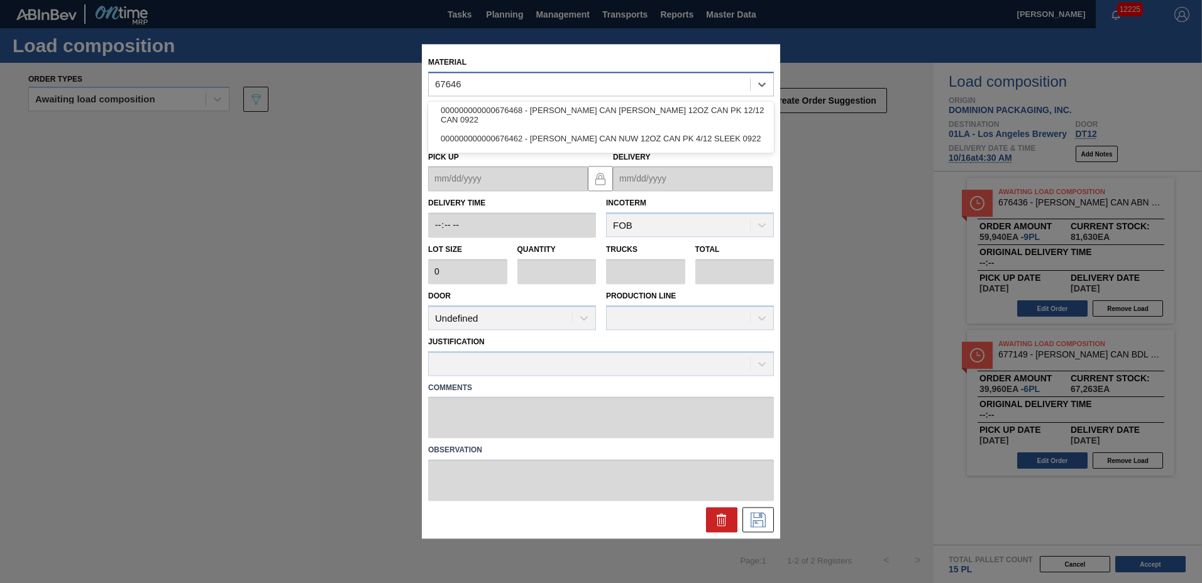
type input "676468"
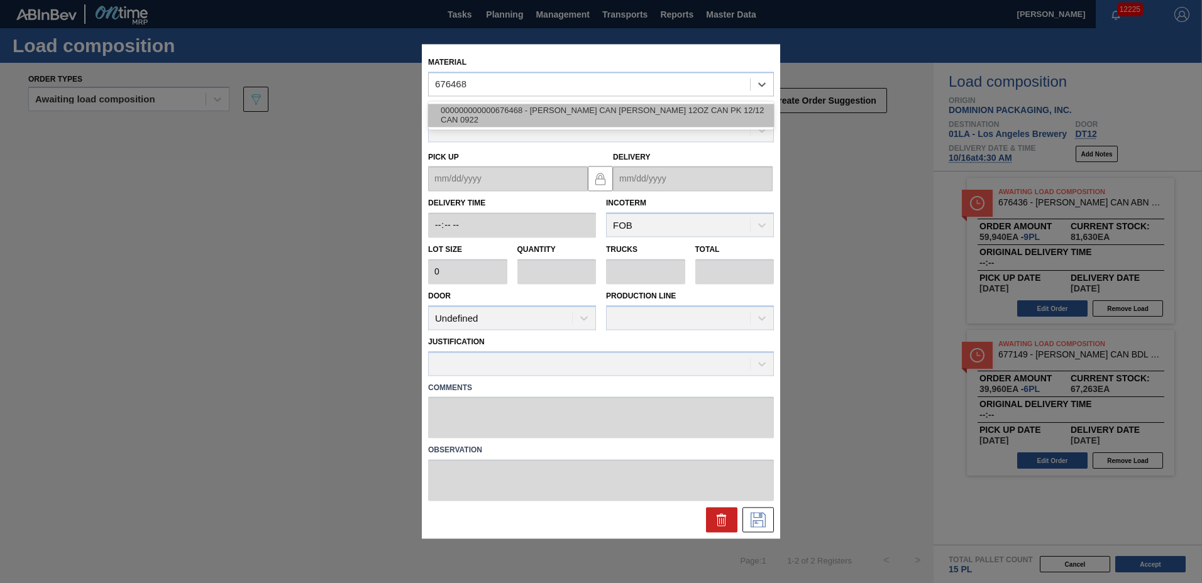
click at [649, 123] on div "000000000000676468 - [PERSON_NAME] CAN [PERSON_NAME] 12OZ CAN PK 12/12 CAN 0922" at bounding box center [601, 115] width 346 height 23
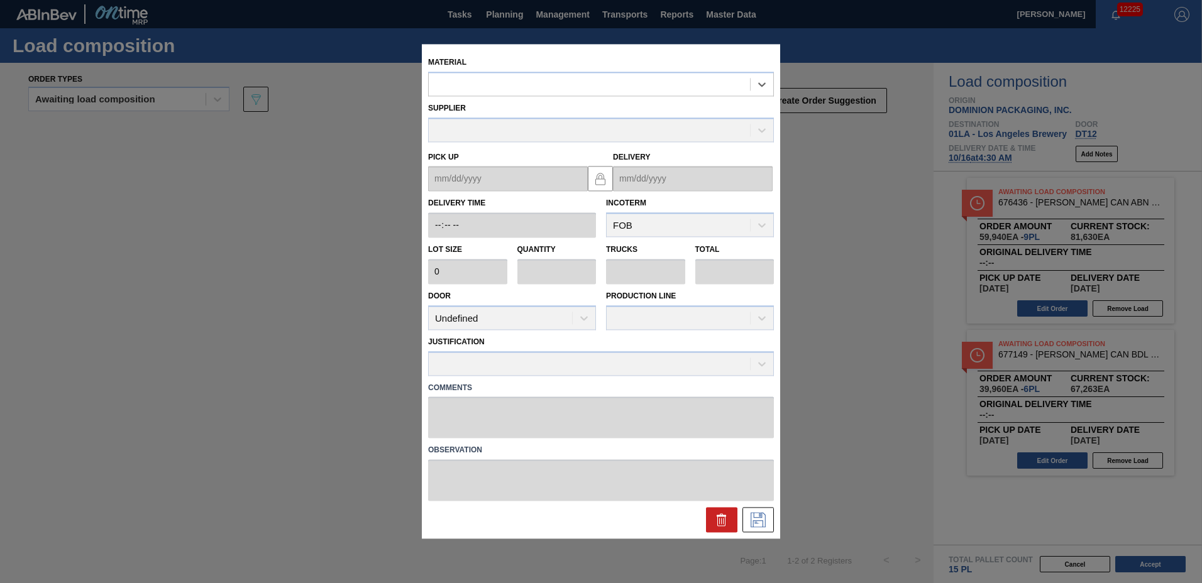
type input "6,660"
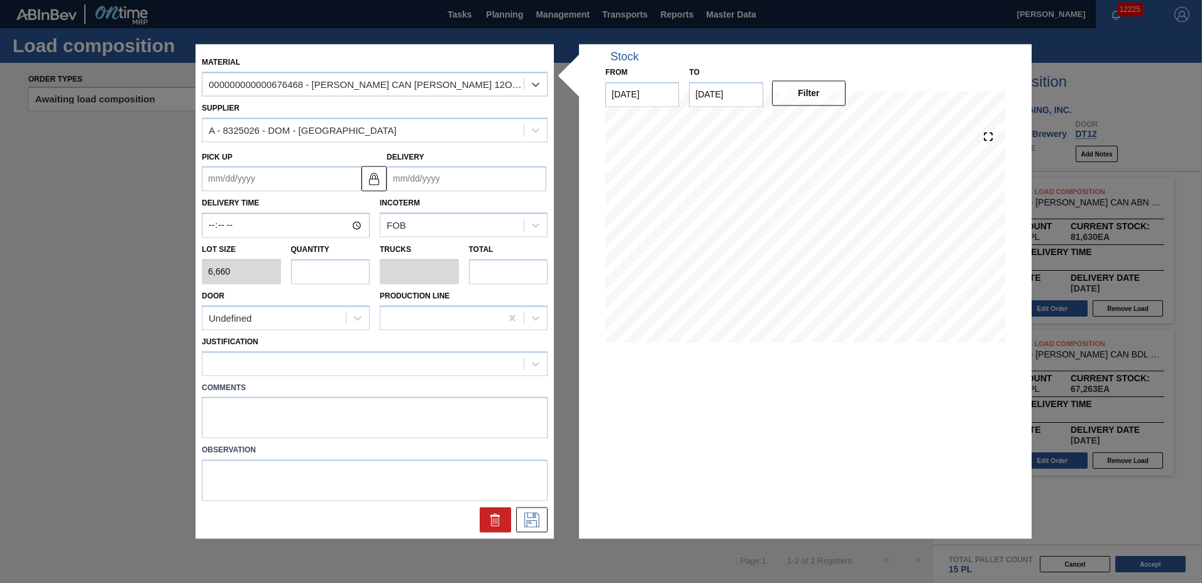
click at [514, 185] on input "Delivery" at bounding box center [467, 179] width 160 height 25
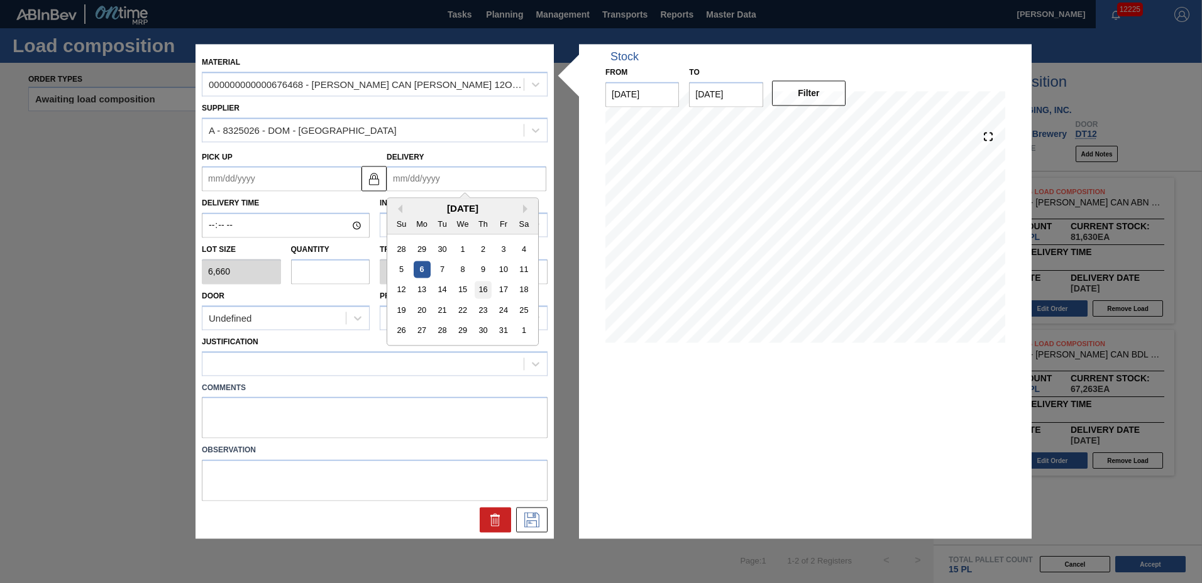
click at [487, 289] on div "16" at bounding box center [483, 290] width 17 height 17
type up "[DATE]"
type input "[DATE]"
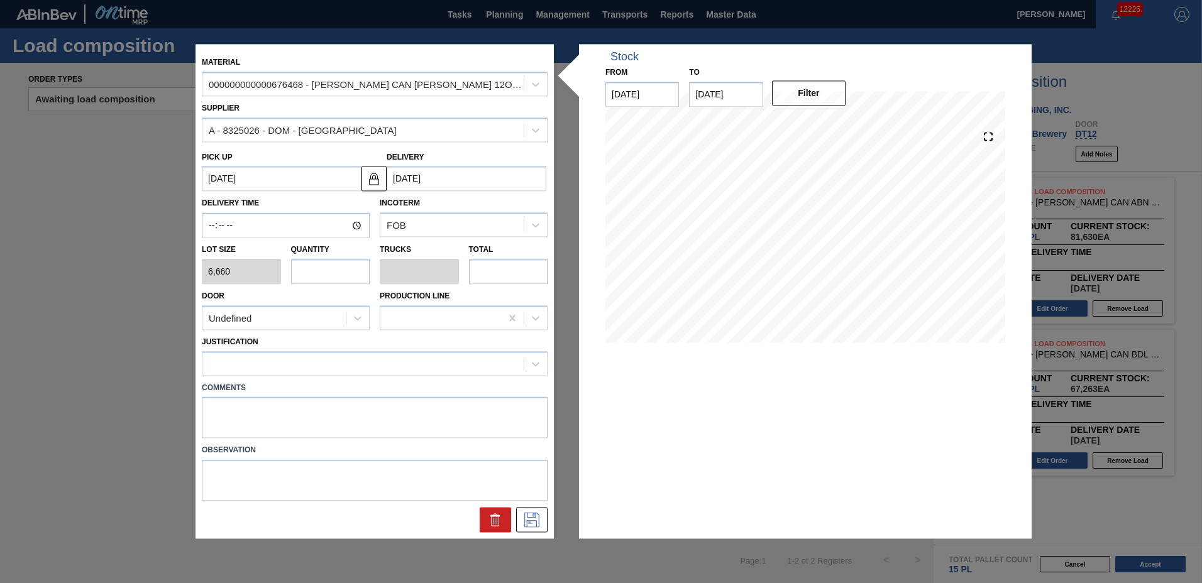
click at [339, 276] on input "text" at bounding box center [330, 271] width 79 height 25
type input "1"
type input "0.038"
type input "6,660"
type input "14"
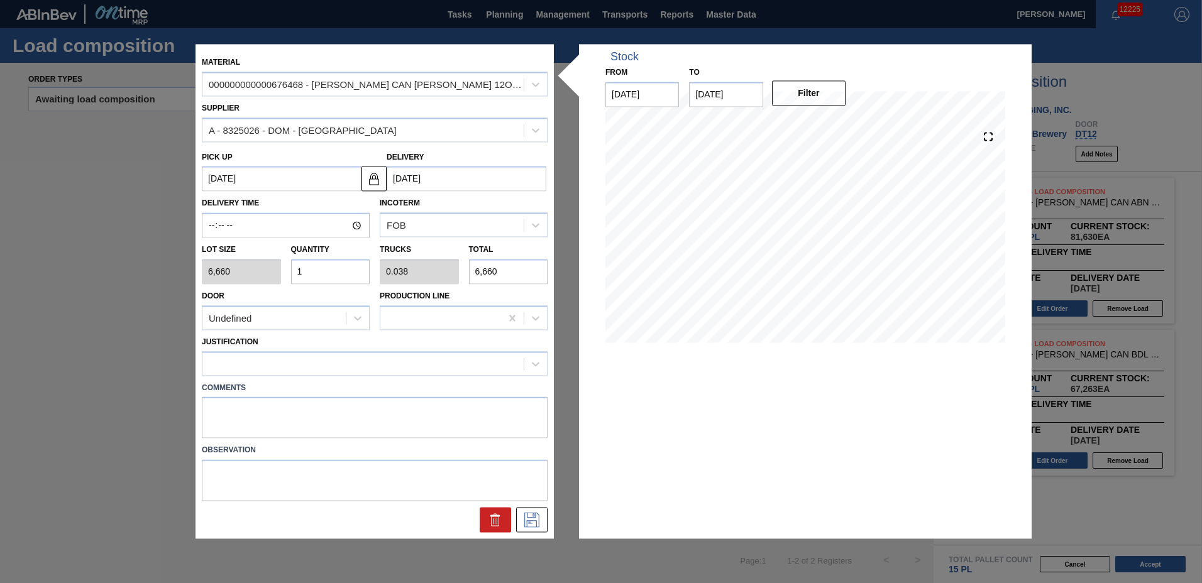
type input "0.538"
type input "93,240"
type input "14"
click at [271, 370] on div at bounding box center [362, 364] width 321 height 18
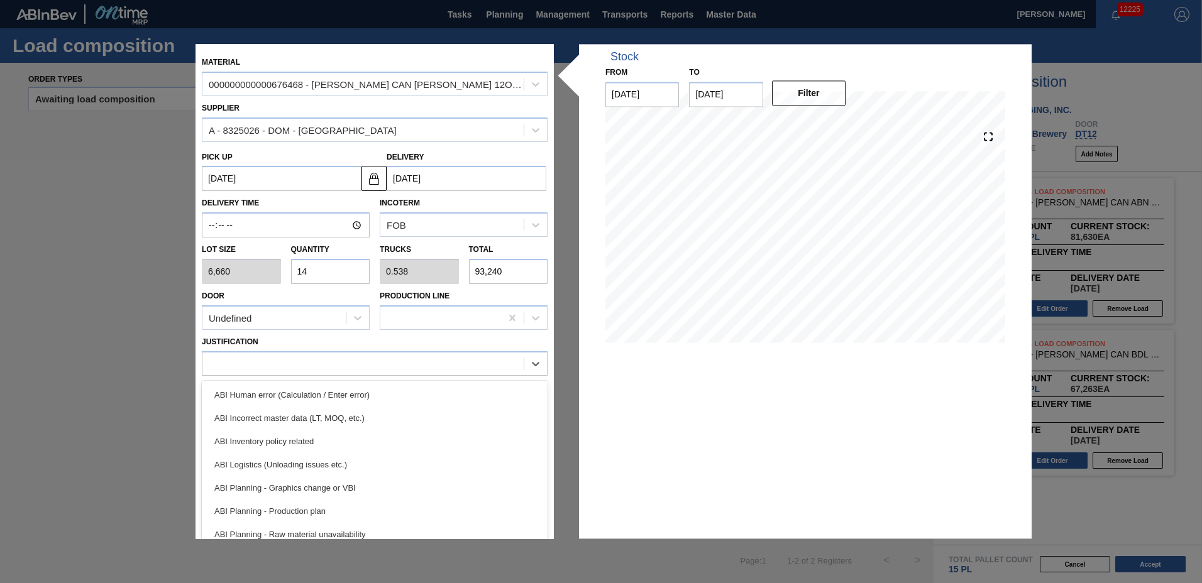
click at [283, 447] on div "ABI Inventory policy related" at bounding box center [375, 441] width 346 height 23
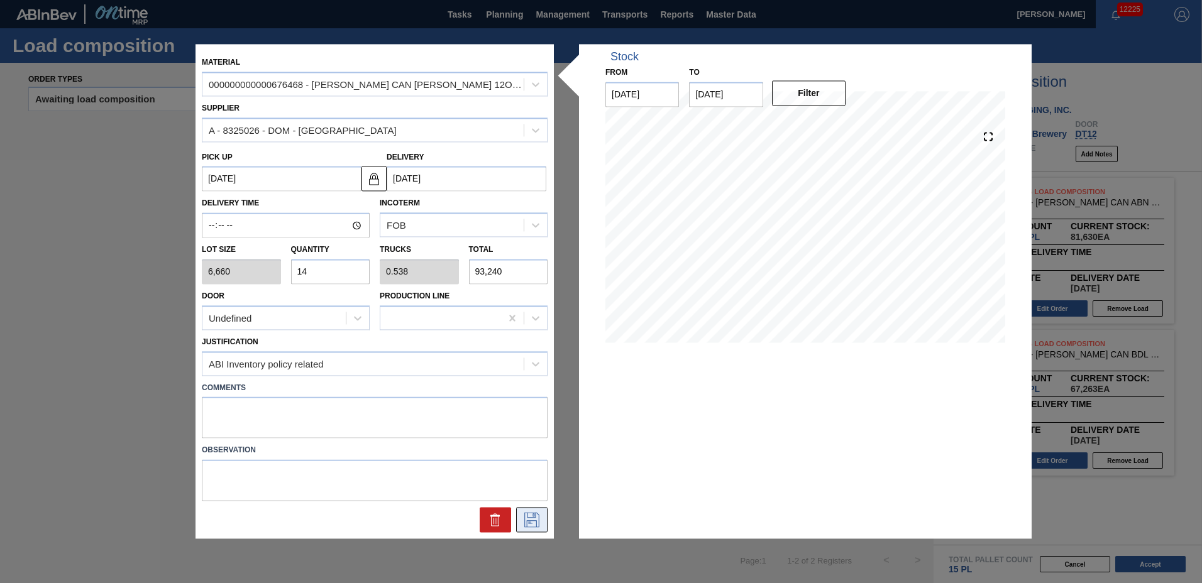
click at [543, 521] on button at bounding box center [531, 520] width 31 height 25
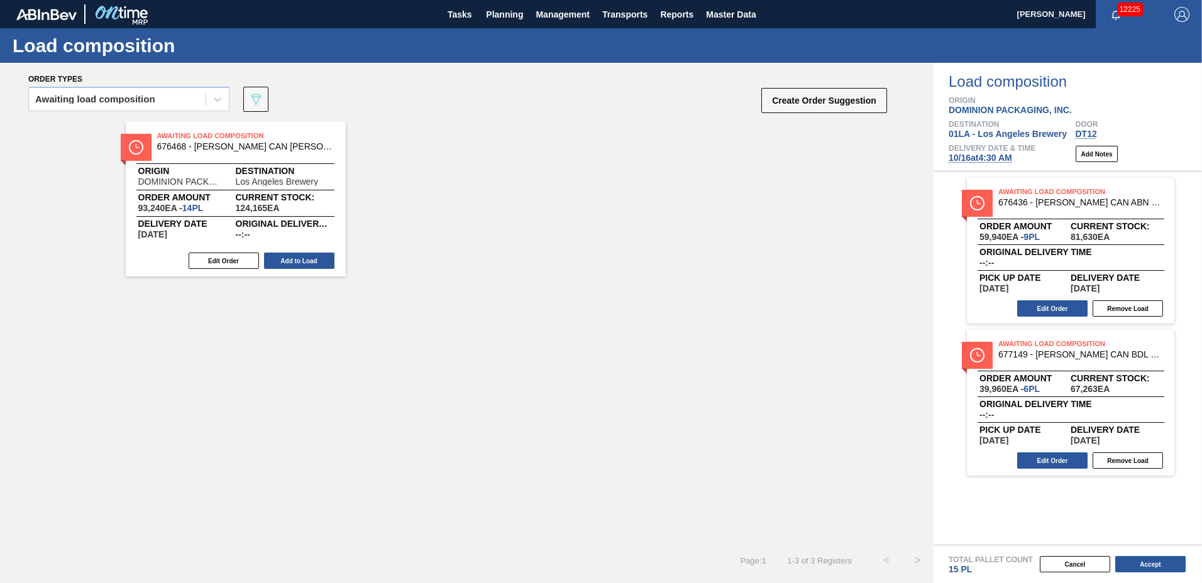
click at [309, 255] on button "Add to Load" at bounding box center [299, 261] width 70 height 16
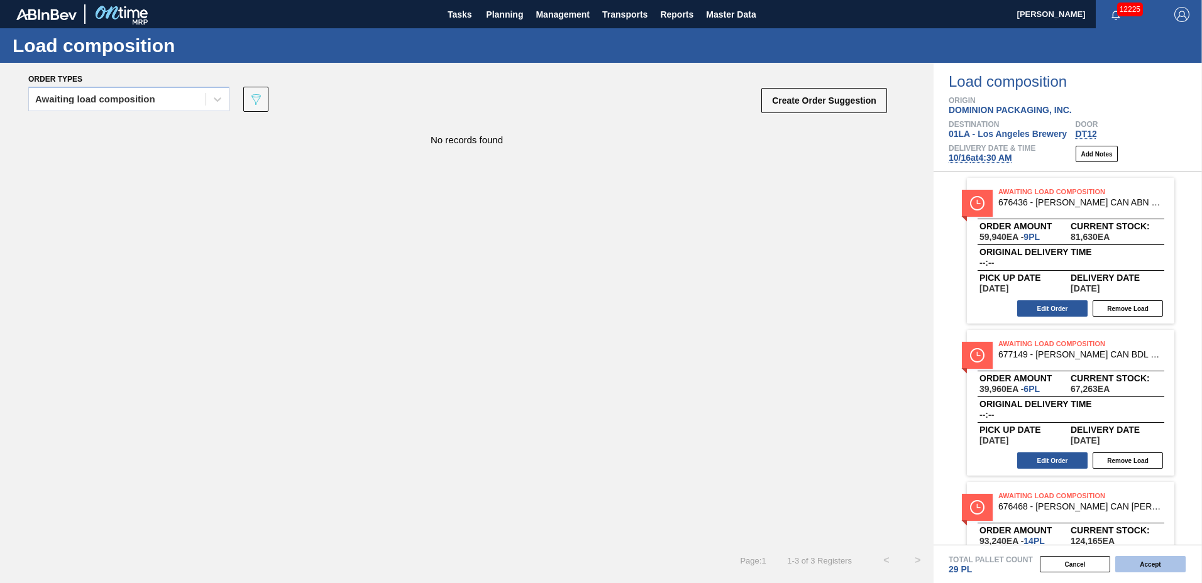
click at [1166, 572] on button "Accept" at bounding box center [1150, 564] width 70 height 16
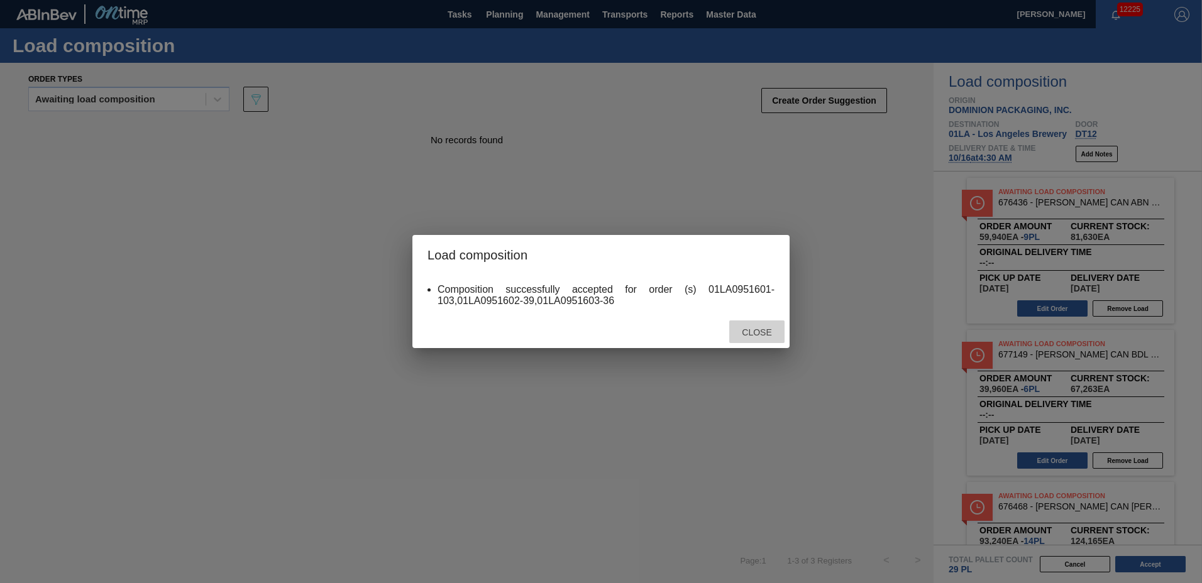
click at [773, 337] on span "Close" at bounding box center [757, 333] width 50 height 10
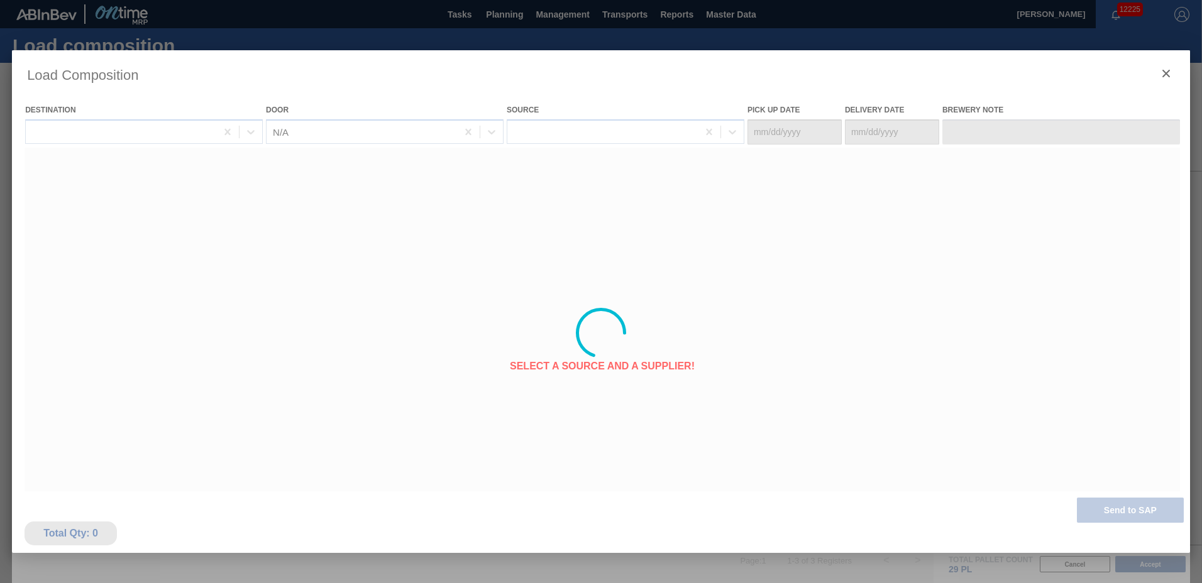
type Date "[DATE]"
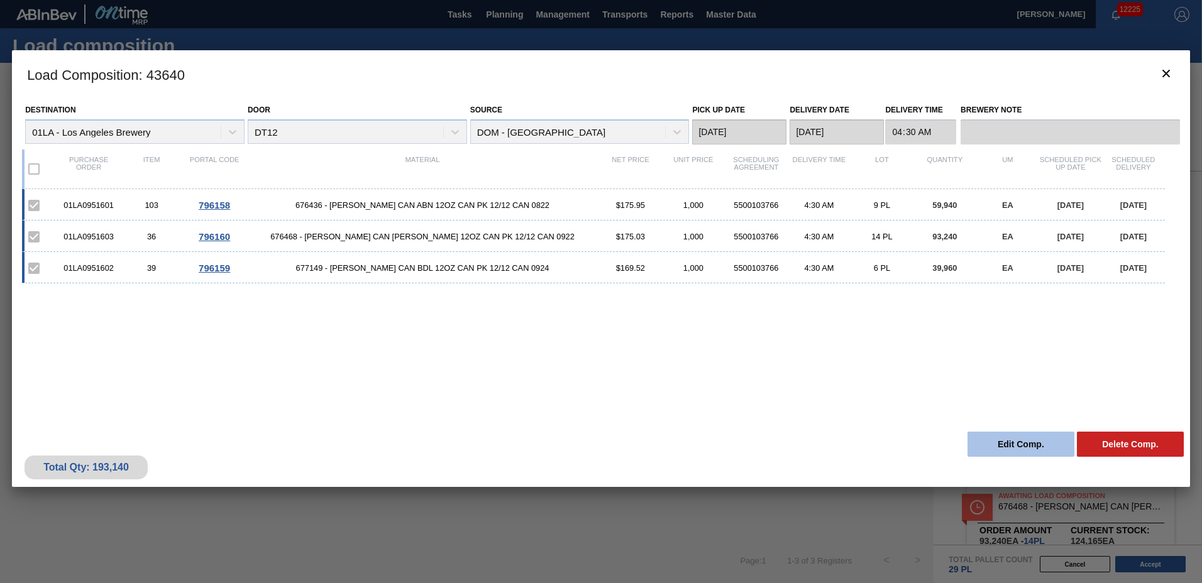
click at [1002, 451] on button "Edit Comp." at bounding box center [1020, 444] width 107 height 25
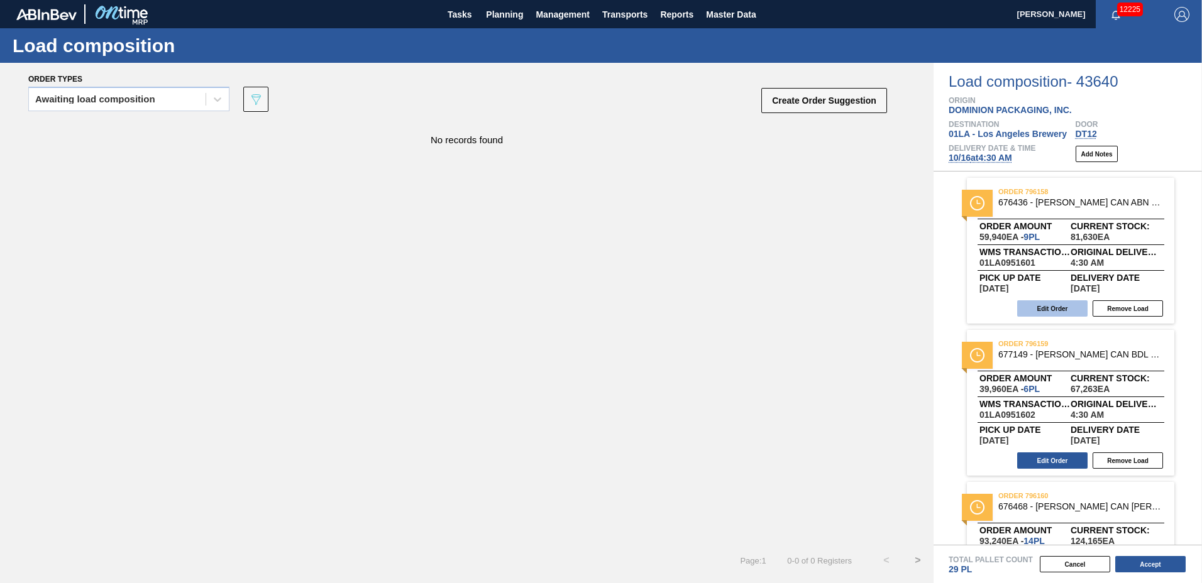
click at [1058, 311] on button "Edit Order" at bounding box center [1052, 308] width 70 height 16
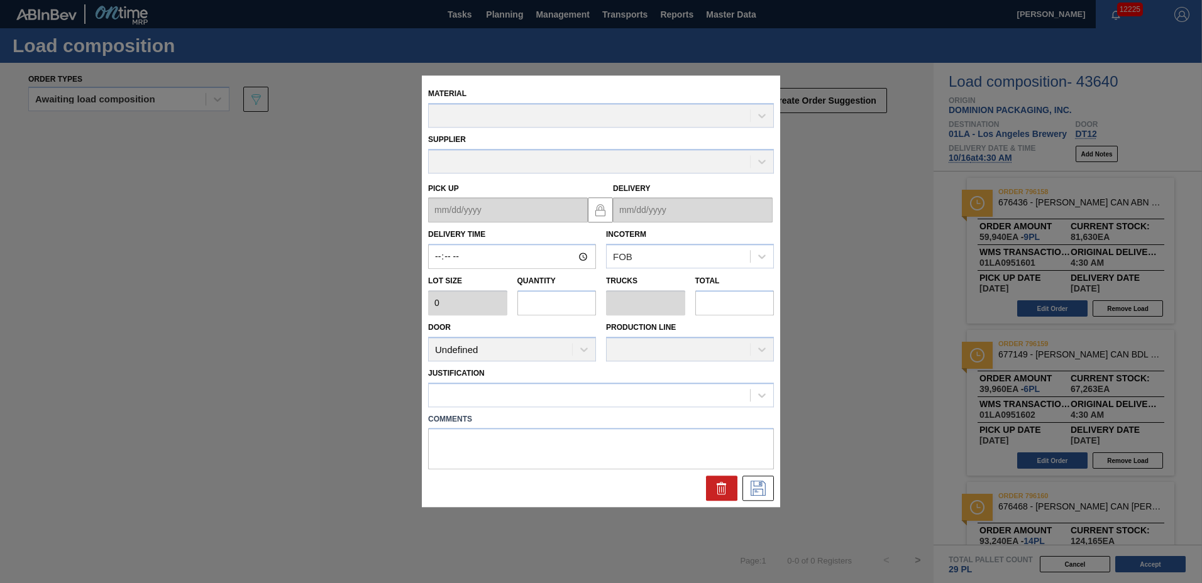
type input "04:30:00"
type input "6,660"
type input "9"
type input "0.346"
type input "59,940"
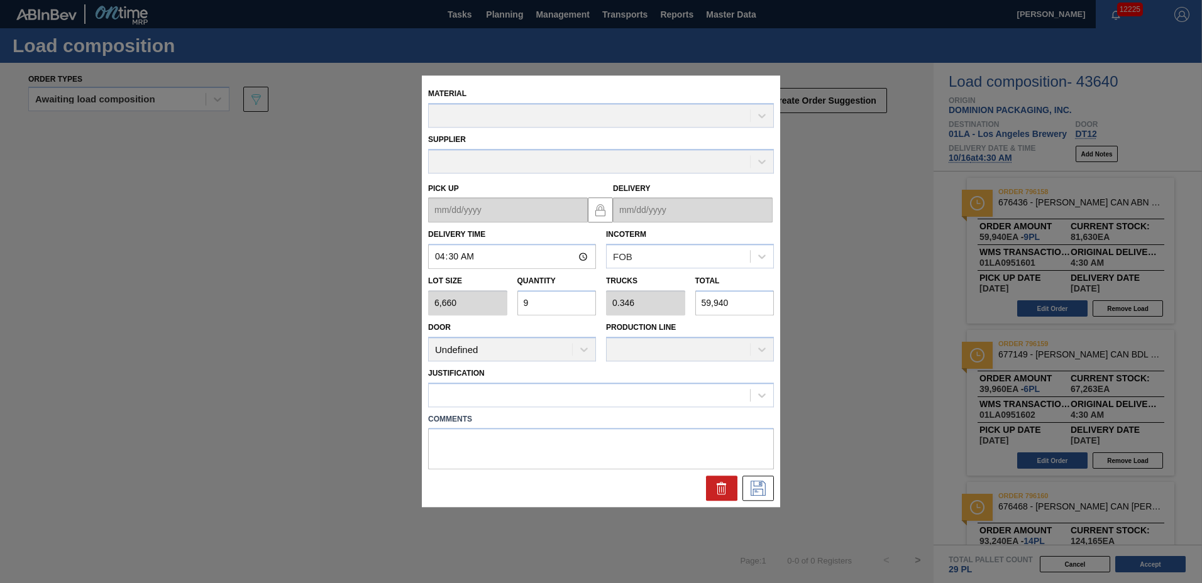
type up "[DATE]"
type input "[DATE]"
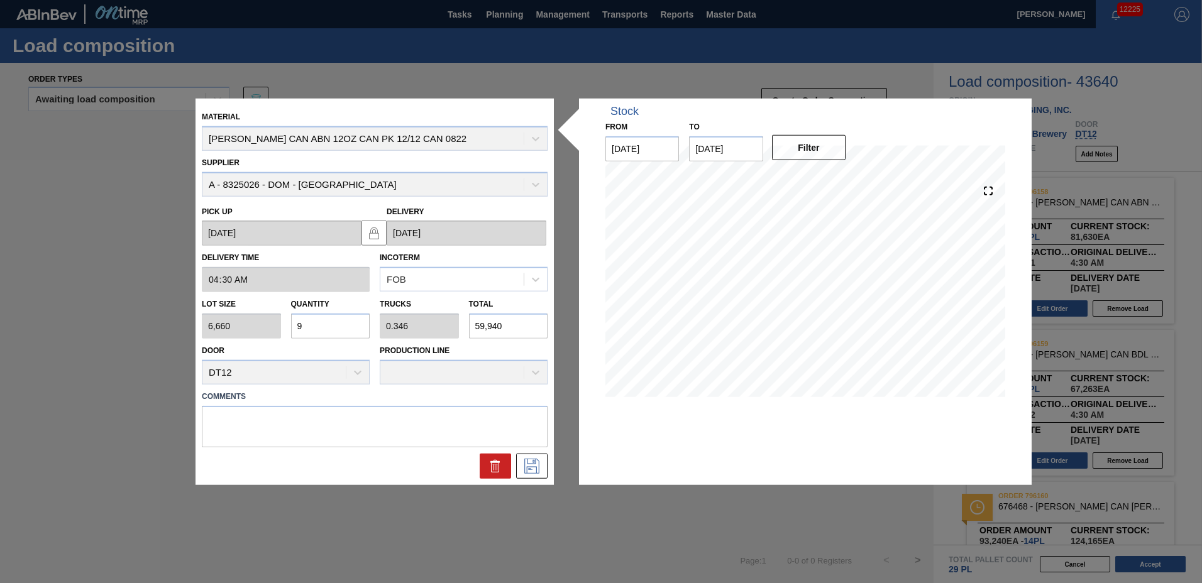
drag, startPoint x: 331, startPoint y: 329, endPoint x: 55, endPoint y: 306, distance: 276.9
click at [55, 306] on div "Material [PERSON_NAME] CAN ABN 12OZ CAN PK 12/12 CAN 0822 Supplier A - 8325026 …" at bounding box center [601, 291] width 1202 height 583
type input "6"
type input "0.231"
type input "39,960"
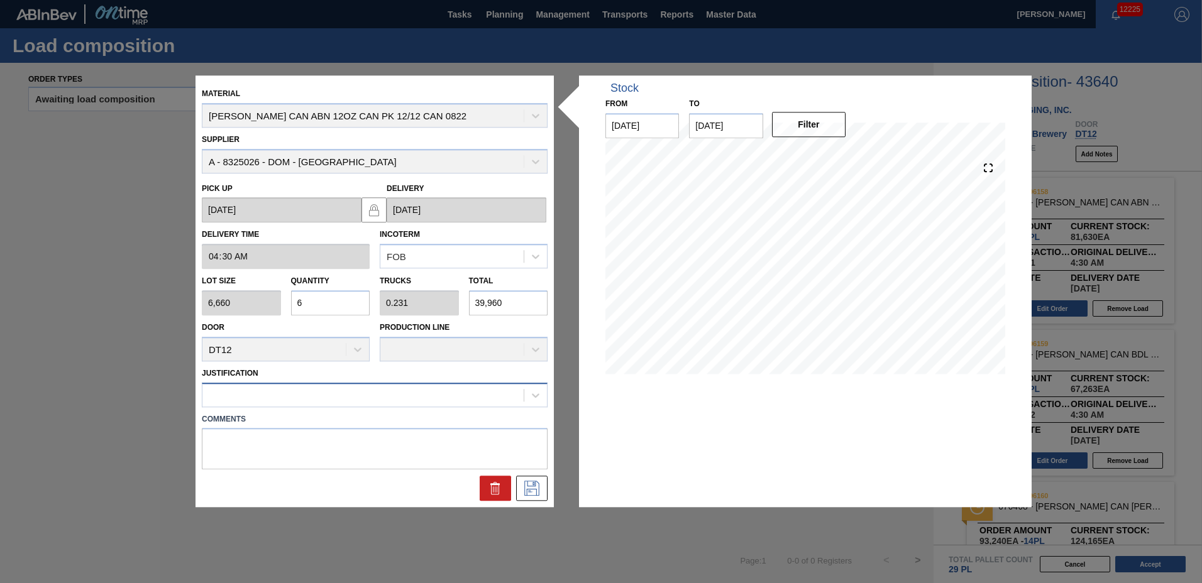
type input "6"
click at [223, 397] on div at bounding box center [362, 395] width 321 height 18
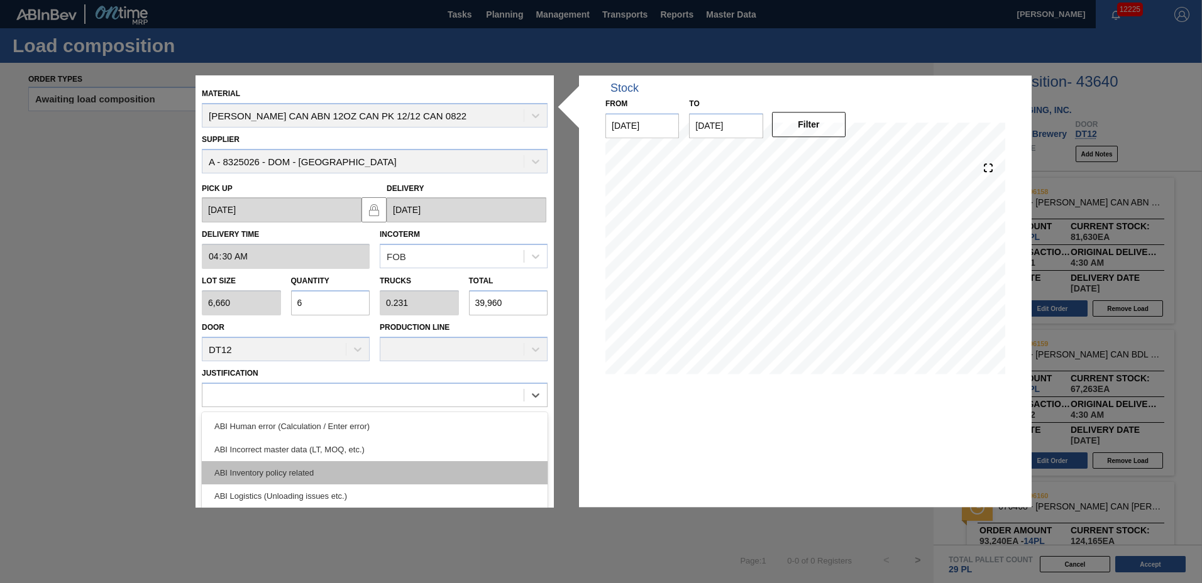
click at [239, 465] on div "ABI Inventory policy related" at bounding box center [375, 472] width 346 height 23
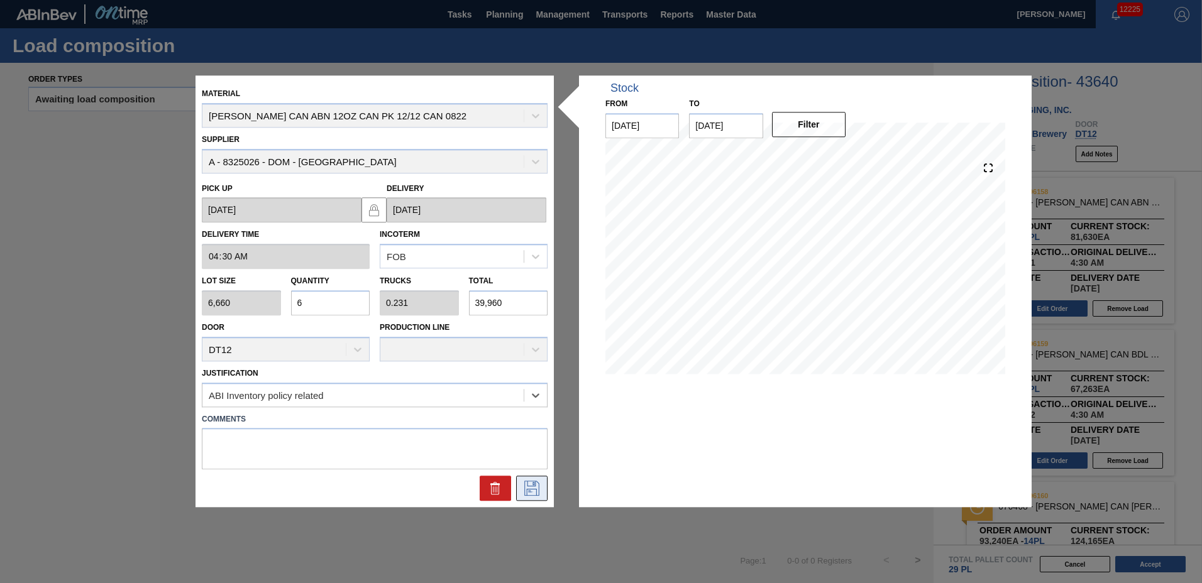
click at [534, 493] on icon at bounding box center [532, 489] width 20 height 15
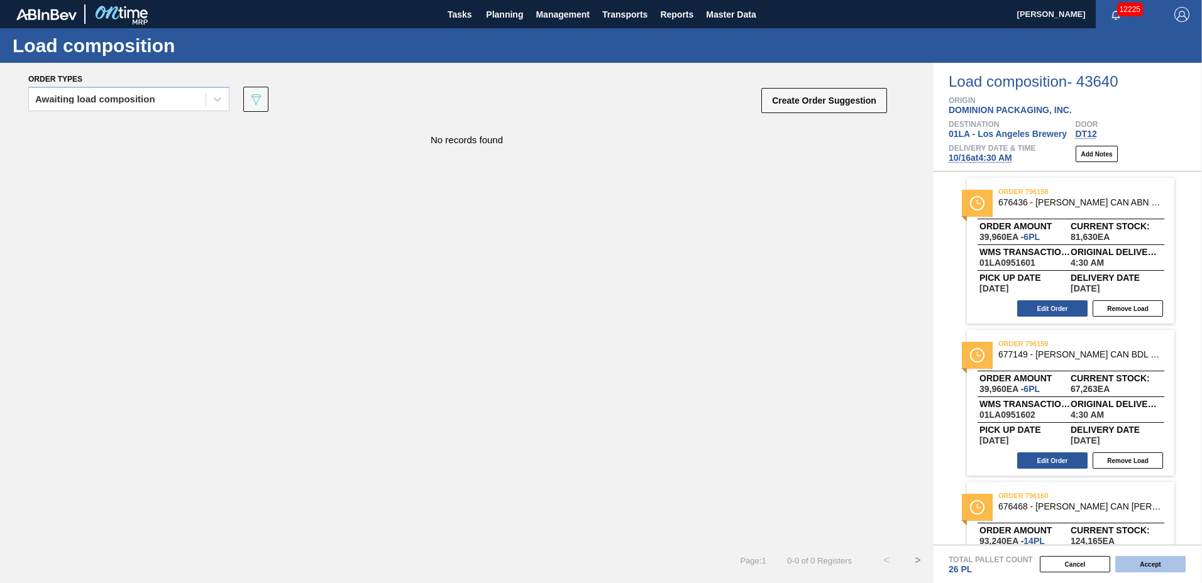
click at [1130, 566] on button "Accept" at bounding box center [1150, 564] width 70 height 16
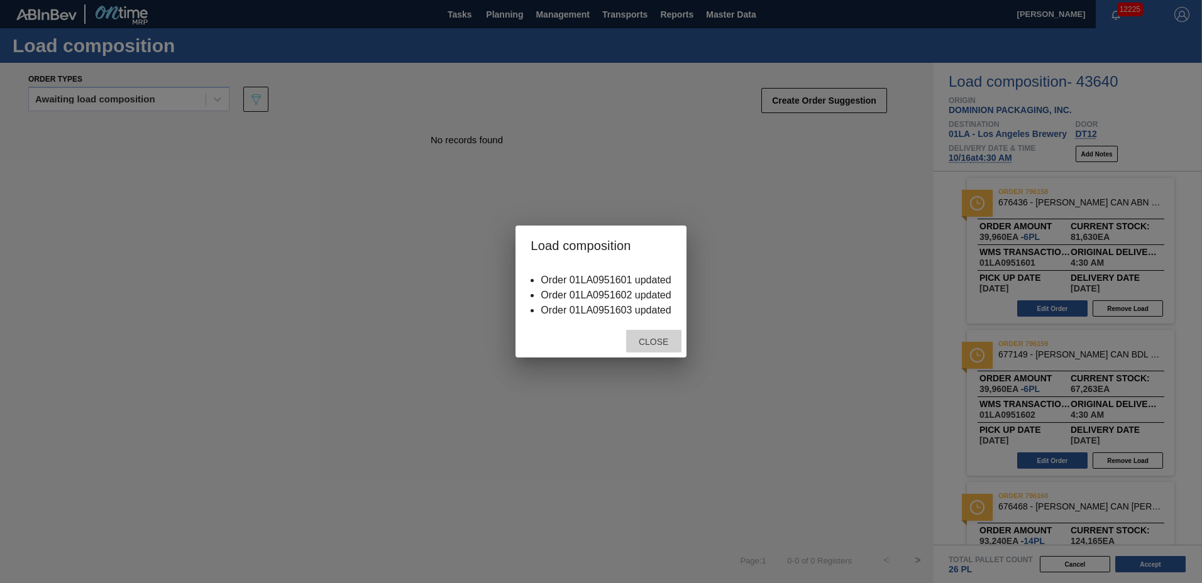
drag, startPoint x: 641, startPoint y: 331, endPoint x: 643, endPoint y: 338, distance: 7.2
click at [643, 338] on div "Close" at bounding box center [653, 341] width 55 height 23
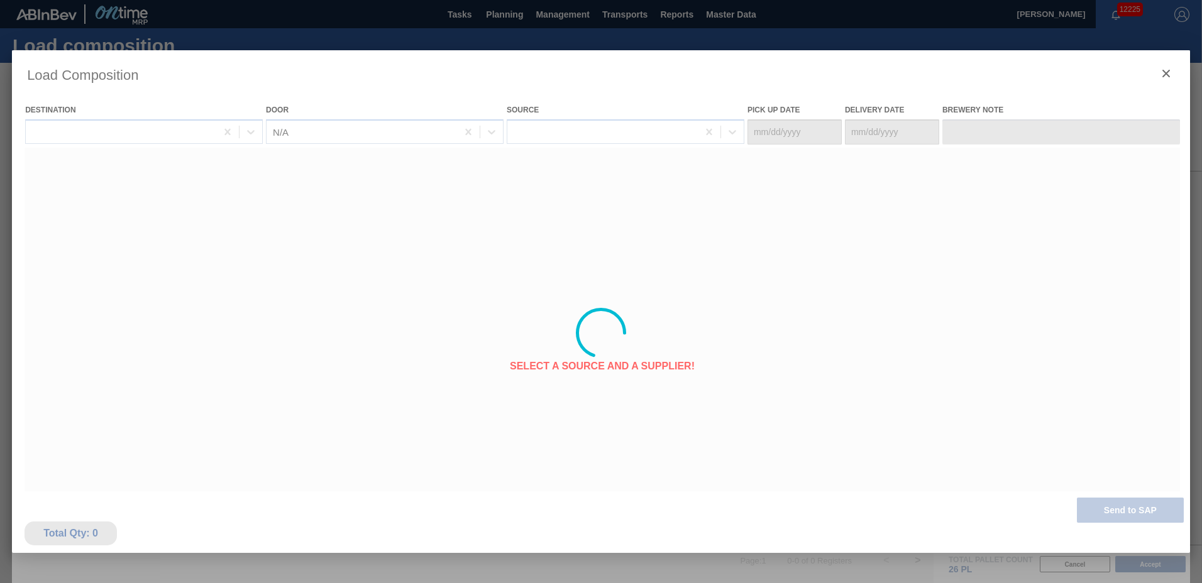
type Date "[DATE]"
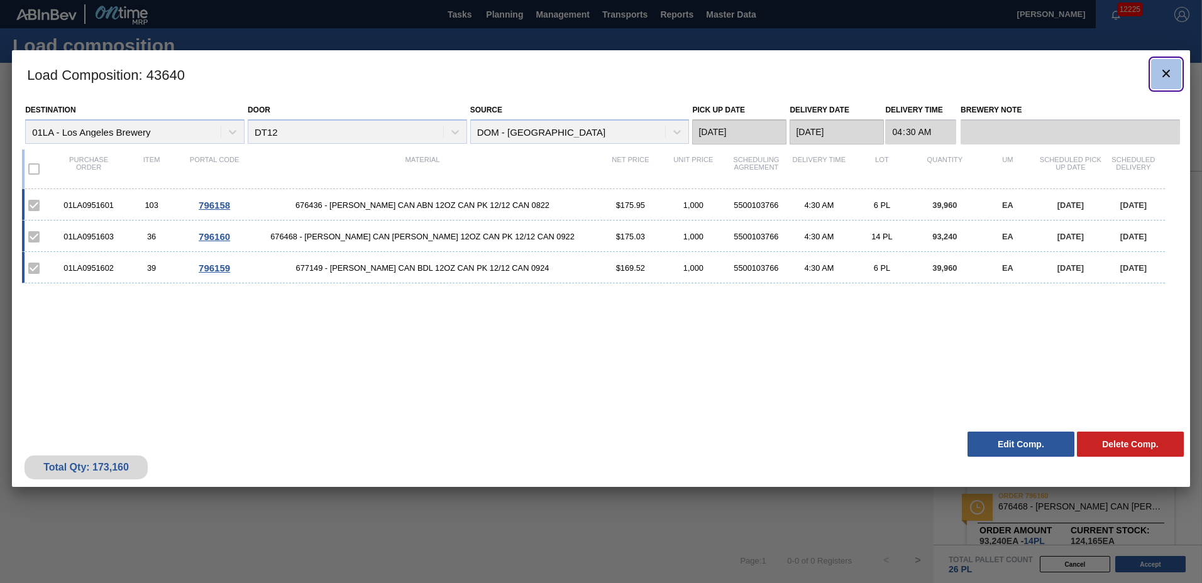
click at [1164, 77] on icon "botão de ícone" at bounding box center [1166, 73] width 15 height 15
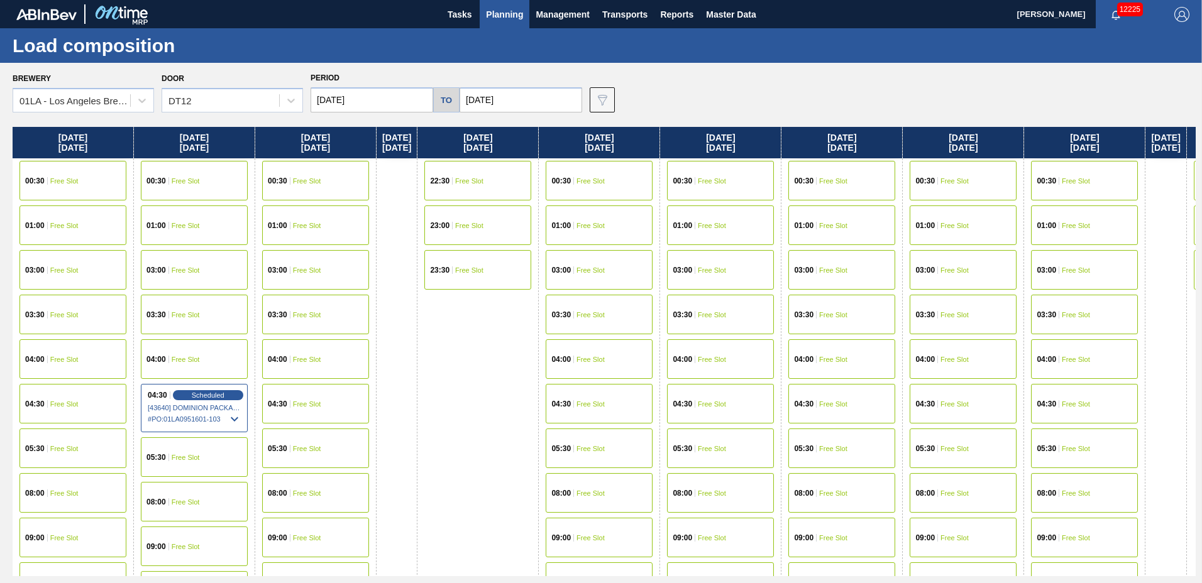
click at [512, 13] on span "Planning" at bounding box center [504, 14] width 37 height 15
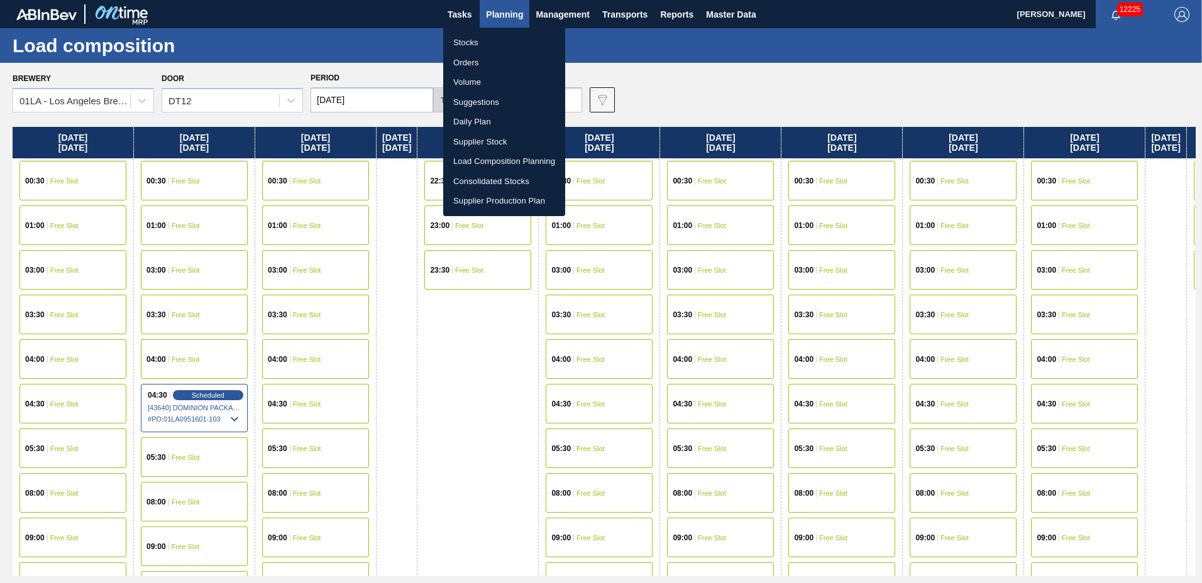
click at [500, 104] on li "Suggestions" at bounding box center [504, 102] width 122 height 20
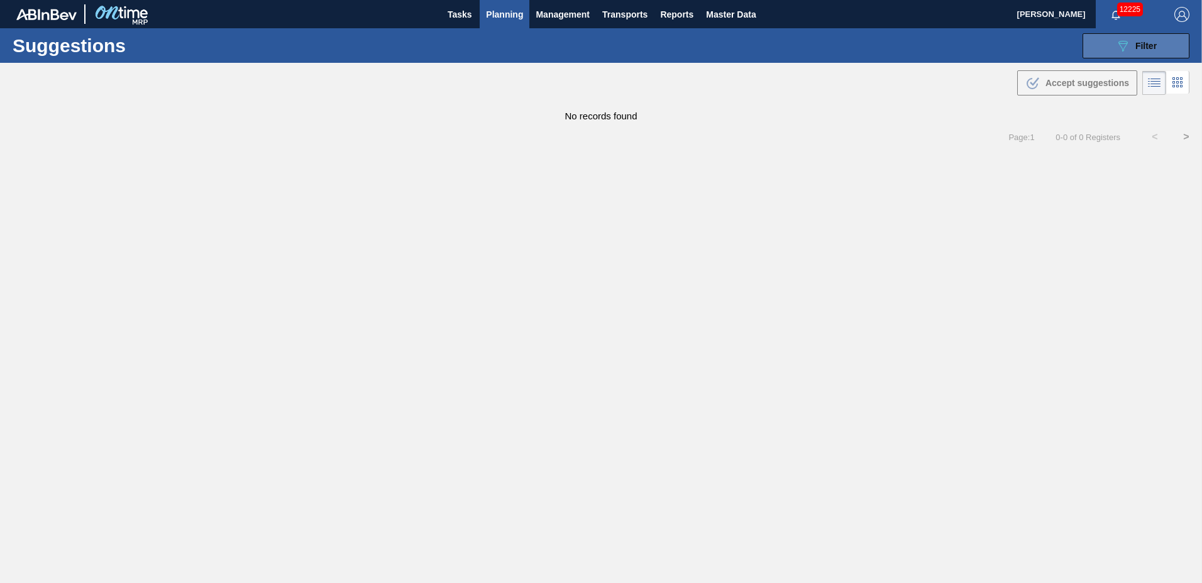
type to "[DATE]"
click at [1142, 45] on span "Filter" at bounding box center [1145, 46] width 21 height 10
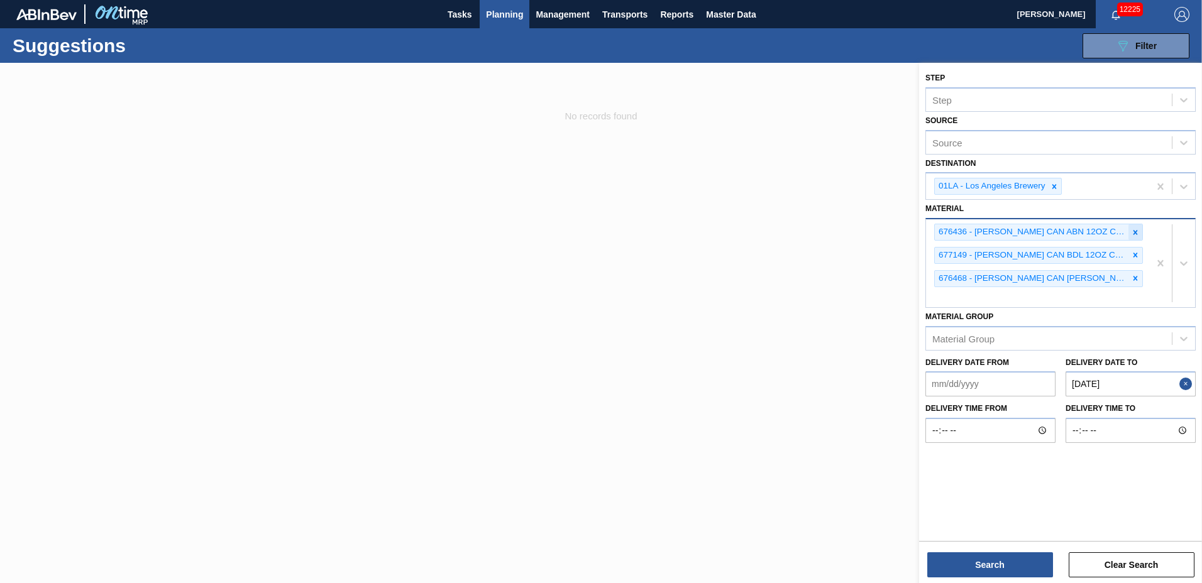
click at [1136, 231] on icon at bounding box center [1135, 232] width 4 height 4
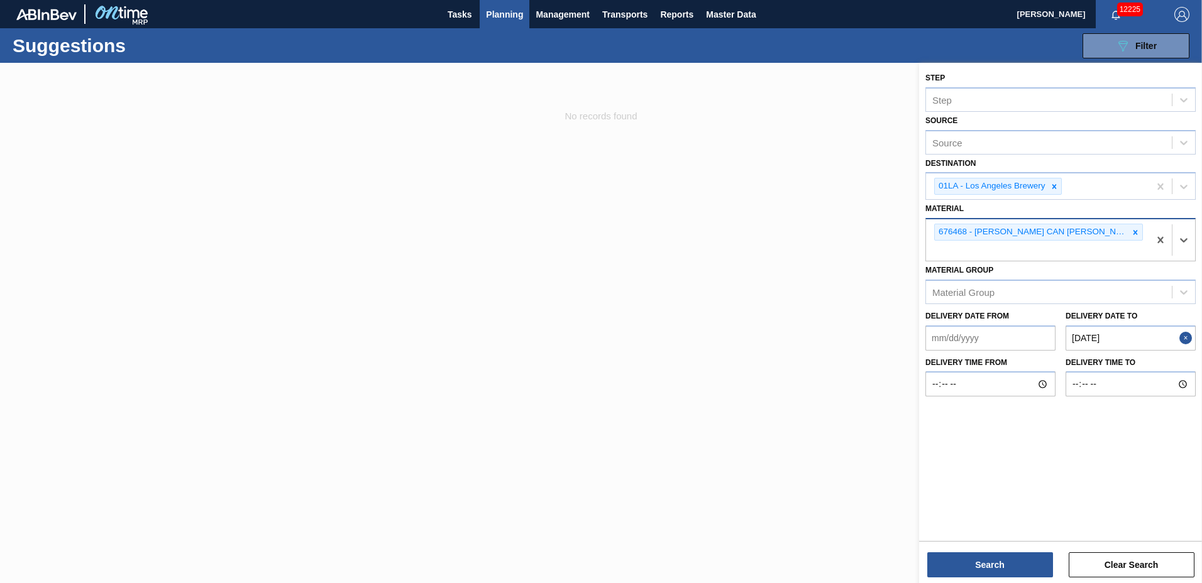
click at [1136, 231] on icon at bounding box center [1135, 232] width 4 height 4
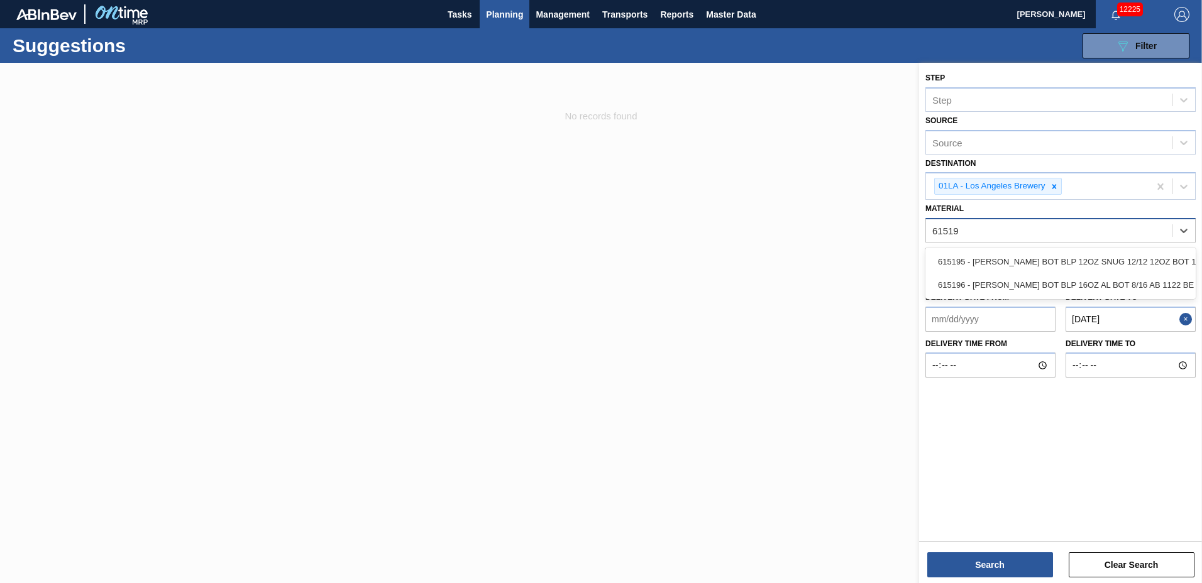
type input "615195"
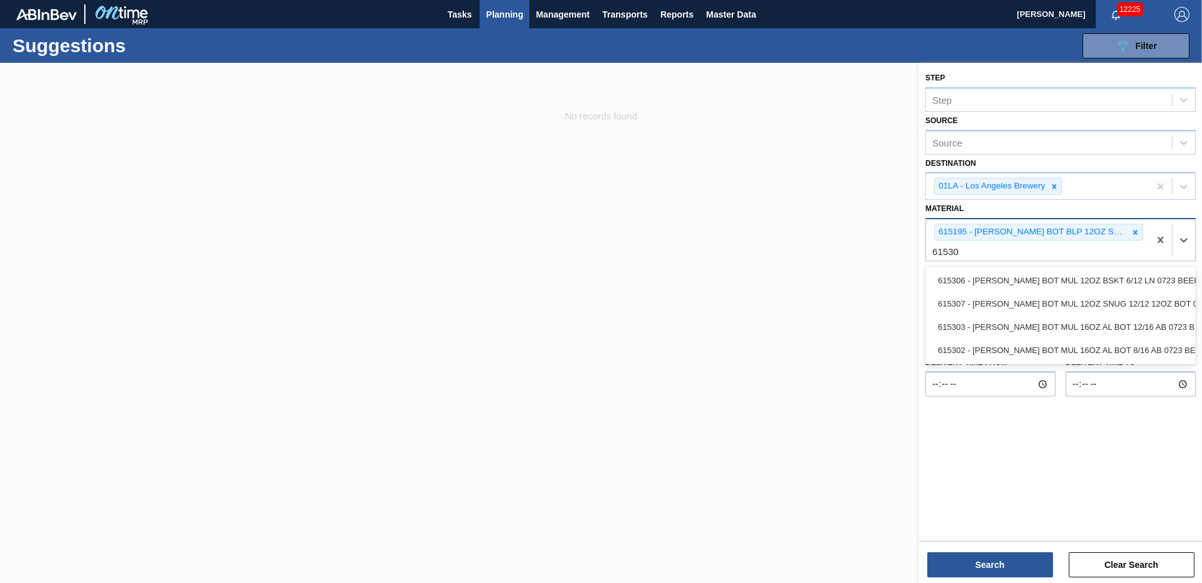
type input "615307"
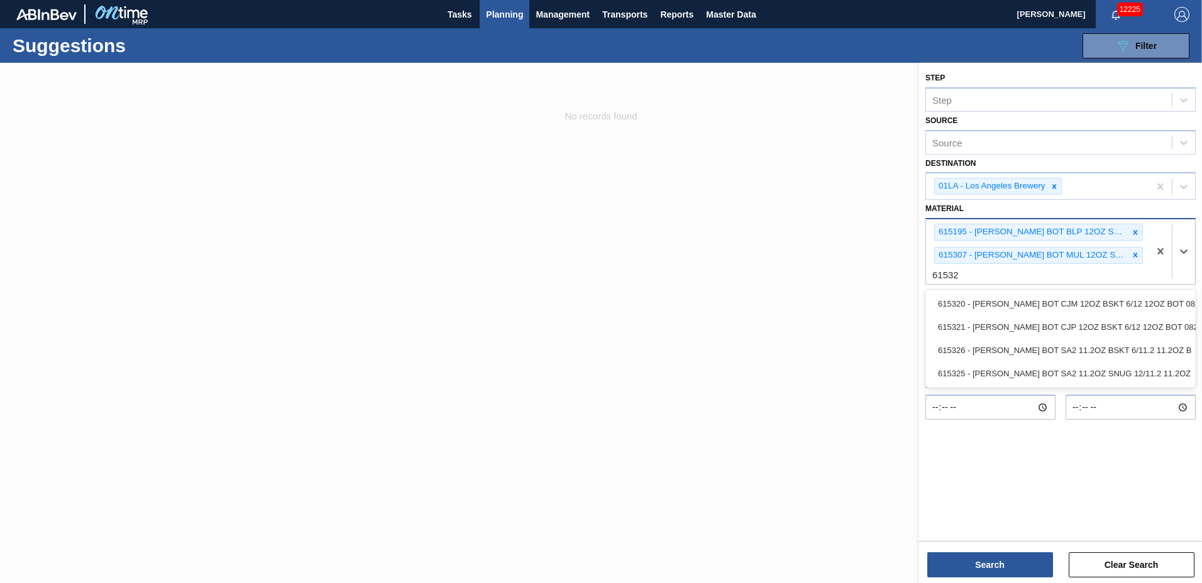
type input "615325"
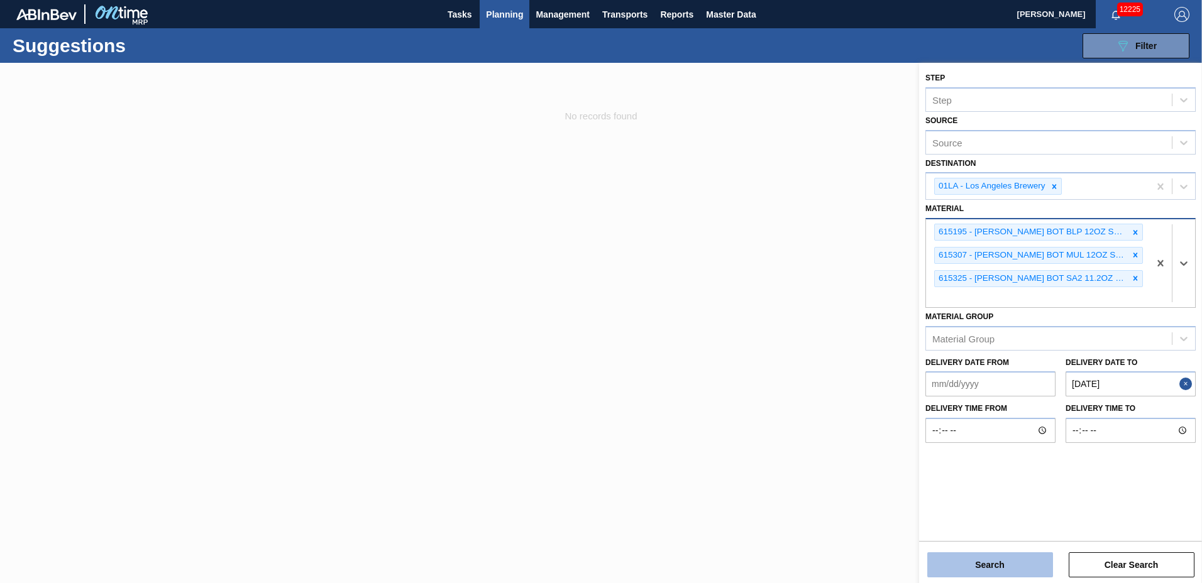
click at [1000, 563] on button "Search" at bounding box center [990, 565] width 126 height 25
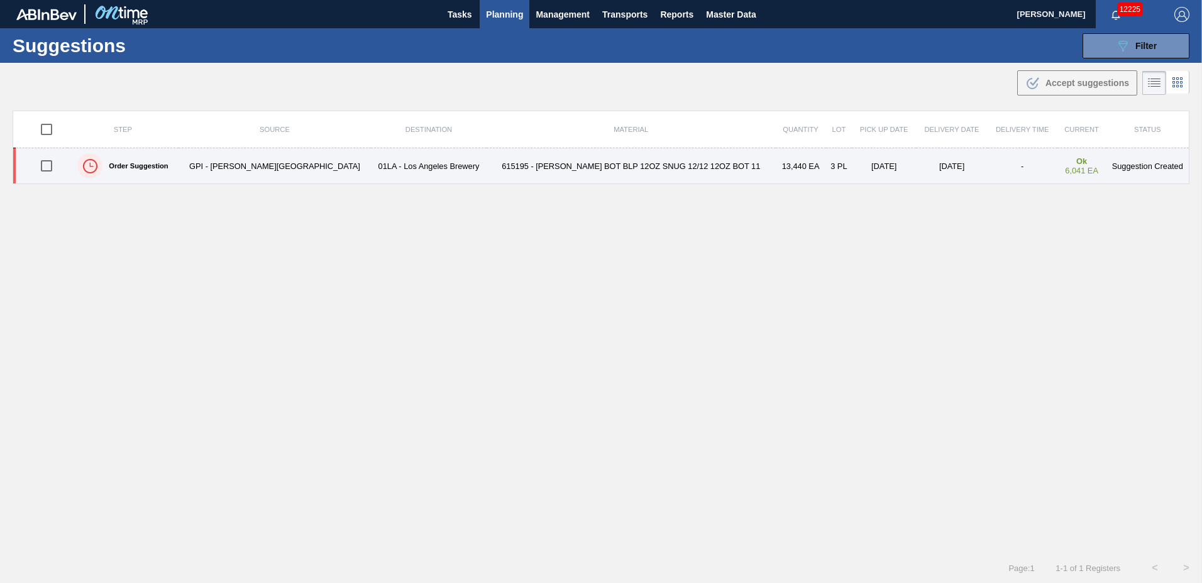
click at [58, 168] on input "checkbox" at bounding box center [46, 166] width 26 height 26
checkbox input "true"
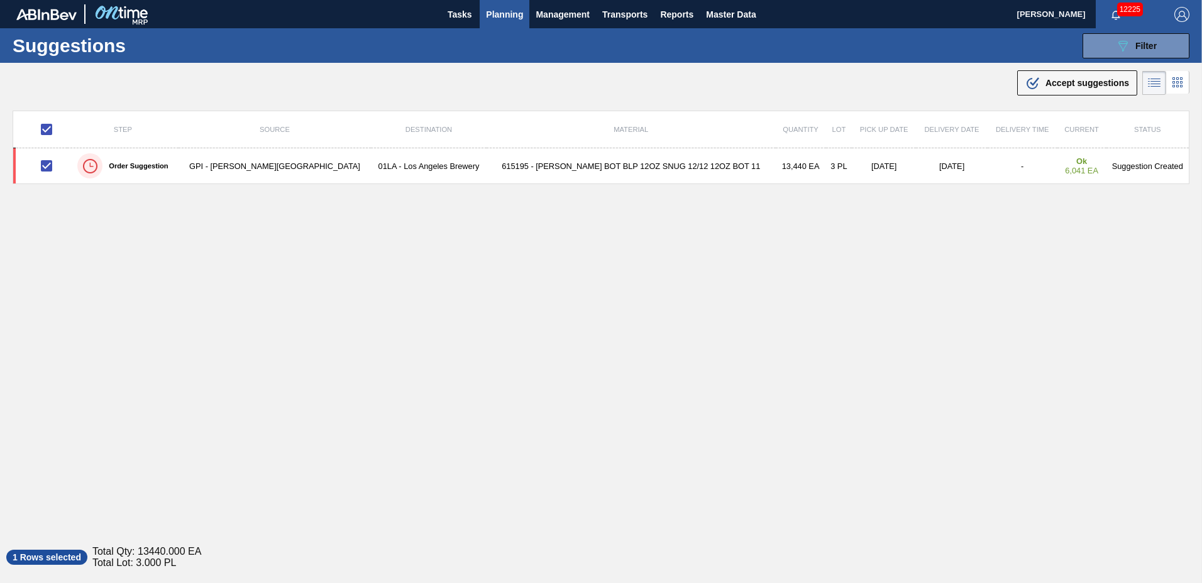
drag, startPoint x: 1069, startPoint y: 85, endPoint x: 1018, endPoint y: 100, distance: 52.3
click at [1069, 87] on span "Accept suggestions" at bounding box center [1087, 83] width 84 height 10
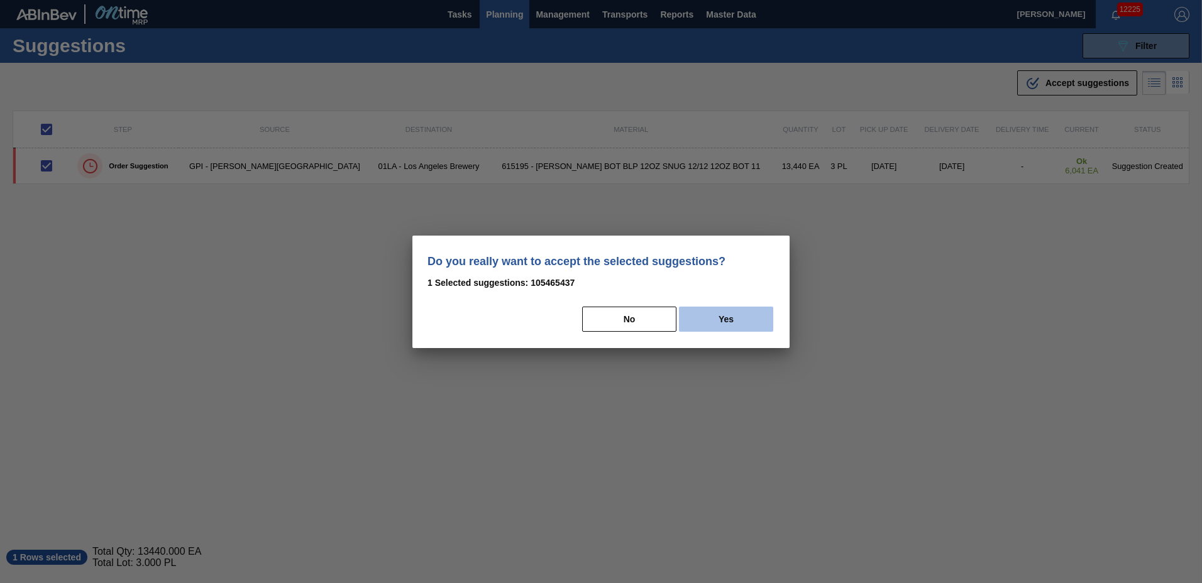
click at [747, 327] on button "Yes" at bounding box center [726, 319] width 94 height 25
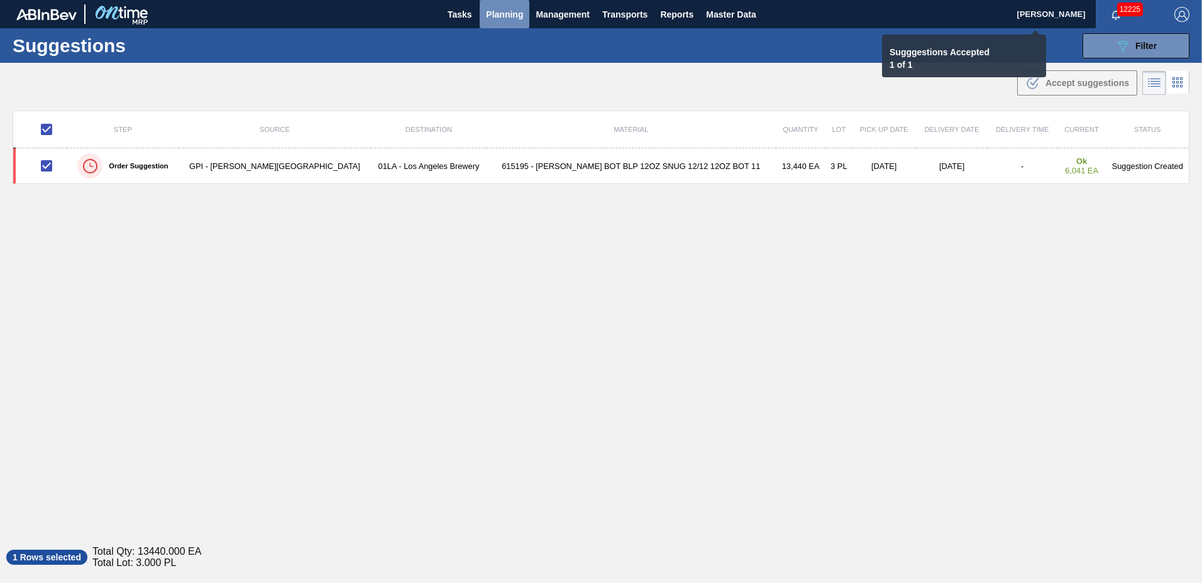
click at [497, 10] on span "Planning" at bounding box center [504, 14] width 37 height 15
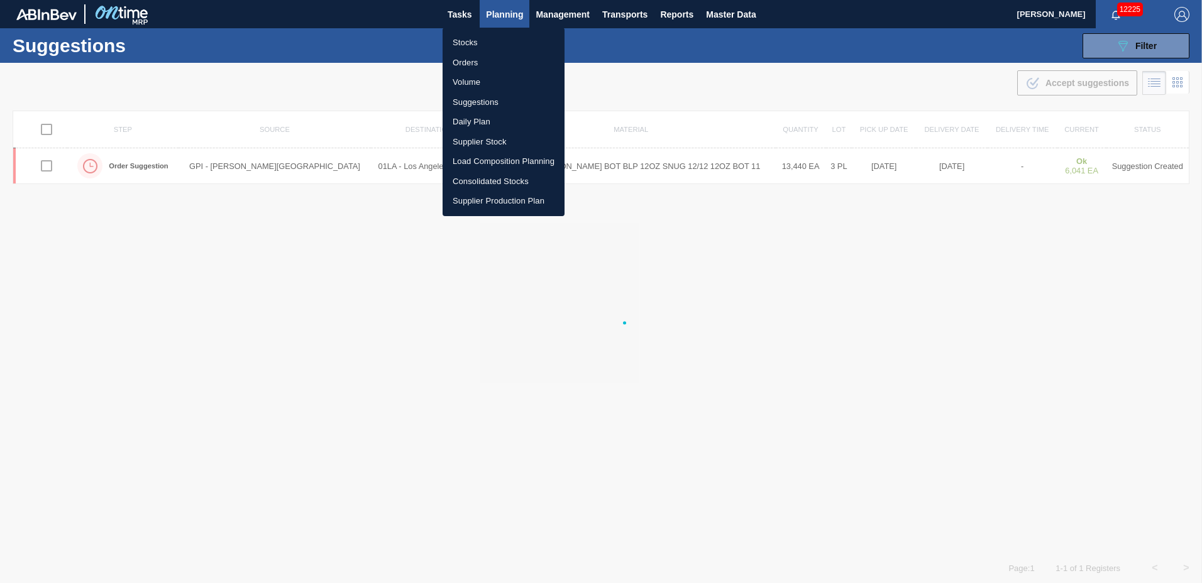
checkbox input "false"
click at [499, 158] on li "Load Composition Planning" at bounding box center [504, 161] width 122 height 20
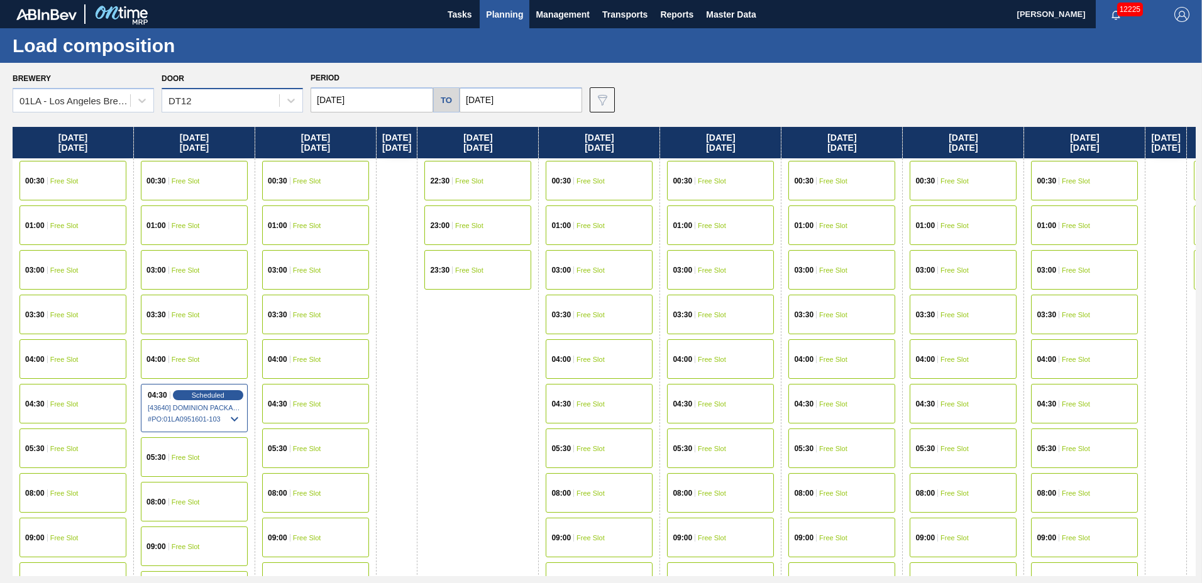
click at [219, 101] on div "DT12" at bounding box center [220, 101] width 117 height 18
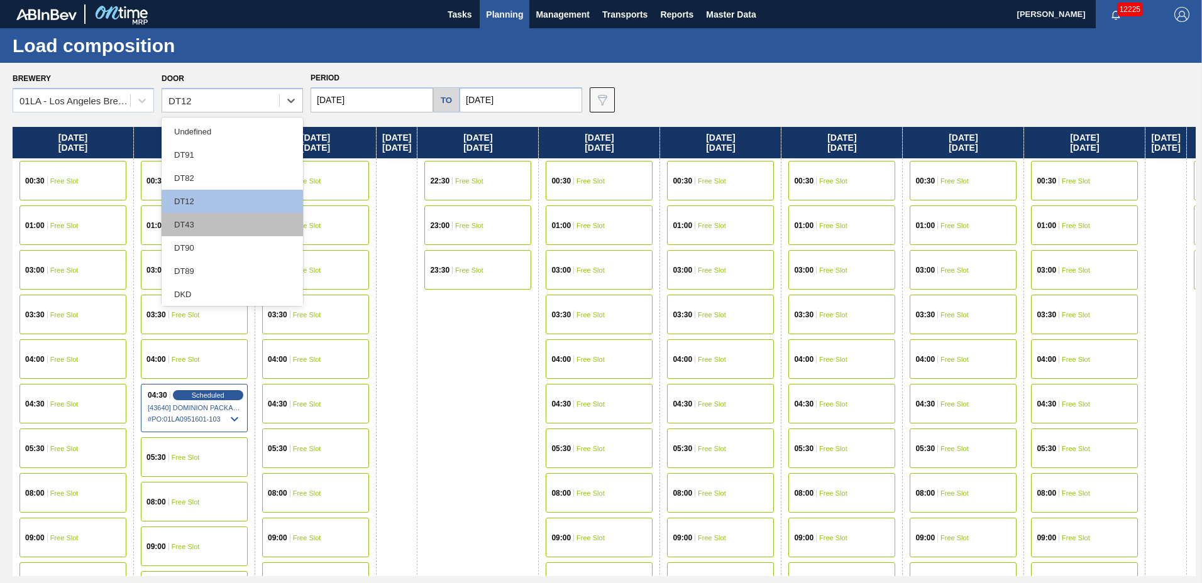
click at [216, 223] on div "DT43" at bounding box center [232, 224] width 141 height 23
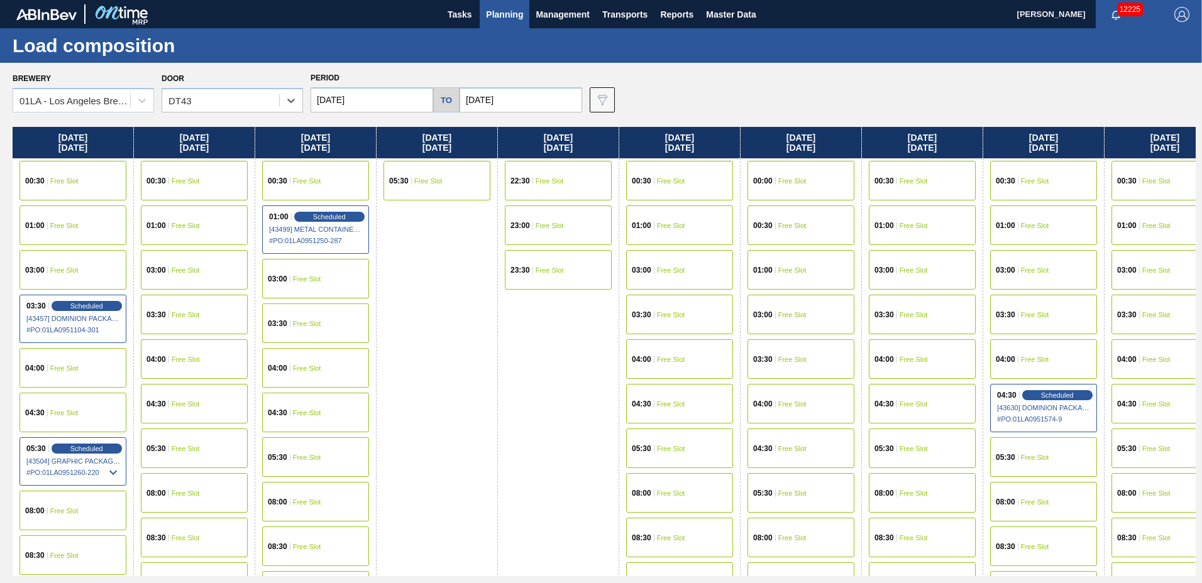
scroll to position [964, 0]
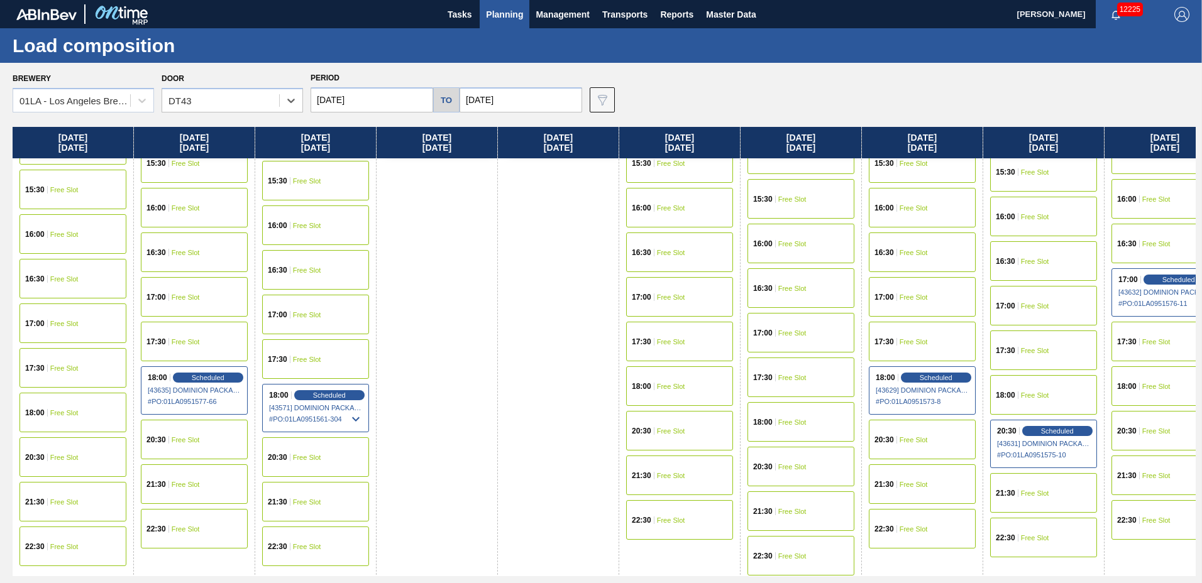
click at [180, 292] on div "17:00 Free Slot" at bounding box center [194, 297] width 107 height 40
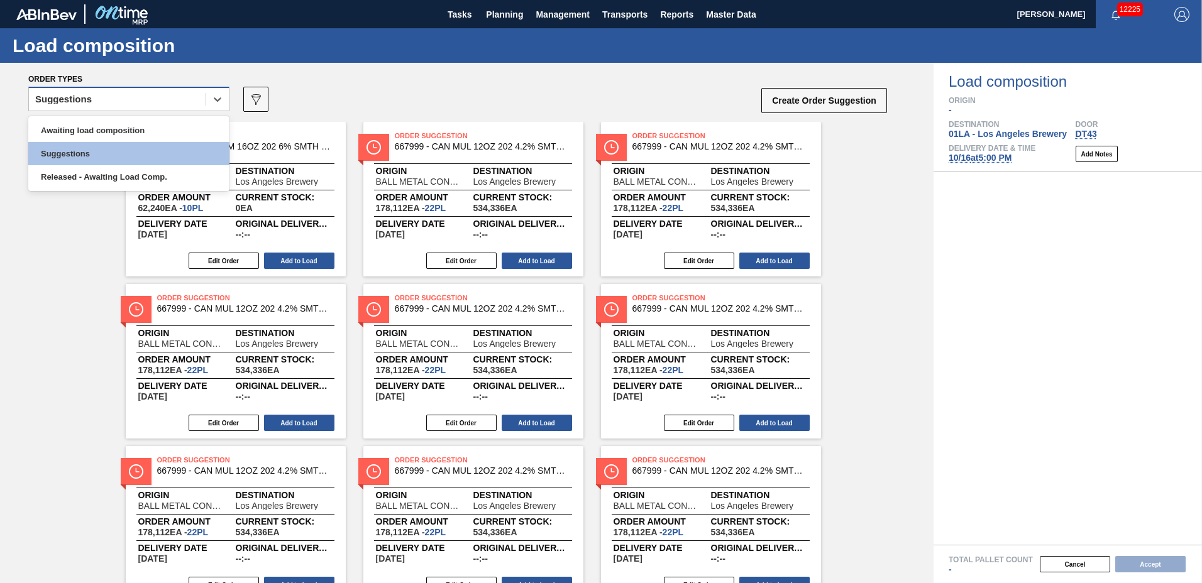
click at [94, 95] on div "Suggestions" at bounding box center [117, 100] width 177 height 18
click at [92, 123] on div "Awaiting load composition" at bounding box center [128, 130] width 201 height 23
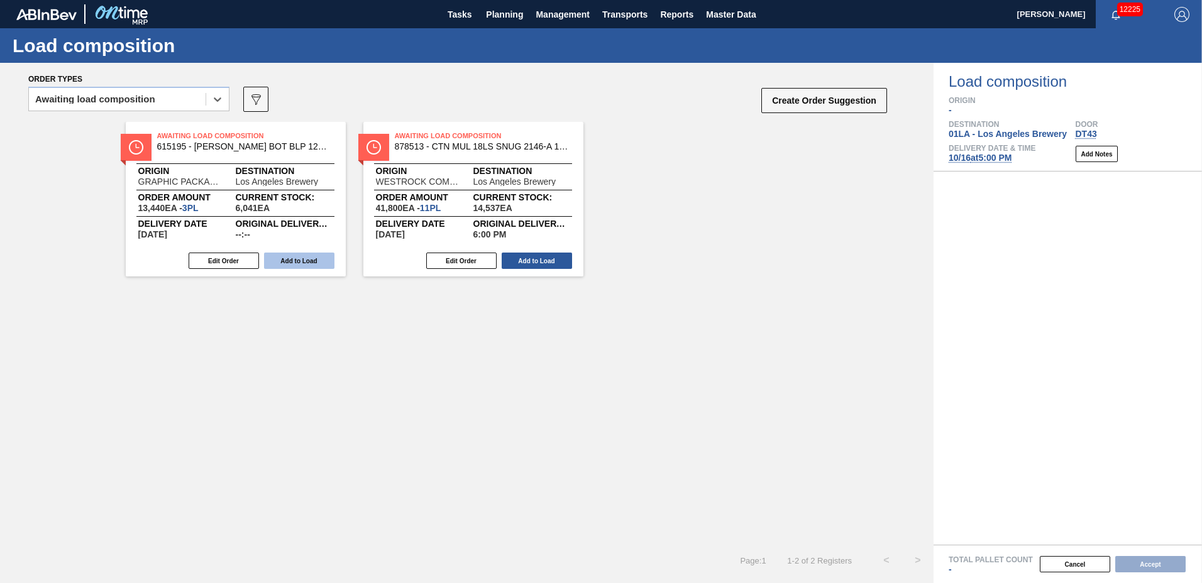
click at [285, 262] on button "Add to Load" at bounding box center [299, 261] width 70 height 16
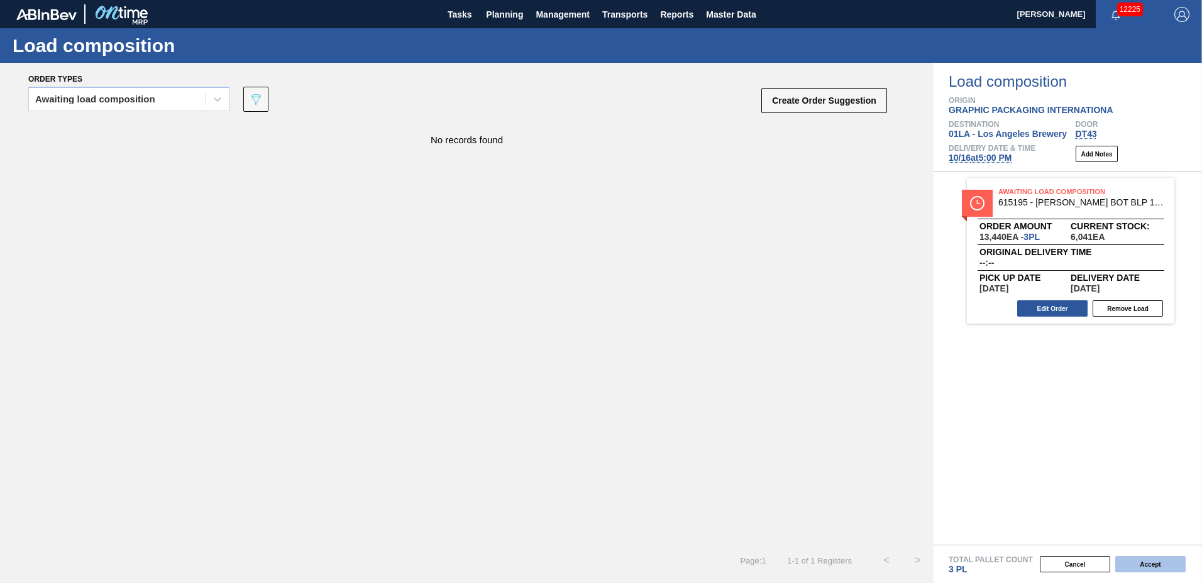
click at [1127, 558] on button "Accept" at bounding box center [1150, 564] width 70 height 16
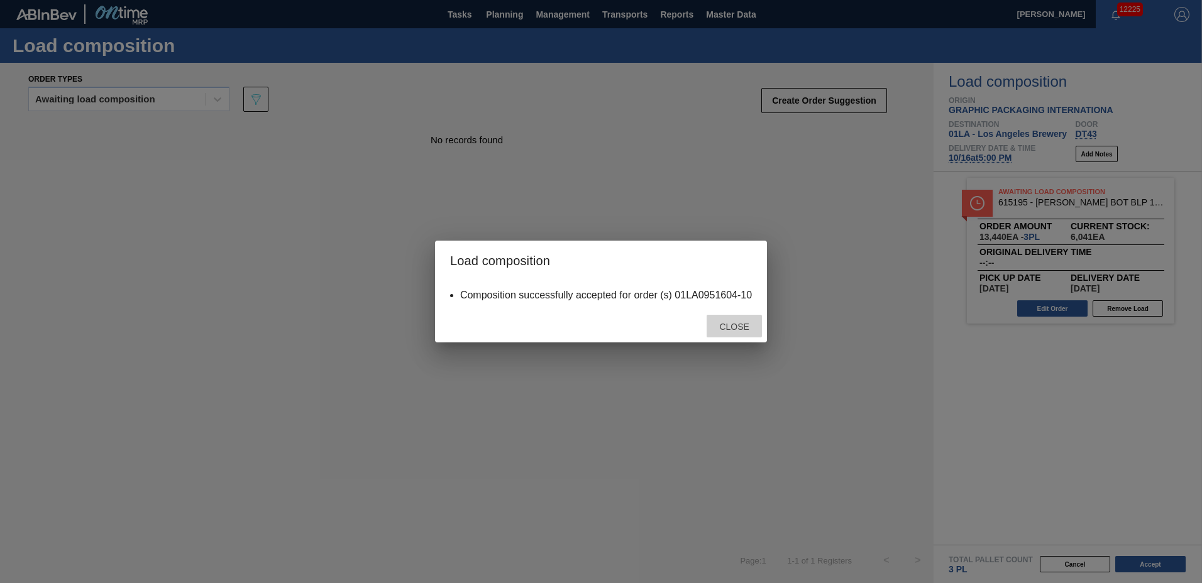
click at [734, 318] on div "Close" at bounding box center [734, 326] width 55 height 23
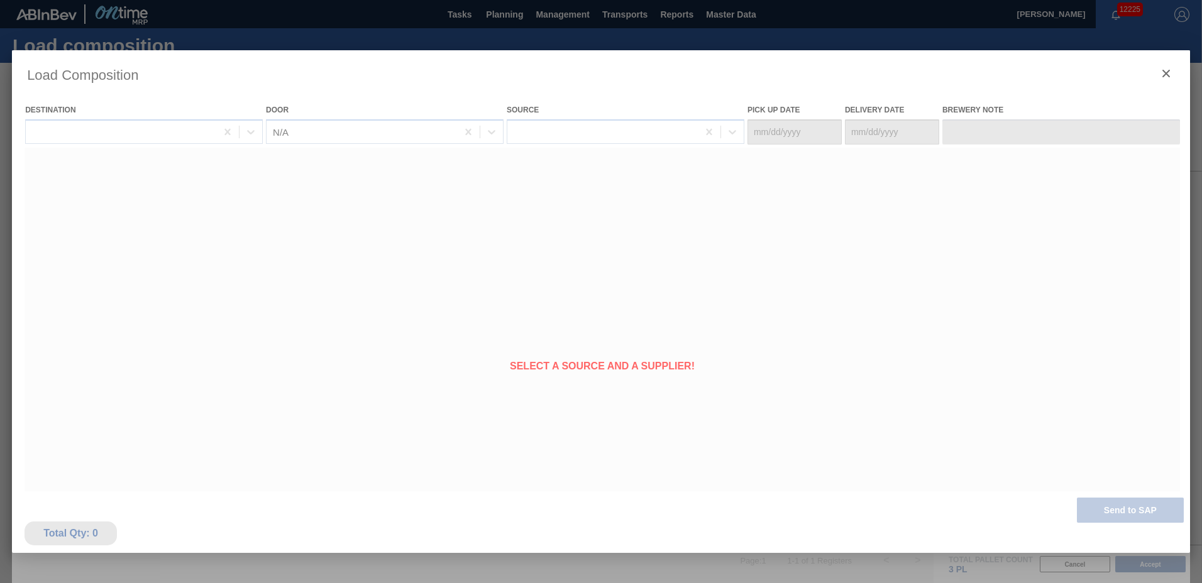
type Date "[DATE]"
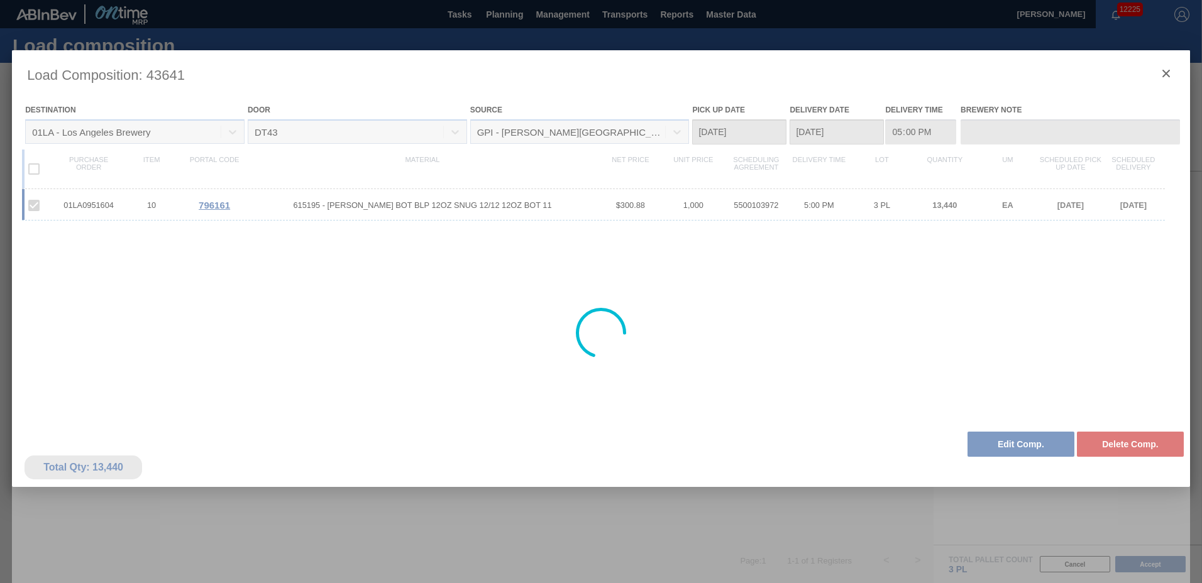
click at [1021, 439] on div at bounding box center [601, 333] width 1178 height 566
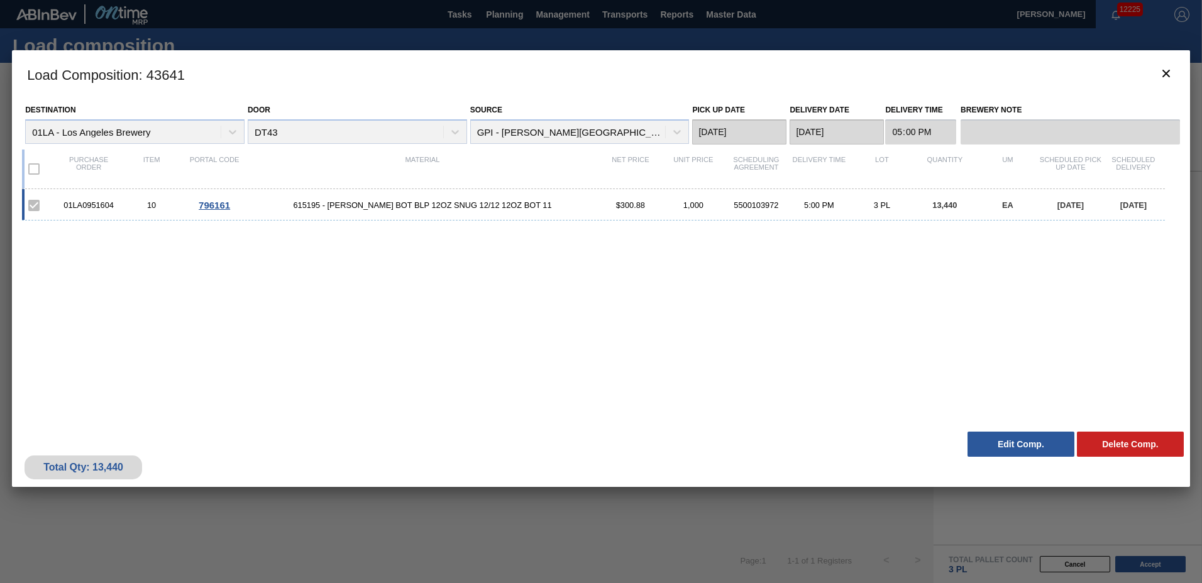
click at [1021, 439] on button "Edit Comp." at bounding box center [1020, 444] width 107 height 25
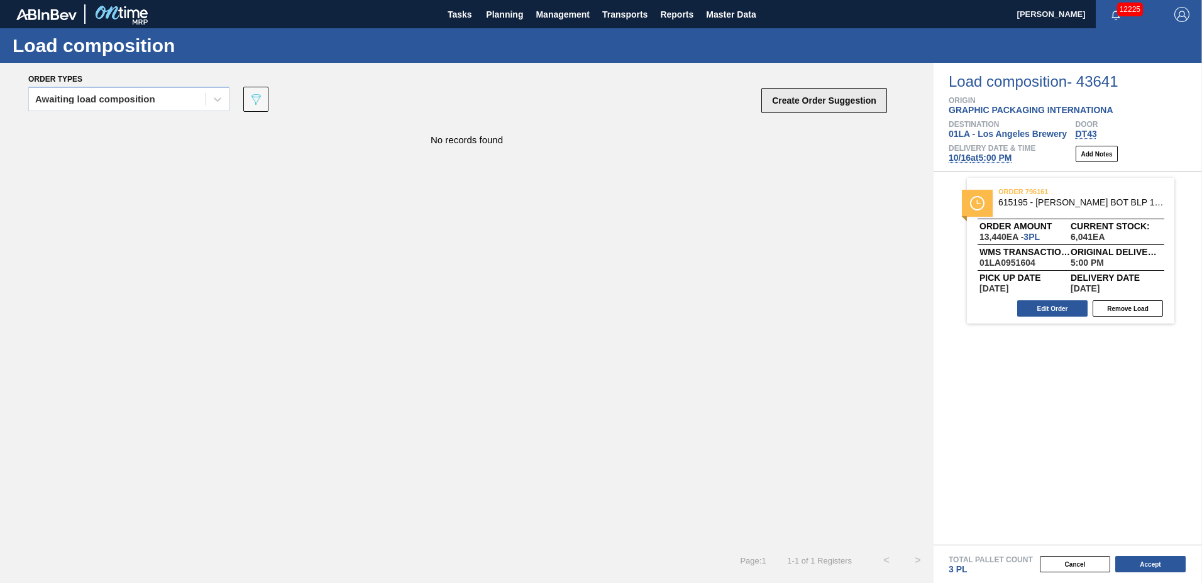
click at [829, 101] on button "Create Order Suggestion" at bounding box center [824, 100] width 126 height 25
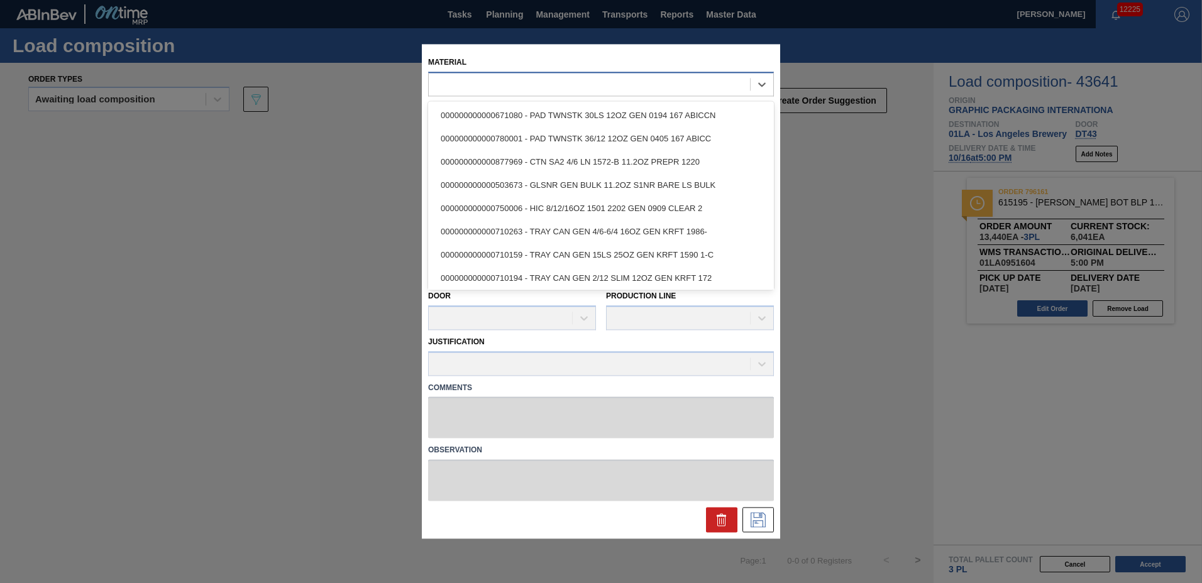
click at [621, 80] on div at bounding box center [589, 84] width 321 height 18
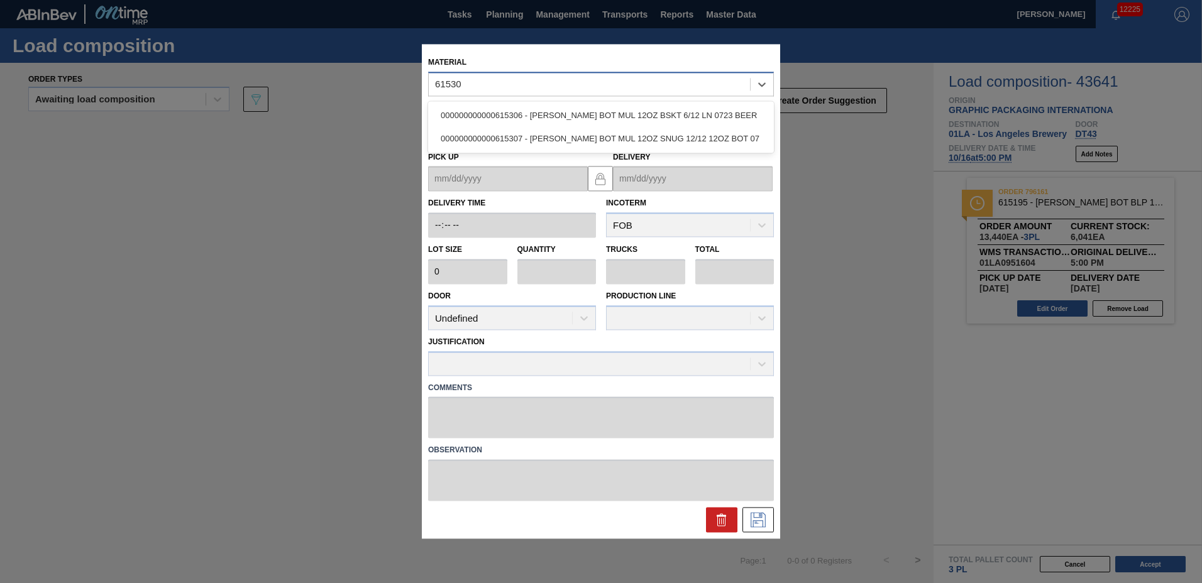
type input "615307"
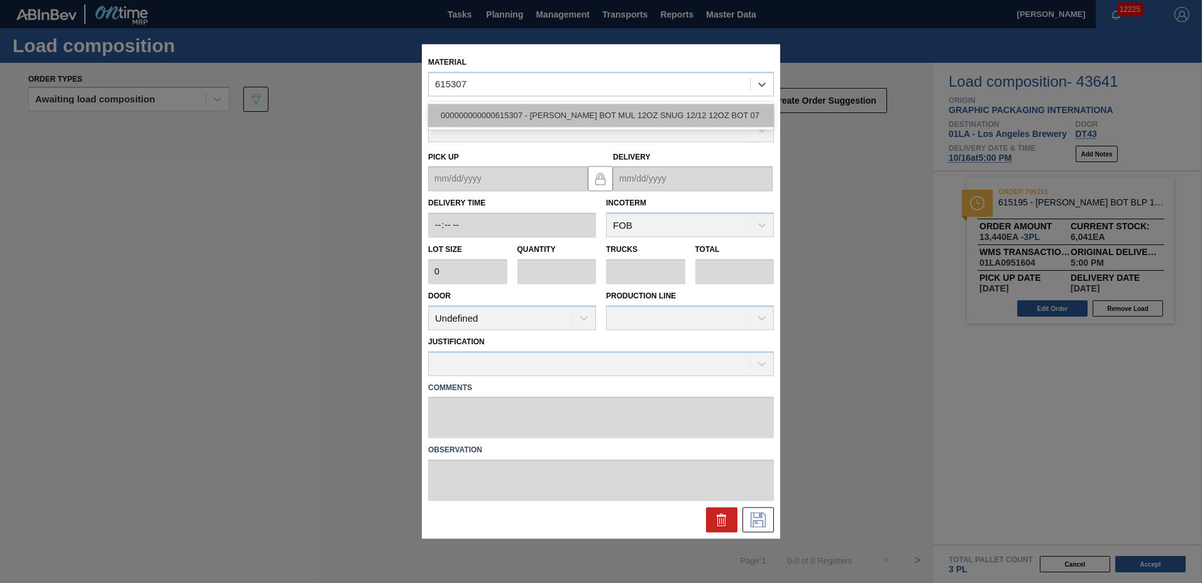
click at [604, 115] on div "000000000000615307 - [PERSON_NAME] BOT MUL 12OZ SNUG 12/12 12OZ BOT 07" at bounding box center [601, 115] width 346 height 23
type input "4,000"
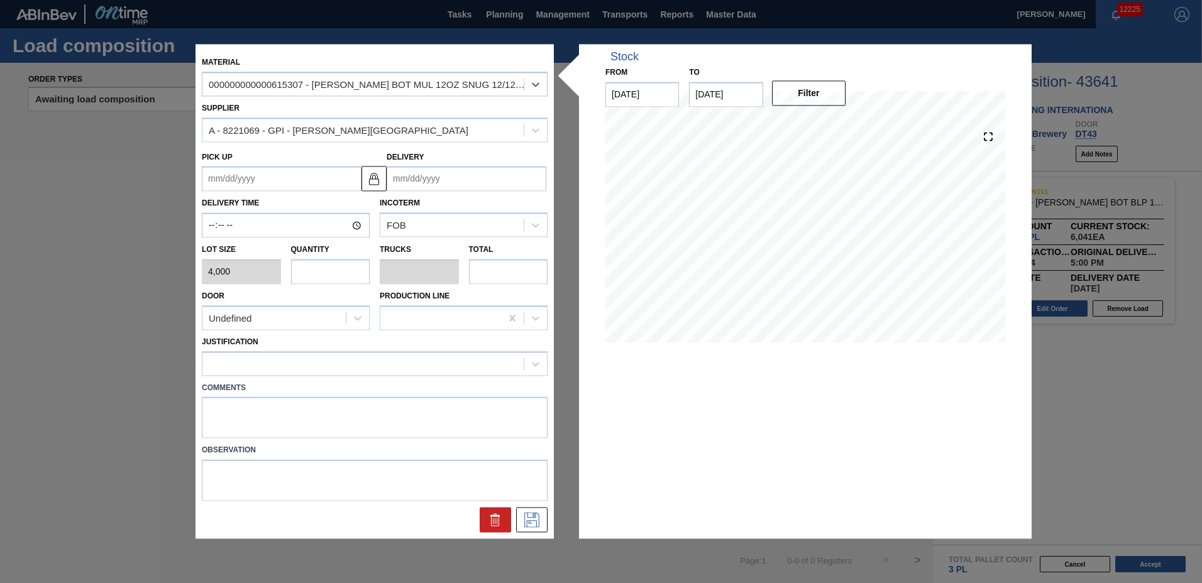
click at [507, 181] on input "Delivery" at bounding box center [467, 179] width 160 height 25
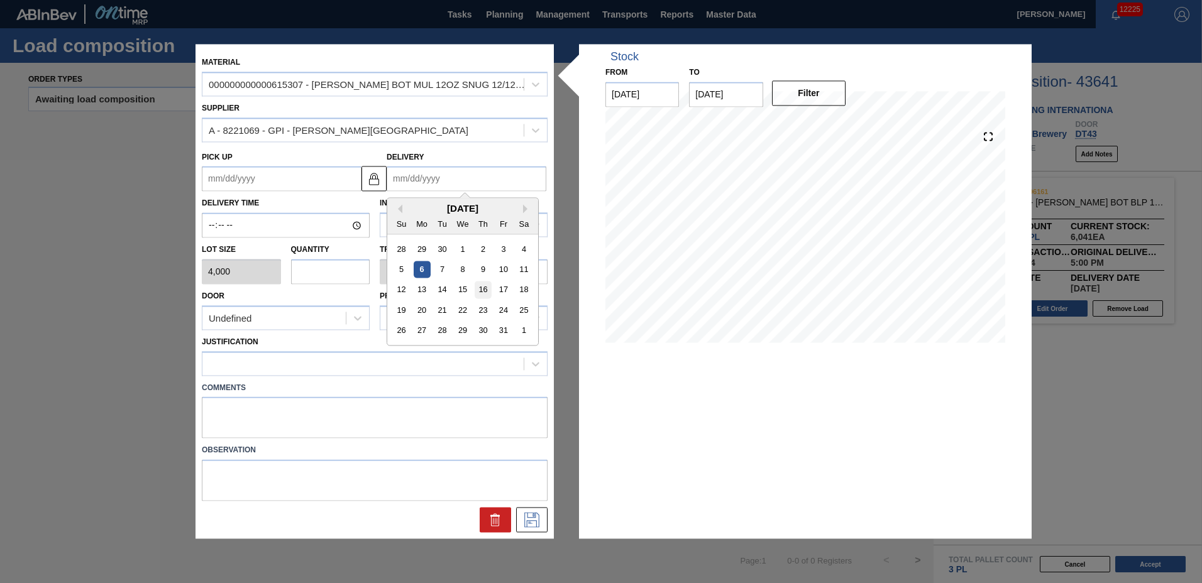
click at [484, 285] on div "16" at bounding box center [483, 290] width 17 height 17
type up "[DATE]"
type input "[DATE]"
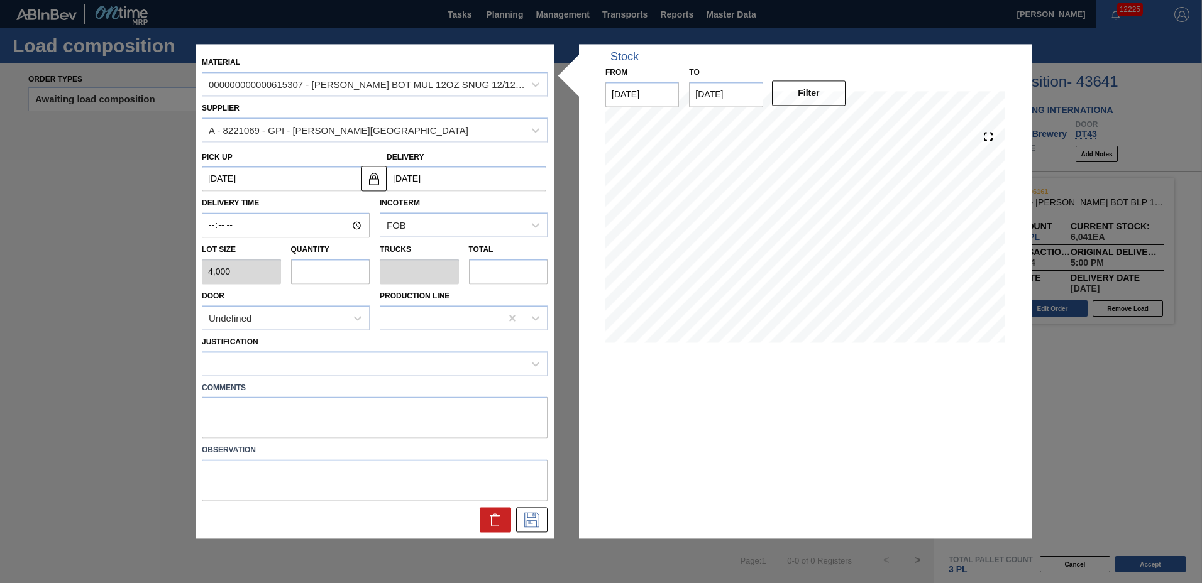
click at [332, 275] on input "text" at bounding box center [330, 271] width 79 height 25
type input "1"
type input "0.038"
type input "4,000"
type input "12"
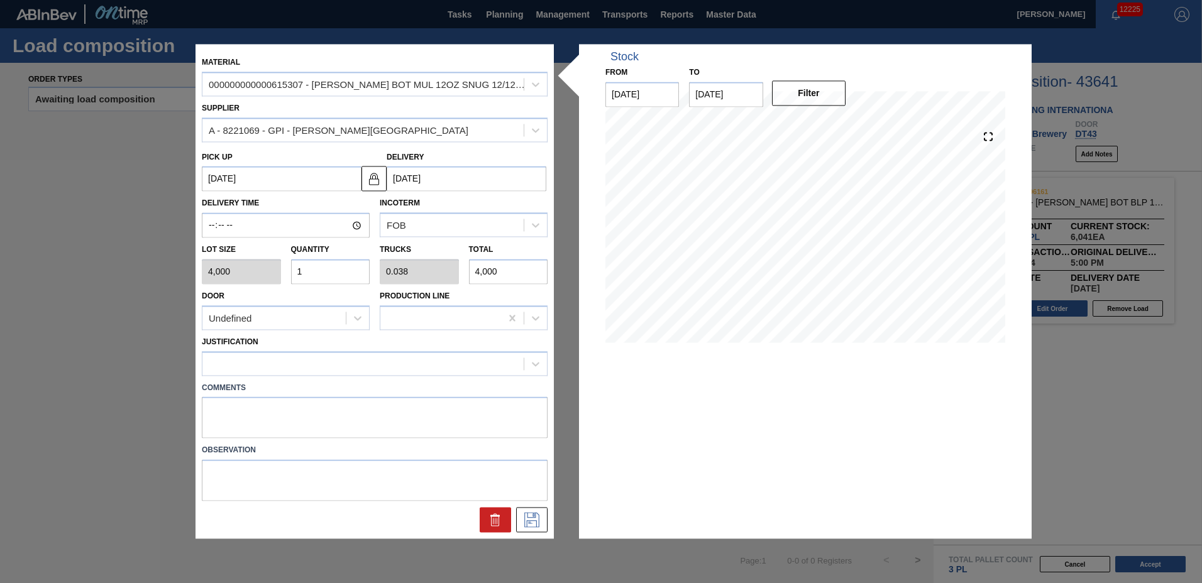
type input "0.462"
type input "48,000"
type input "12"
click at [262, 356] on div at bounding box center [362, 364] width 321 height 18
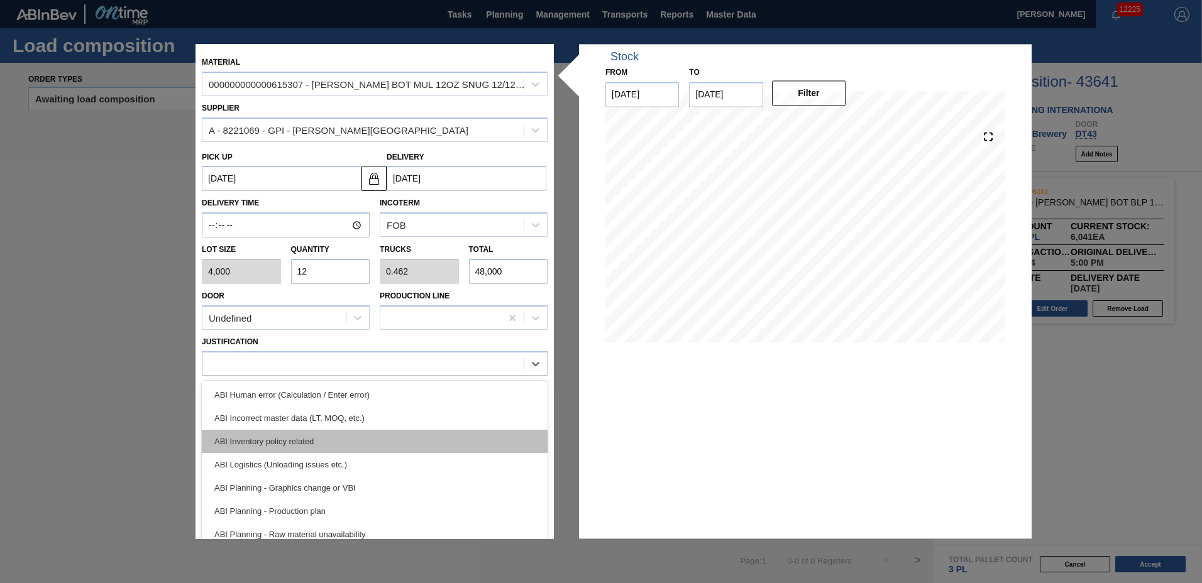
click at [259, 443] on div "ABI Inventory policy related" at bounding box center [375, 441] width 346 height 23
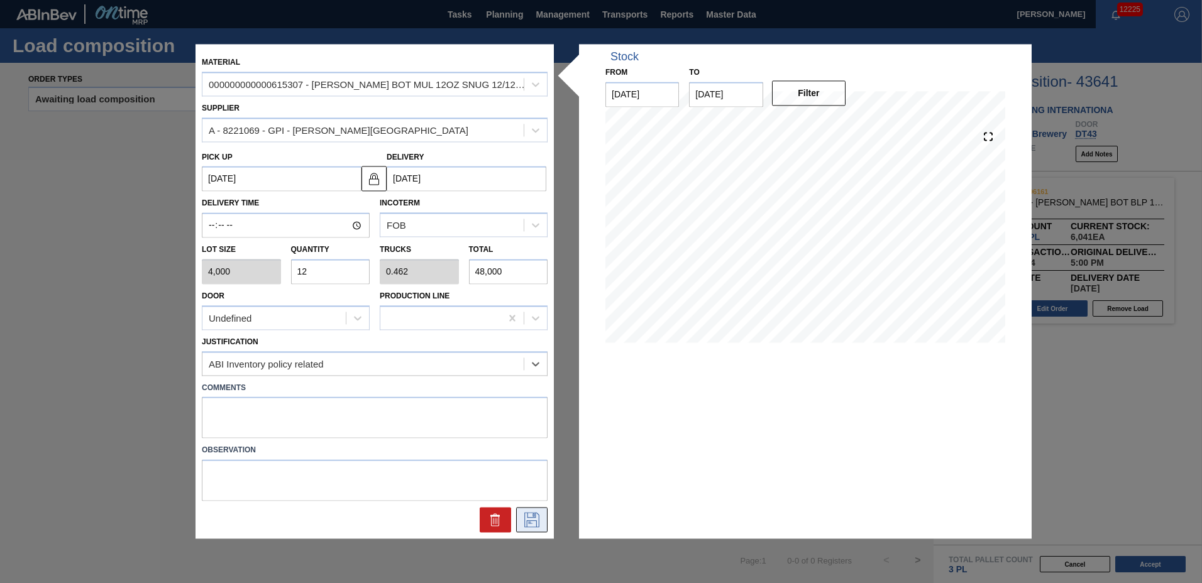
click at [522, 519] on icon at bounding box center [532, 520] width 20 height 15
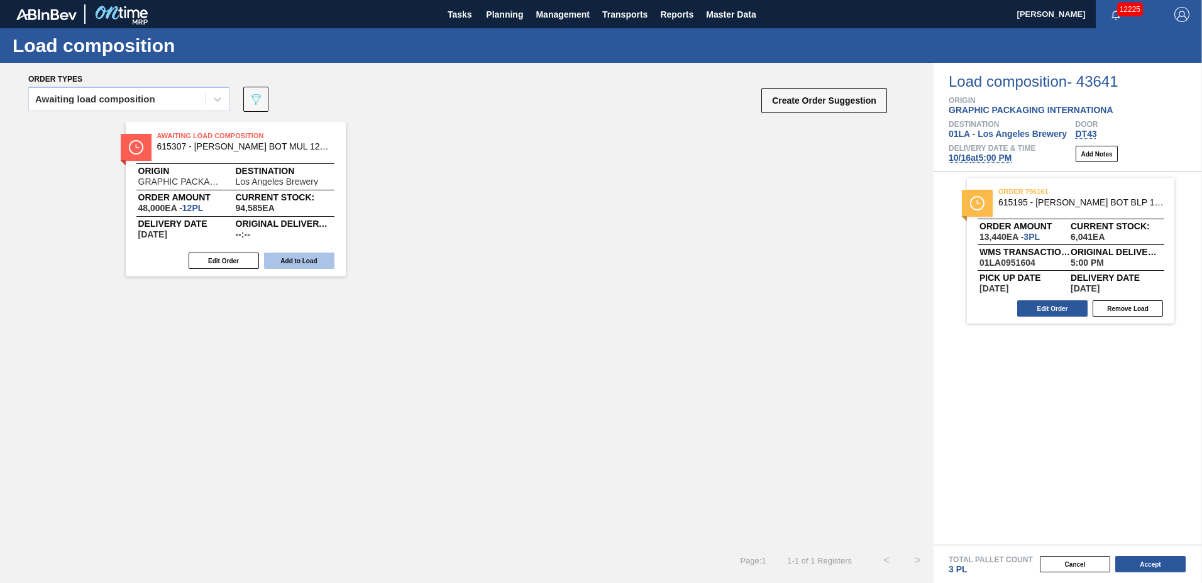
click at [317, 263] on button "Add to Load" at bounding box center [299, 261] width 70 height 16
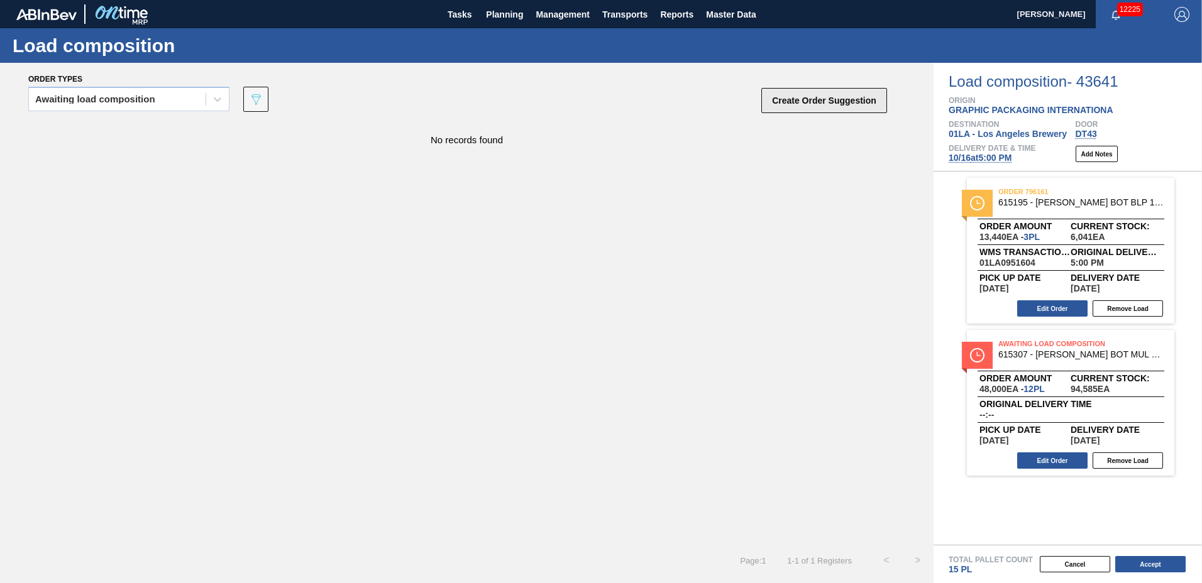
click at [785, 96] on button "Create Order Suggestion" at bounding box center [824, 100] width 126 height 25
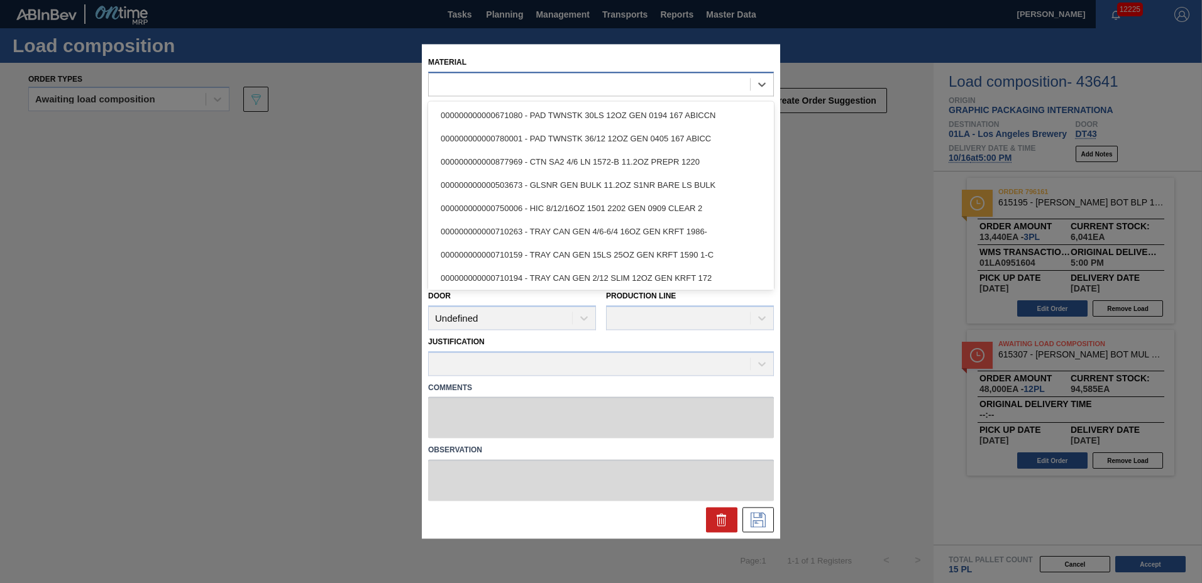
click at [572, 91] on div at bounding box center [589, 84] width 321 height 18
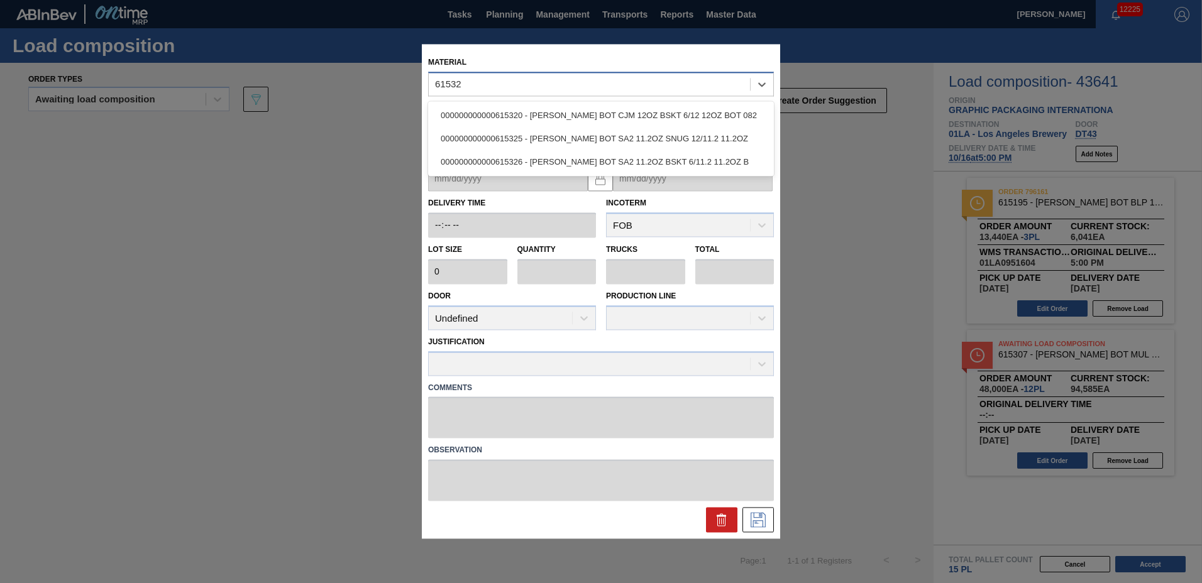
type input "615325"
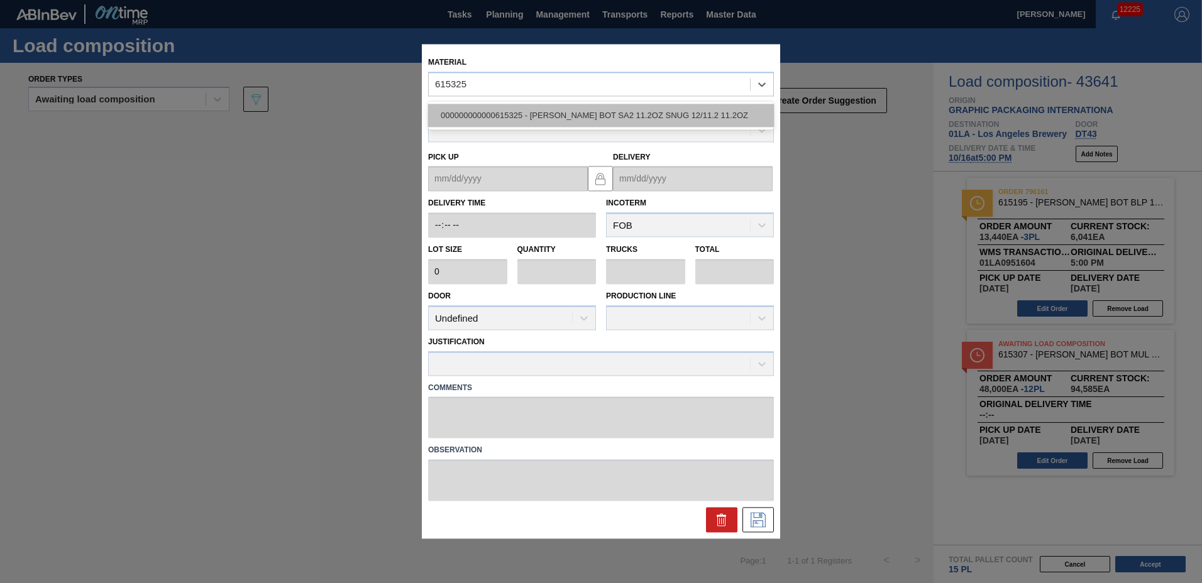
click at [569, 119] on div "000000000000615325 - [PERSON_NAME] BOT SA2 11.2OZ SNUG 12/11.2 11.2OZ" at bounding box center [601, 115] width 346 height 23
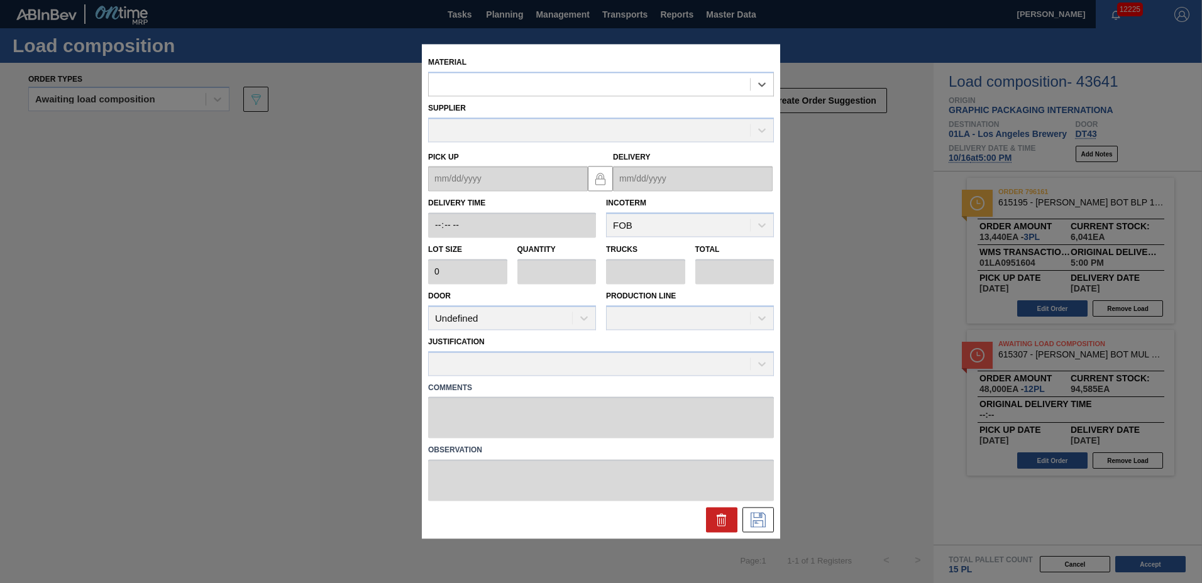
type input "3,680"
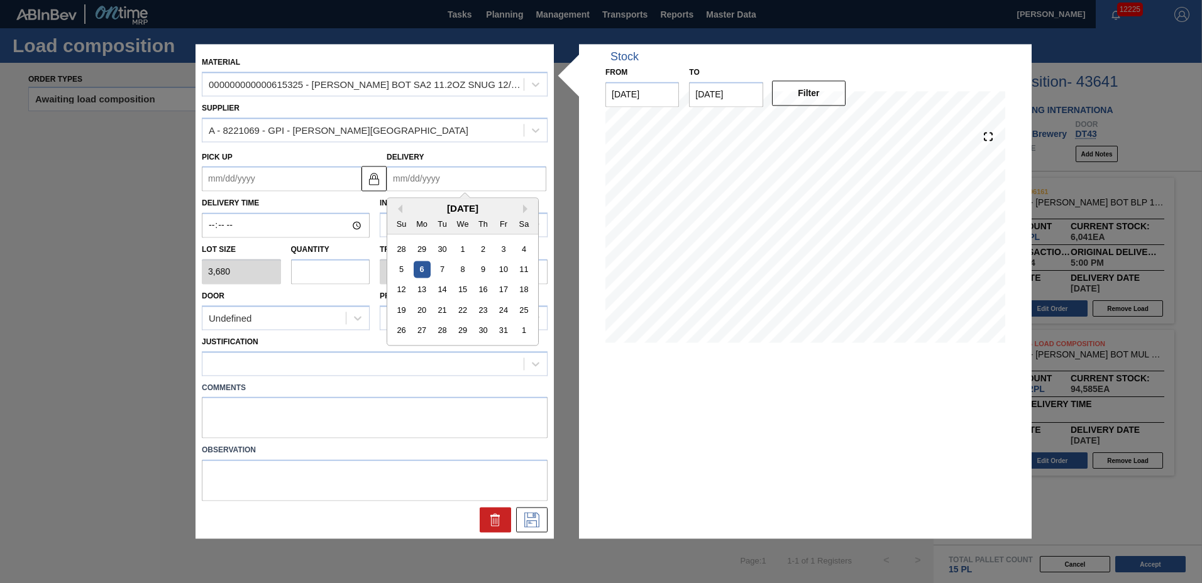
click at [487, 180] on input "Delivery" at bounding box center [467, 179] width 160 height 25
click at [483, 292] on div "16" at bounding box center [483, 290] width 17 height 17
type up "[DATE]"
type input "[DATE]"
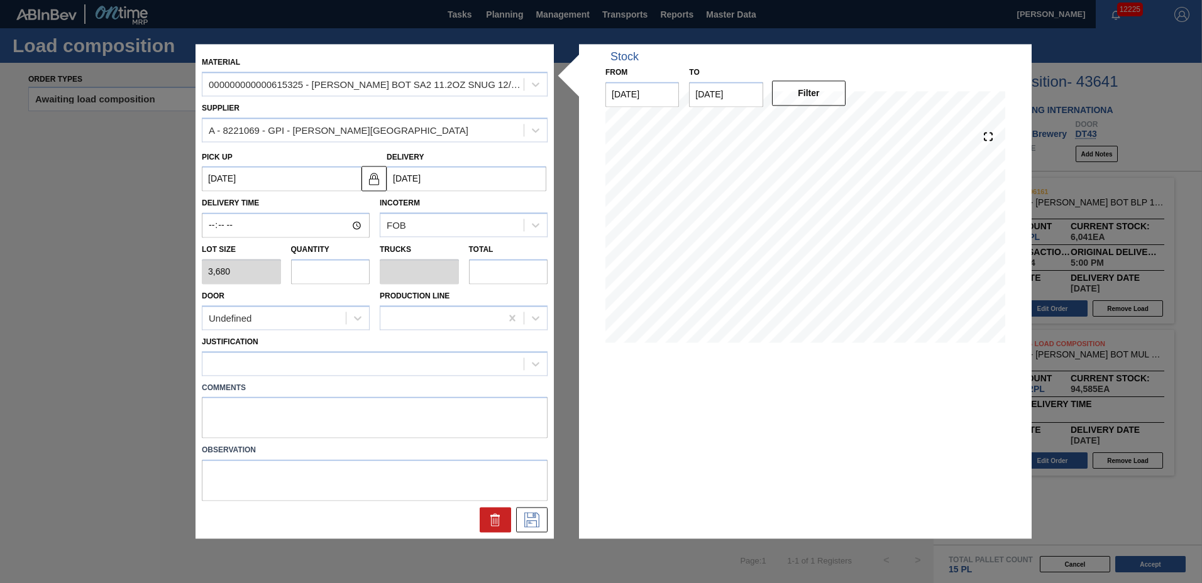
drag, startPoint x: 346, startPoint y: 271, endPoint x: 392, endPoint y: 293, distance: 50.3
click at [348, 270] on input "text" at bounding box center [330, 271] width 79 height 25
type input "5"
type input "0.208"
type input "18,400"
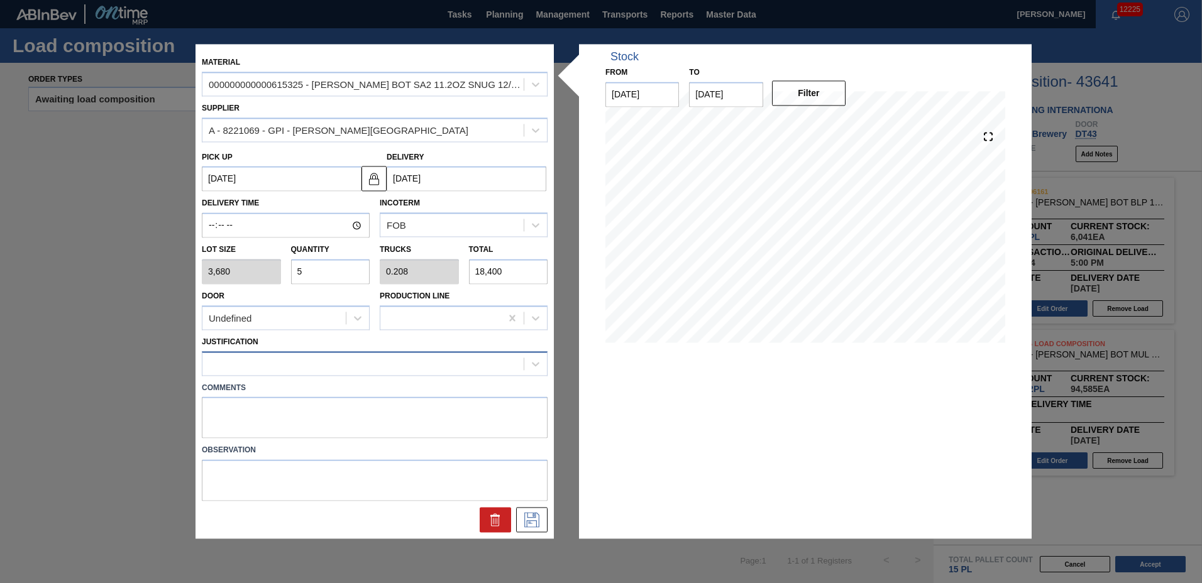
type input "5"
click at [346, 366] on div at bounding box center [362, 364] width 321 height 18
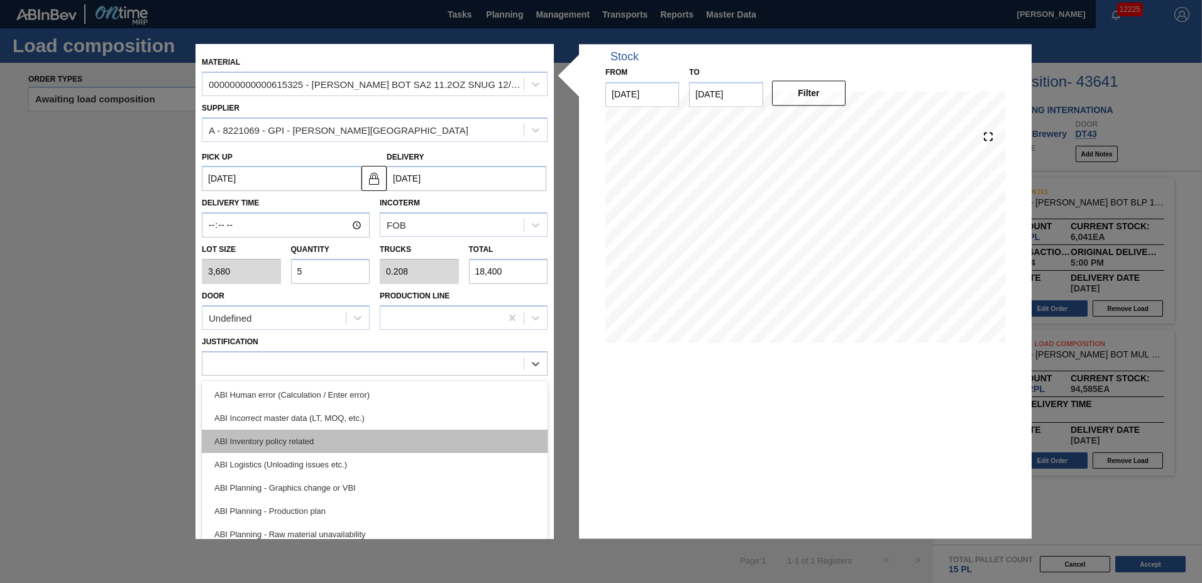
click at [334, 442] on div "ABI Inventory policy related" at bounding box center [375, 441] width 346 height 23
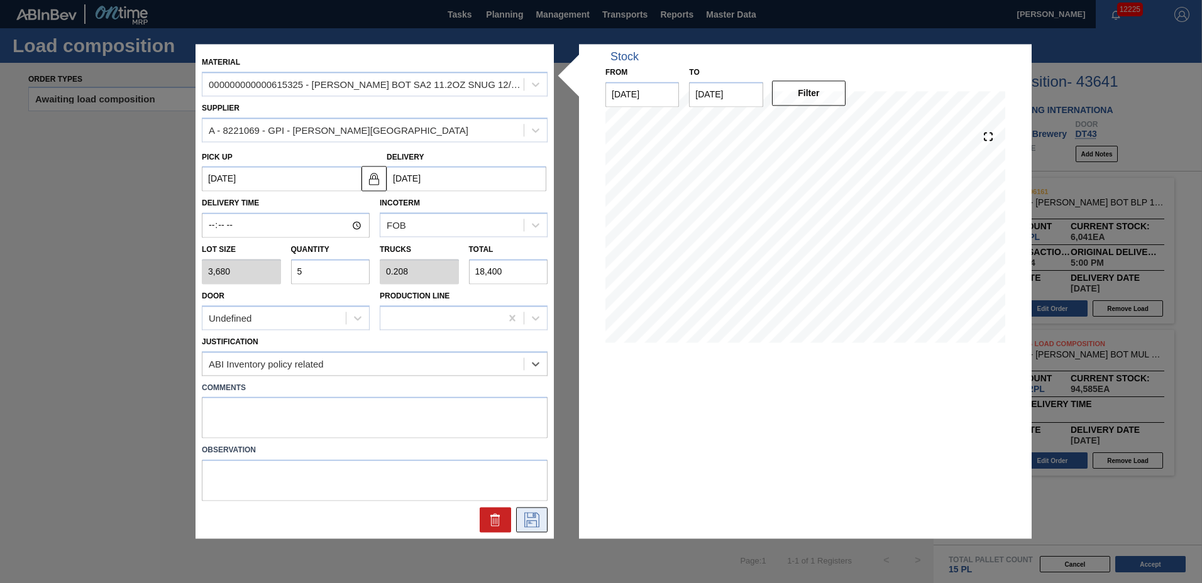
click at [529, 524] on icon at bounding box center [532, 520] width 20 height 15
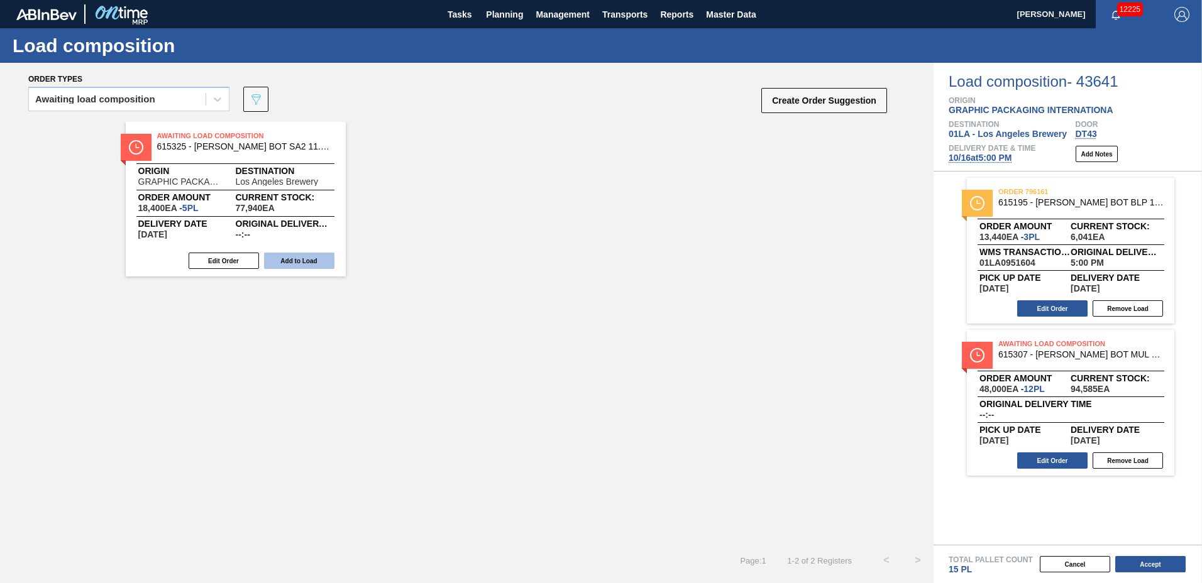
click at [310, 257] on button "Add to Load" at bounding box center [299, 261] width 70 height 16
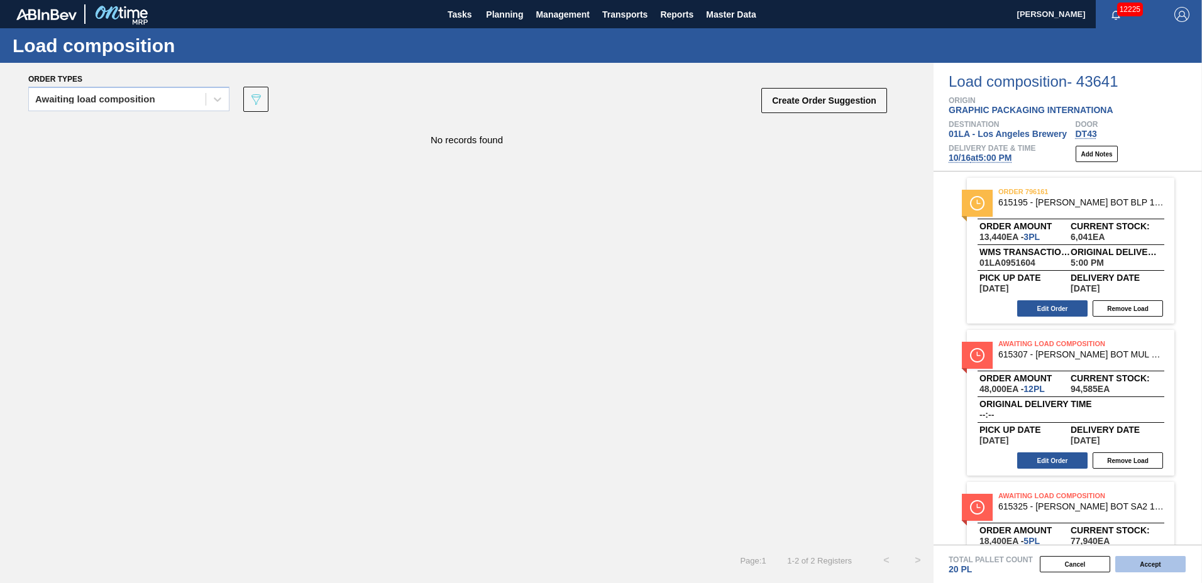
click at [1167, 562] on button "Accept" at bounding box center [1150, 564] width 70 height 16
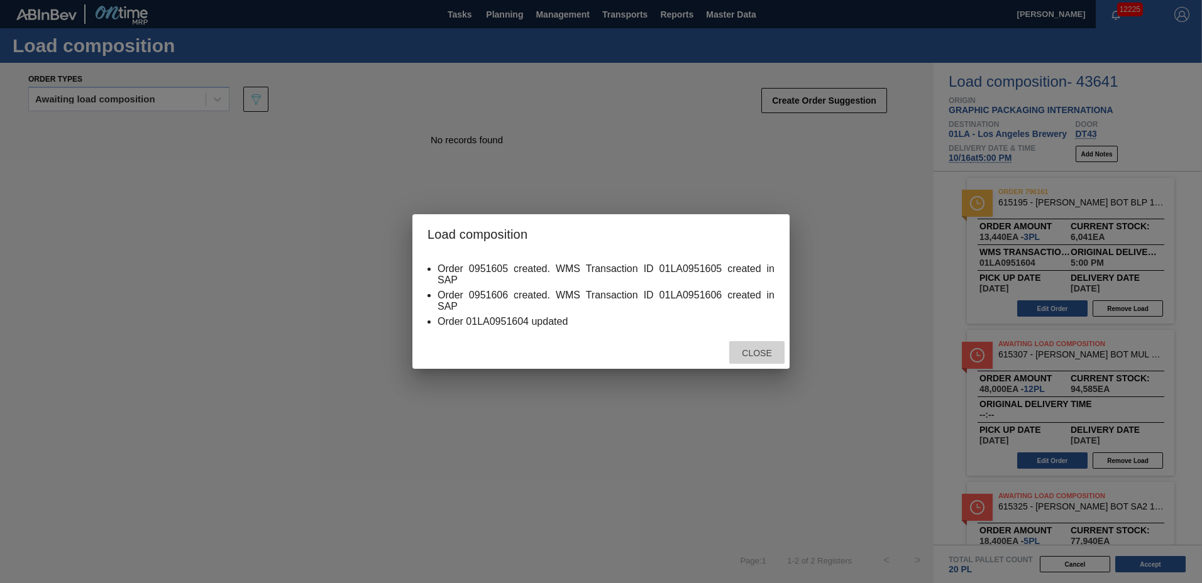
click at [756, 356] on span "Close" at bounding box center [757, 353] width 50 height 10
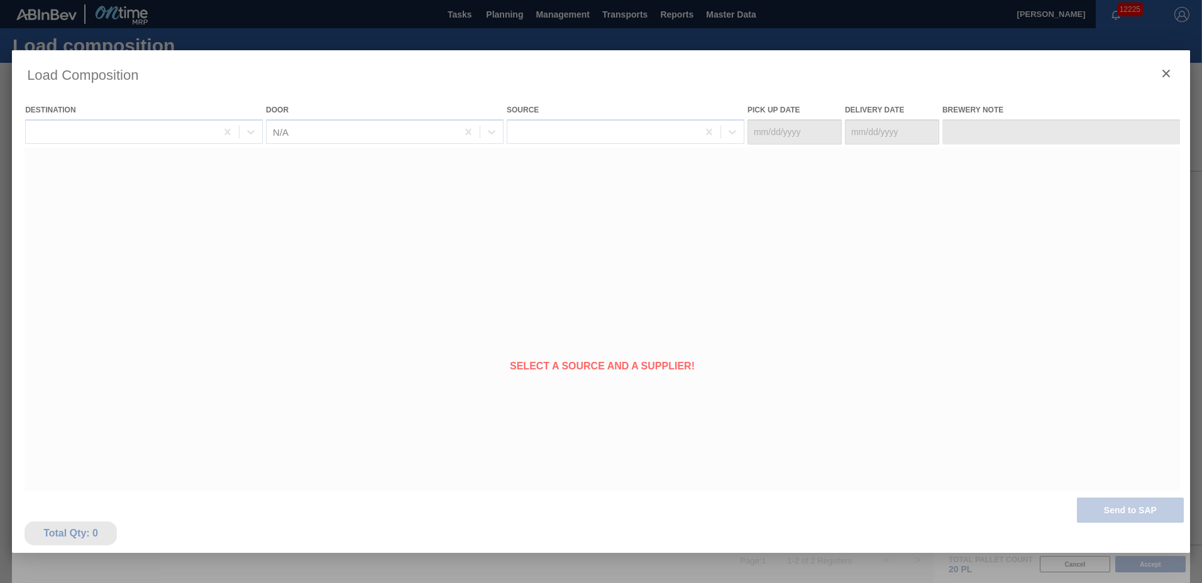
type Date "[DATE]"
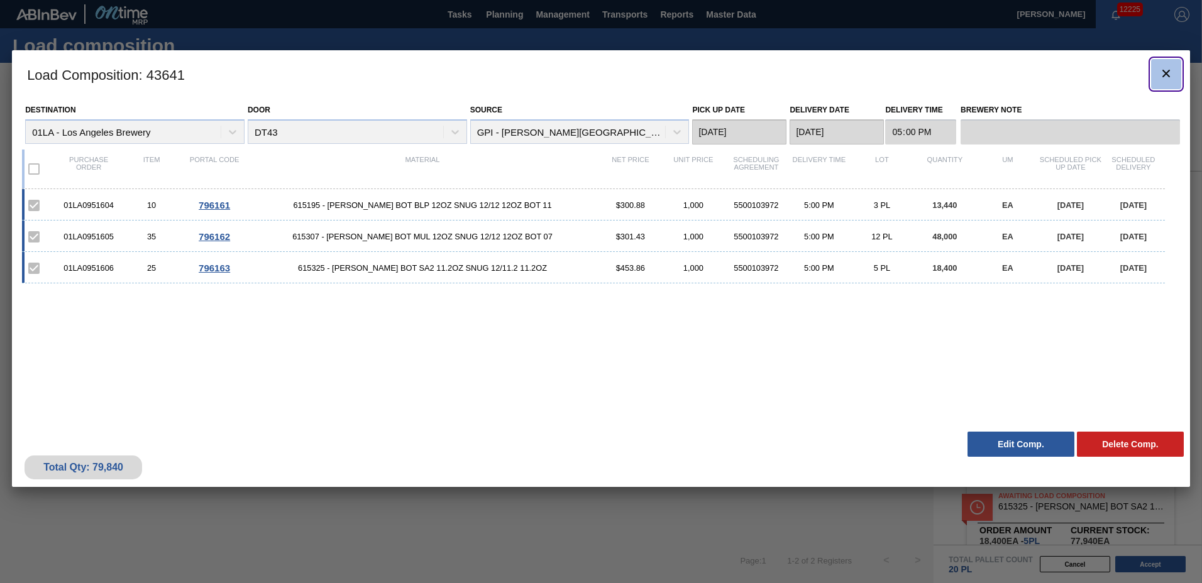
click at [1172, 72] on icon "botão de ícone" at bounding box center [1166, 73] width 15 height 15
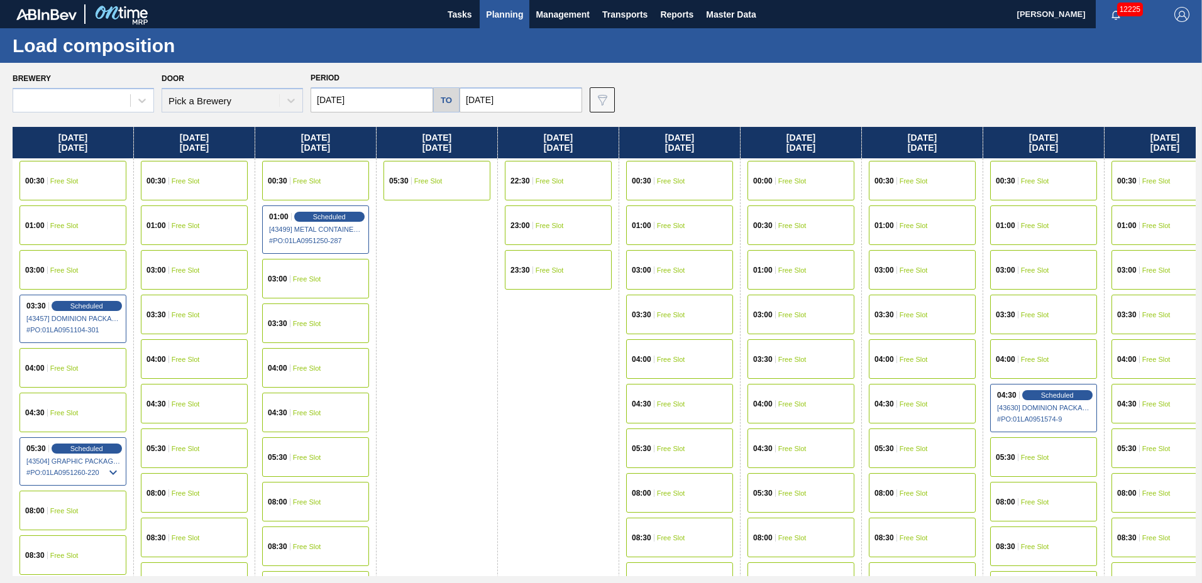
type input "[DATE]"
